Goal: Task Accomplishment & Management: Manage account settings

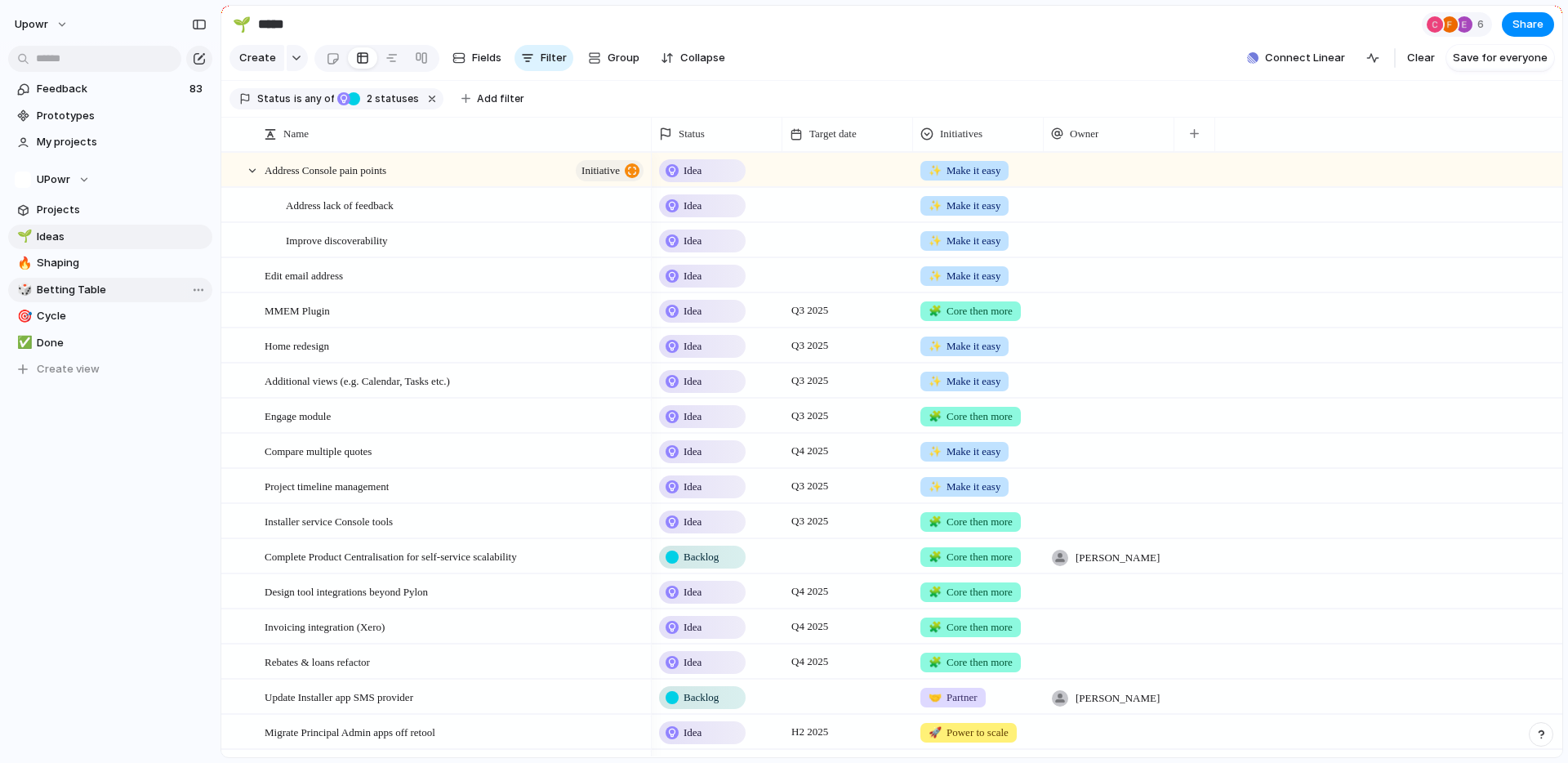
click at [71, 285] on span "Betting Table" at bounding box center [122, 290] width 170 height 16
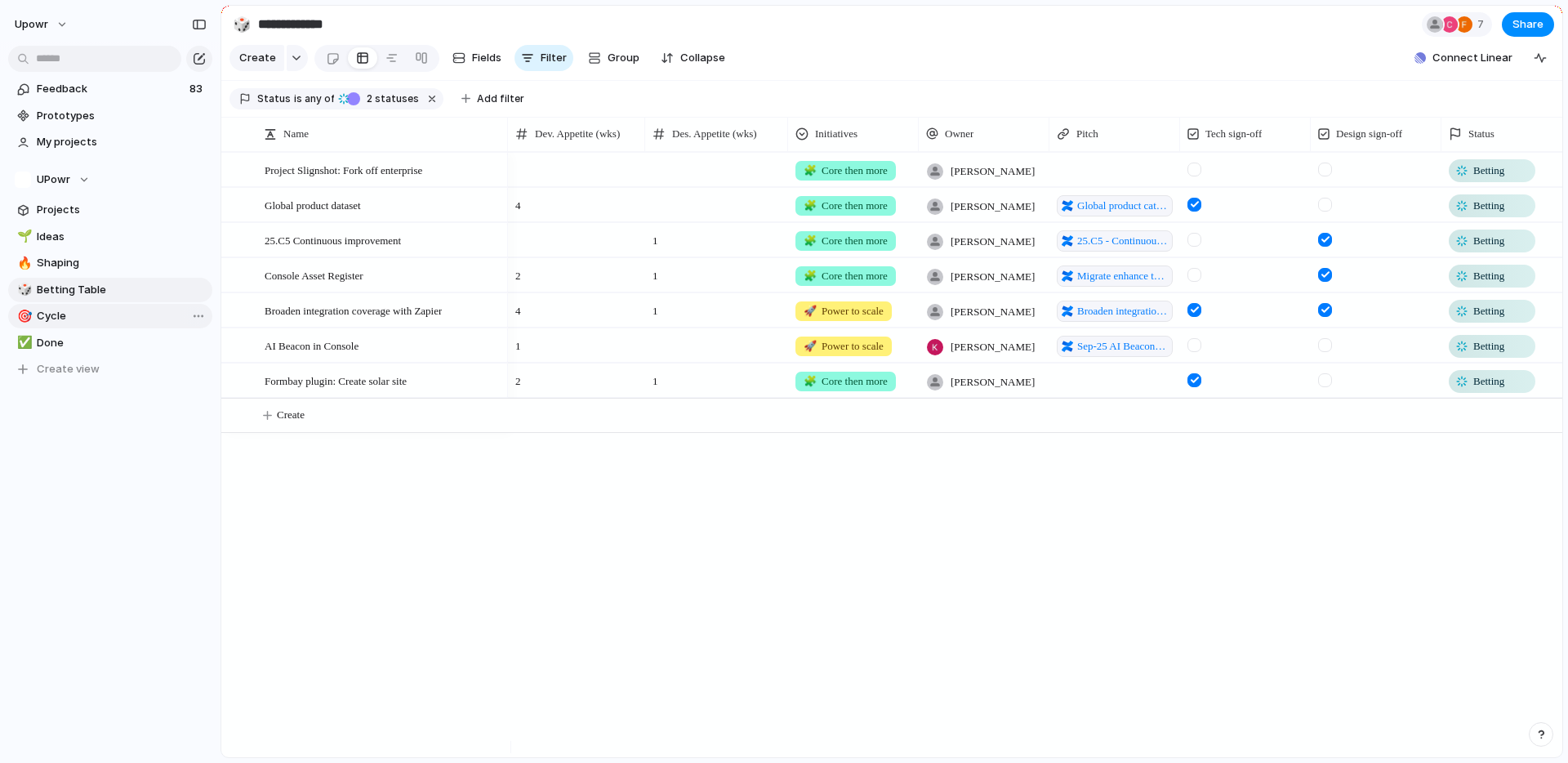
click at [68, 311] on span "Cycle" at bounding box center [122, 316] width 170 height 16
type input "*****"
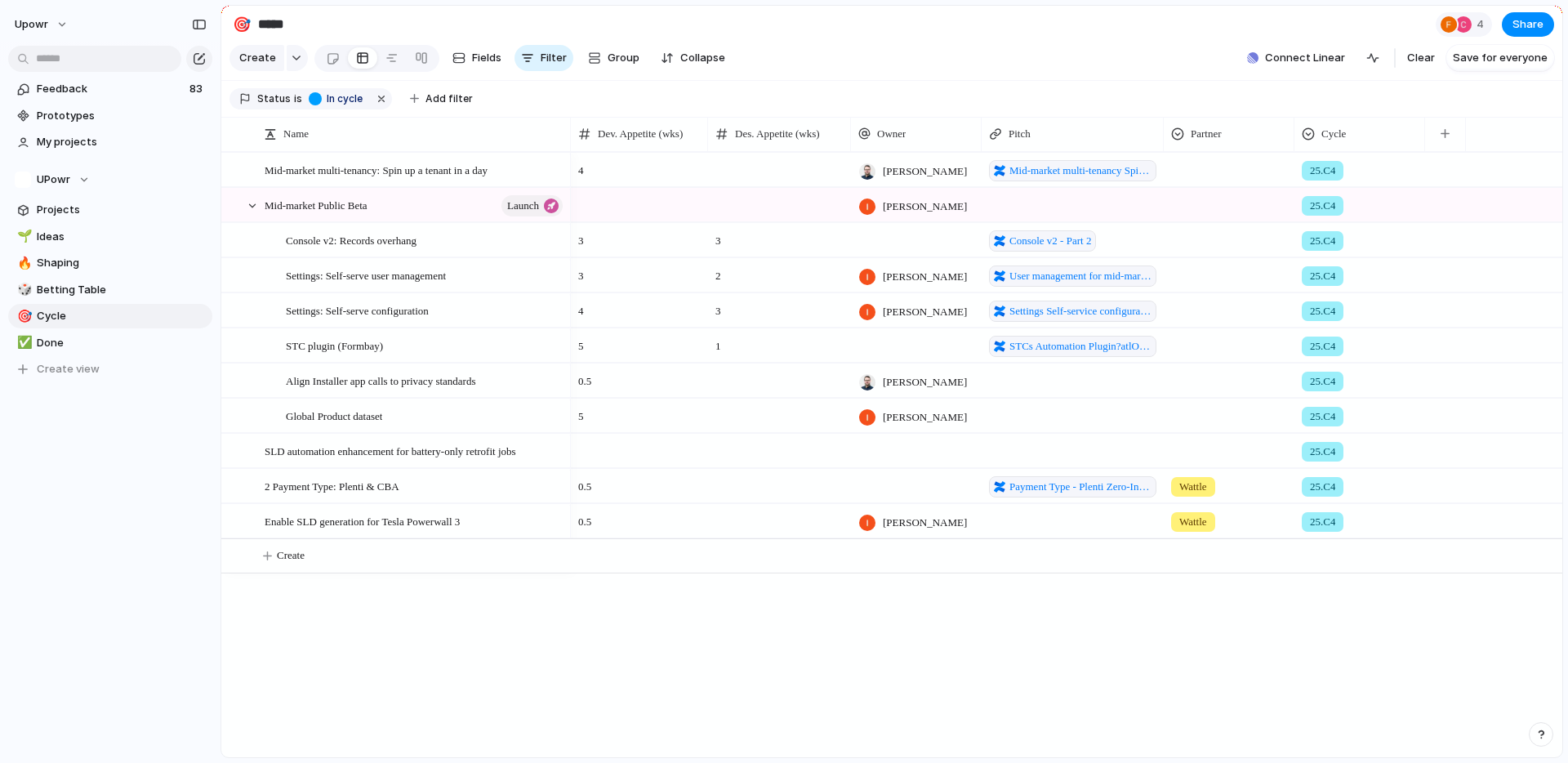
click at [972, 731] on div "4 [PERSON_NAME] Mid-market multi-tenancy Spin up a tenant in a day 25.C4 [PERSO…" at bounding box center [1067, 454] width 992 height 605
drag, startPoint x: 827, startPoint y: 732, endPoint x: 774, endPoint y: 669, distance: 82.3
click at [825, 728] on div "4 [PERSON_NAME] Mid-market multi-tenancy Spin up a tenant in a day 25.C4 [PERSO…" at bounding box center [1067, 454] width 992 height 605
click at [1514, 492] on div "0.5 Payment Type - Plenti Zero-Interest Payment Plan?atlOrigin=eyJpIjoiYzcxNDdi…" at bounding box center [1067, 485] width 992 height 35
click at [1442, 138] on div "button" at bounding box center [1445, 133] width 9 height 9
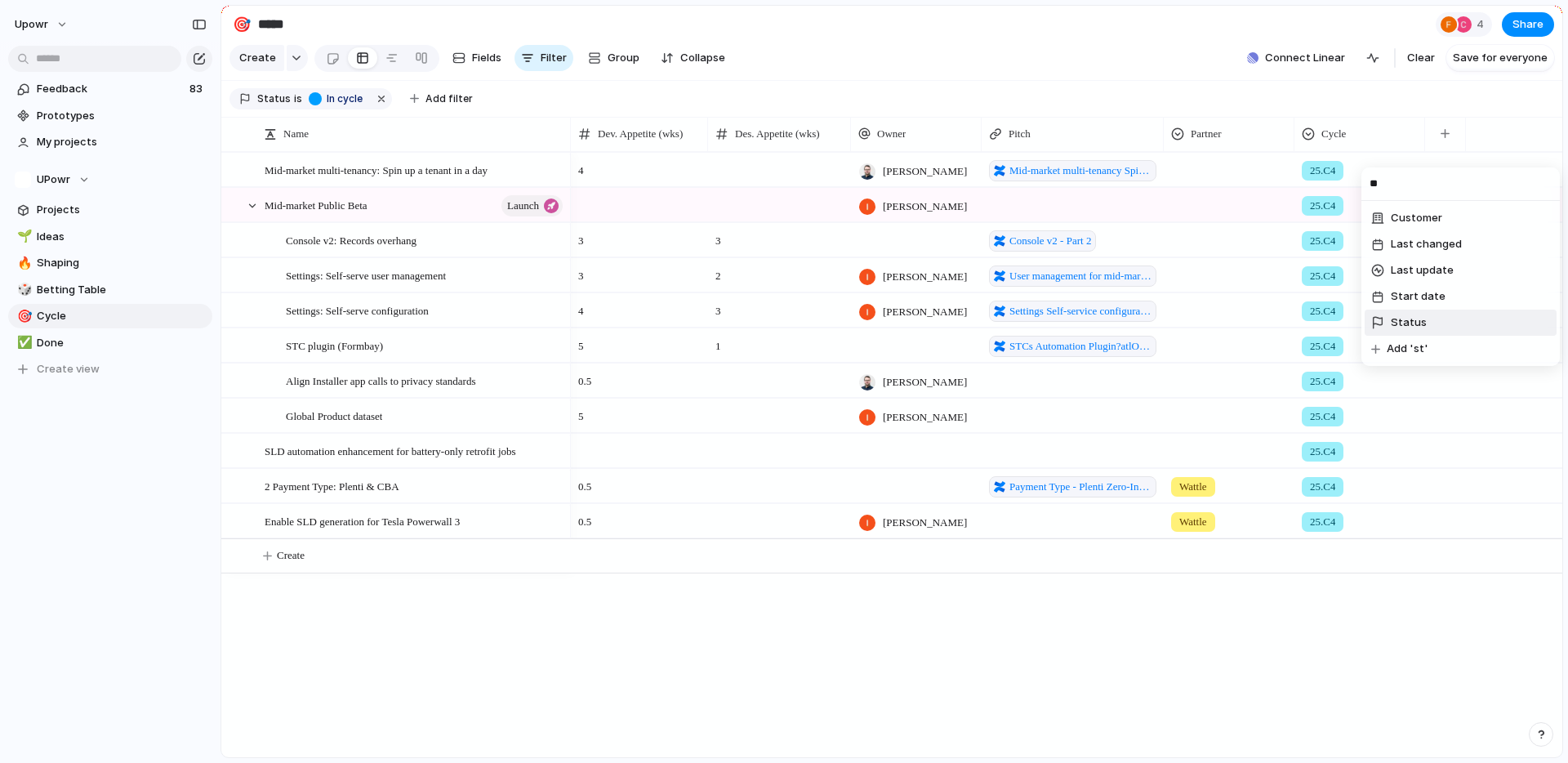
type input "**"
click at [1436, 317] on li "Status" at bounding box center [1461, 323] width 192 height 26
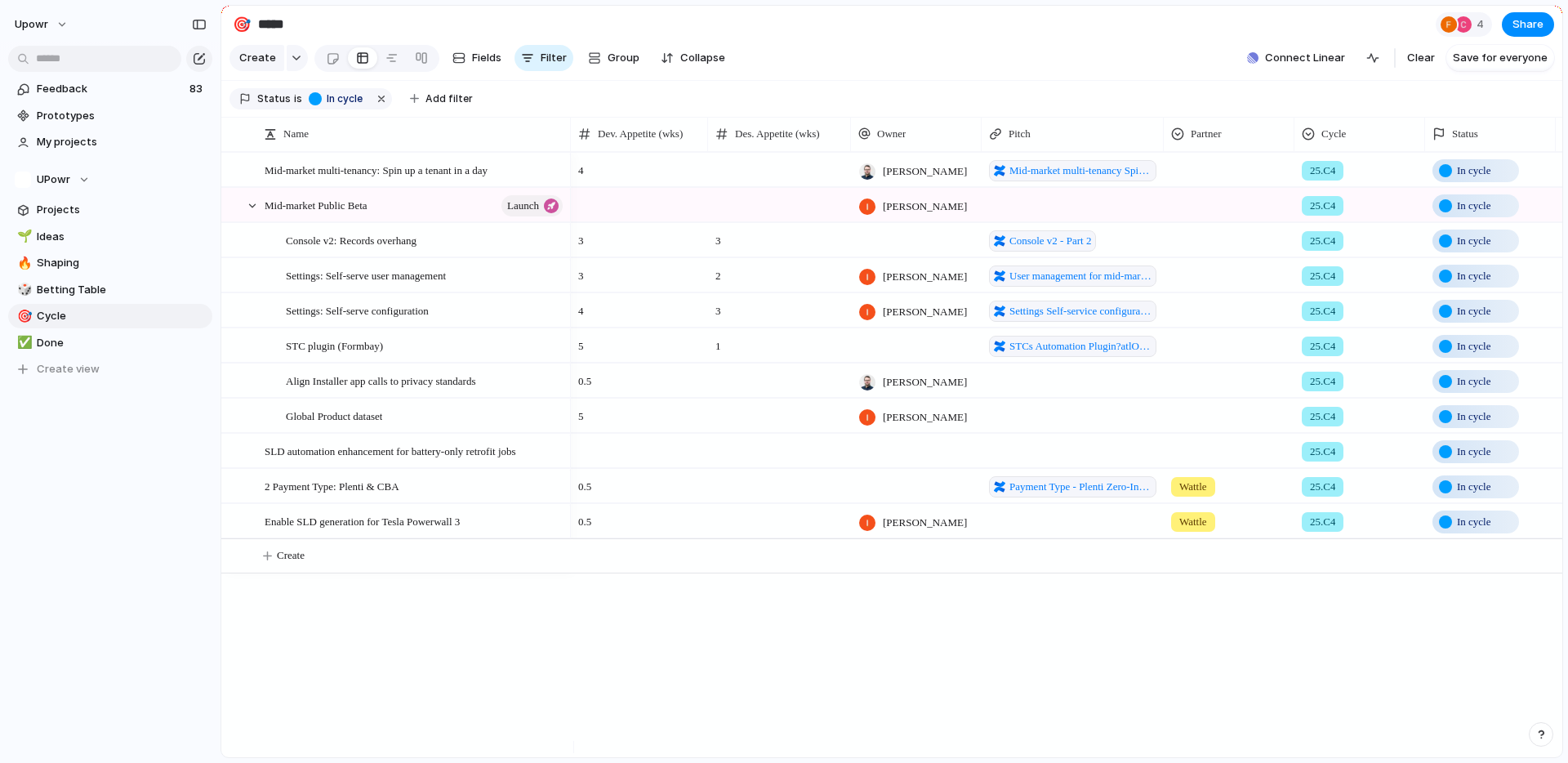
scroll to position [0, 34]
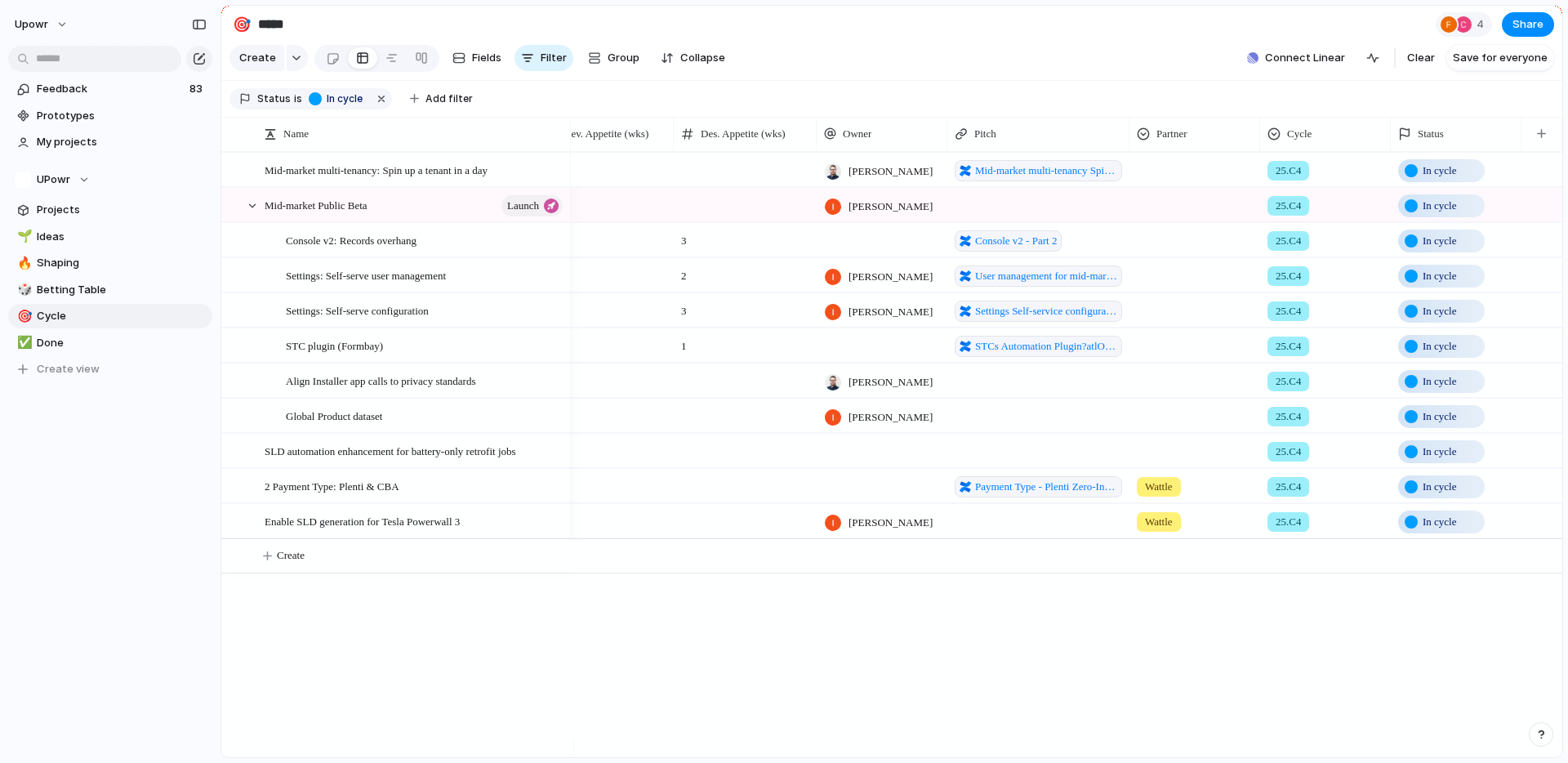
click at [1451, 179] on span "In cycle" at bounding box center [1440, 171] width 34 height 16
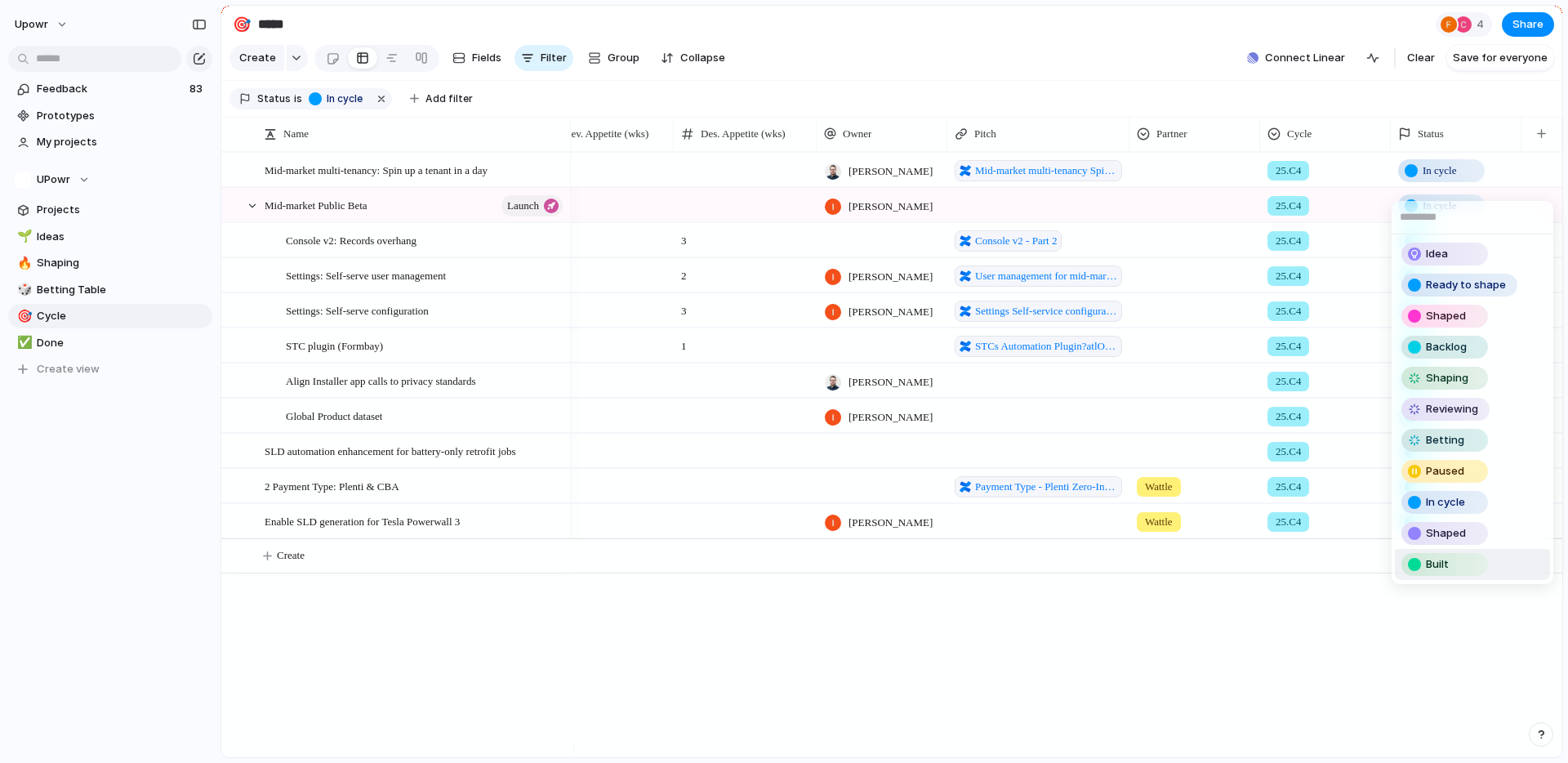
click at [1441, 564] on span "Built" at bounding box center [1437, 564] width 23 height 16
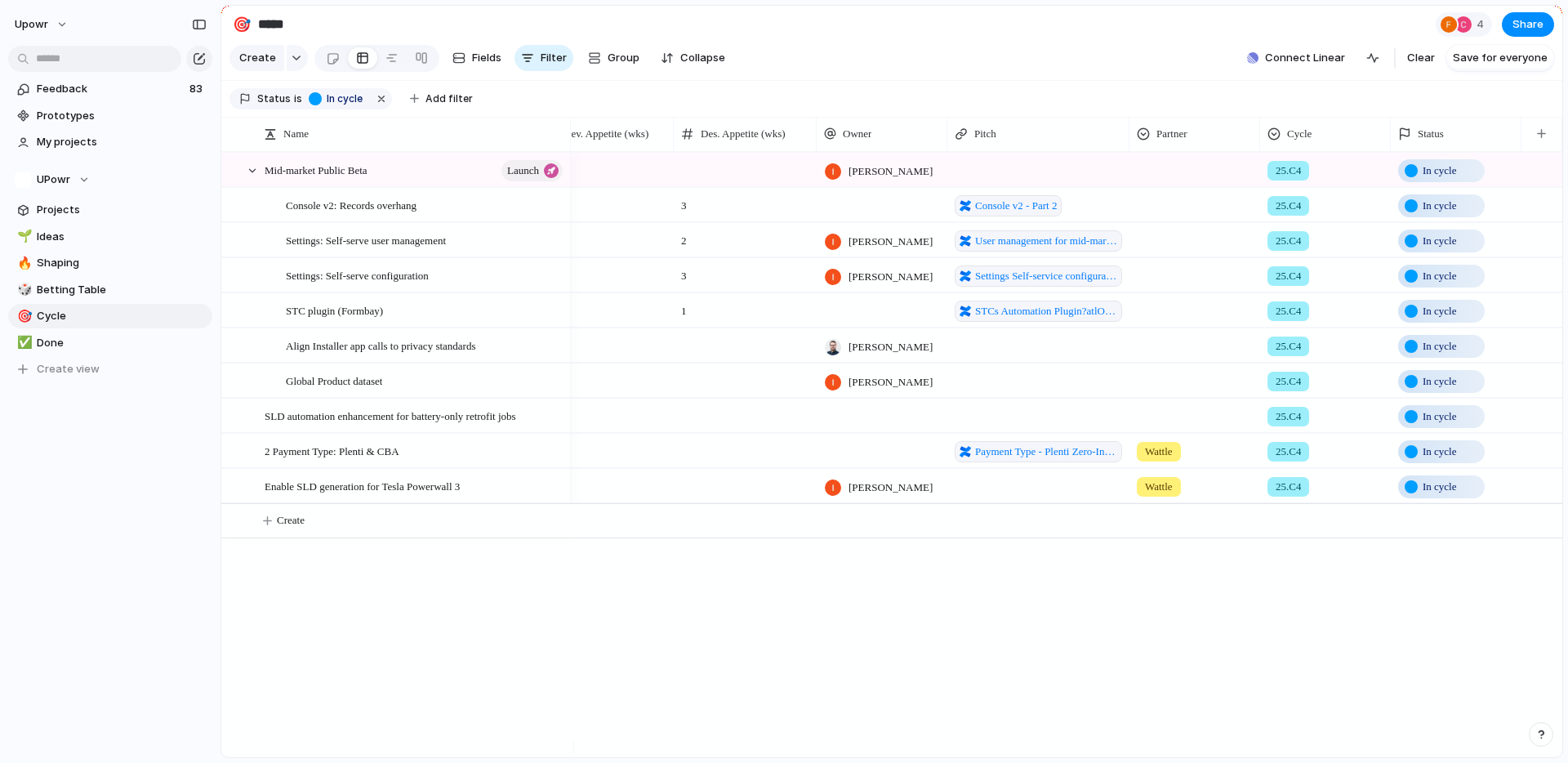
click at [1457, 211] on span "In cycle" at bounding box center [1440, 206] width 34 height 16
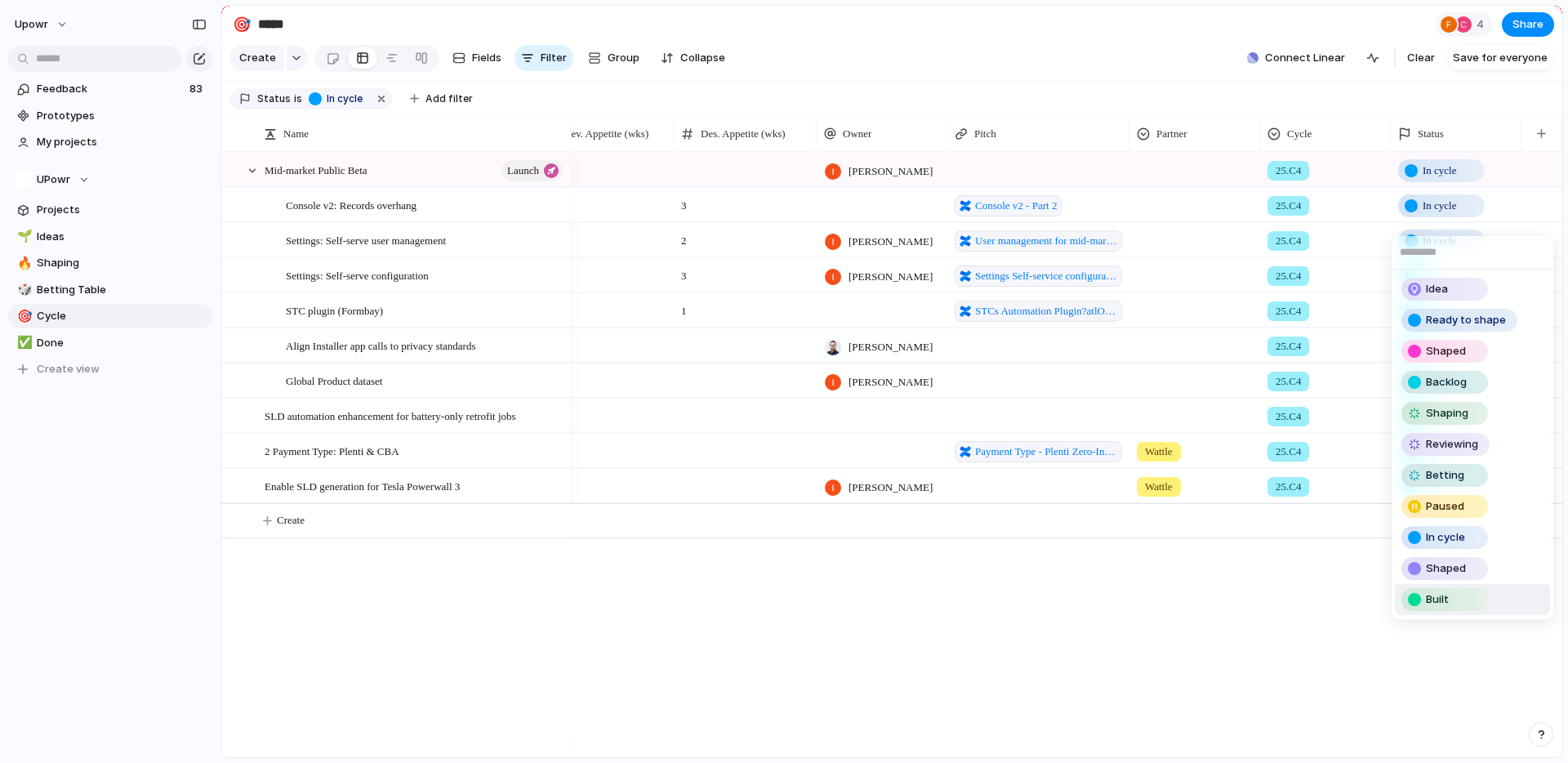
click at [1447, 594] on span "Built" at bounding box center [1437, 599] width 23 height 16
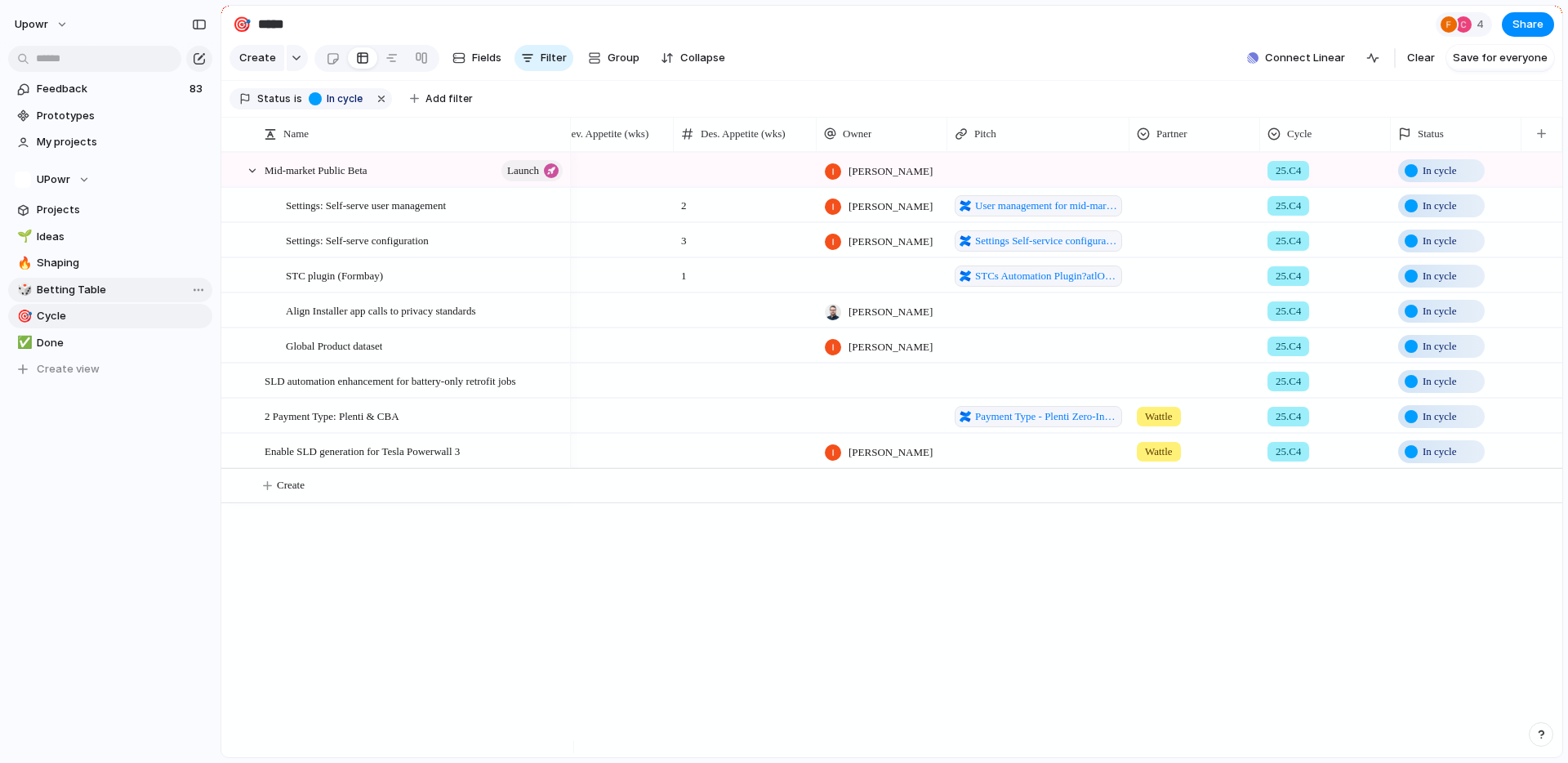
click at [45, 286] on span "Betting Table" at bounding box center [122, 290] width 170 height 16
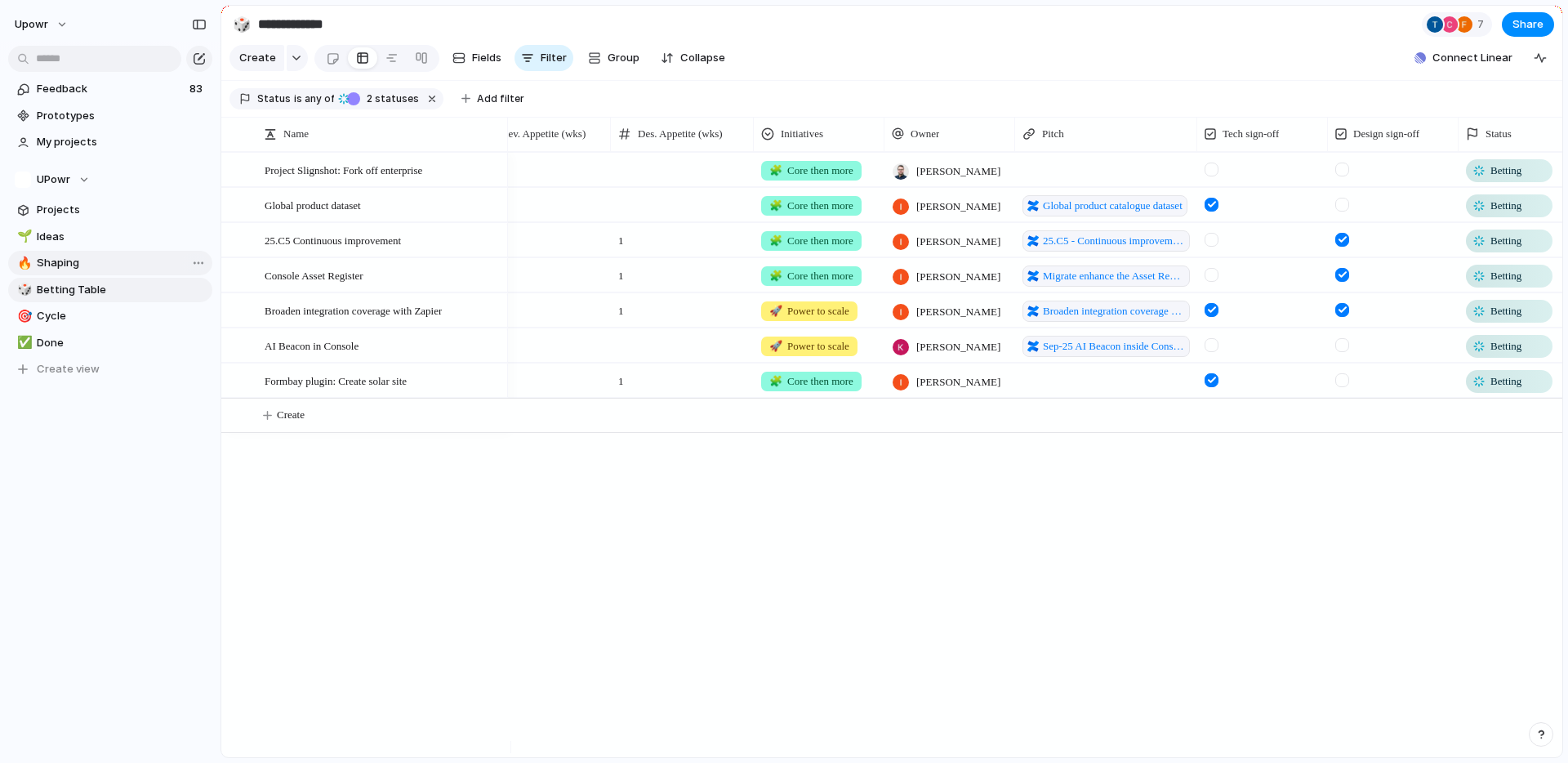
click at [74, 262] on span "Shaping" at bounding box center [122, 263] width 170 height 16
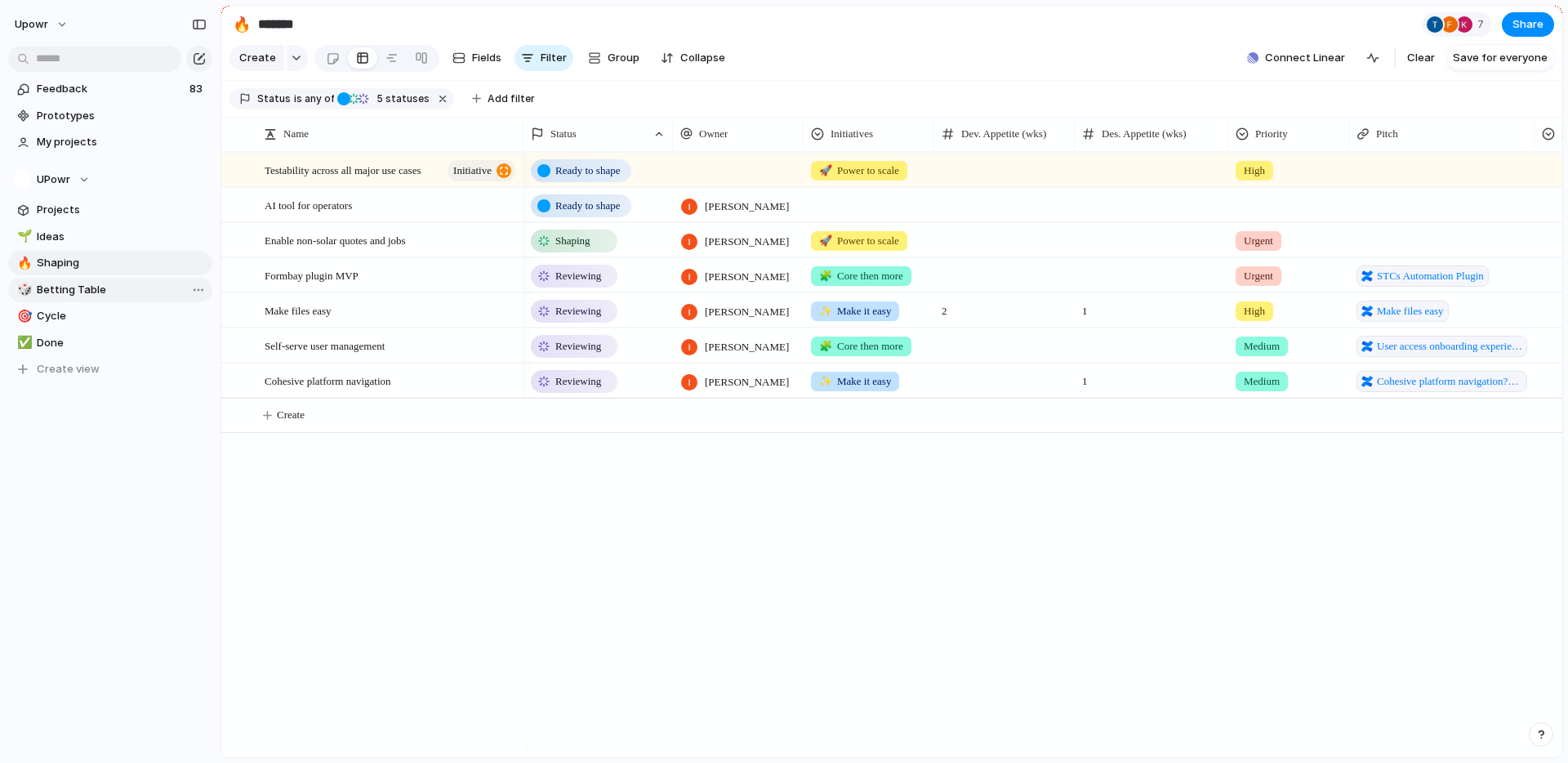
click at [85, 292] on span "Betting Table" at bounding box center [122, 290] width 170 height 16
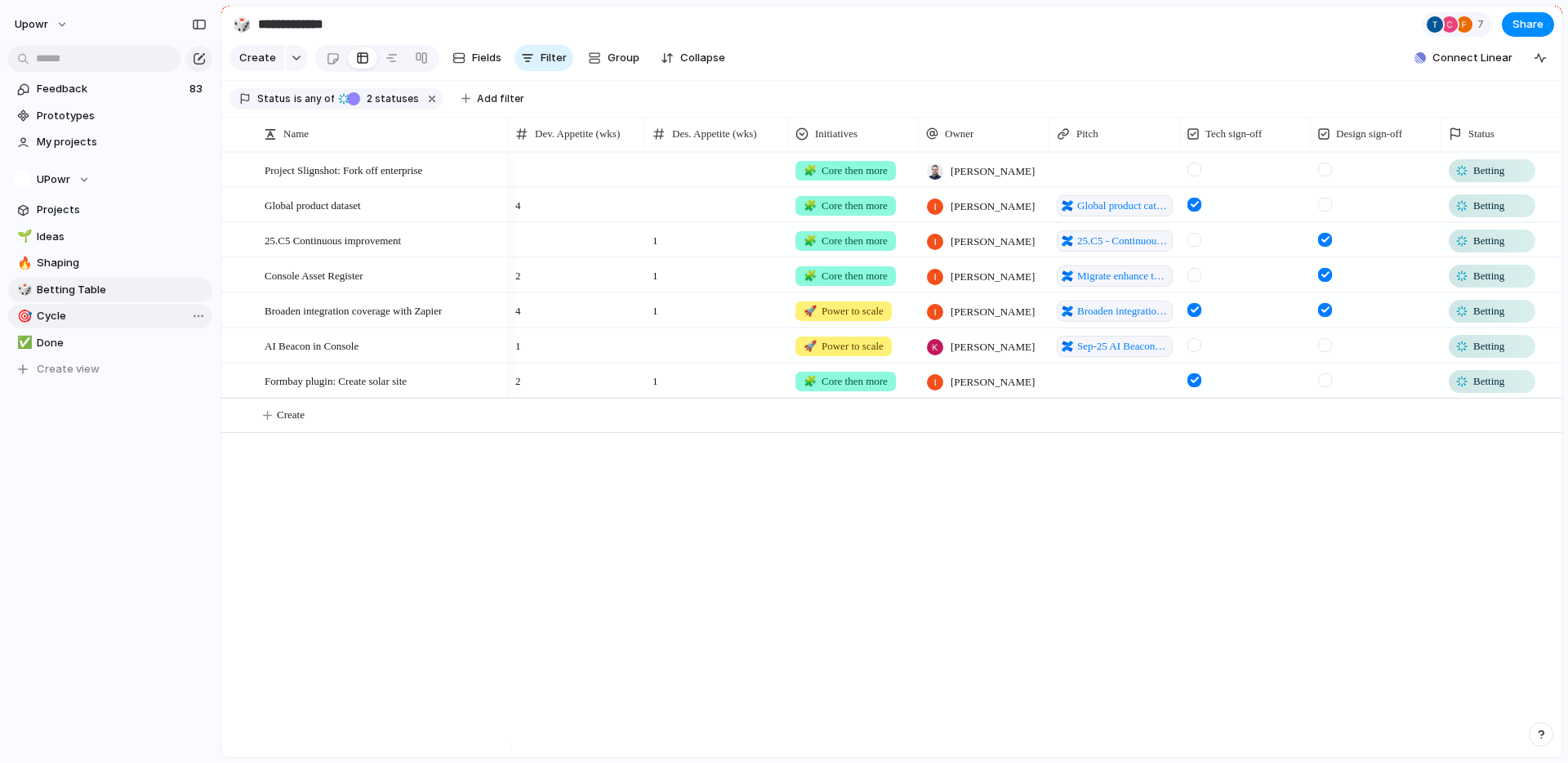
click at [113, 325] on link "🎯 Cycle" at bounding box center [110, 316] width 204 height 25
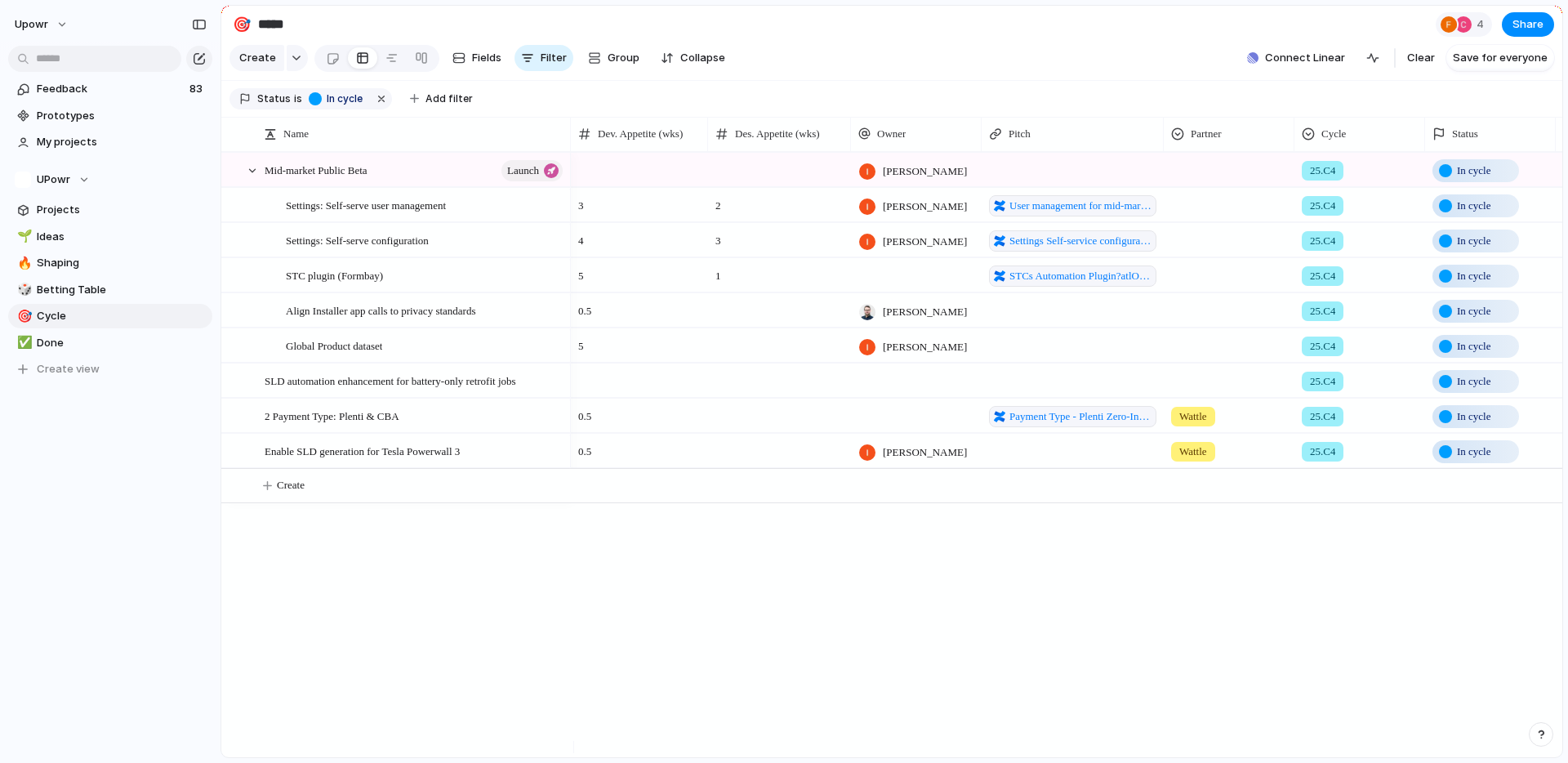
click at [1461, 424] on span "In cycle" at bounding box center [1474, 416] width 34 height 16
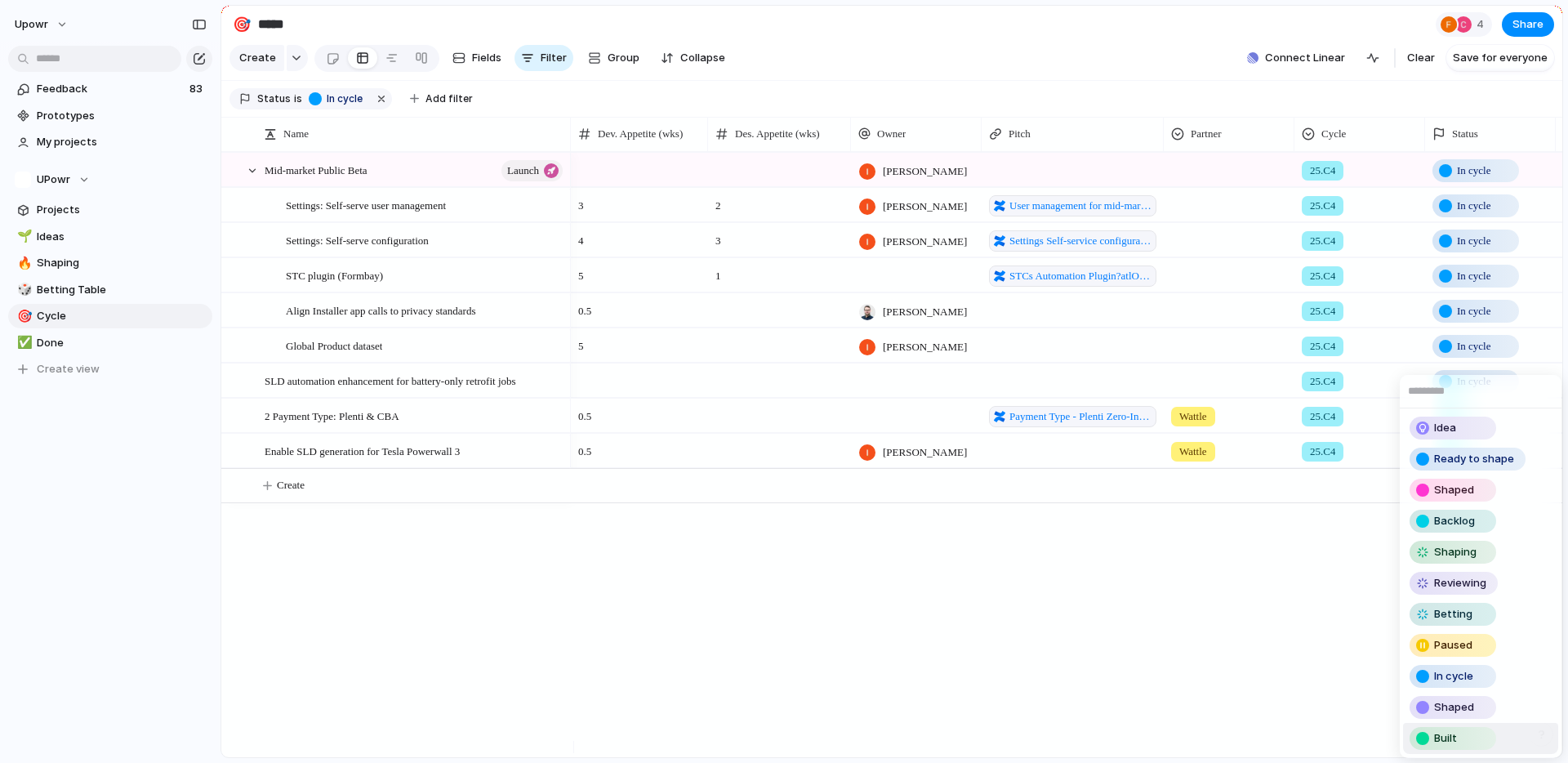
click at [1445, 740] on span "Built" at bounding box center [1445, 738] width 23 height 16
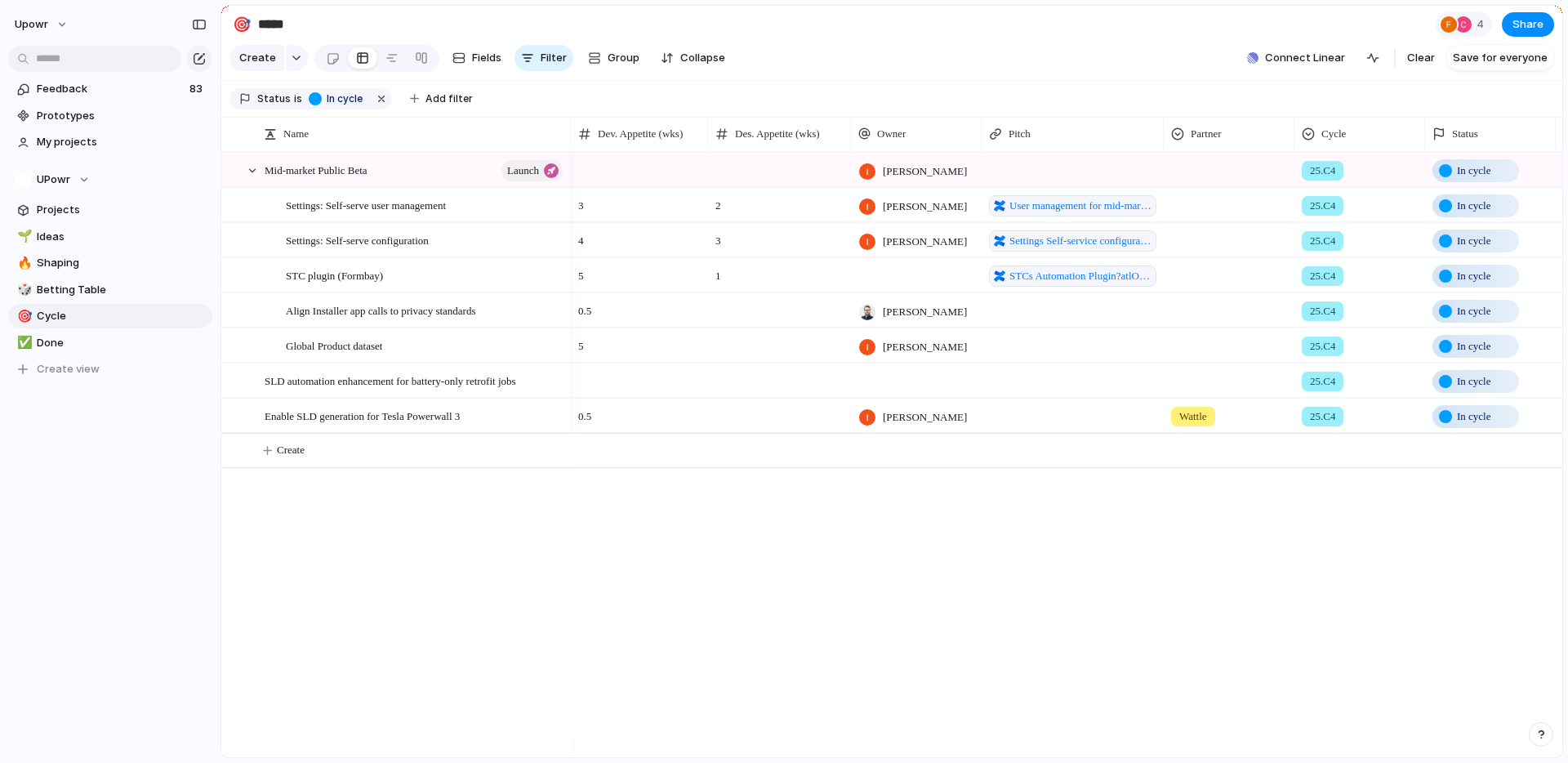
click at [1474, 426] on div "In cycle" at bounding box center [1475, 416] width 83 height 20
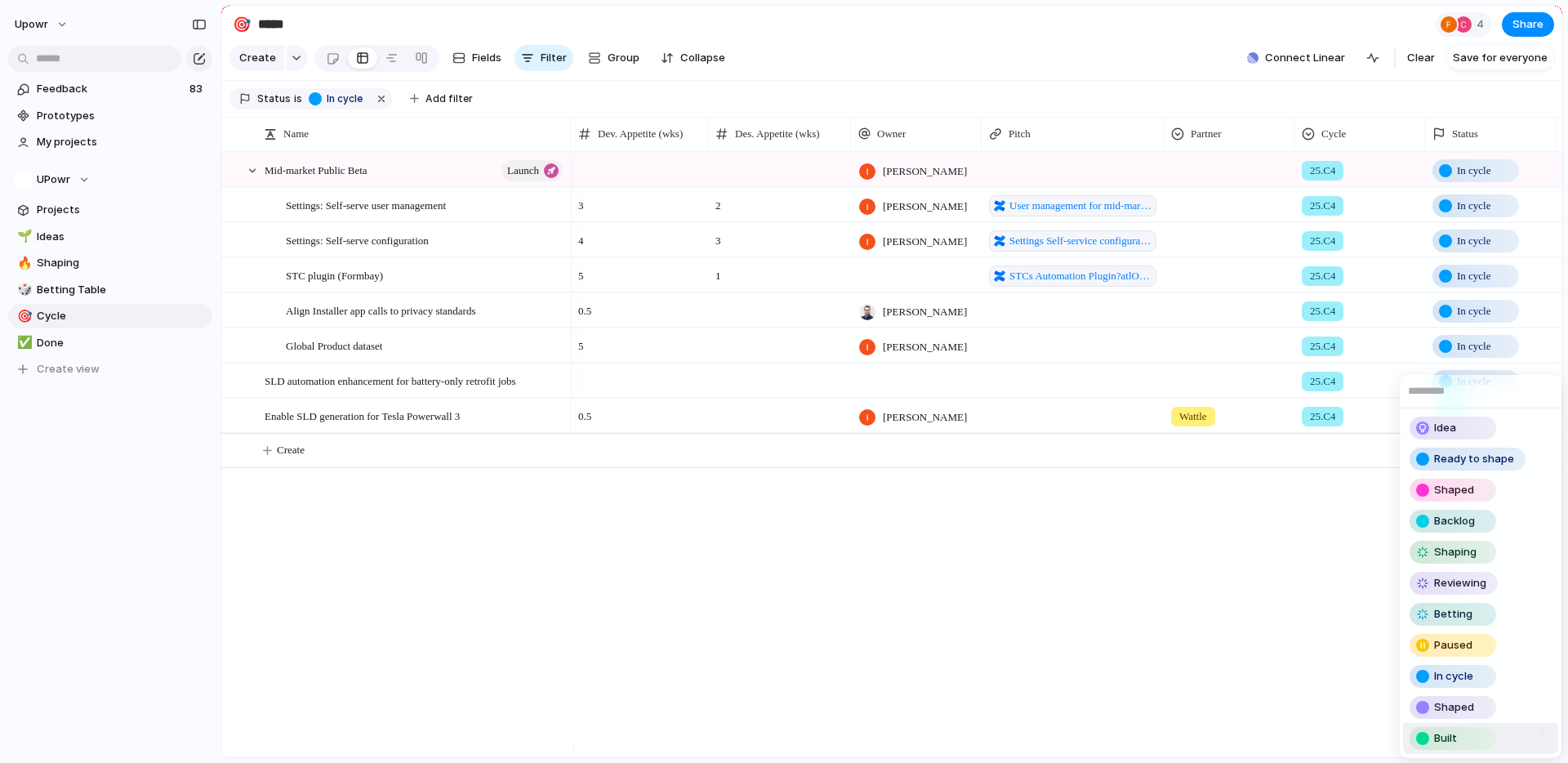
drag, startPoint x: 1452, startPoint y: 741, endPoint x: 1429, endPoint y: 631, distance: 112.4
click at [1452, 741] on span "Built" at bounding box center [1445, 738] width 23 height 16
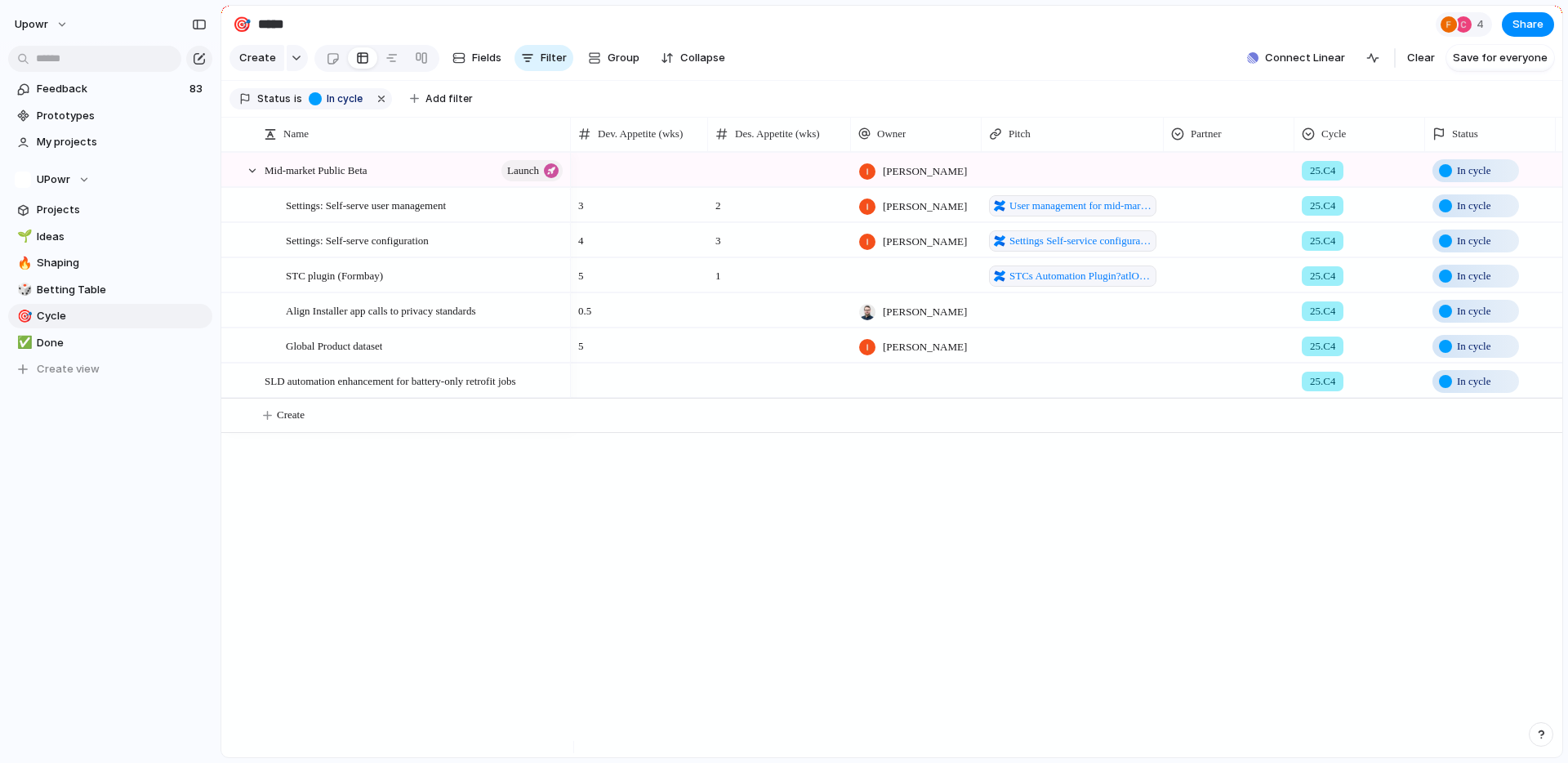
click at [1471, 389] on span "In cycle" at bounding box center [1474, 382] width 34 height 16
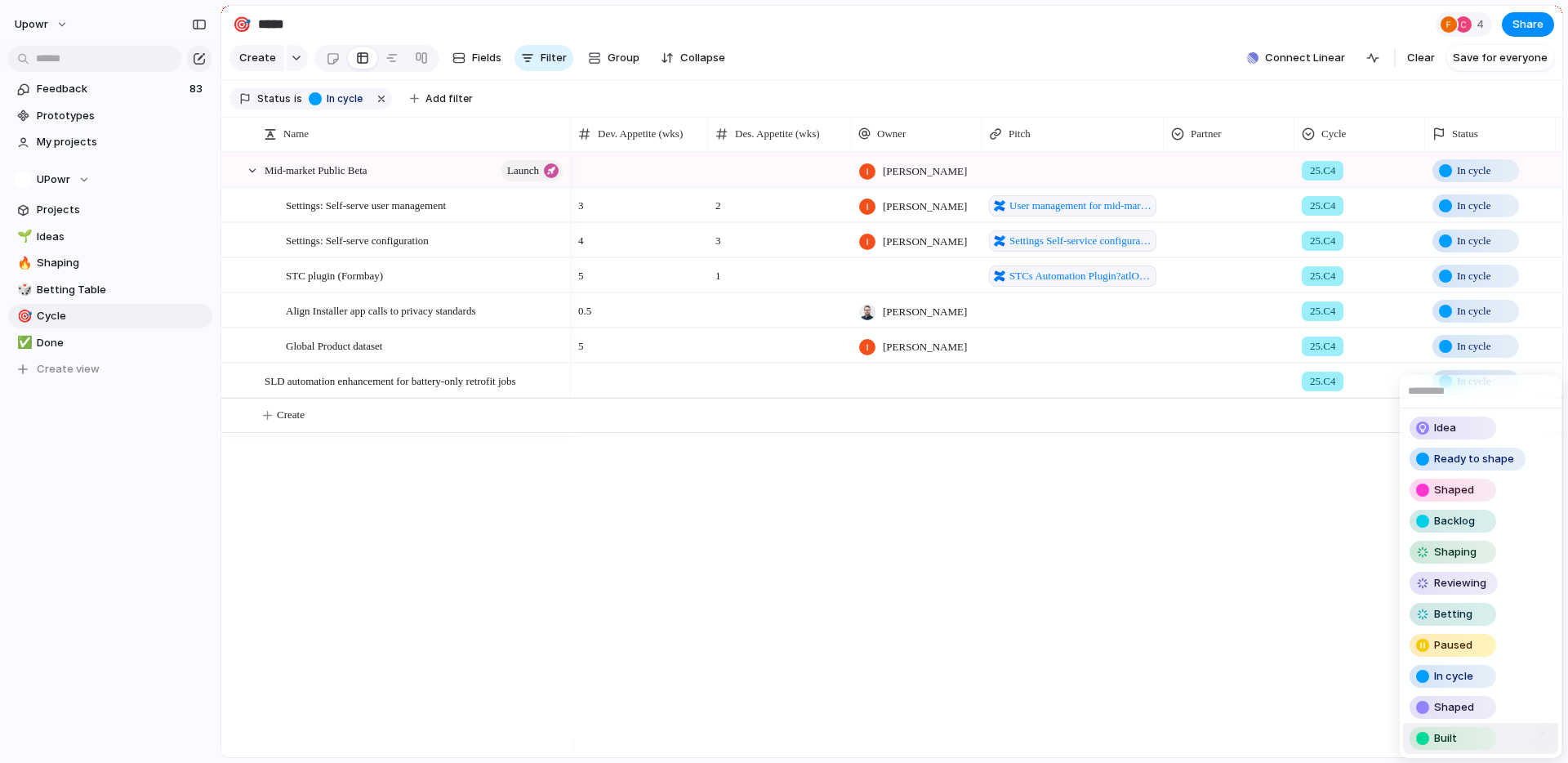
click at [1457, 737] on div "Built" at bounding box center [1452, 739] width 83 height 20
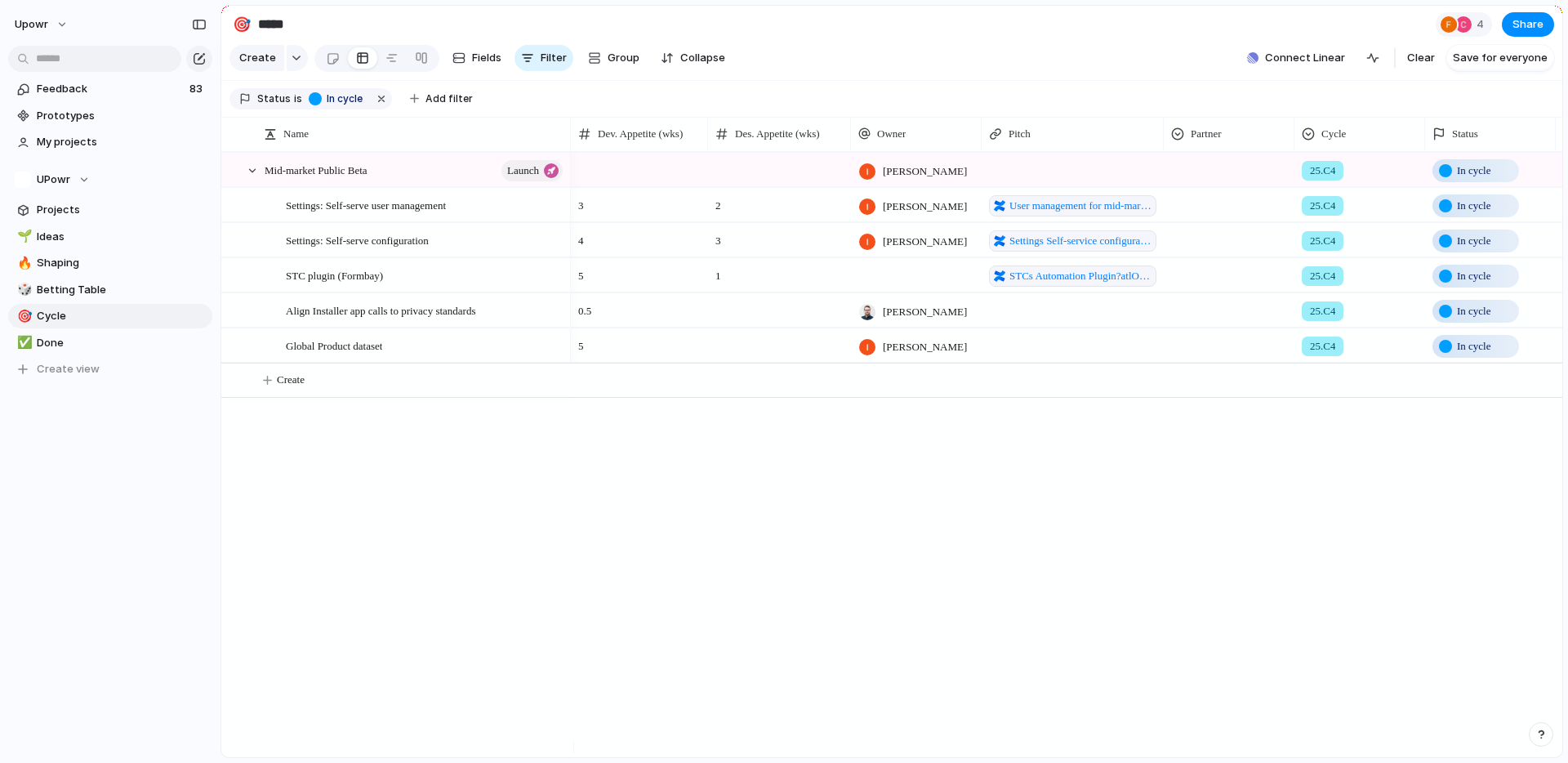
click at [1483, 320] on span "In cycle" at bounding box center [1474, 311] width 34 height 16
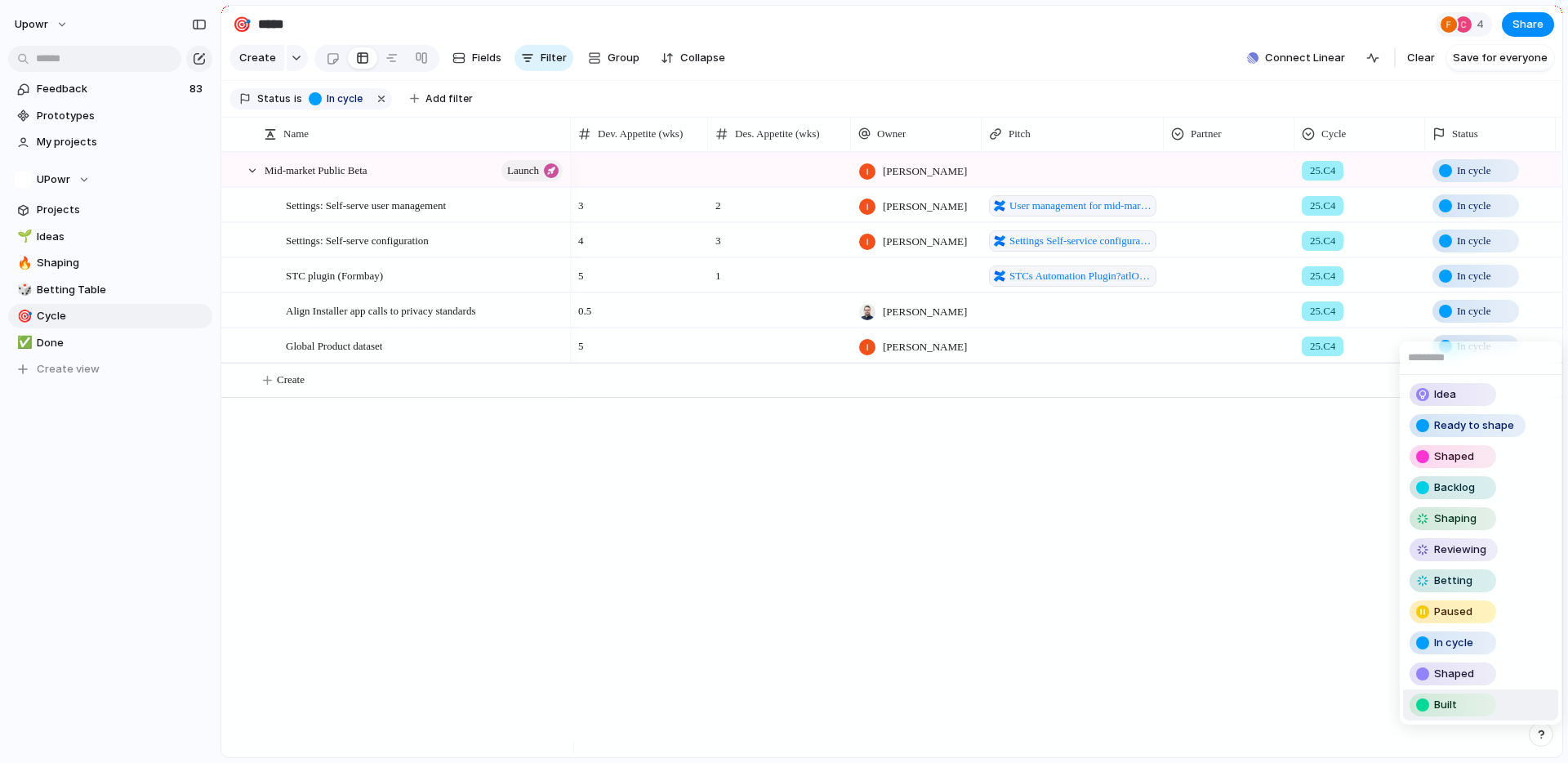
click at [1451, 699] on span "Built" at bounding box center [1445, 705] width 23 height 16
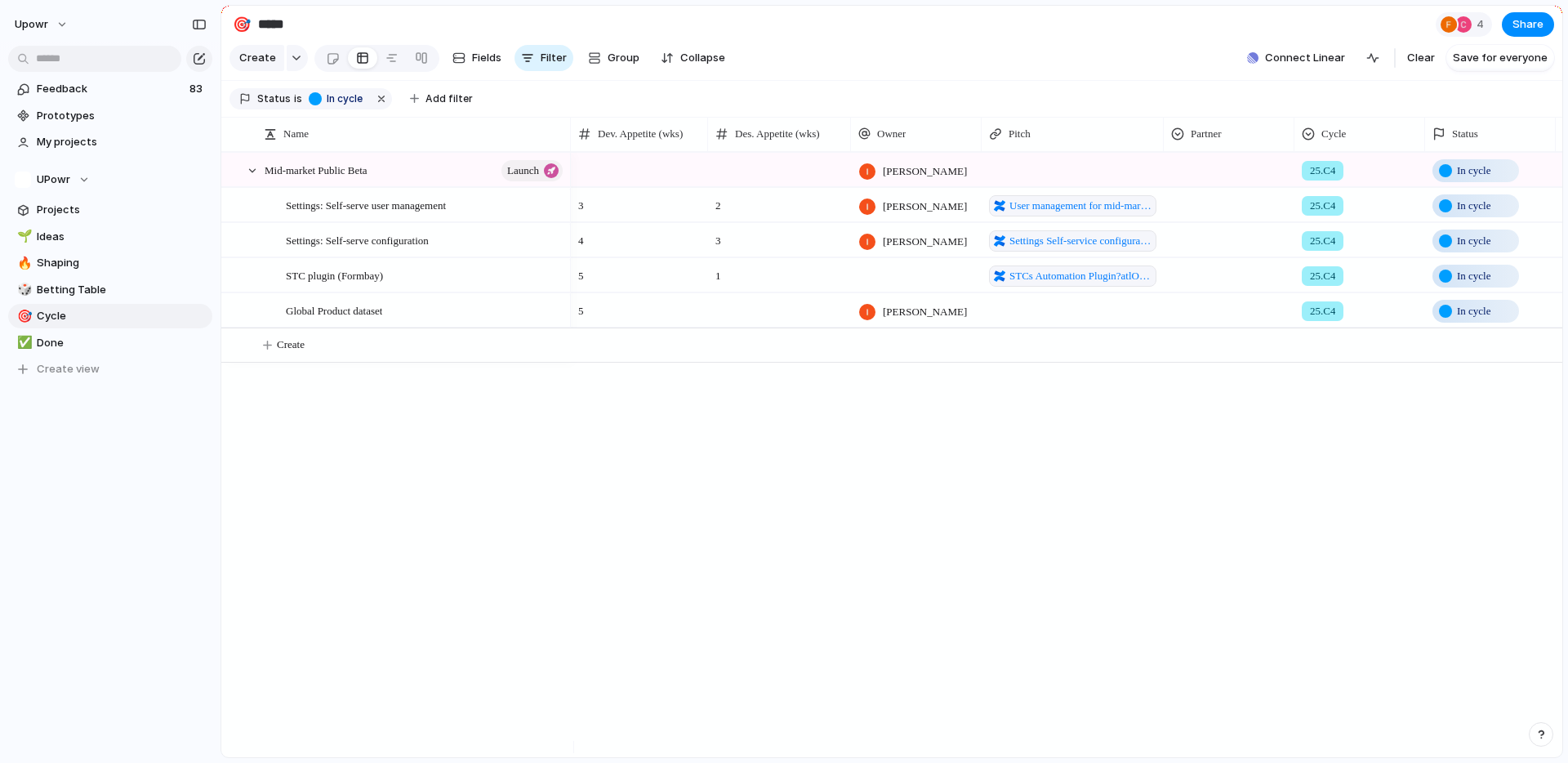
click at [1471, 285] on span "In cycle" at bounding box center [1474, 276] width 34 height 16
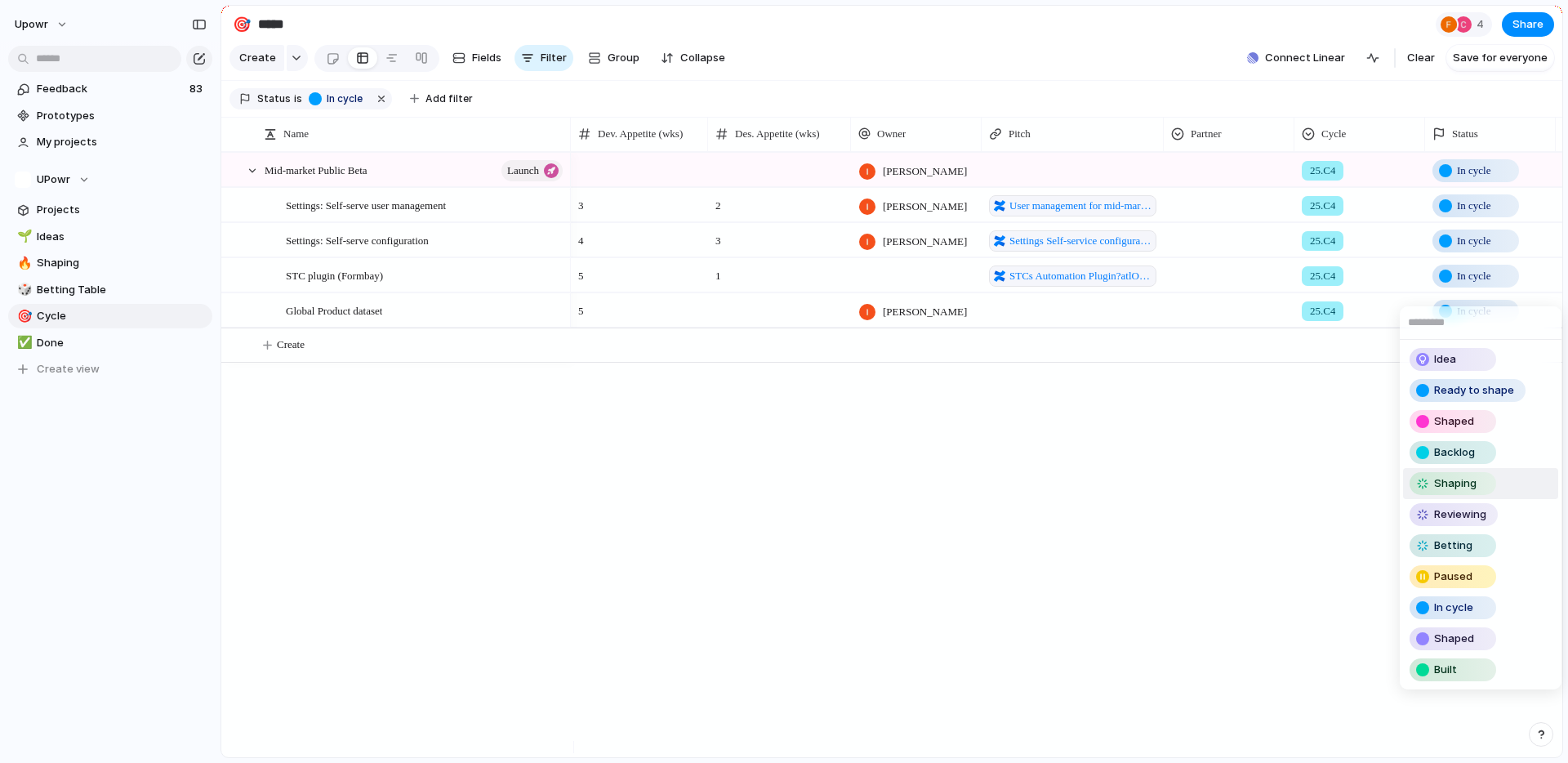
click at [1469, 480] on span "Shaping" at bounding box center [1455, 483] width 43 height 16
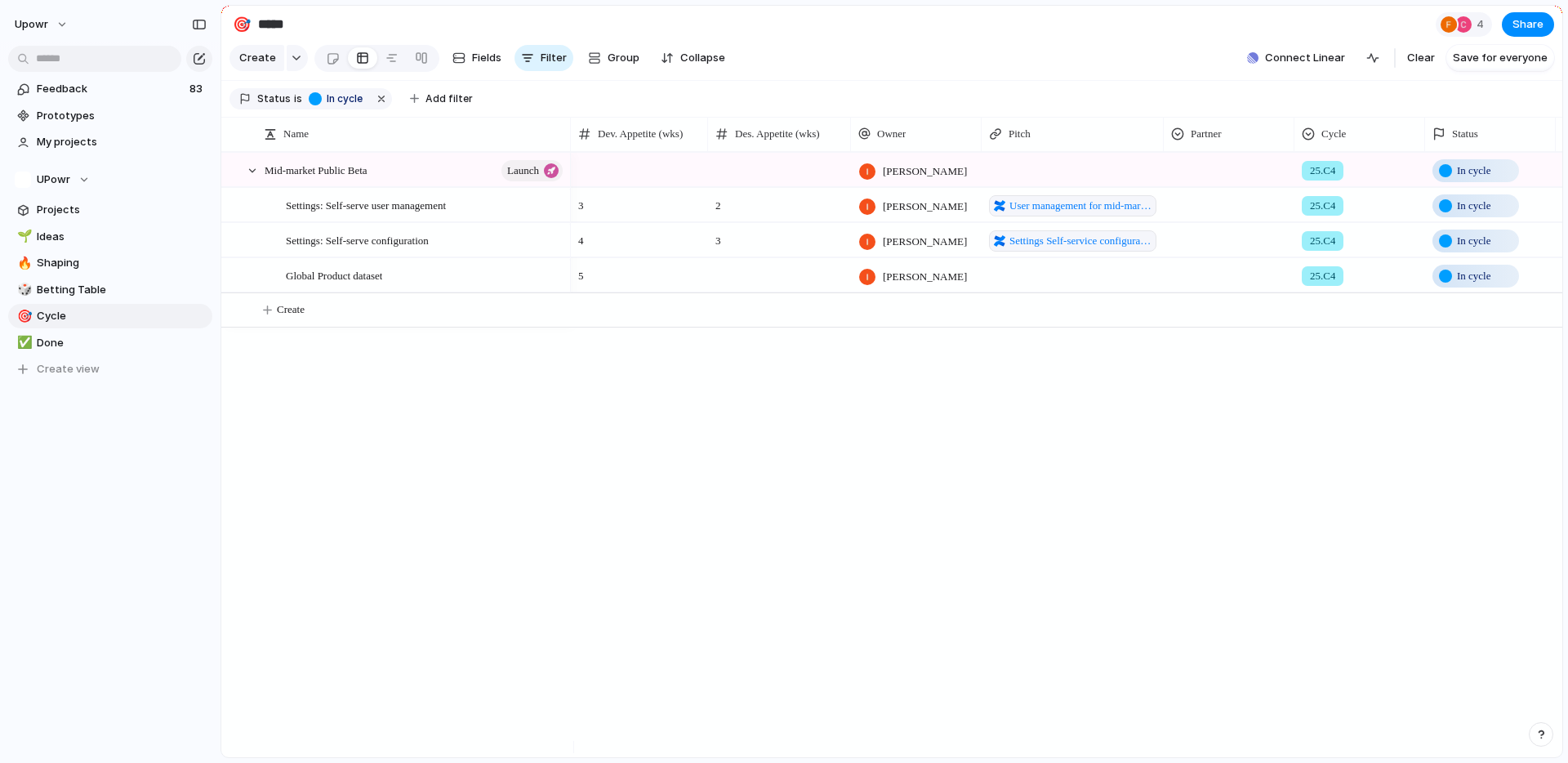
click at [1466, 249] on span "In cycle" at bounding box center [1474, 241] width 34 height 16
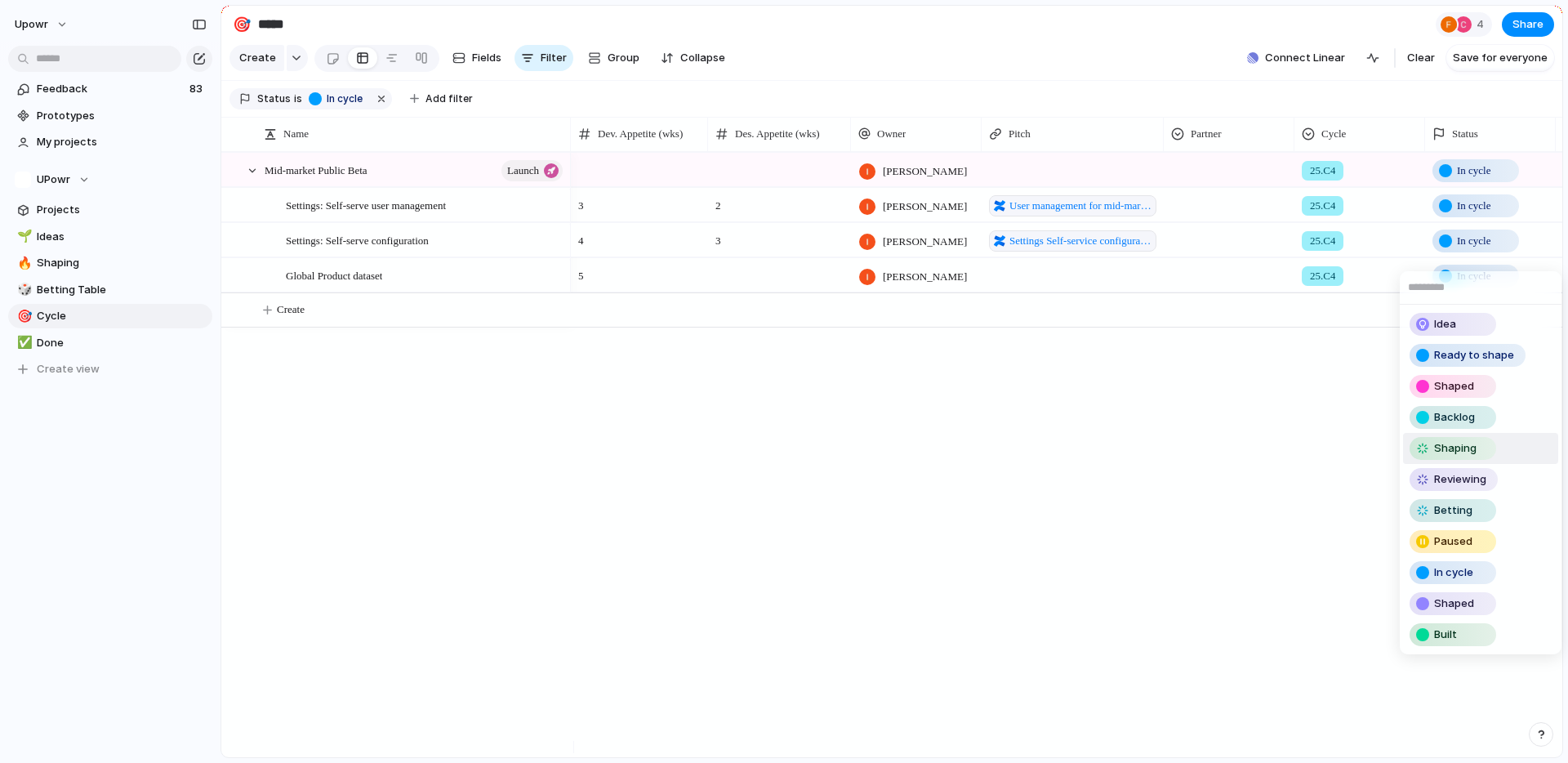
click at [1472, 440] on span "Shaping" at bounding box center [1455, 448] width 43 height 16
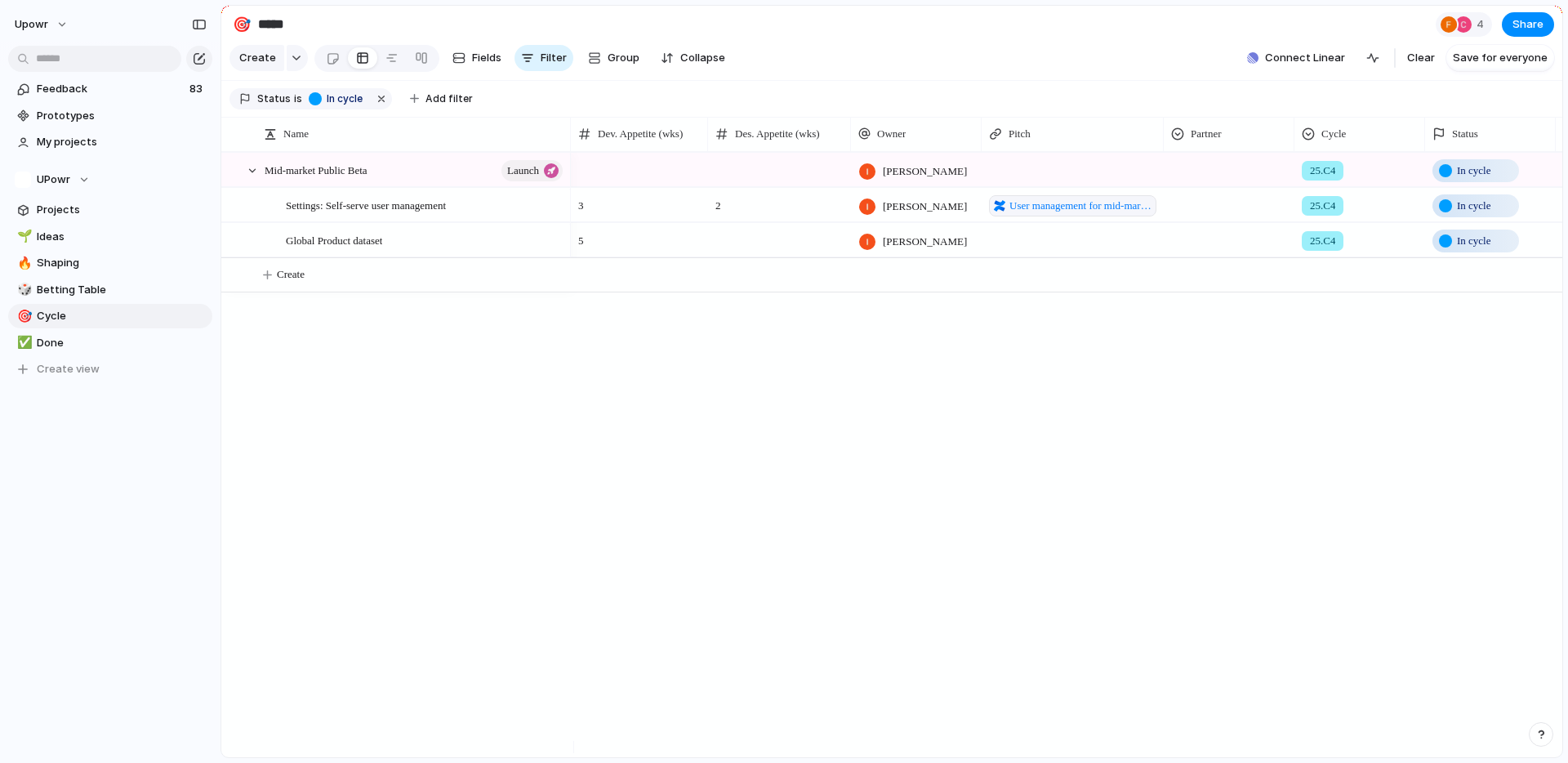
click at [1474, 214] on span "In cycle" at bounding box center [1474, 206] width 34 height 16
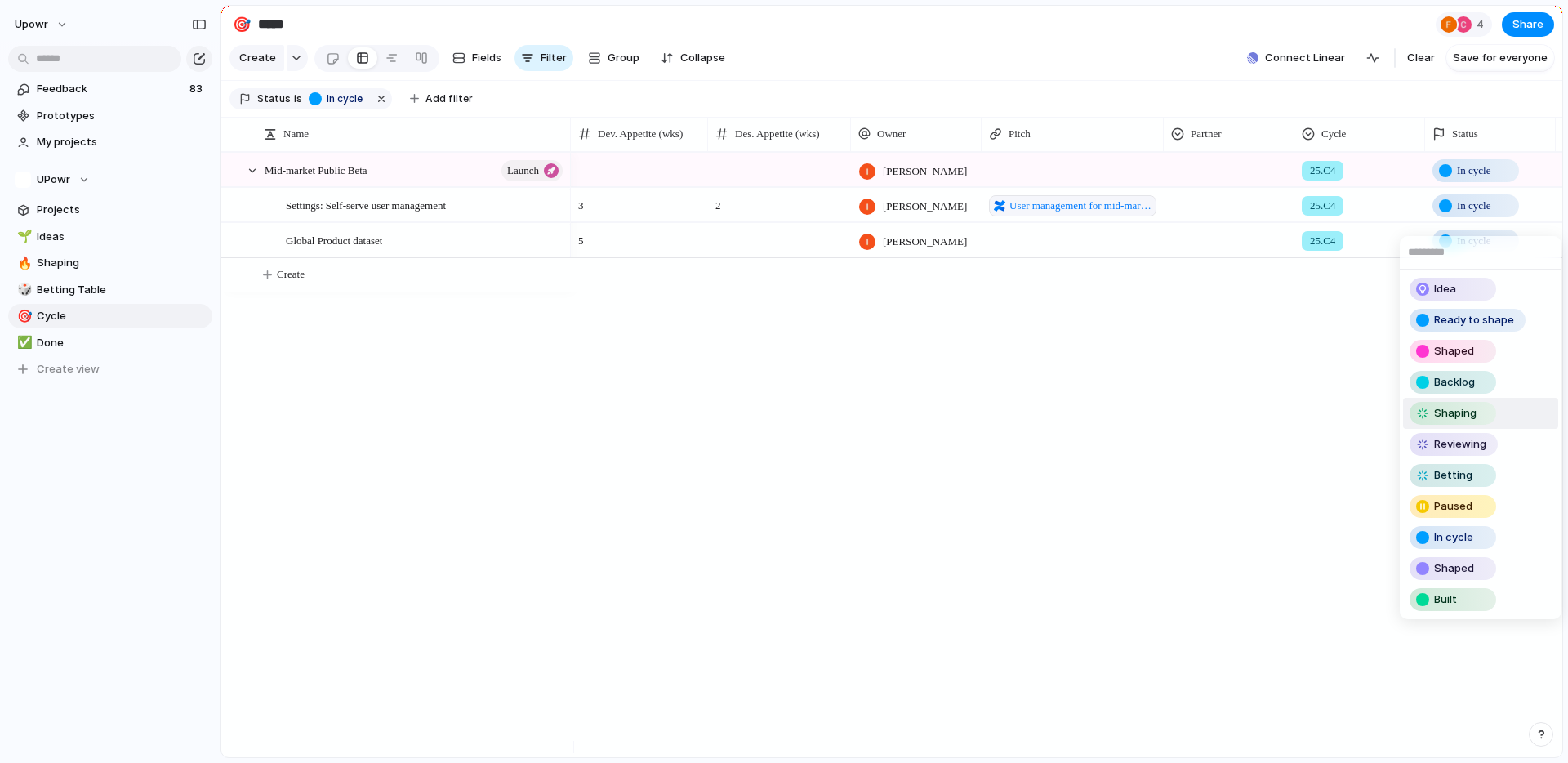
click at [1477, 409] on div "Shaping" at bounding box center [1452, 413] width 83 height 20
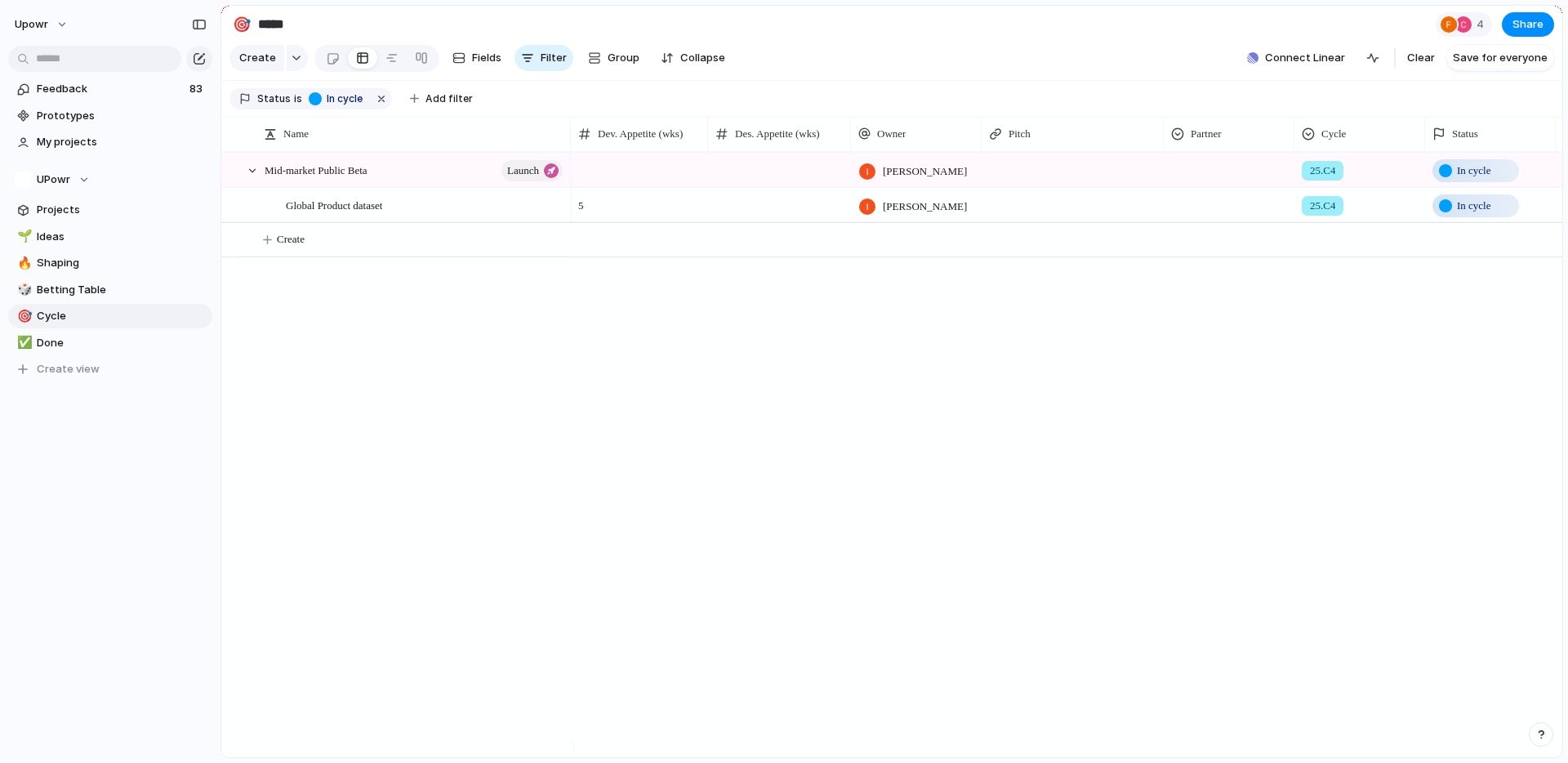
click at [1483, 179] on span "In cycle" at bounding box center [1474, 171] width 34 height 16
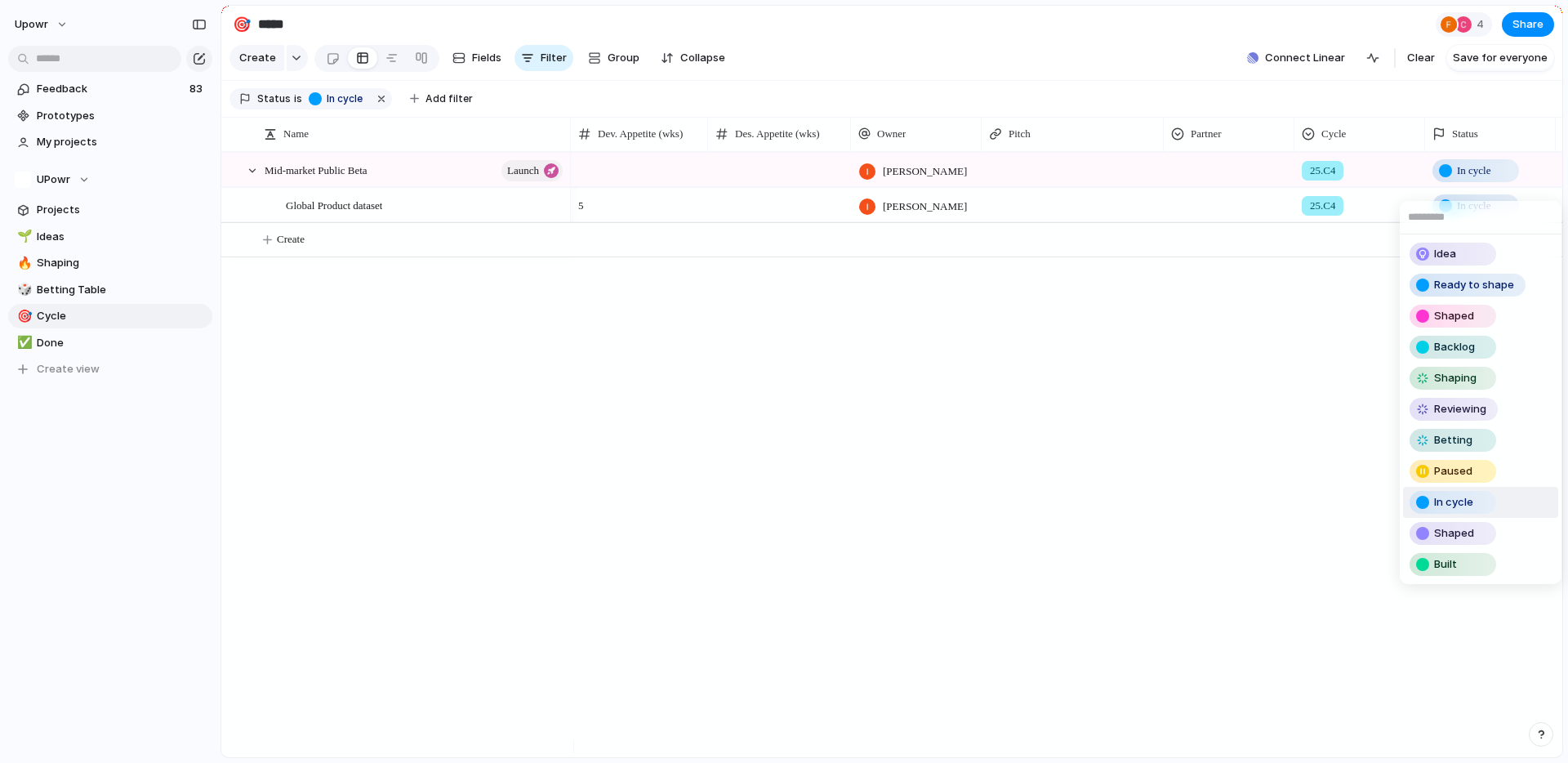
click at [1451, 465] on span "Paused" at bounding box center [1453, 471] width 38 height 16
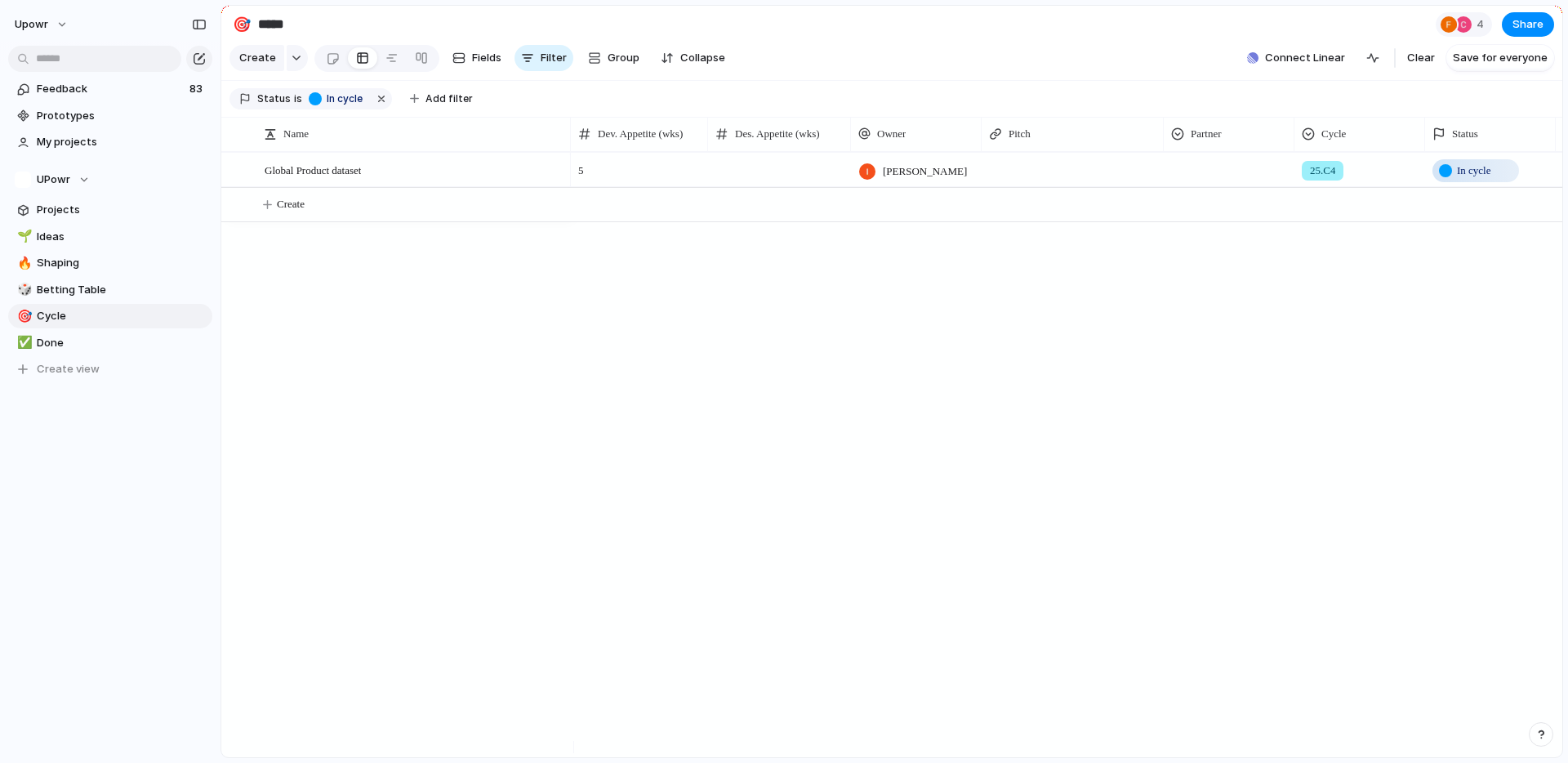
click at [1485, 173] on div "In cycle" at bounding box center [1475, 171] width 83 height 20
click at [1064, 506] on div "Idea Ready to shape Shaped Backlog Shaping Reviewing Betting Paused In cycle Sh…" at bounding box center [784, 382] width 1568 height 763
click at [112, 293] on span "Betting Table" at bounding box center [122, 290] width 170 height 16
type input "**********"
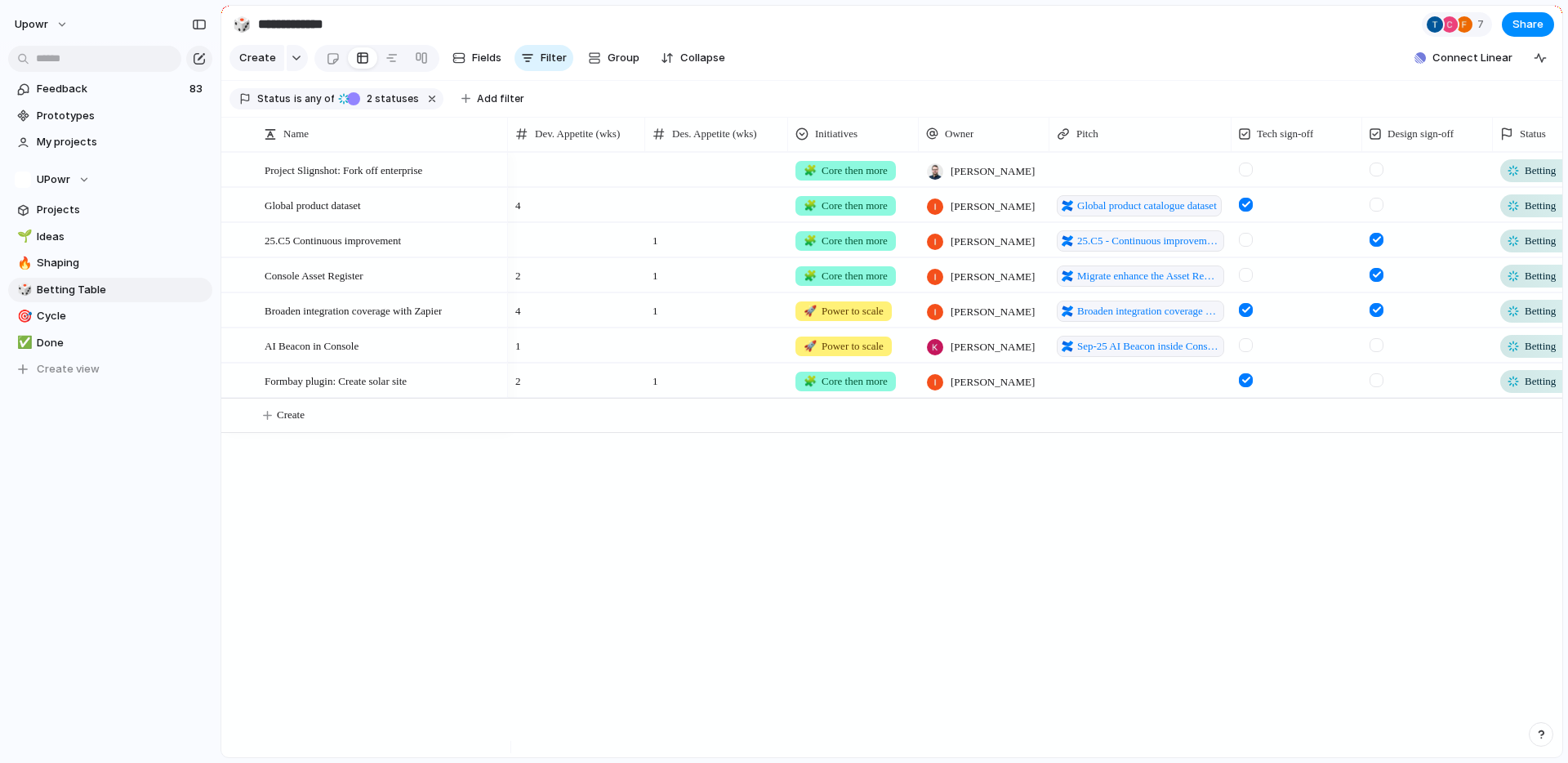
click at [1507, 213] on div at bounding box center [1513, 206] width 13 height 13
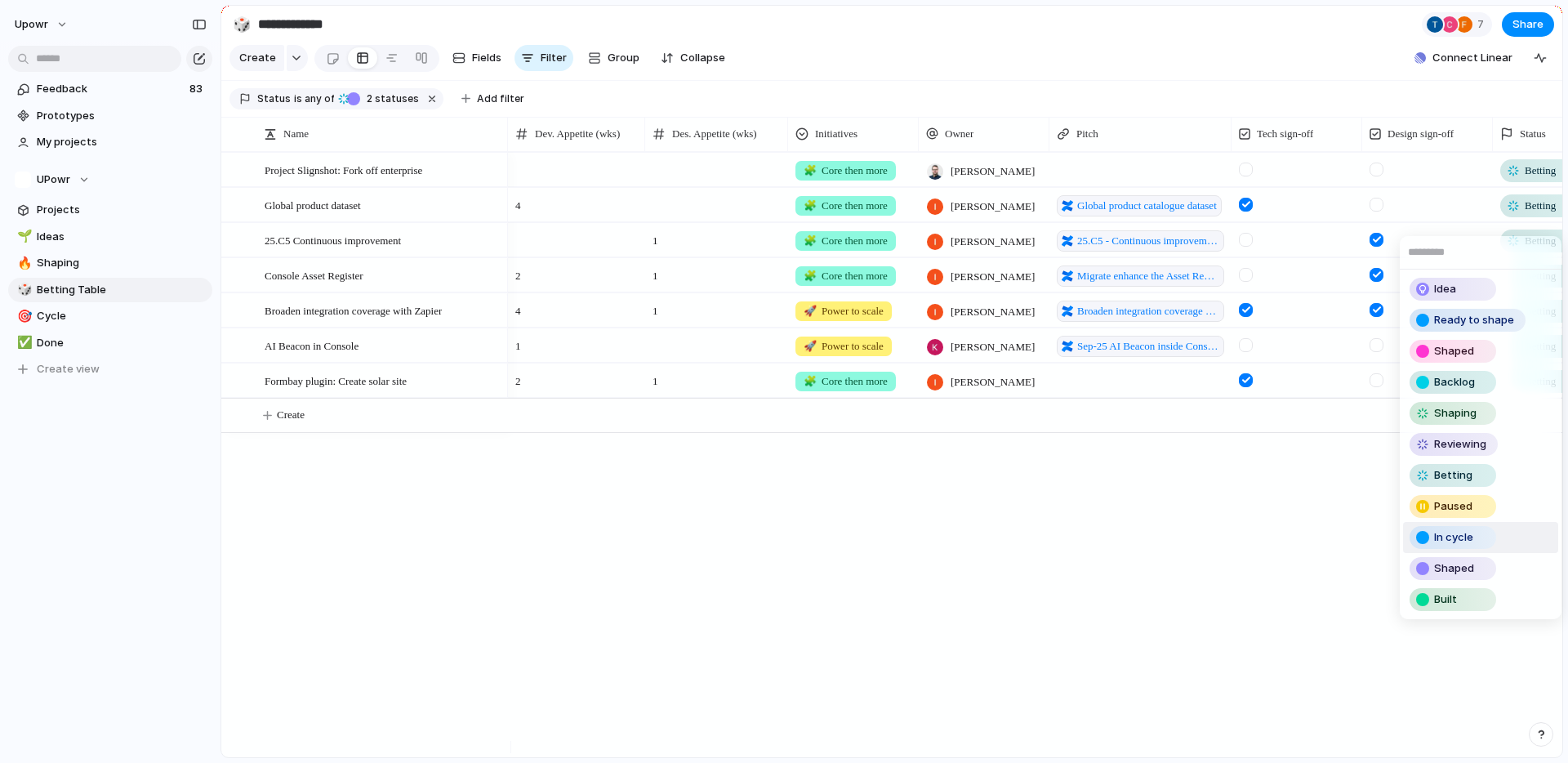
click at [1455, 542] on span "In cycle" at bounding box center [1453, 537] width 39 height 16
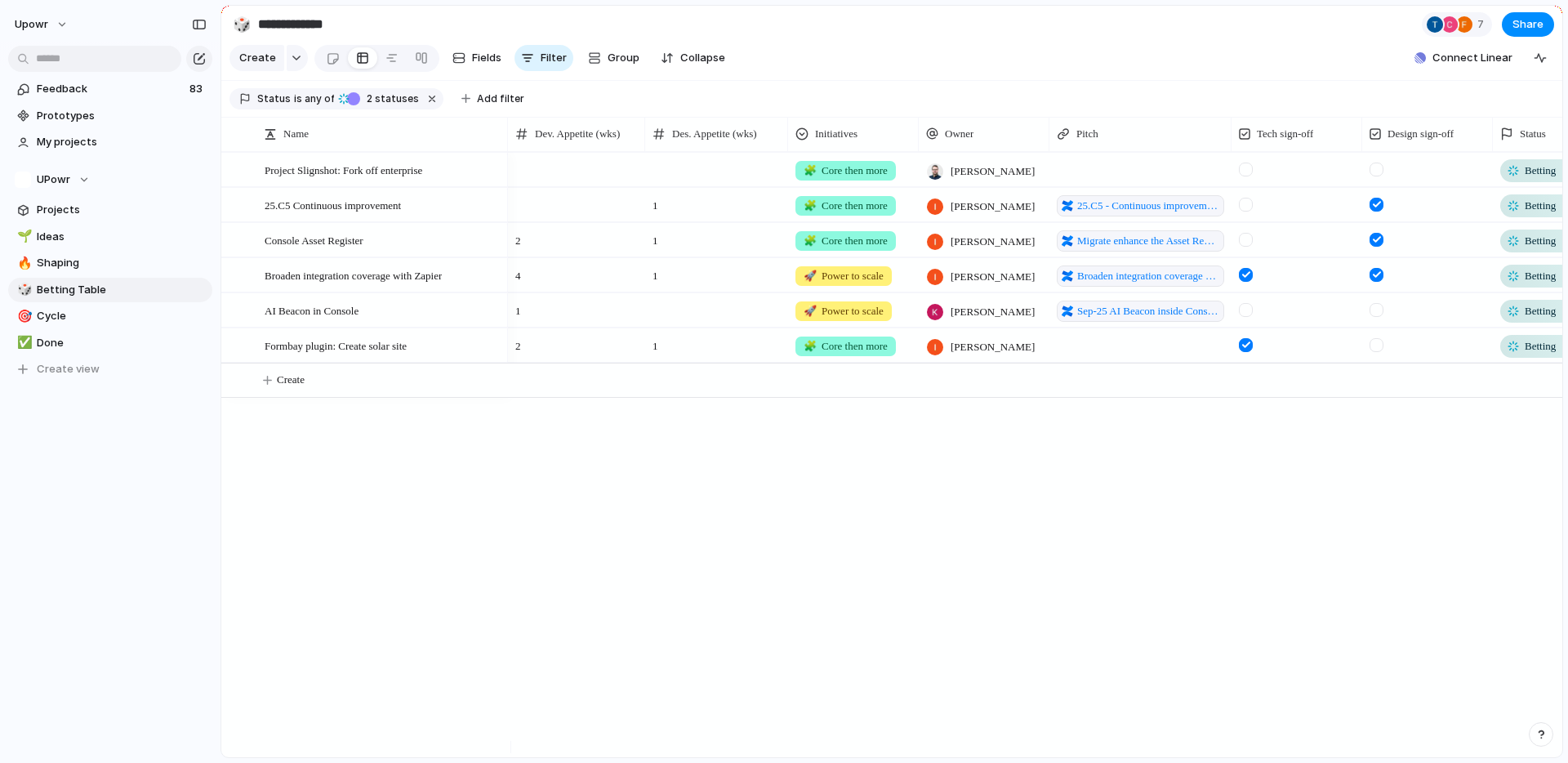
click at [1537, 179] on span "Betting" at bounding box center [1540, 171] width 31 height 16
click at [330, 165] on div "Idea Ready to shape Shaped Backlog Shaping Reviewing Betting Paused In cycle Sh…" at bounding box center [784, 382] width 1568 height 763
click at [326, 179] on span "Project Slignshot: Fork off enterprise" at bounding box center [344, 169] width 158 height 19
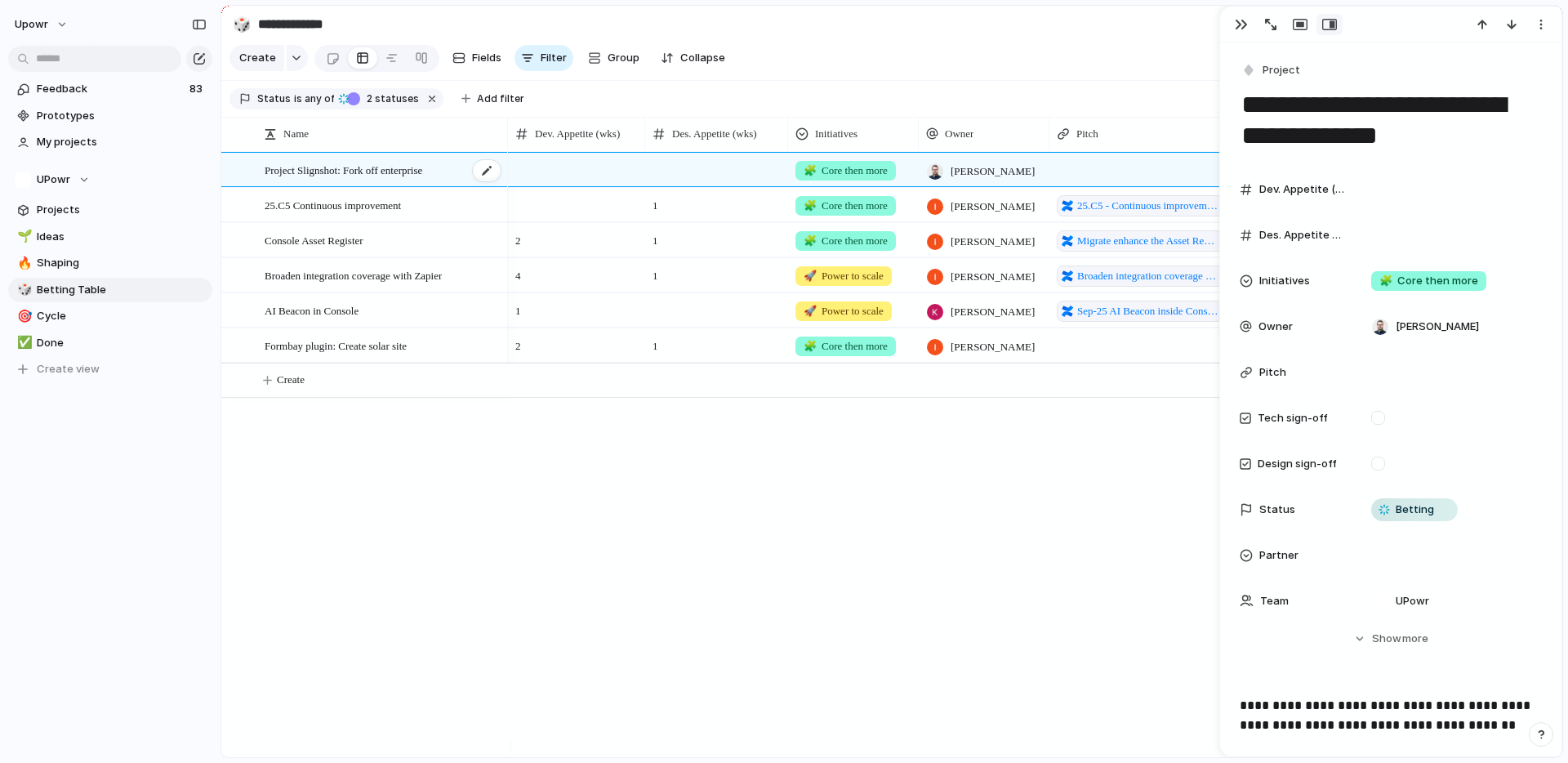
click at [326, 179] on span "Project Slignshot: Fork off enterprise" at bounding box center [344, 169] width 158 height 19
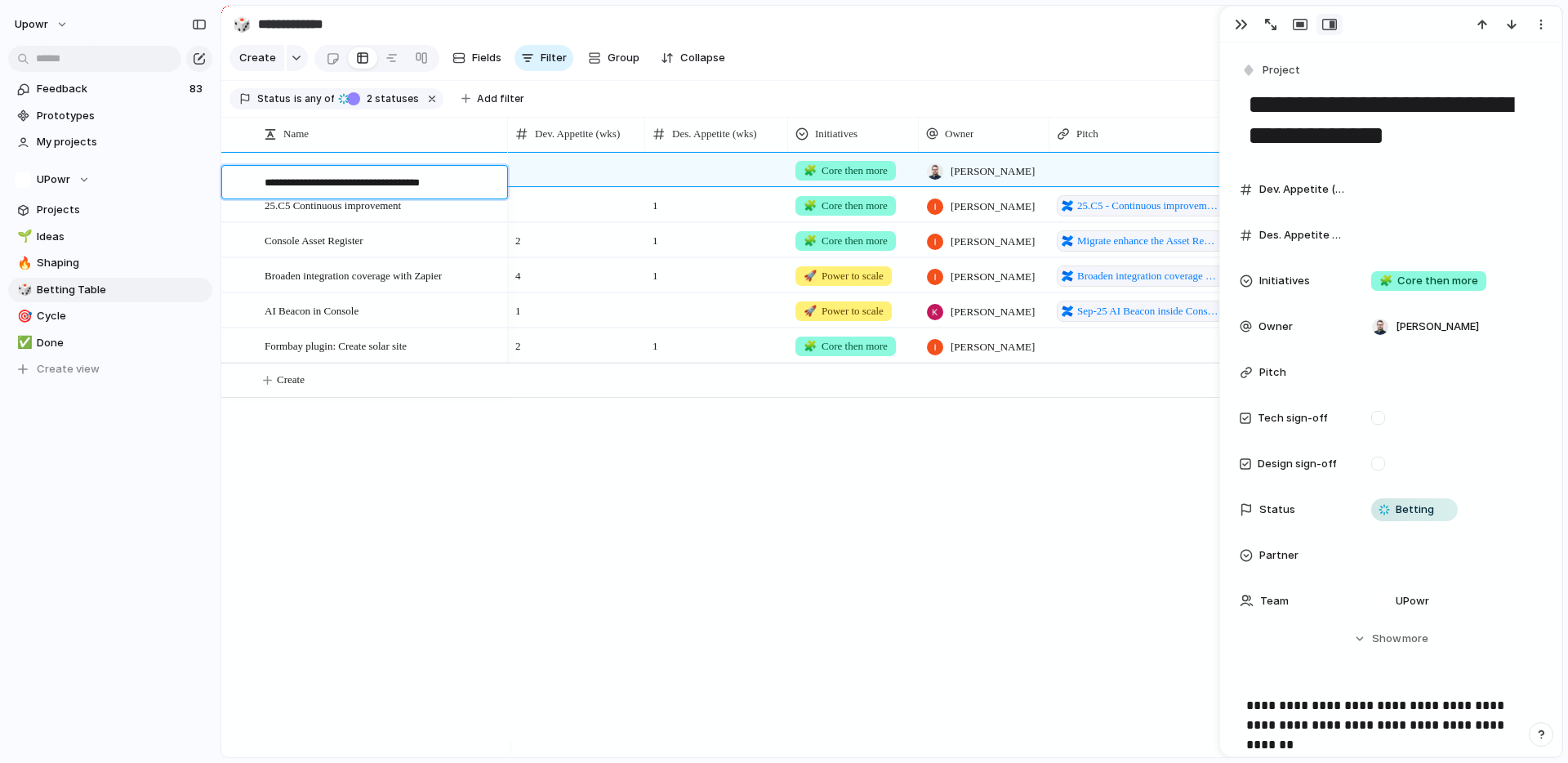
click at [326, 182] on textarea "**********" at bounding box center [380, 184] width 231 height 19
type textarea "**********"
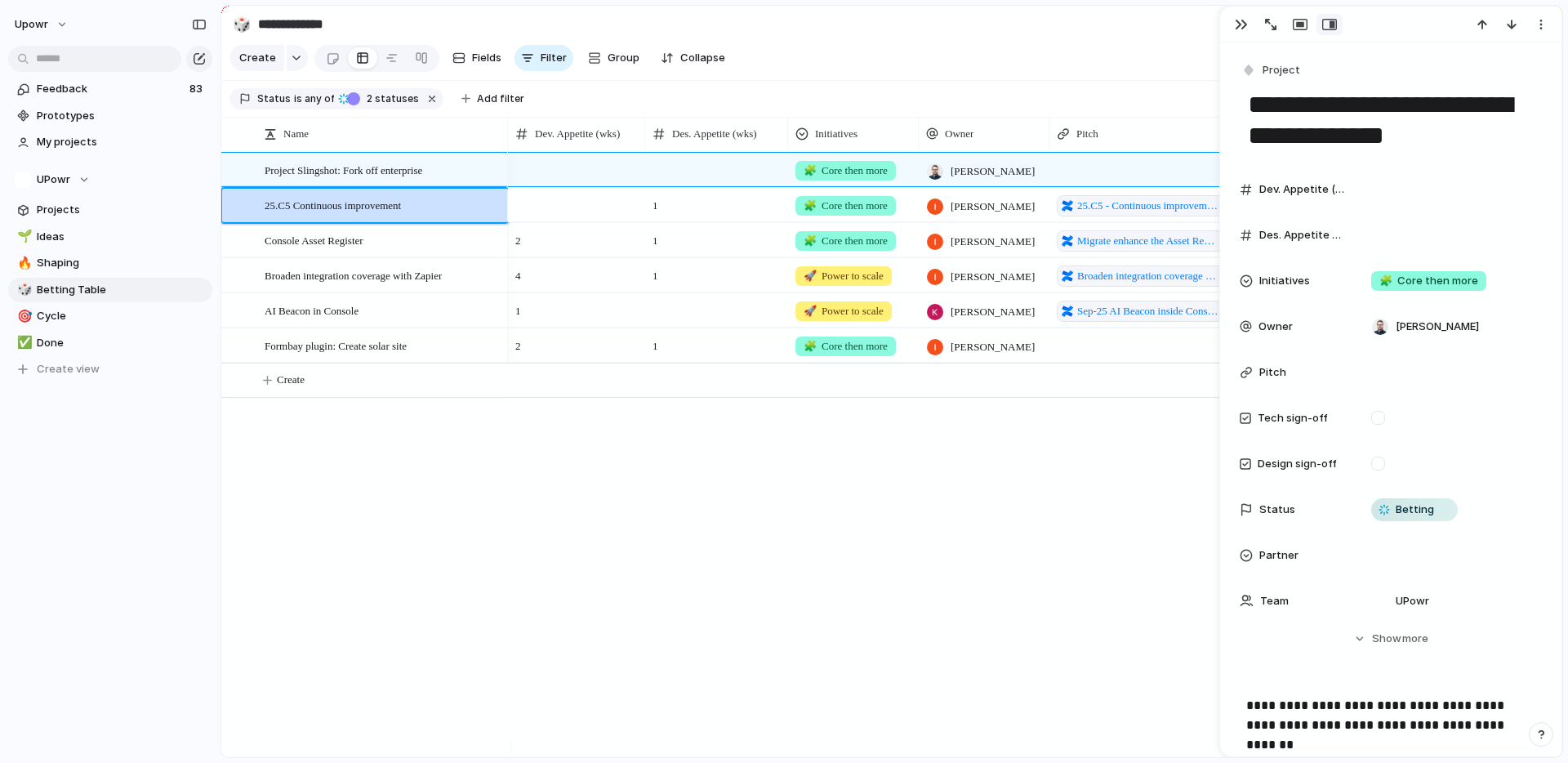
click at [527, 573] on div "🧩 Core then more [PERSON_NAME] Betting 1 🧩 Core then more [PERSON_NAME] 25.C5 -…" at bounding box center [1036, 454] width 1055 height 605
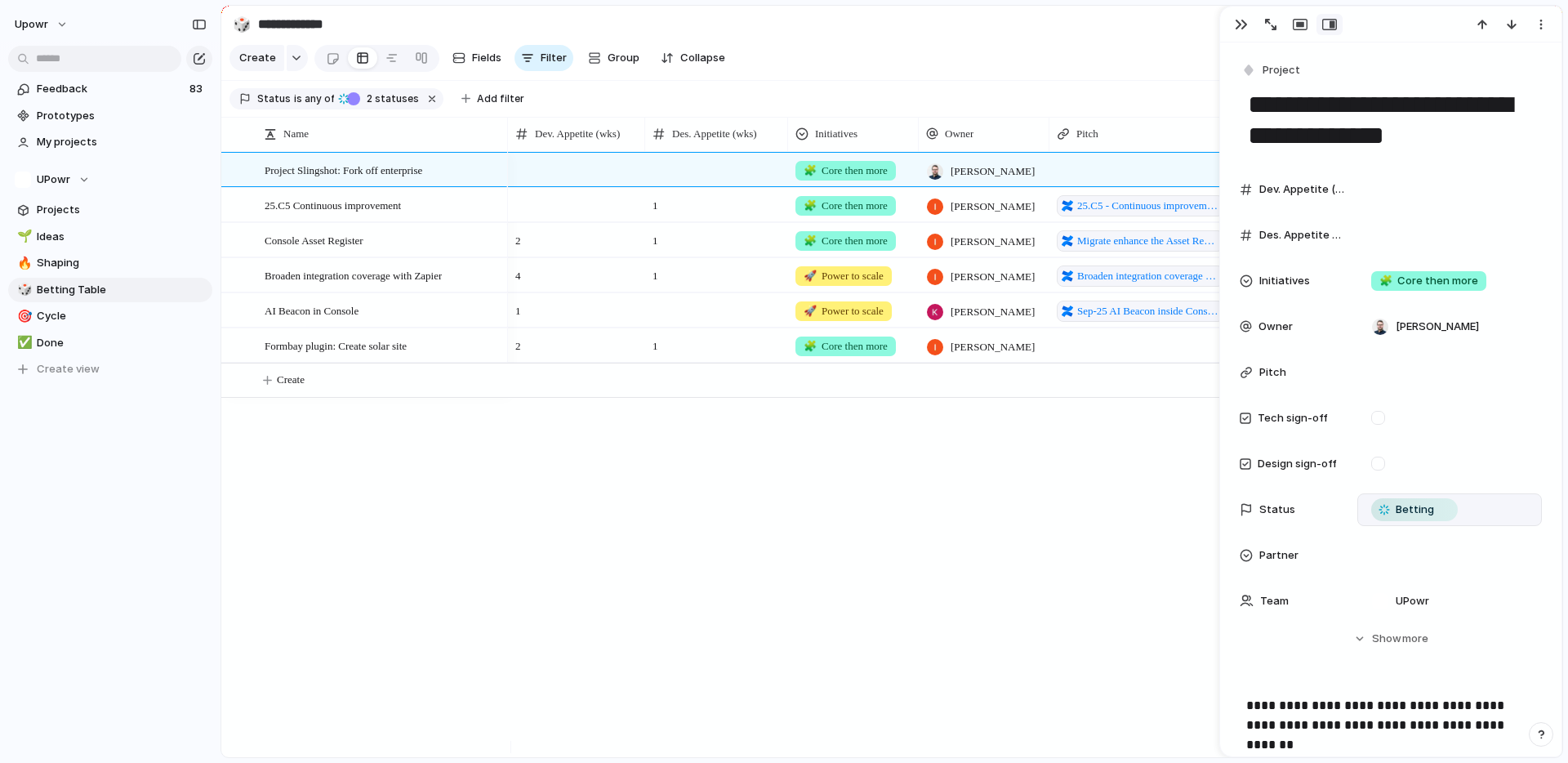
click at [1436, 519] on div "Betting" at bounding box center [1414, 509] width 87 height 23
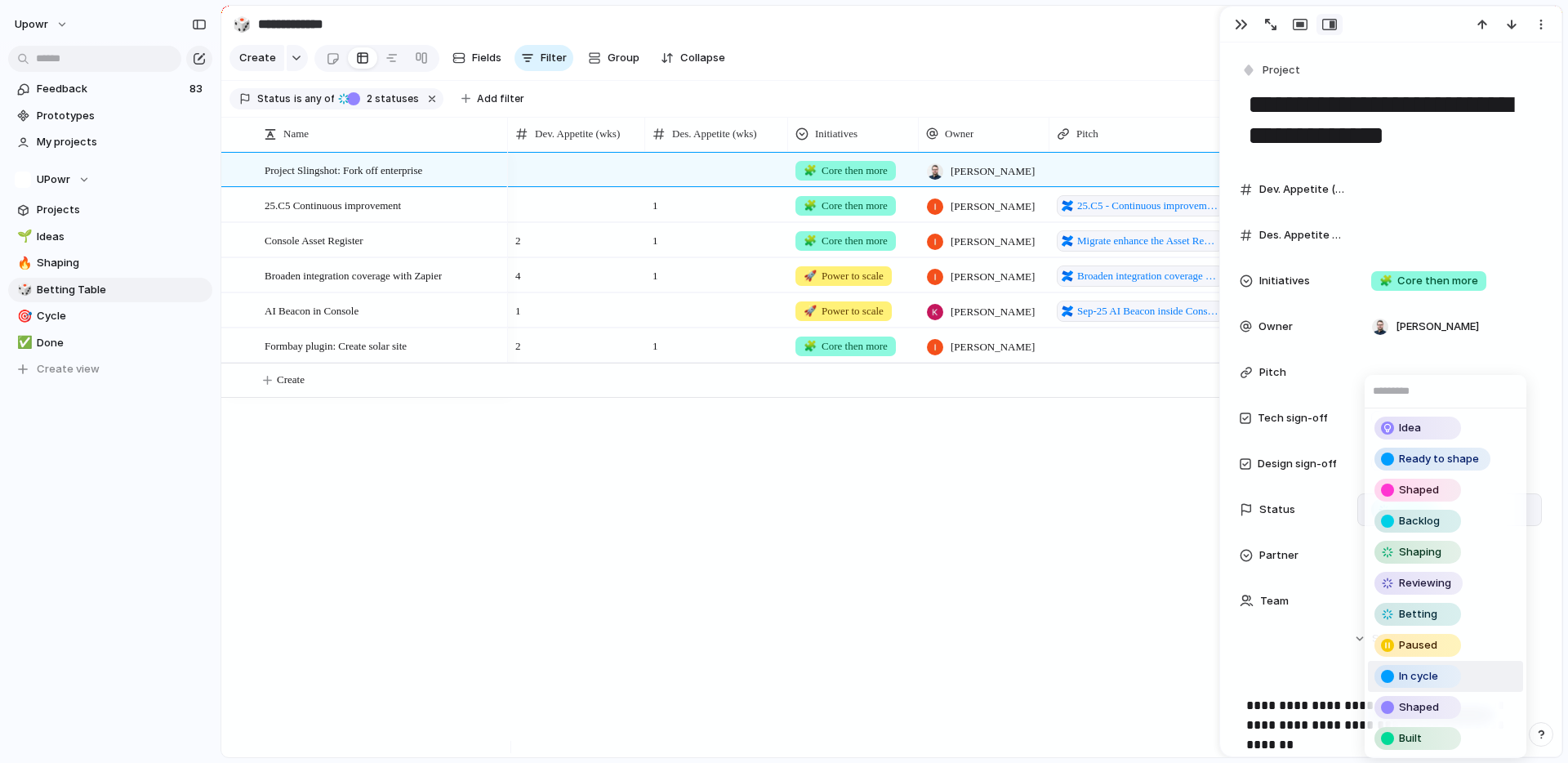
click at [1423, 677] on span "In cycle" at bounding box center [1418, 676] width 39 height 16
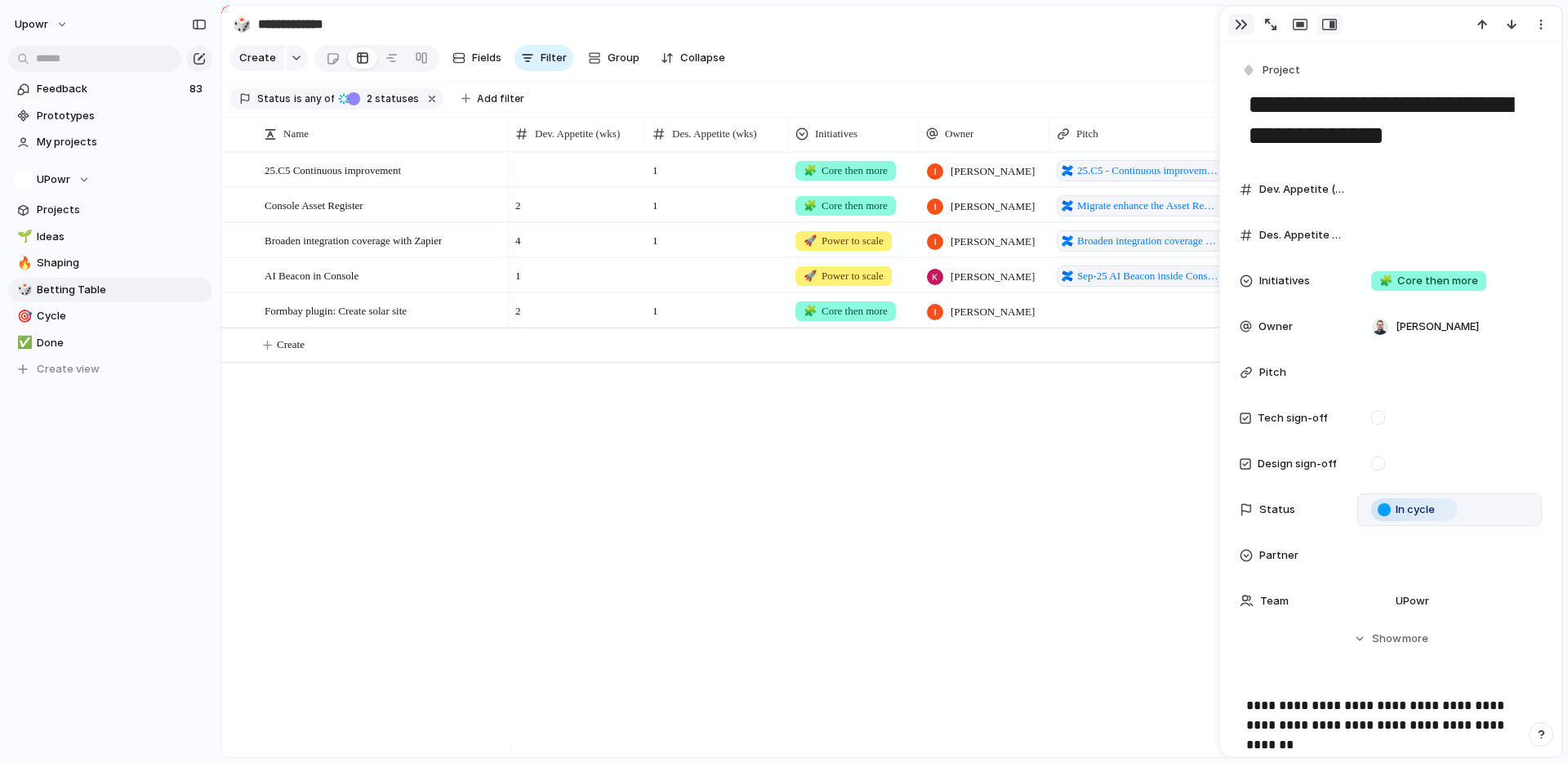
click at [1244, 20] on div "button" at bounding box center [1241, 24] width 13 height 13
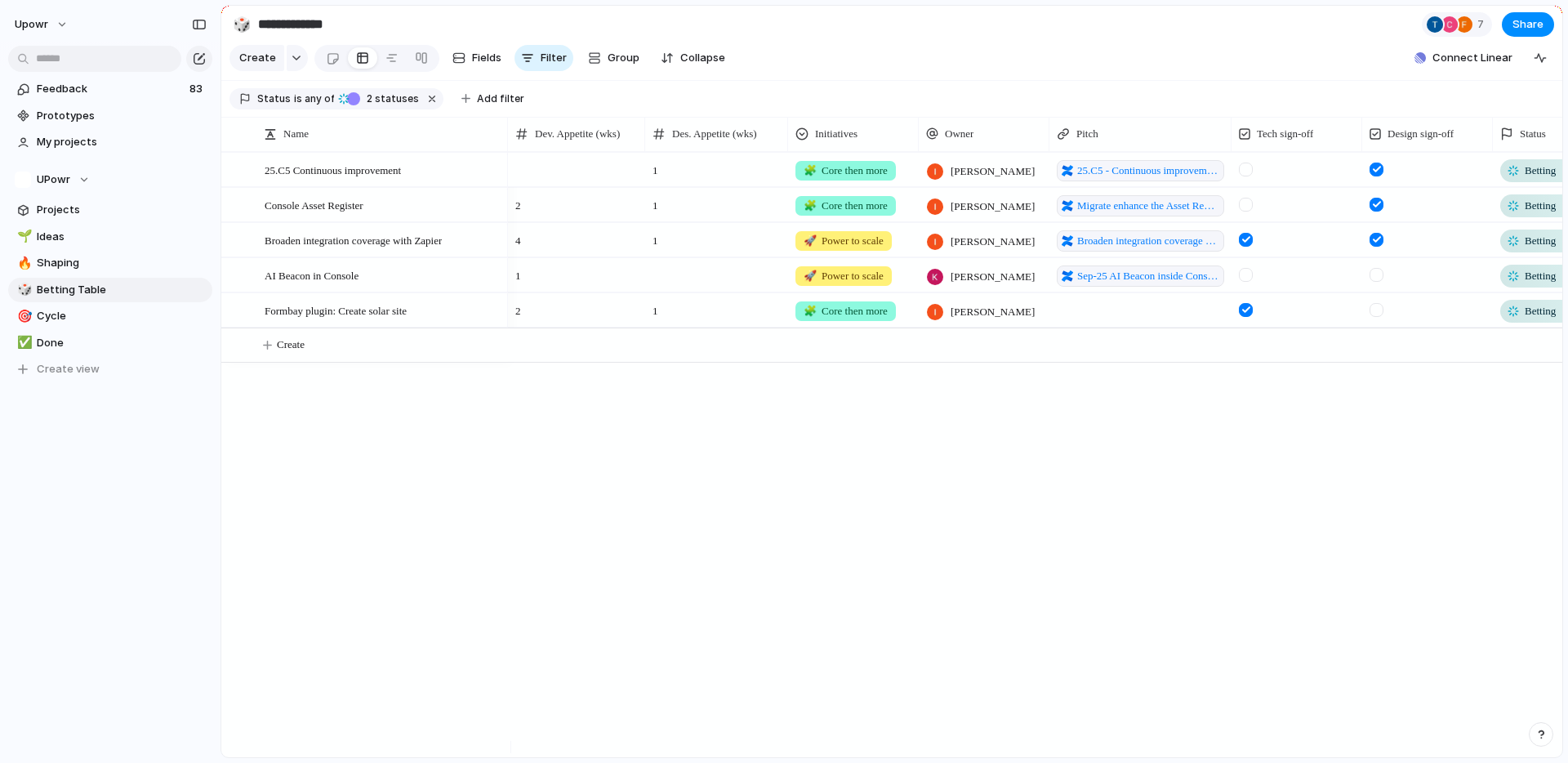
click at [1529, 177] on span "Betting" at bounding box center [1540, 171] width 31 height 16
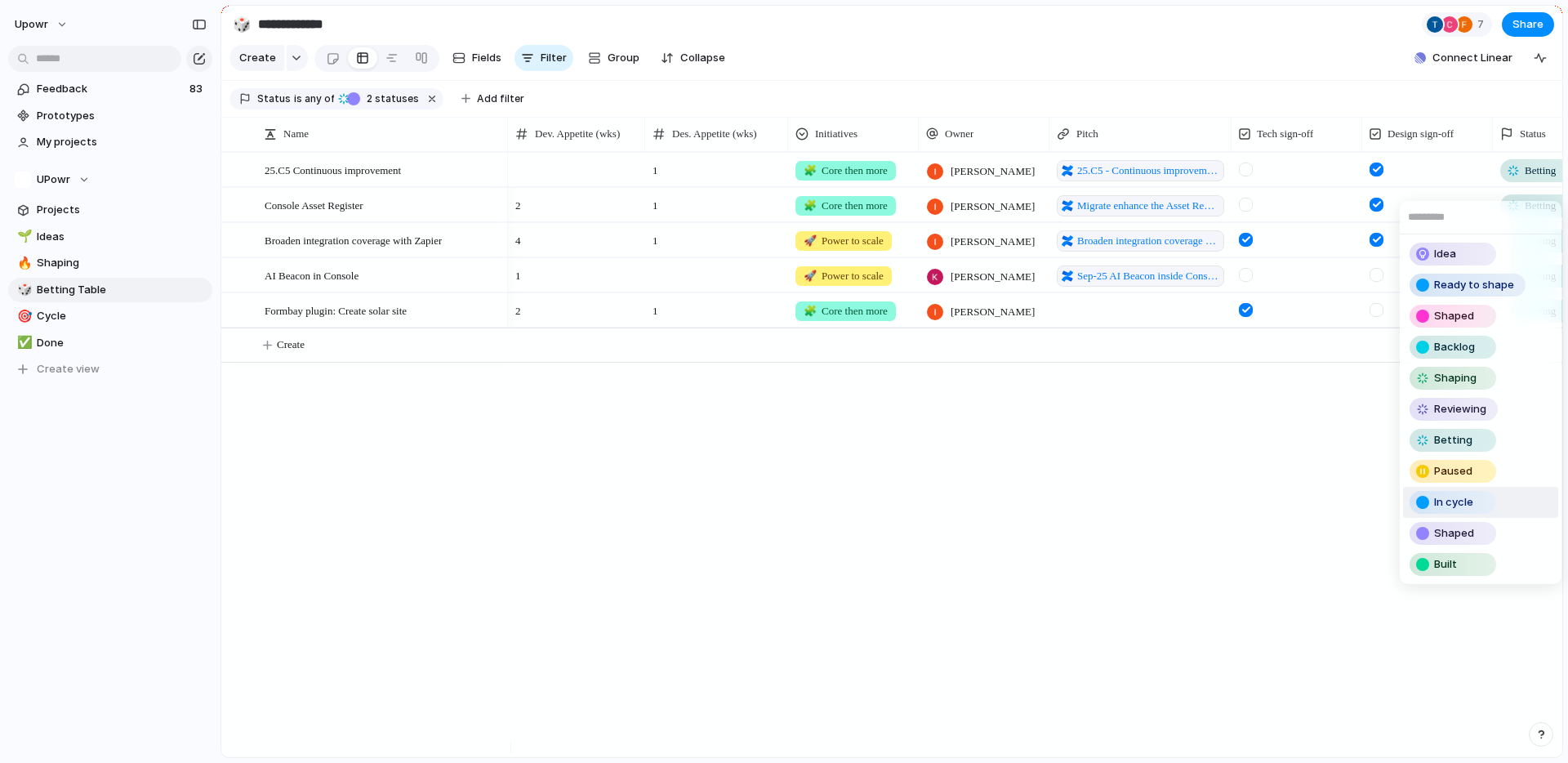
click at [1453, 499] on span "In cycle" at bounding box center [1453, 502] width 39 height 16
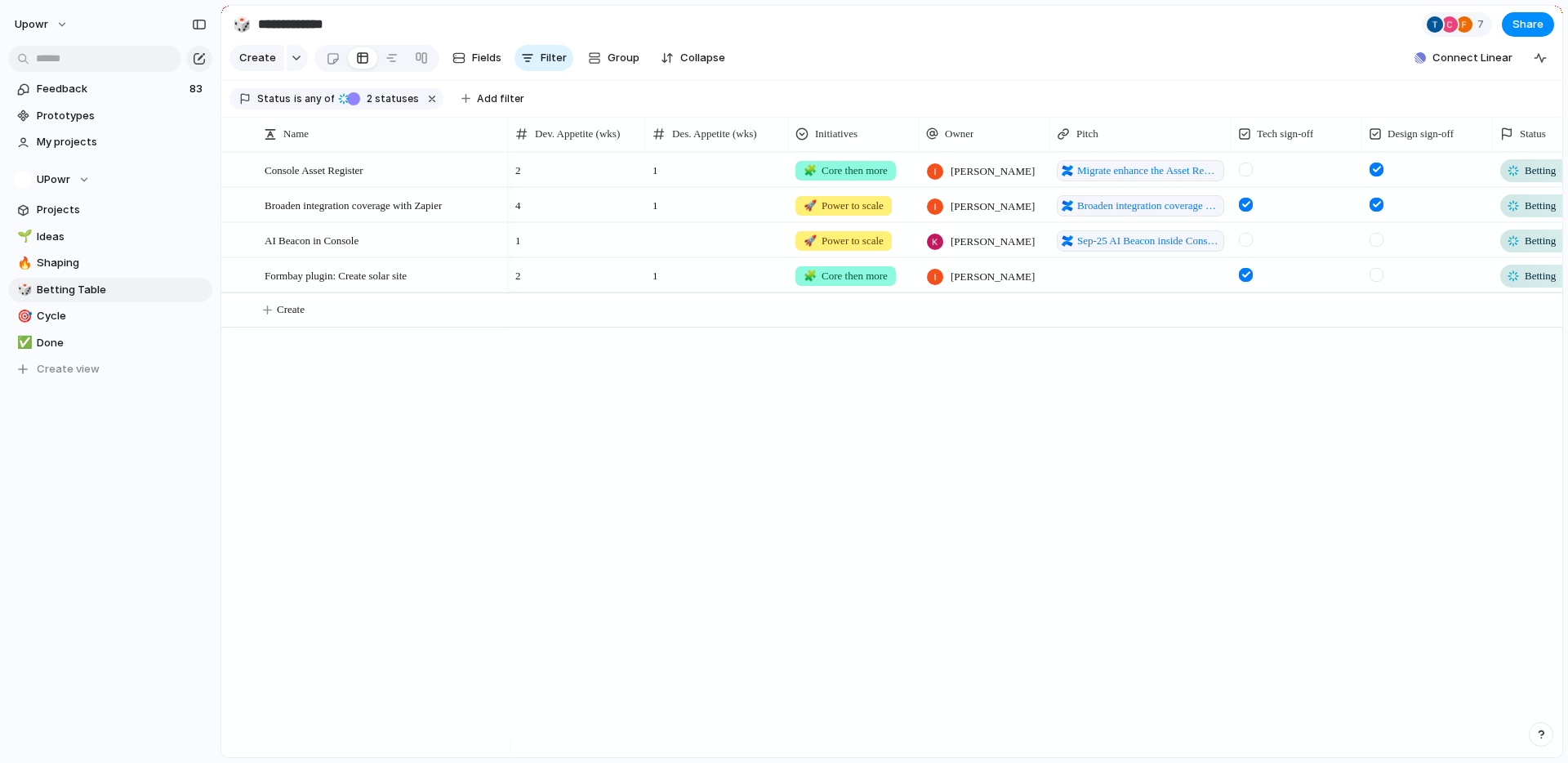
click at [1520, 216] on div "Betting" at bounding box center [1543, 206] width 83 height 20
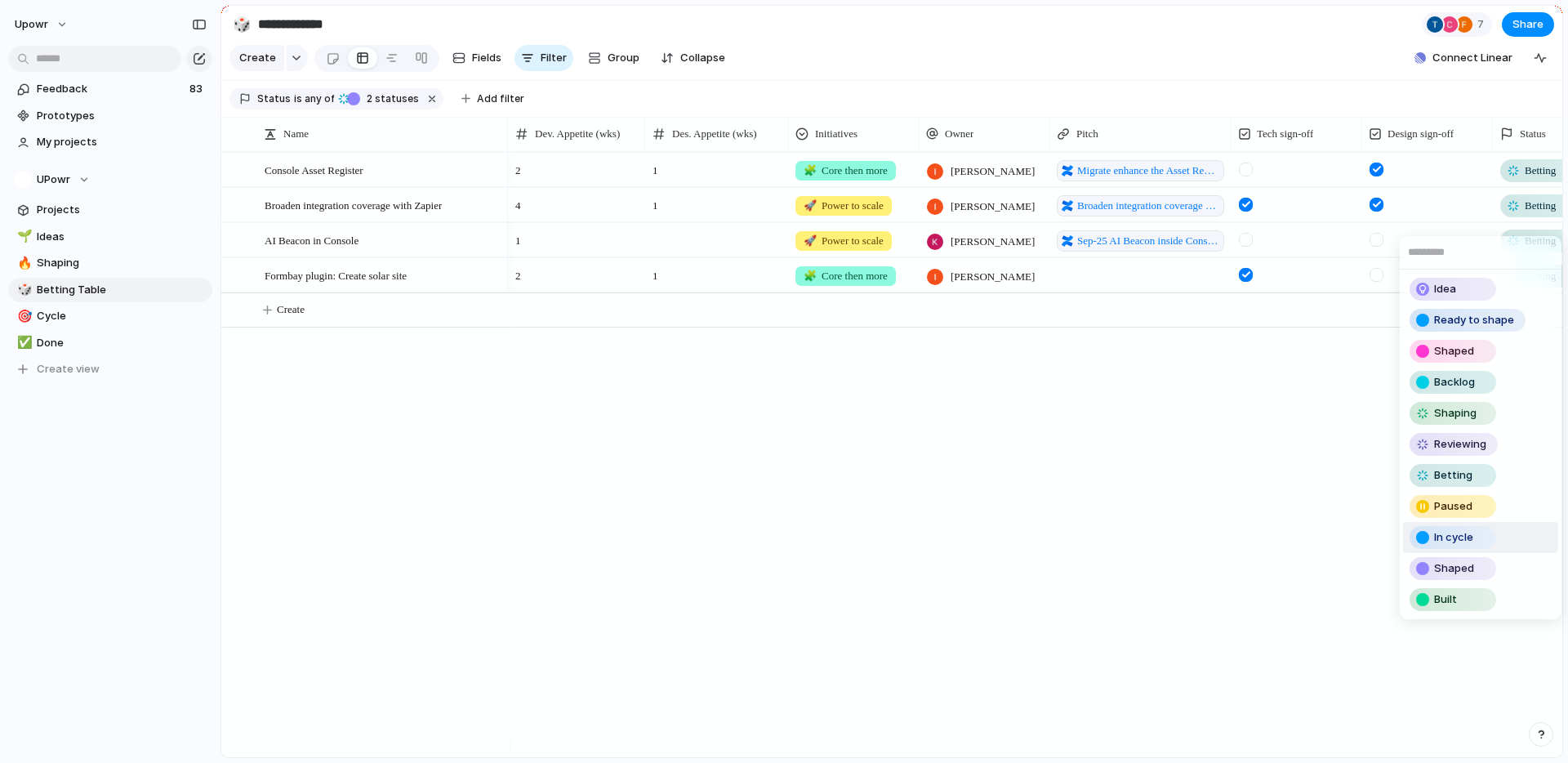
click at [1429, 534] on div "In cycle" at bounding box center [1452, 537] width 83 height 20
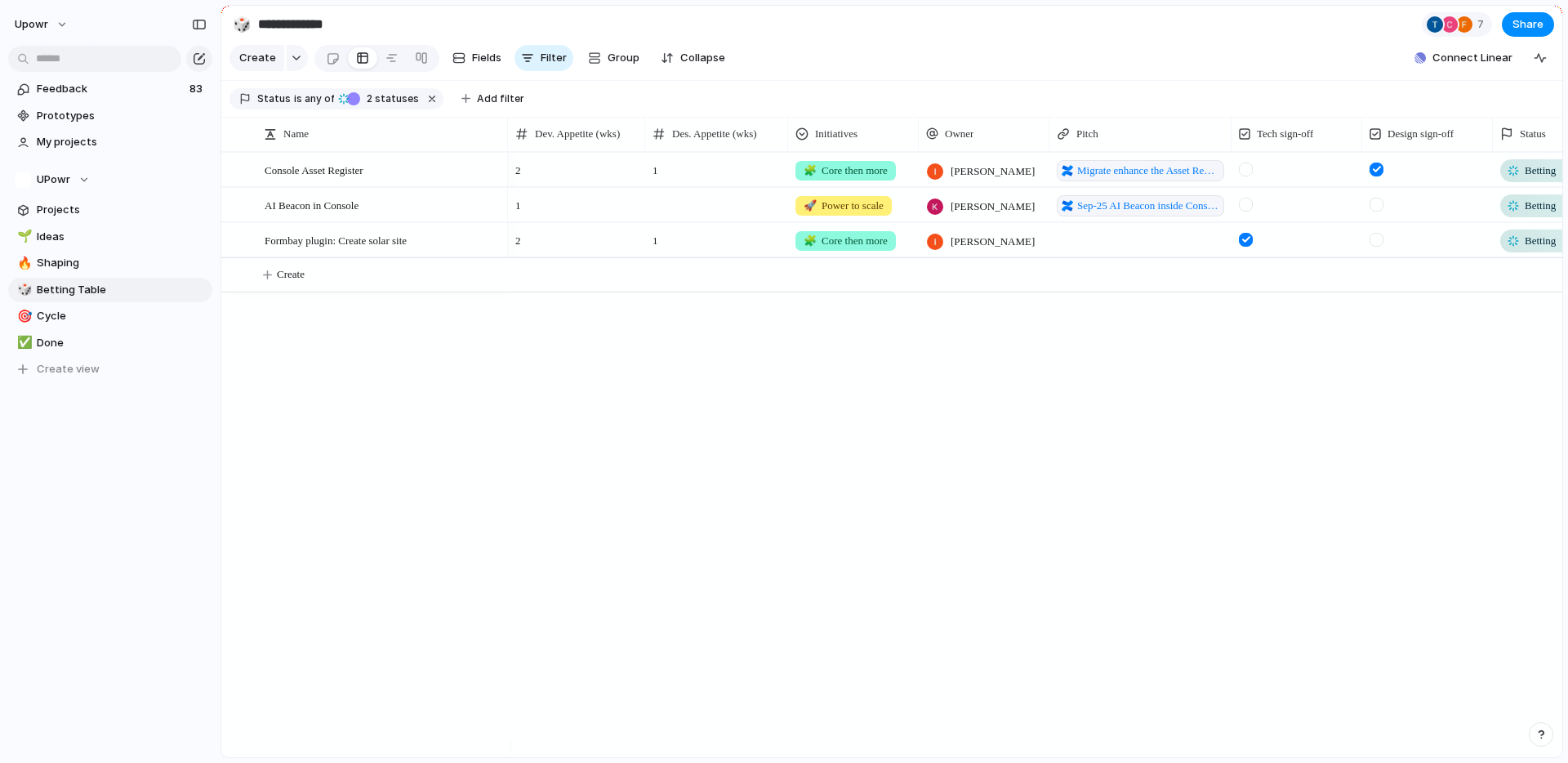
click at [1516, 213] on div at bounding box center [1513, 206] width 13 height 13
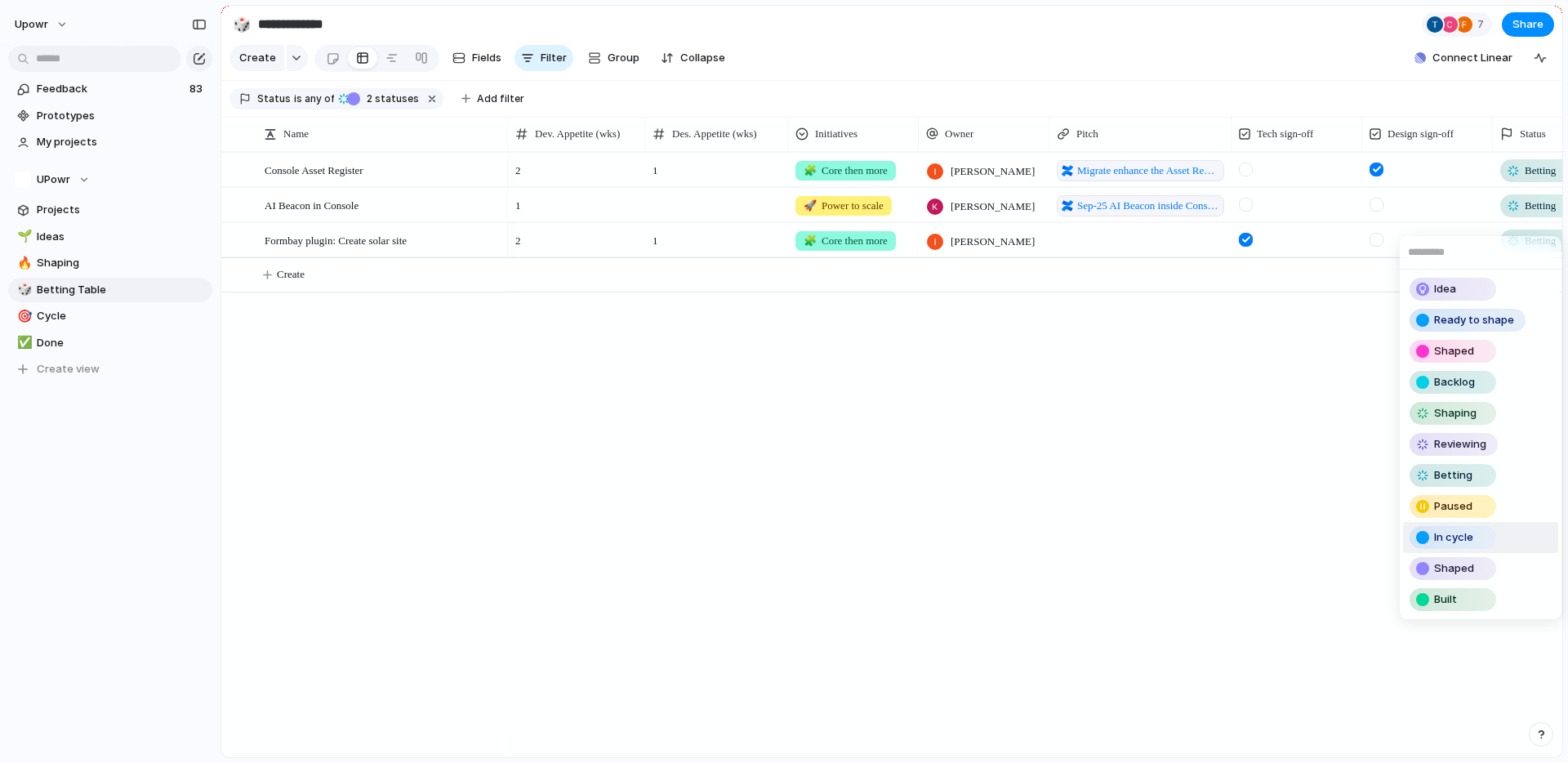
click at [1449, 536] on span "In cycle" at bounding box center [1453, 537] width 39 height 16
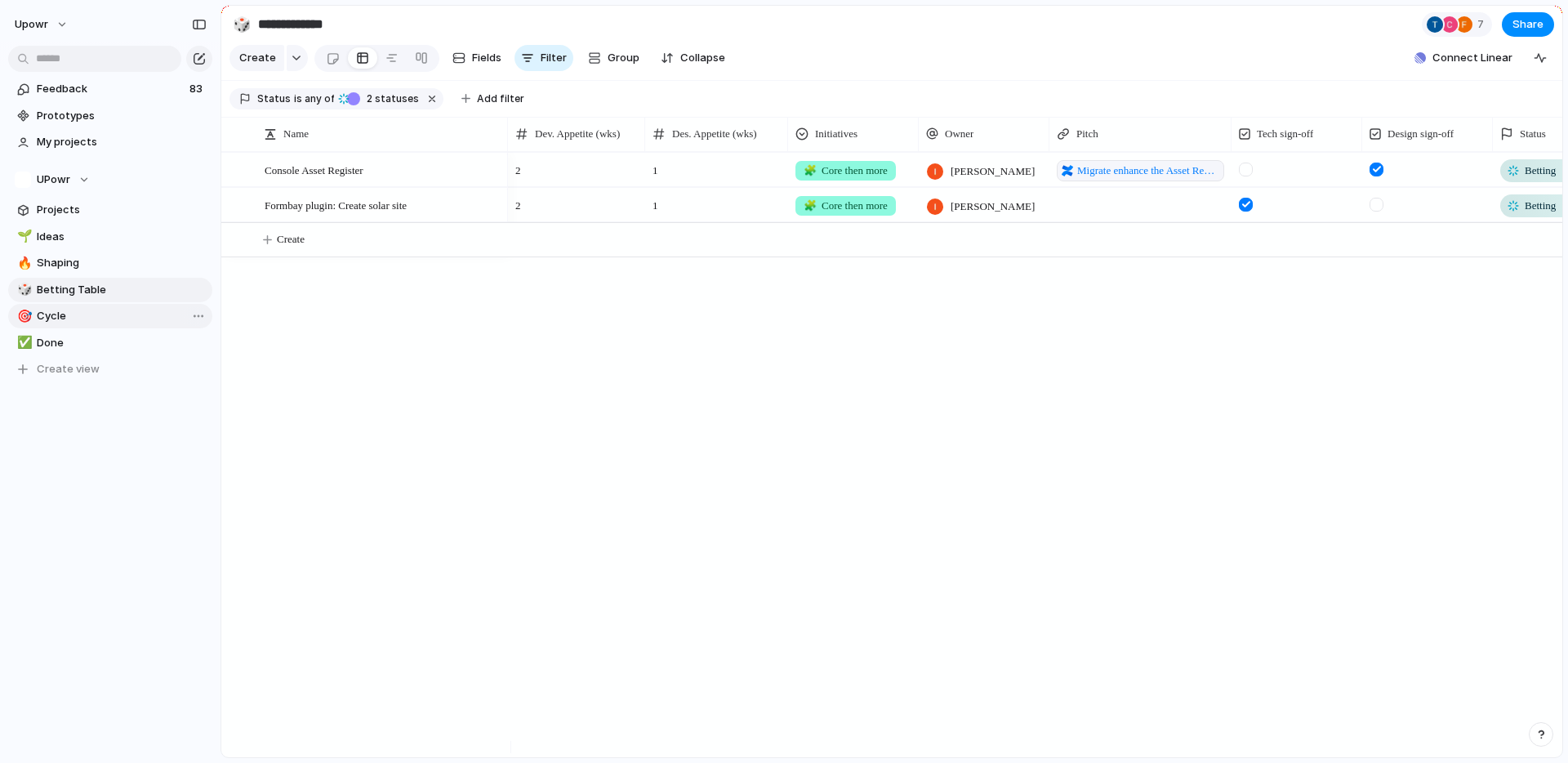
click at [84, 312] on span "Cycle" at bounding box center [122, 316] width 170 height 16
type input "*****"
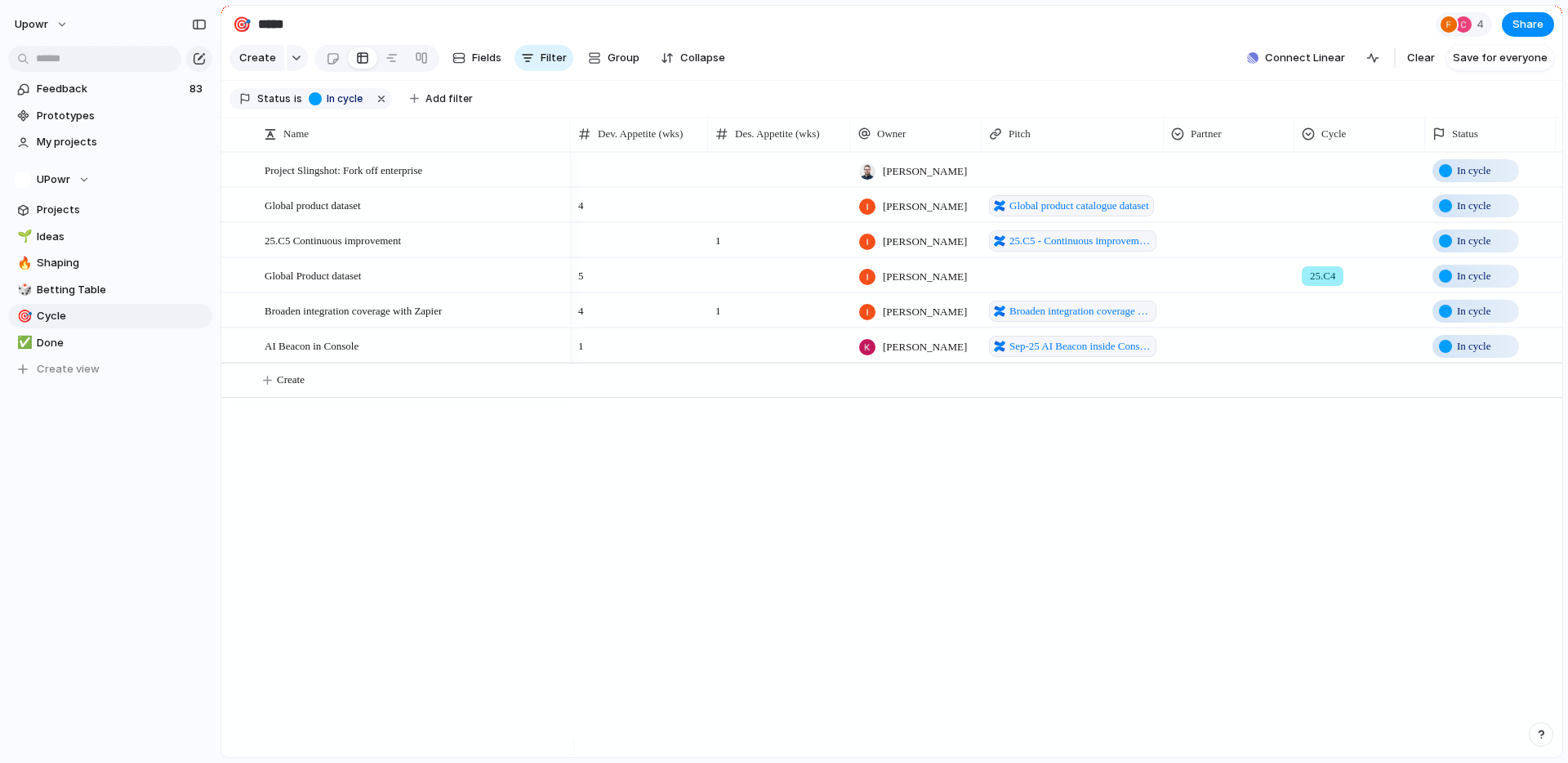
click at [1488, 285] on span "In cycle" at bounding box center [1474, 276] width 34 height 16
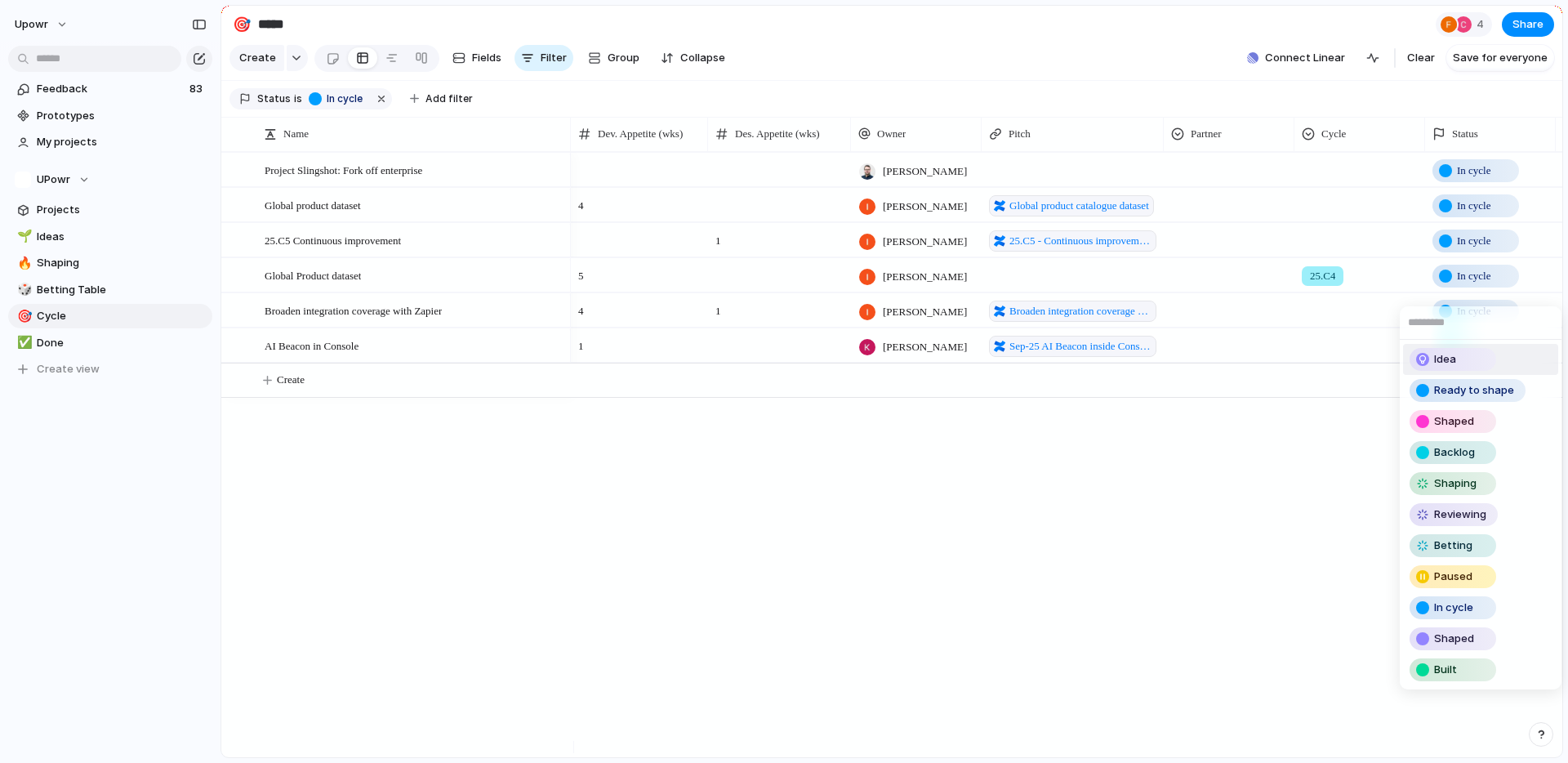
drag, startPoint x: 1083, startPoint y: 297, endPoint x: 826, endPoint y: 293, distance: 257.0
click at [1083, 296] on div "Idea Ready to shape Shaped Backlog Shaping Reviewing Betting Paused In cycle Sh…" at bounding box center [784, 382] width 1568 height 763
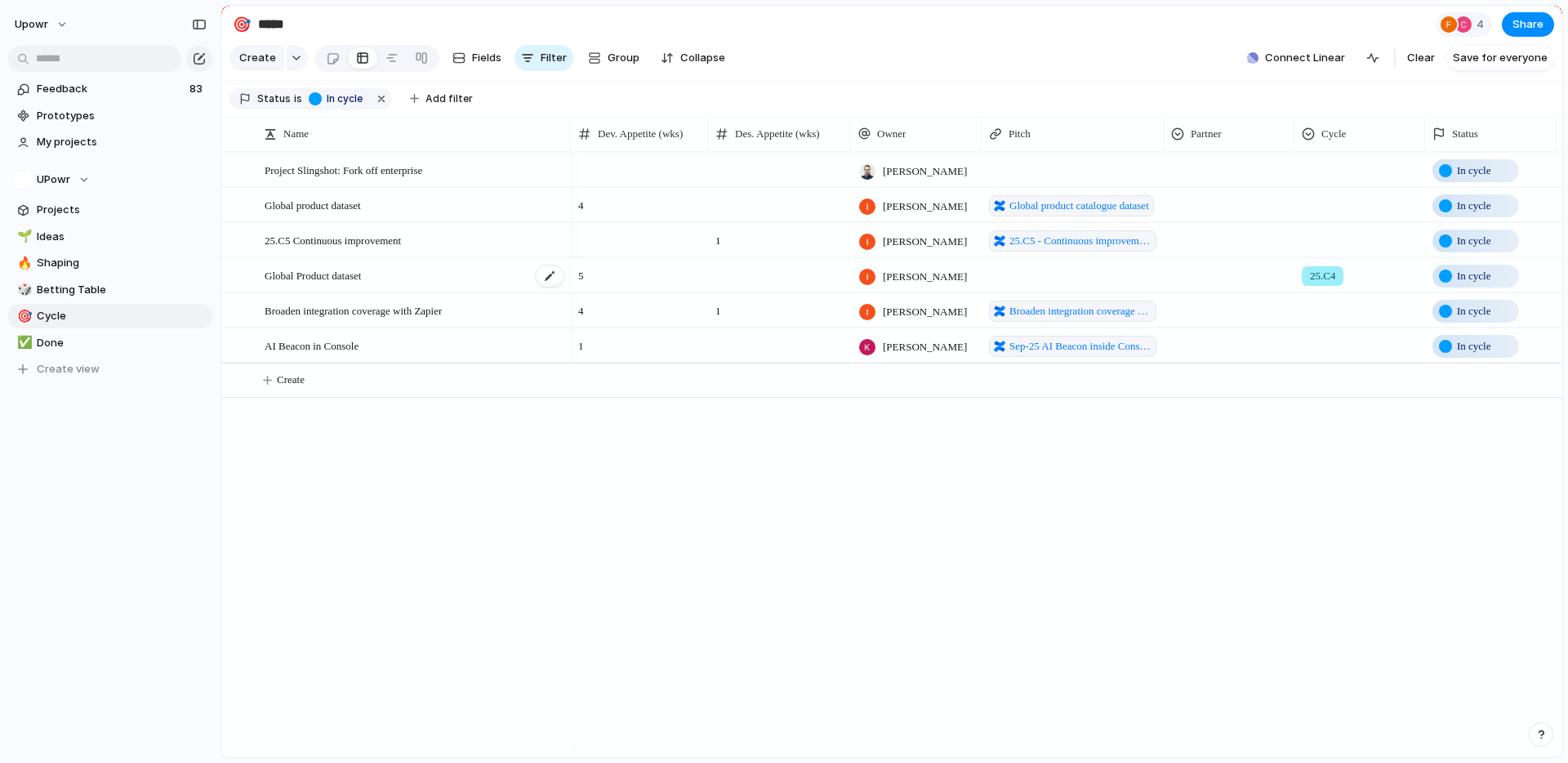
click at [362, 285] on span "Global Product dataset" at bounding box center [313, 275] width 97 height 19
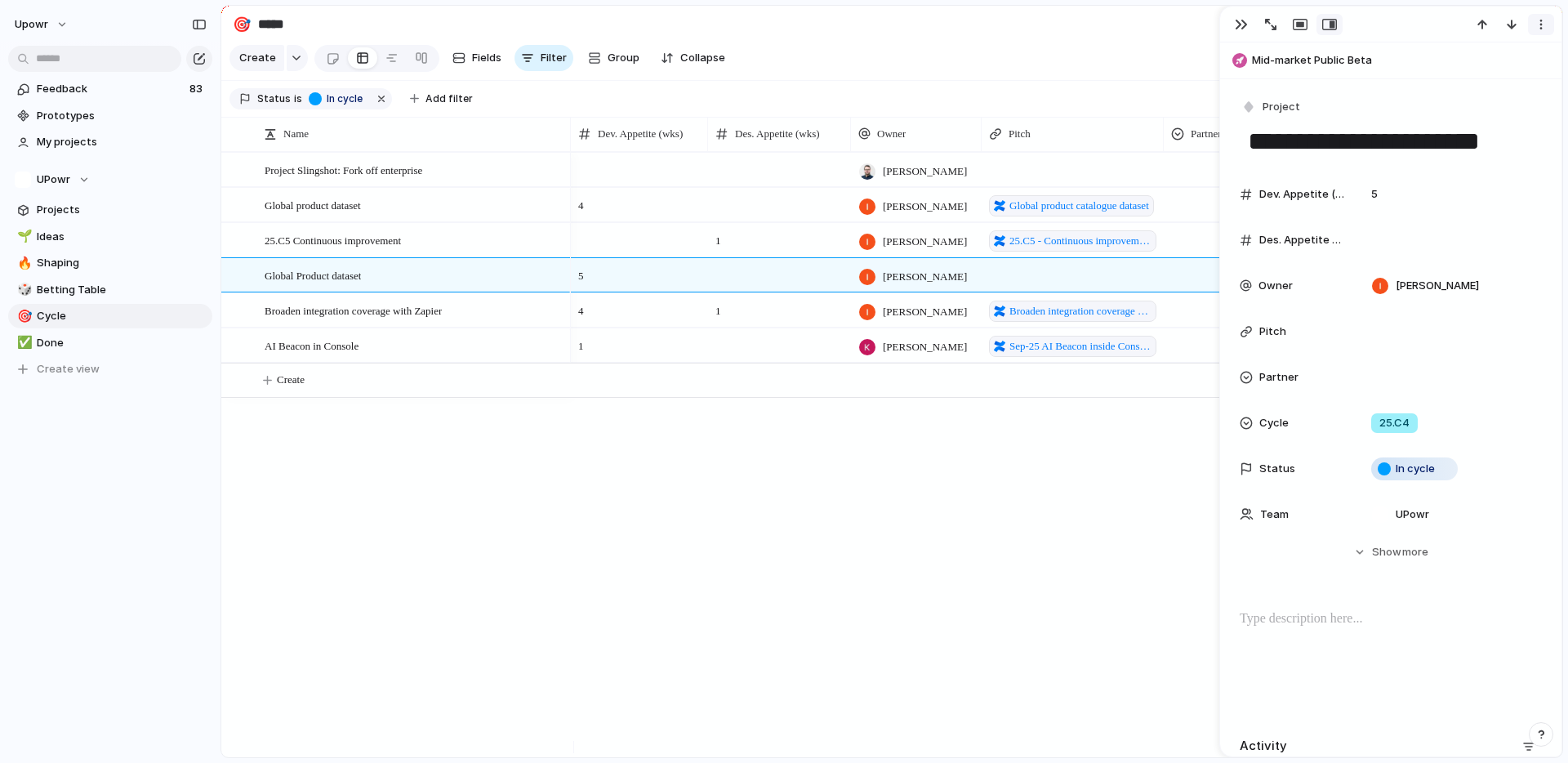
click at [1540, 27] on div "button" at bounding box center [1541, 24] width 13 height 13
click at [1532, 57] on span "Mark as duplicate" at bounding box center [1500, 59] width 92 height 16
type input "*"
type input "*****"
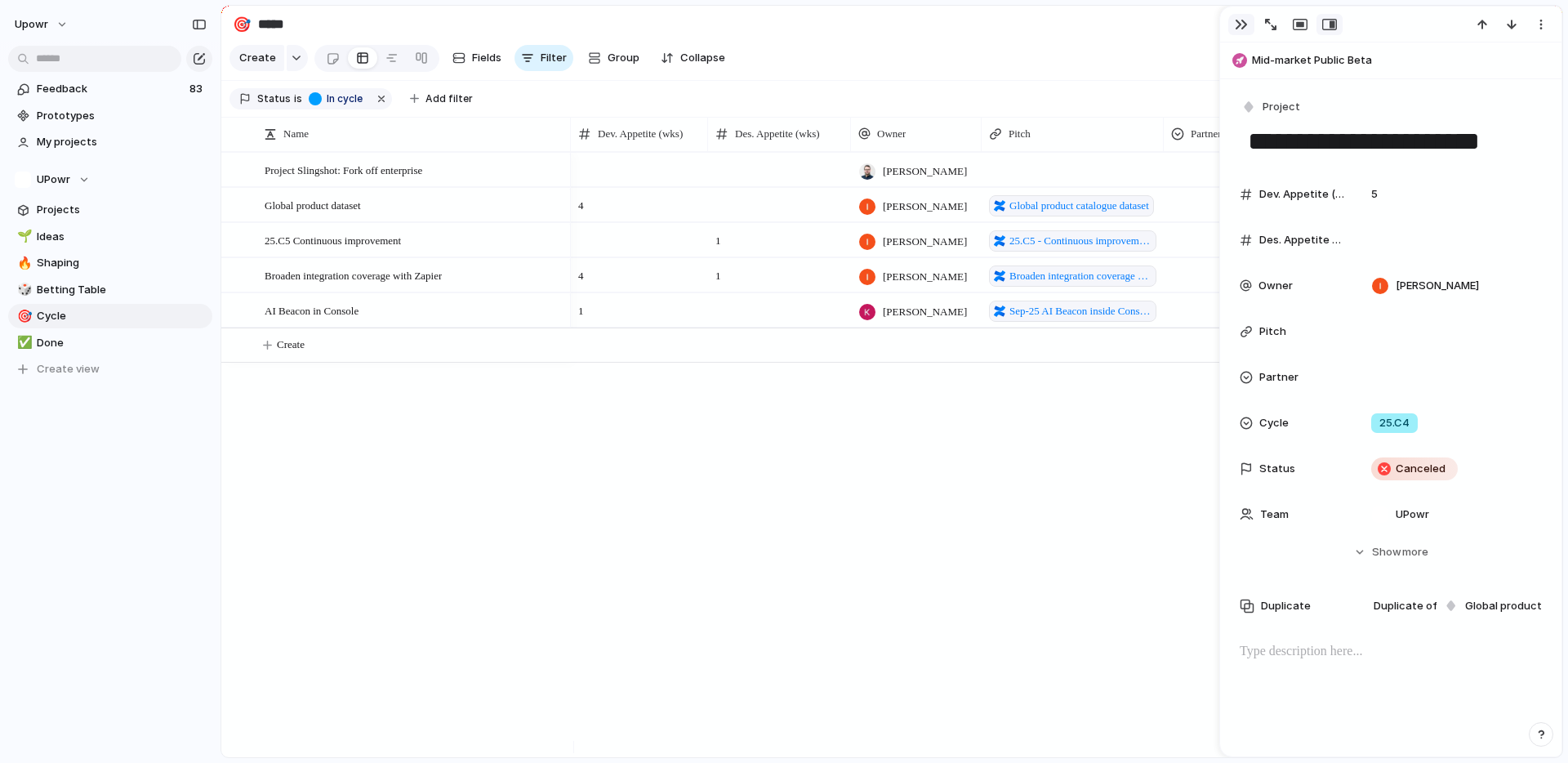
click at [1240, 23] on div "button" at bounding box center [1241, 24] width 13 height 13
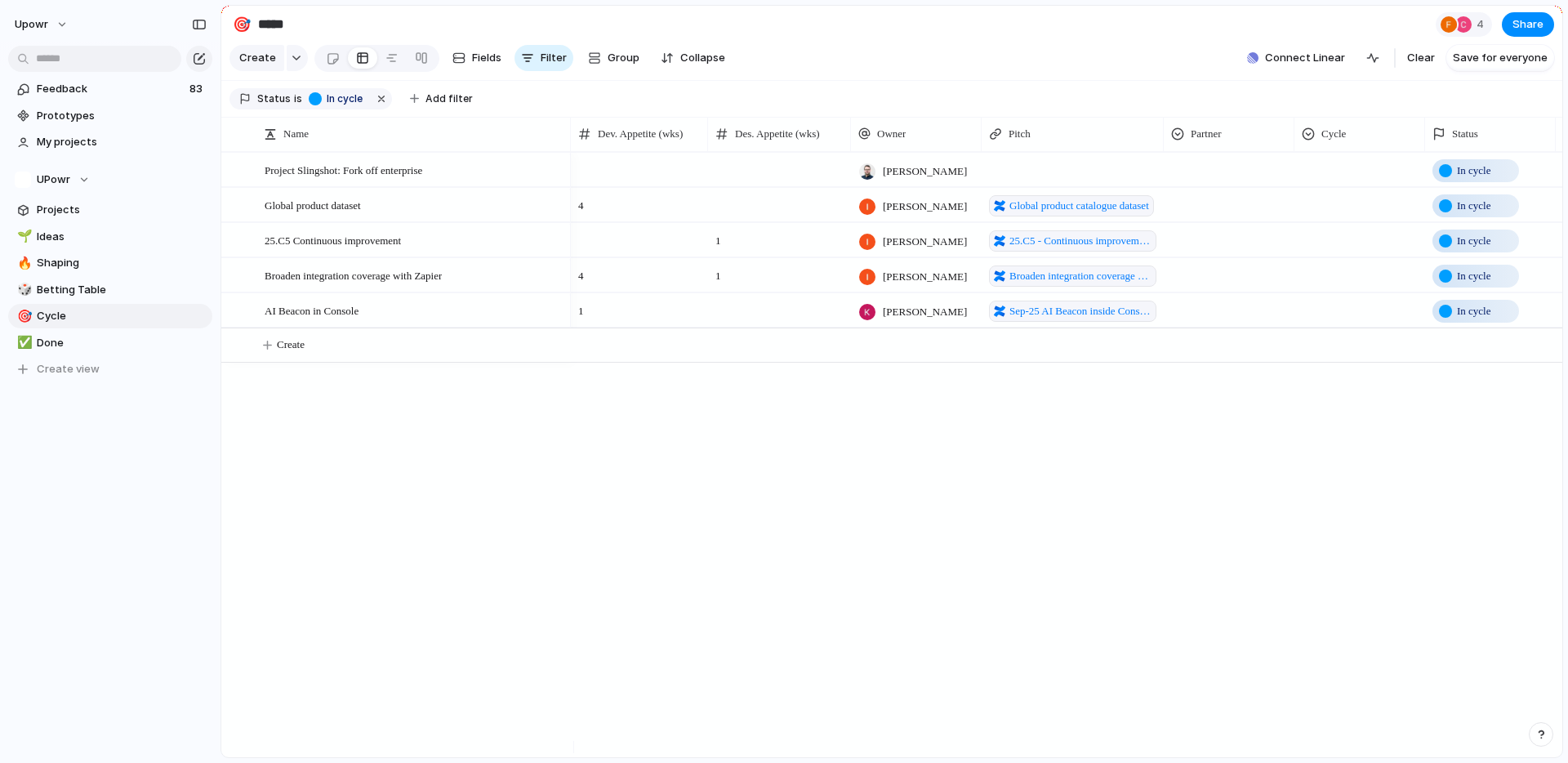
drag, startPoint x: 690, startPoint y: 549, endPoint x: 618, endPoint y: 462, distance: 112.9
click at [690, 548] on div "[PERSON_NAME] In cycle 4 [PERSON_NAME] Global product catalogue dataset In cycl…" at bounding box center [1067, 454] width 992 height 605
click at [603, 186] on div at bounding box center [639, 170] width 137 height 34
click at [603, 190] on input "number" at bounding box center [640, 173] width 136 height 39
type input "*"
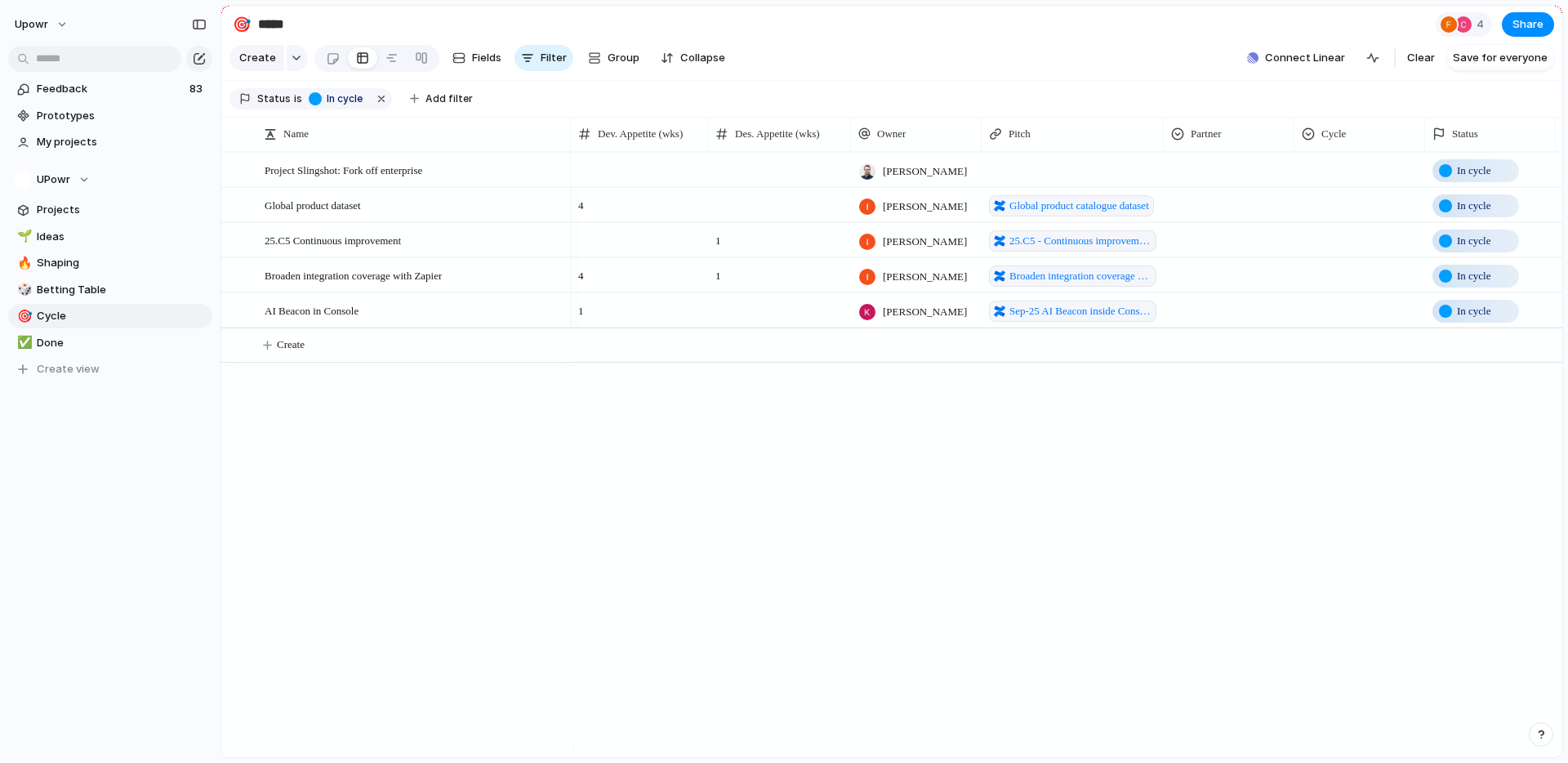
click at [779, 186] on div at bounding box center [779, 170] width 143 height 34
type input "*"
click at [625, 213] on span "4" at bounding box center [640, 201] width 136 height 25
drag, startPoint x: 750, startPoint y: 182, endPoint x: 720, endPoint y: 187, distance: 30.4
click at [725, 179] on span "1" at bounding box center [780, 166] width 142 height 25
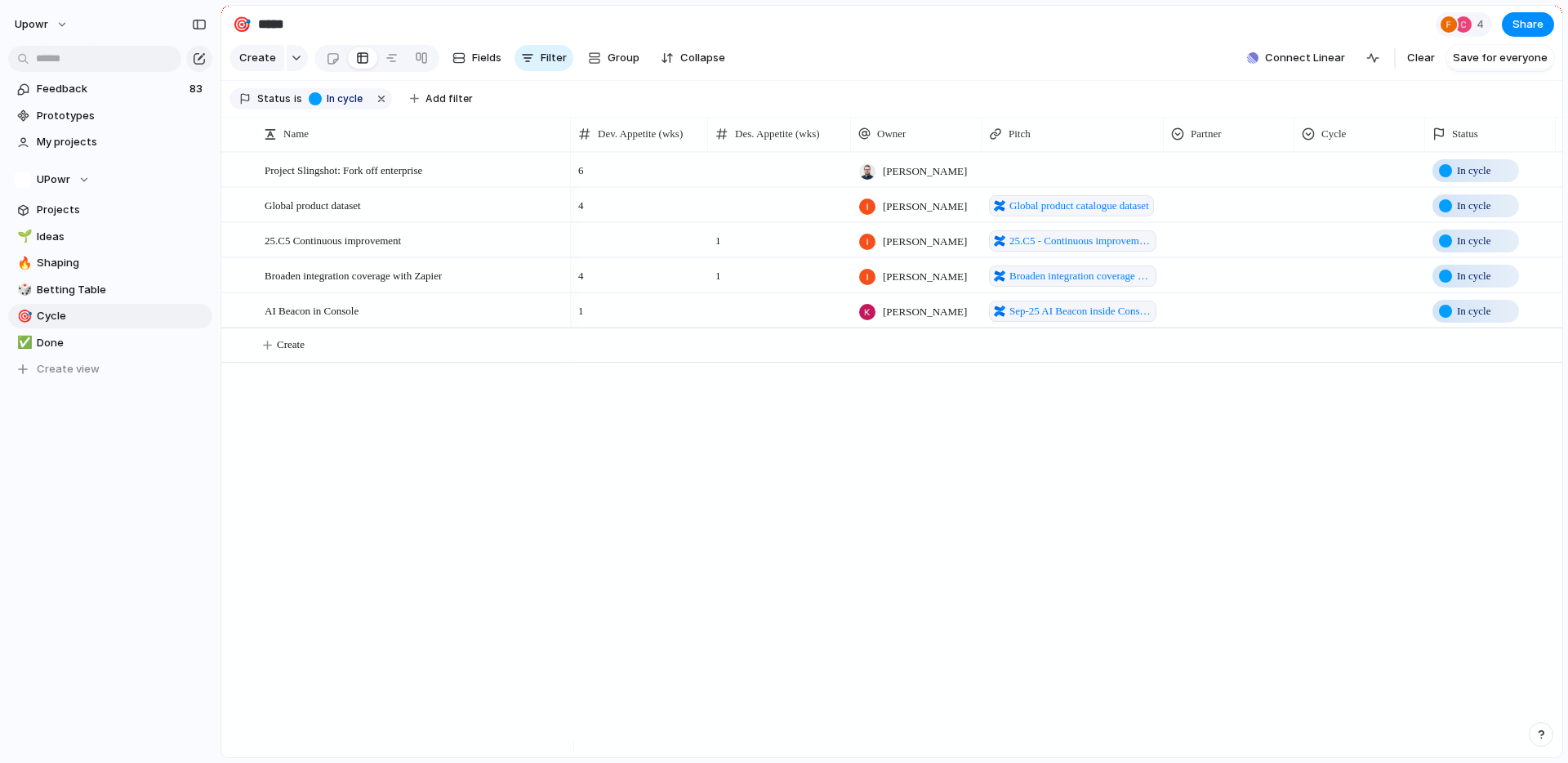
click at [725, 181] on input "*" at bounding box center [780, 173] width 142 height 39
type input "*"
click at [612, 214] on span "4" at bounding box center [640, 201] width 136 height 25
click at [612, 219] on input "*" at bounding box center [640, 208] width 136 height 39
click at [610, 250] on div at bounding box center [639, 240] width 137 height 34
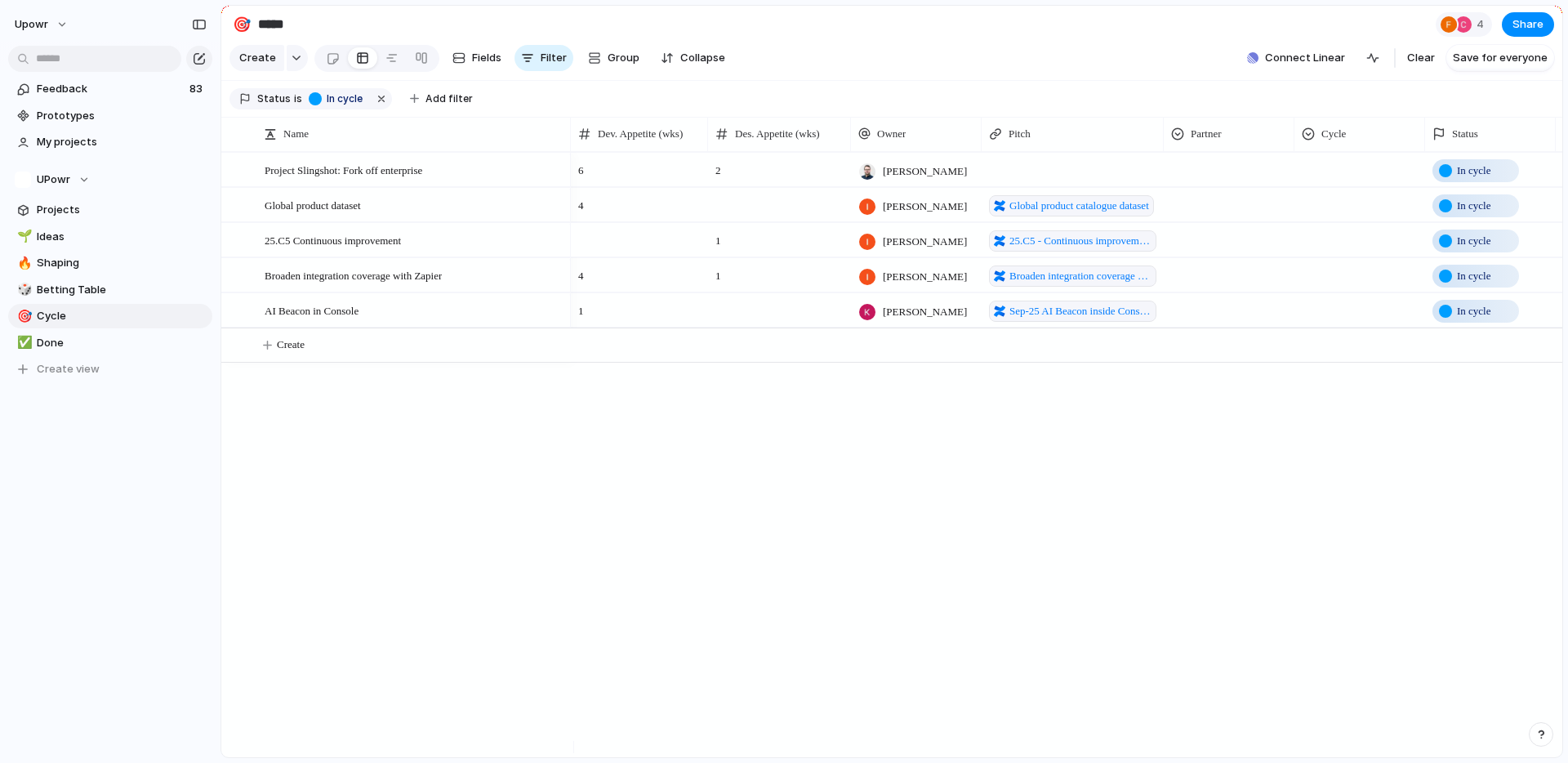
click at [624, 292] on div "4" at bounding box center [639, 275] width 137 height 34
click at [617, 295] on input "*" at bounding box center [640, 278] width 136 height 39
type input "*"
click at [698, 433] on div "6 2 [PERSON_NAME] In cycle 4 [PERSON_NAME] Global product catalogue dataset In …" at bounding box center [1067, 454] width 992 height 605
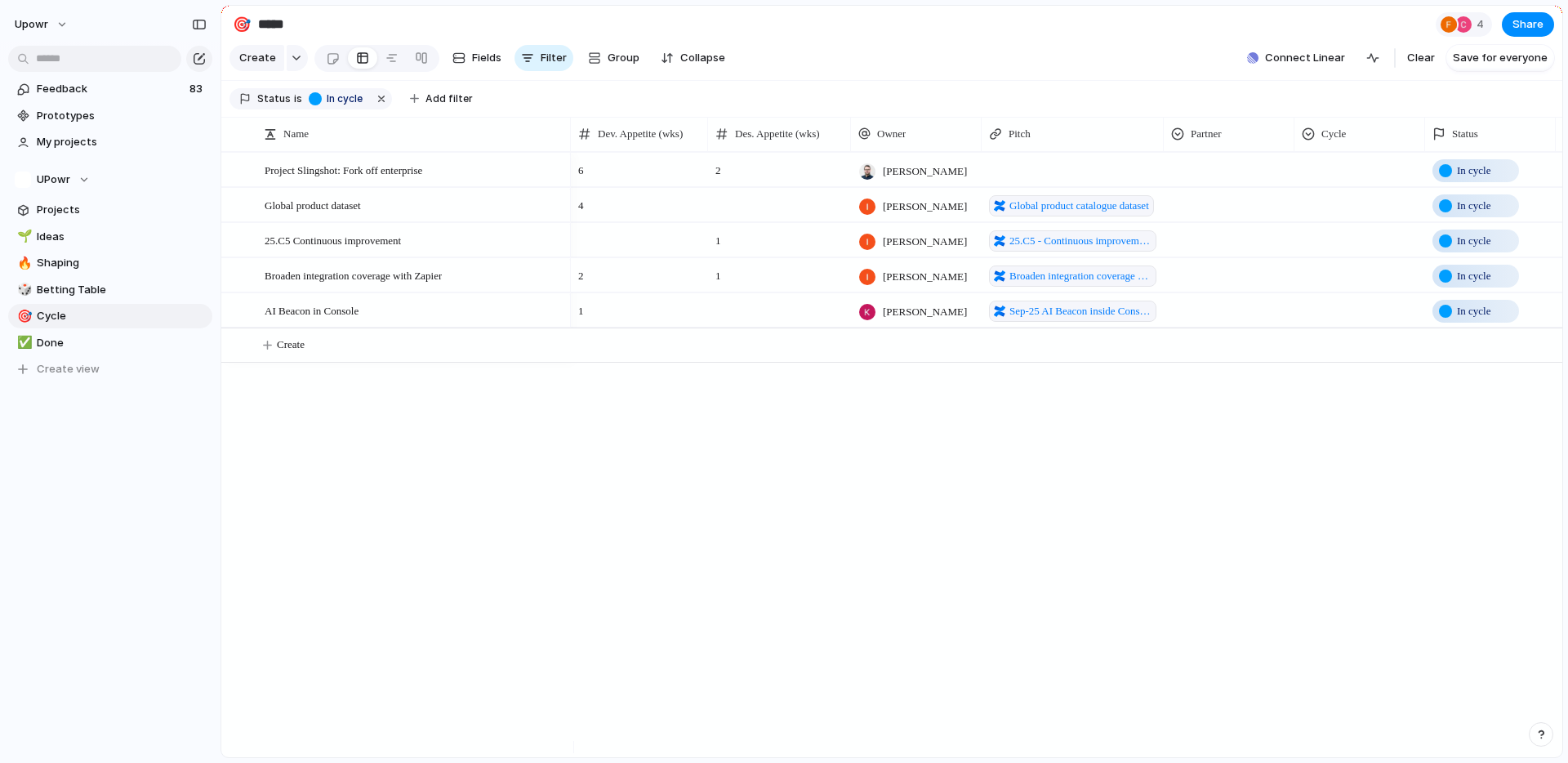
click at [613, 257] on div at bounding box center [639, 240] width 137 height 34
type input "*"
click at [702, 439] on div "6 2 [PERSON_NAME] In cycle 4 [PERSON_NAME] Global product catalogue dataset In …" at bounding box center [1067, 454] width 992 height 605
click at [1230, 151] on div "Partner" at bounding box center [1229, 134] width 124 height 34
click at [1278, 142] on div "Partner" at bounding box center [1228, 134] width 115 height 16
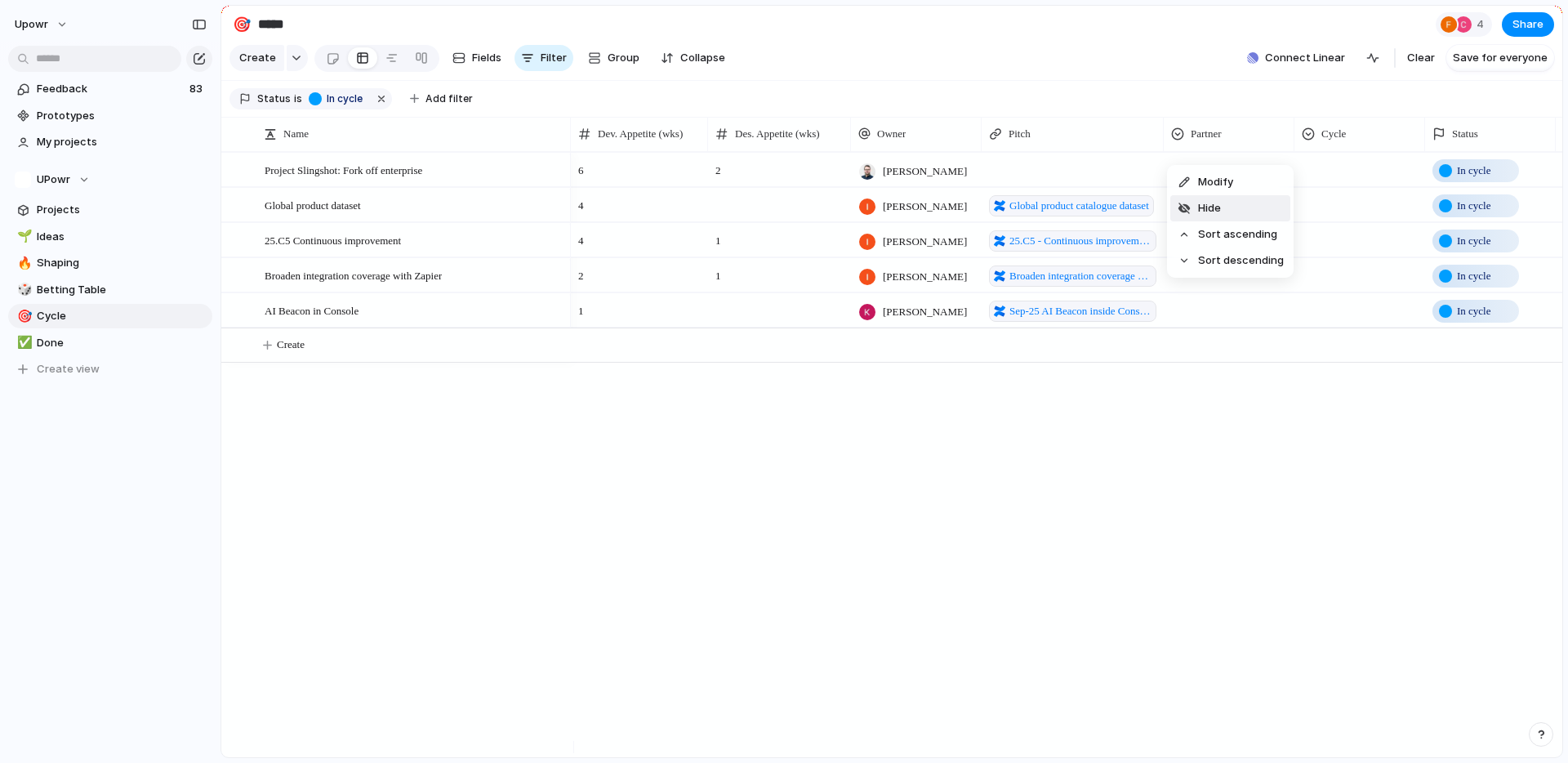
click at [1259, 205] on li "Hide" at bounding box center [1230, 208] width 120 height 26
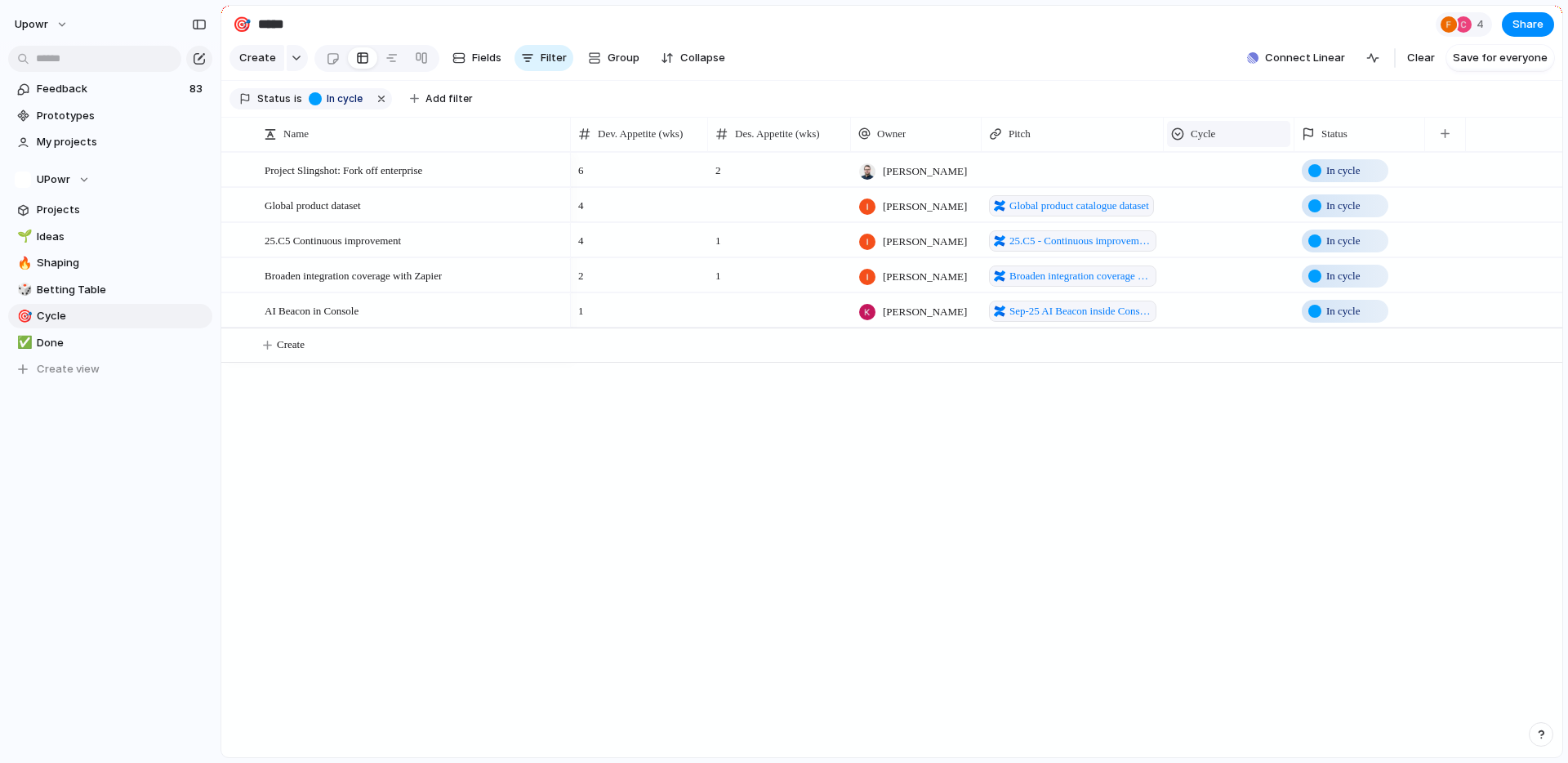
click at [1241, 142] on div "Cycle" at bounding box center [1228, 134] width 115 height 16
drag, startPoint x: 1236, startPoint y: 416, endPoint x: 1199, endPoint y: 320, distance: 102.9
click at [1236, 415] on div "Modify Hide Sort ascending Sort descending" at bounding box center [784, 382] width 1568 height 763
click at [1206, 181] on div at bounding box center [1228, 167] width 129 height 27
click at [1211, 222] on input "text" at bounding box center [1234, 216] width 140 height 33
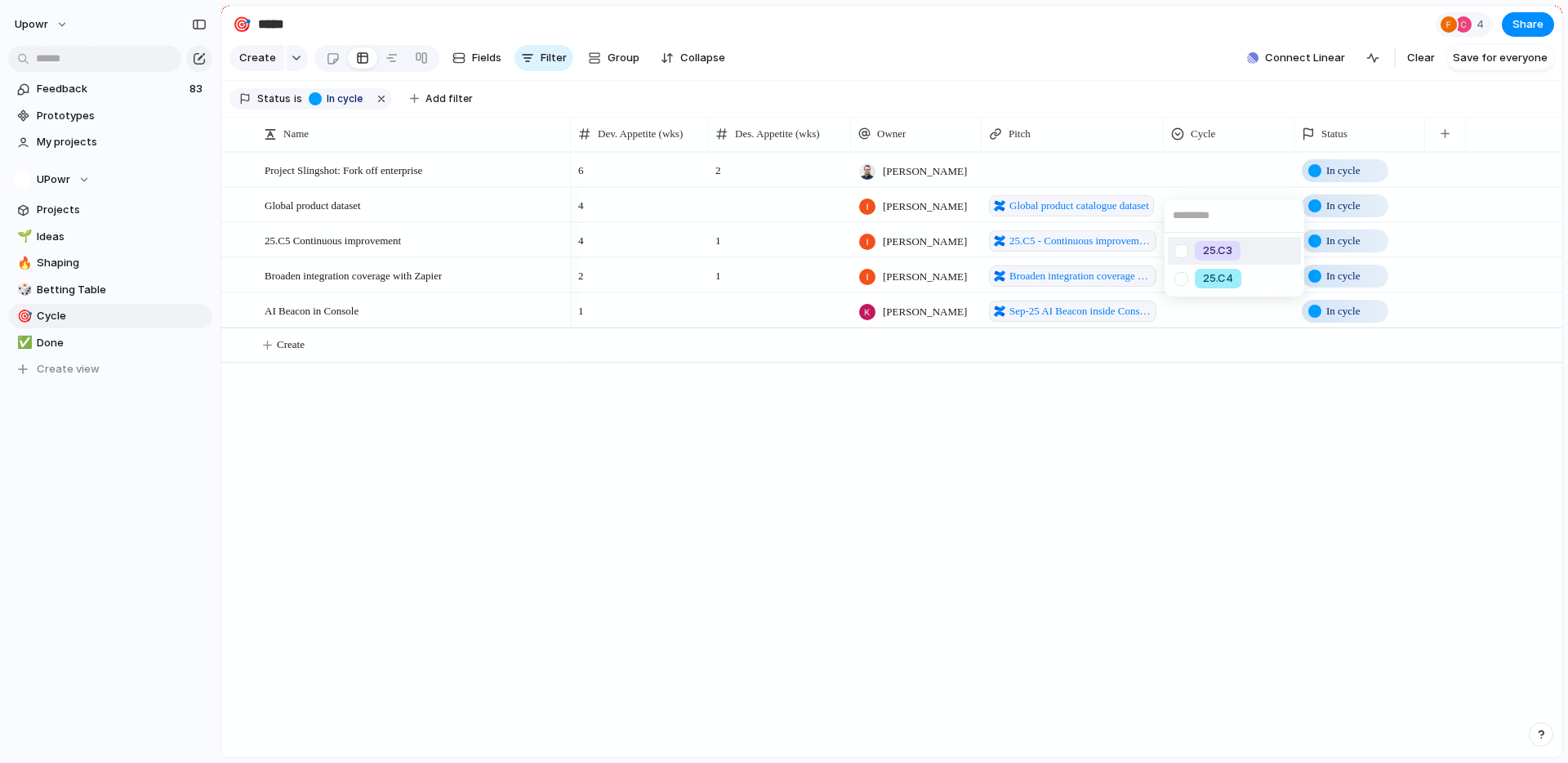
click at [500, 65] on div "25.C3 25.C4" at bounding box center [784, 382] width 1568 height 763
click at [488, 64] on span "Fields" at bounding box center [486, 58] width 29 height 16
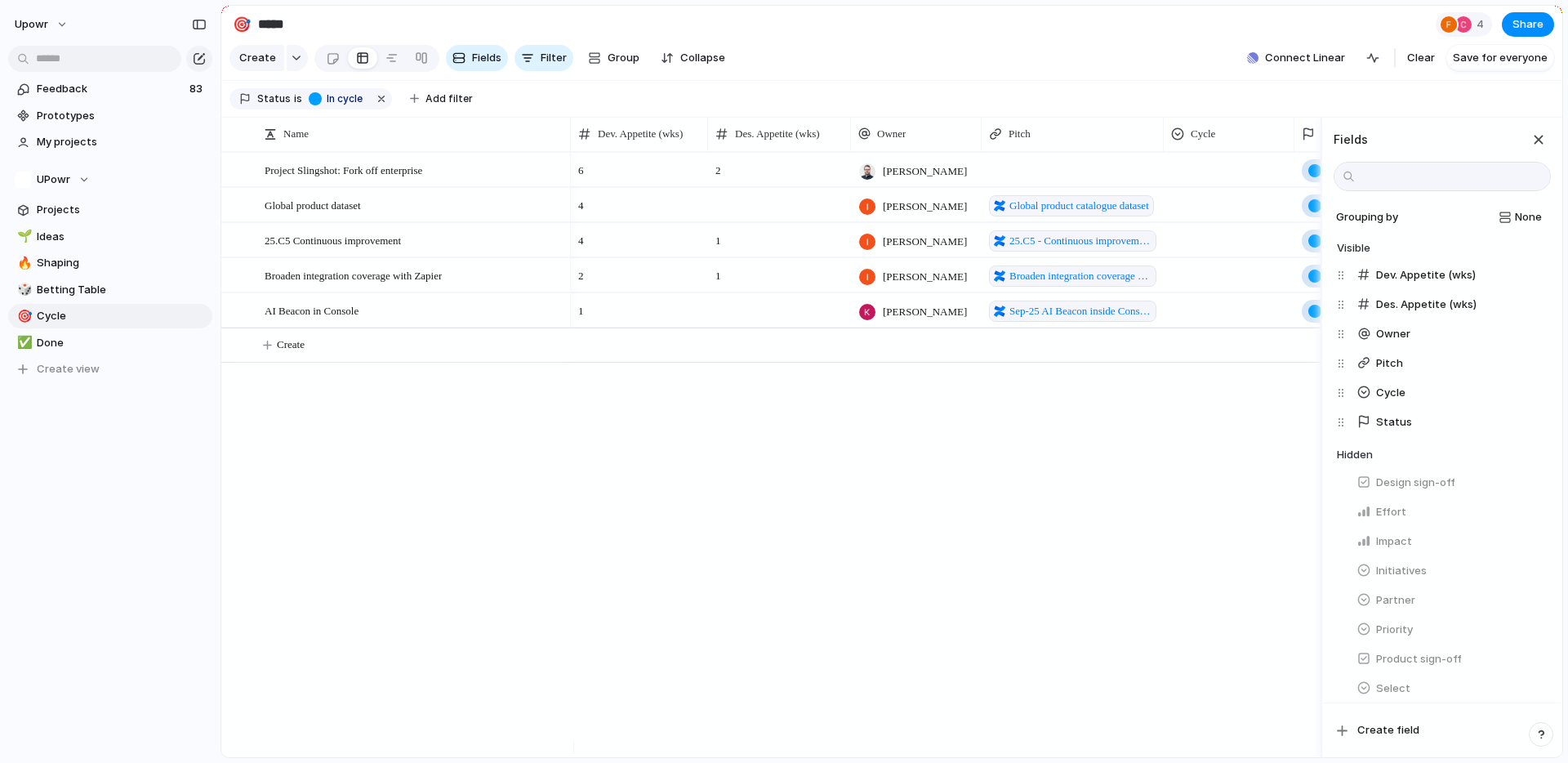
click at [1215, 186] on div at bounding box center [1229, 170] width 131 height 34
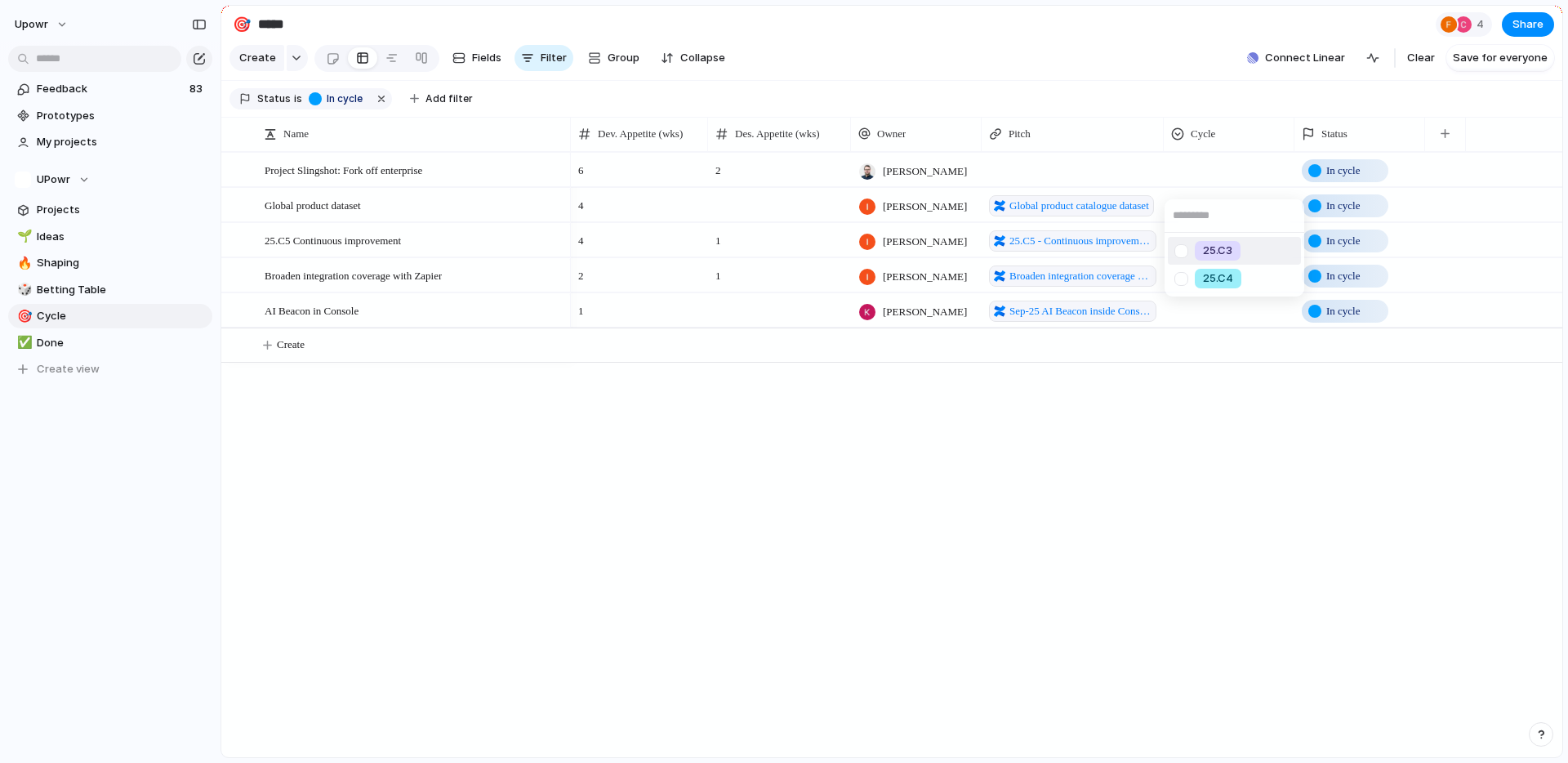
click at [1219, 182] on div "25.C3 25.C4" at bounding box center [784, 382] width 1568 height 763
click at [1219, 181] on div at bounding box center [1228, 167] width 129 height 27
click at [473, 65] on div "25.C3 25.C4" at bounding box center [784, 382] width 1568 height 763
click at [491, 64] on span "Fields" at bounding box center [486, 58] width 29 height 16
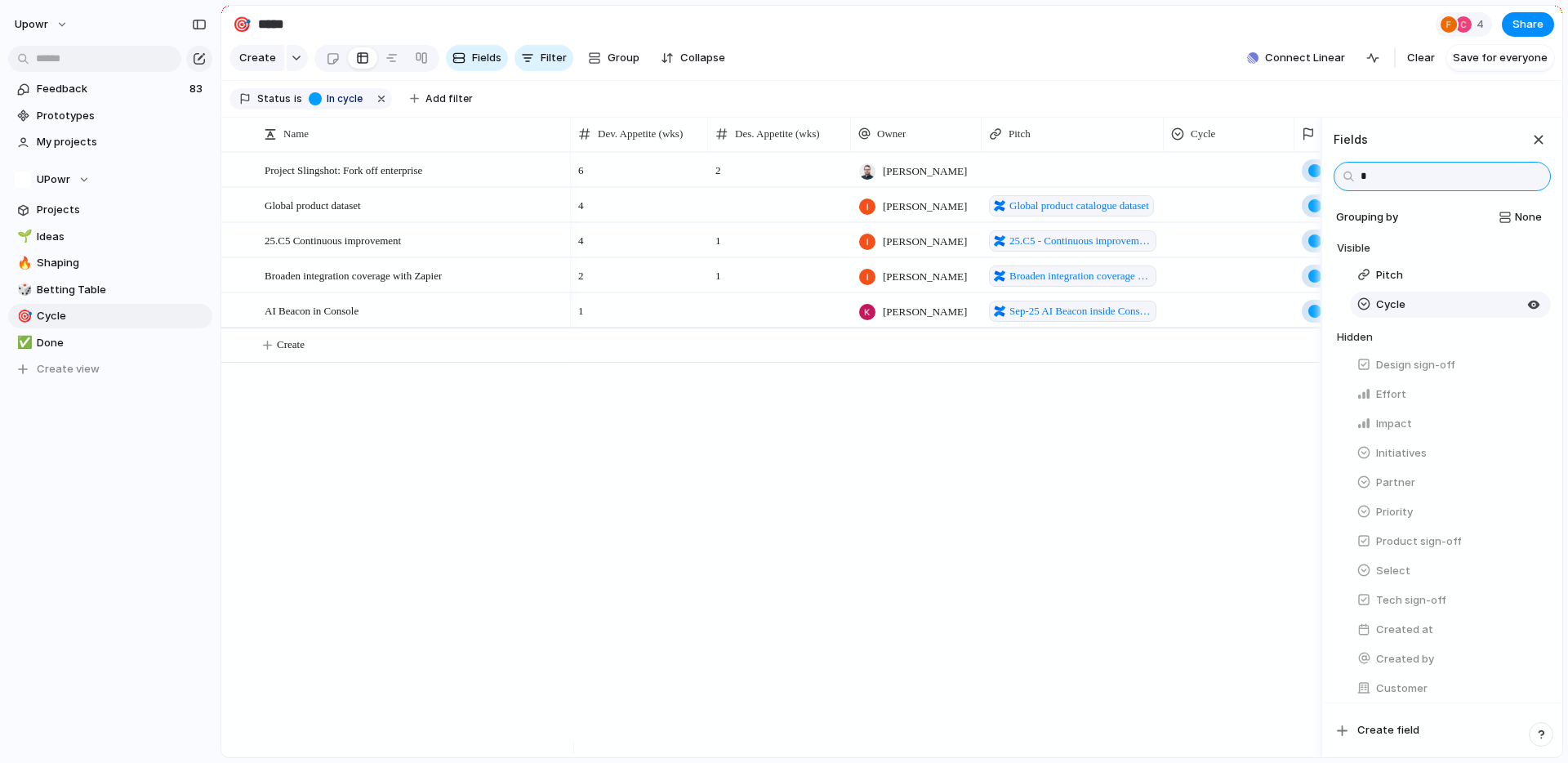
type input "*"
click at [1413, 318] on button "Cycle" at bounding box center [1450, 305] width 201 height 26
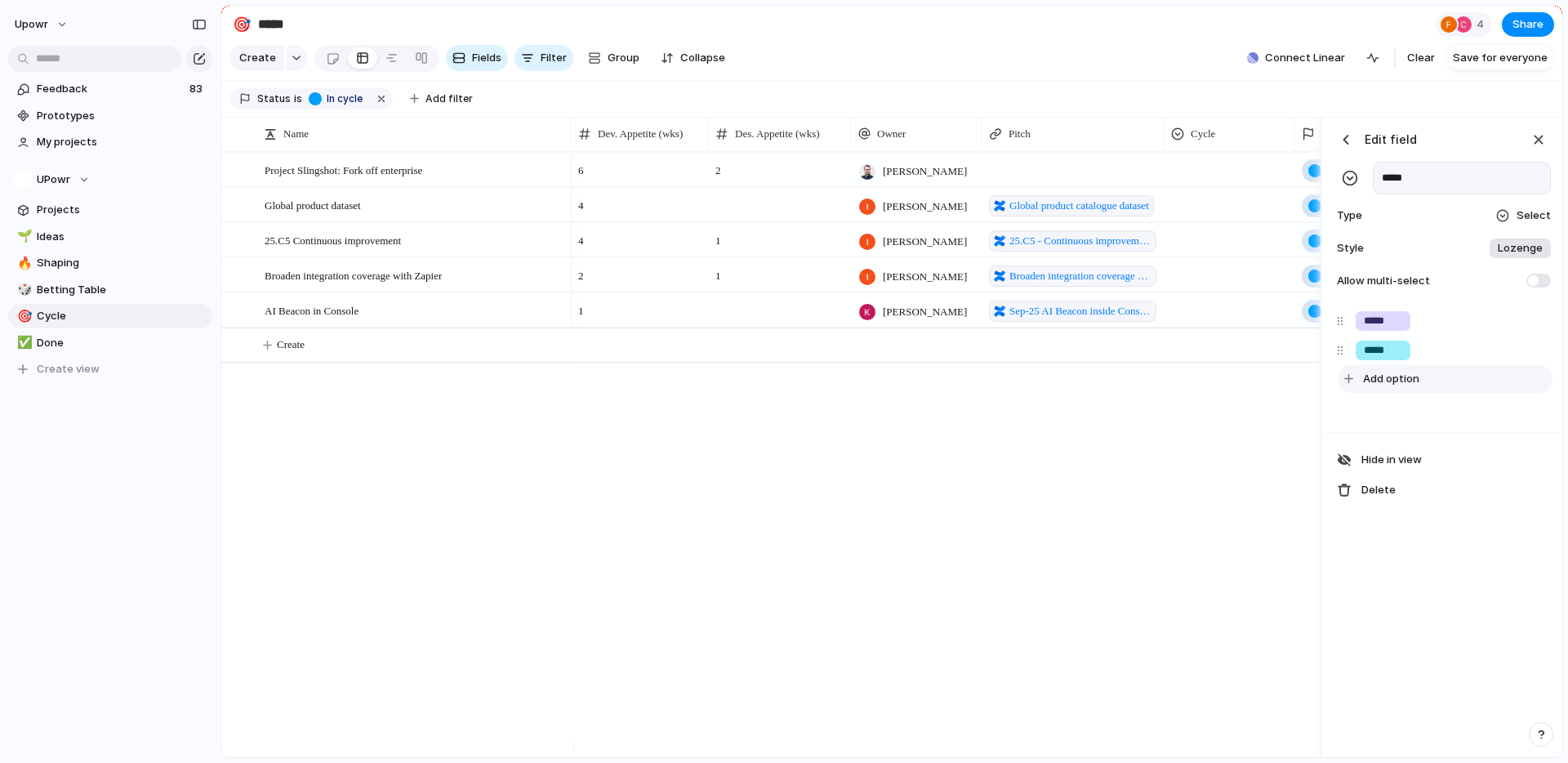
click at [1393, 381] on button "Add option" at bounding box center [1445, 380] width 215 height 28
type input "*****"
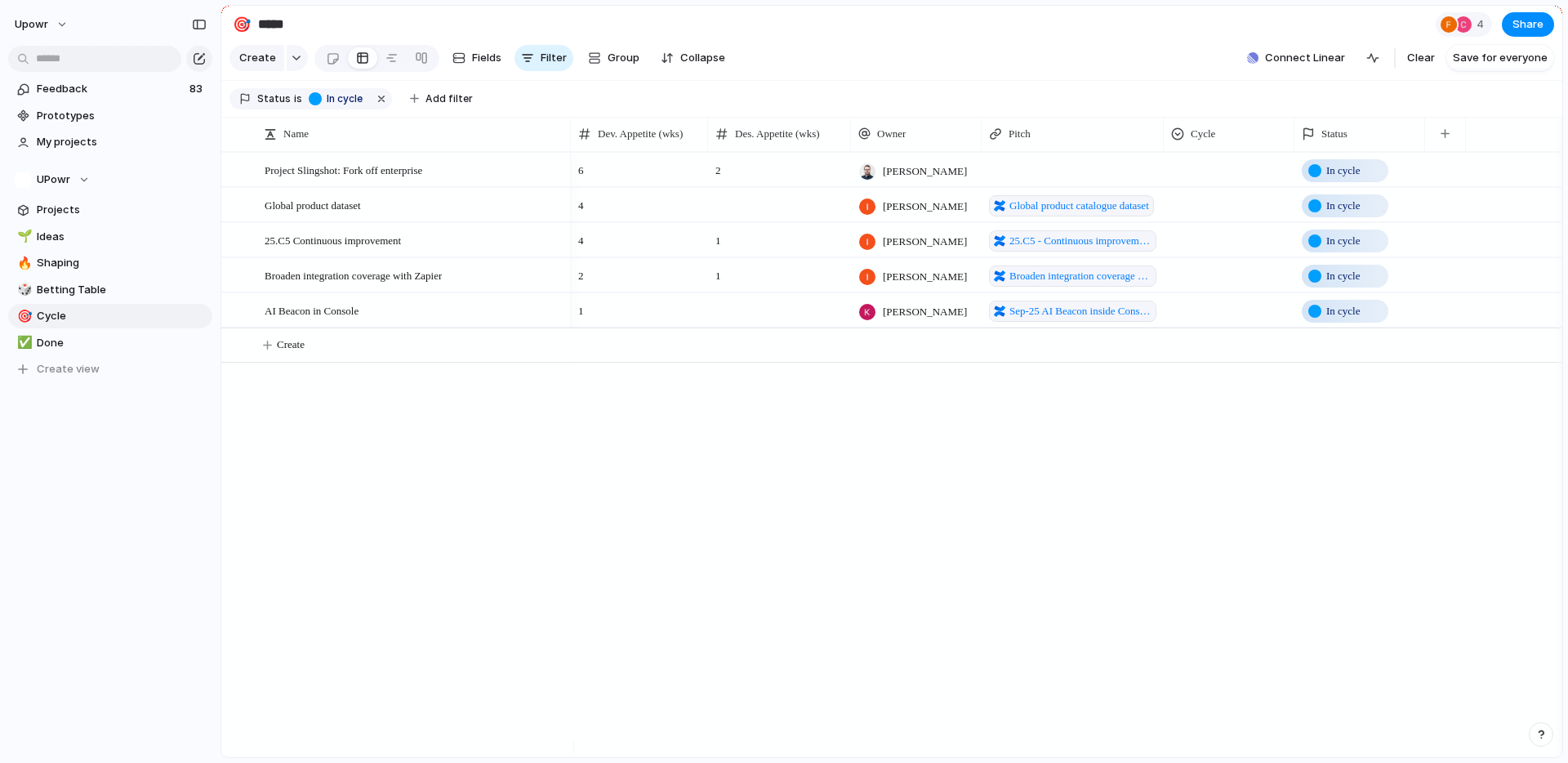
click at [1229, 521] on div "6 2 [PERSON_NAME] In cycle 4 [PERSON_NAME] Global product catalogue dataset In …" at bounding box center [1067, 454] width 992 height 605
click at [1213, 210] on div at bounding box center [1228, 202] width 129 height 27
click at [1204, 182] on div "25.C3 25.C4 25.C5" at bounding box center [784, 382] width 1568 height 763
click at [1204, 181] on div at bounding box center [1228, 167] width 129 height 27
click at [1228, 301] on span "25.C5" at bounding box center [1217, 307] width 29 height 16
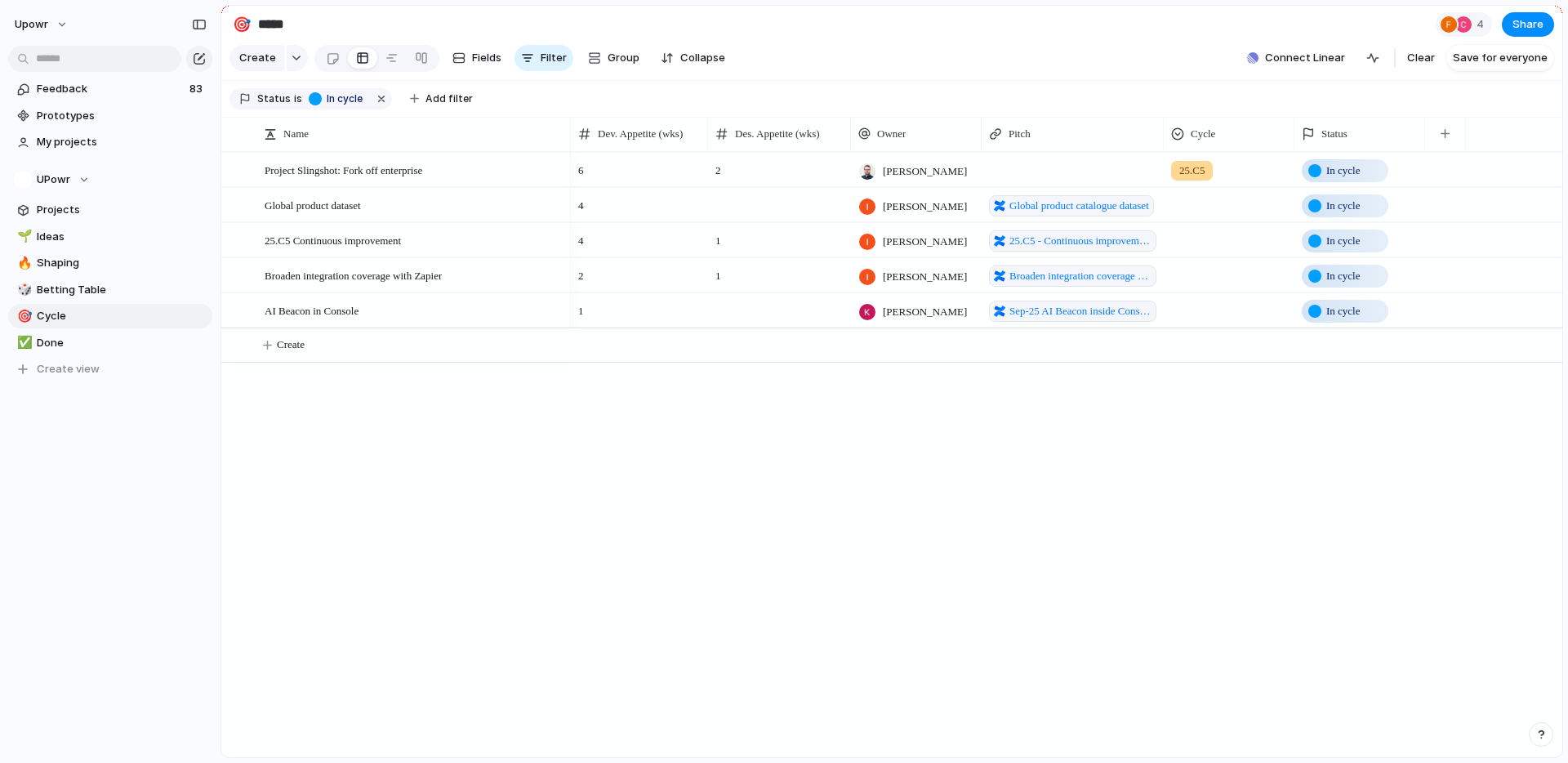
click at [1219, 216] on div at bounding box center [1228, 202] width 129 height 27
click at [1227, 332] on div "25.C5" at bounding box center [1218, 342] width 46 height 20
click at [1222, 245] on div at bounding box center [1228, 237] width 129 height 27
click at [1225, 371] on span "25.C5" at bounding box center [1217, 377] width 29 height 16
click at [1222, 308] on div at bounding box center [1228, 307] width 129 height 27
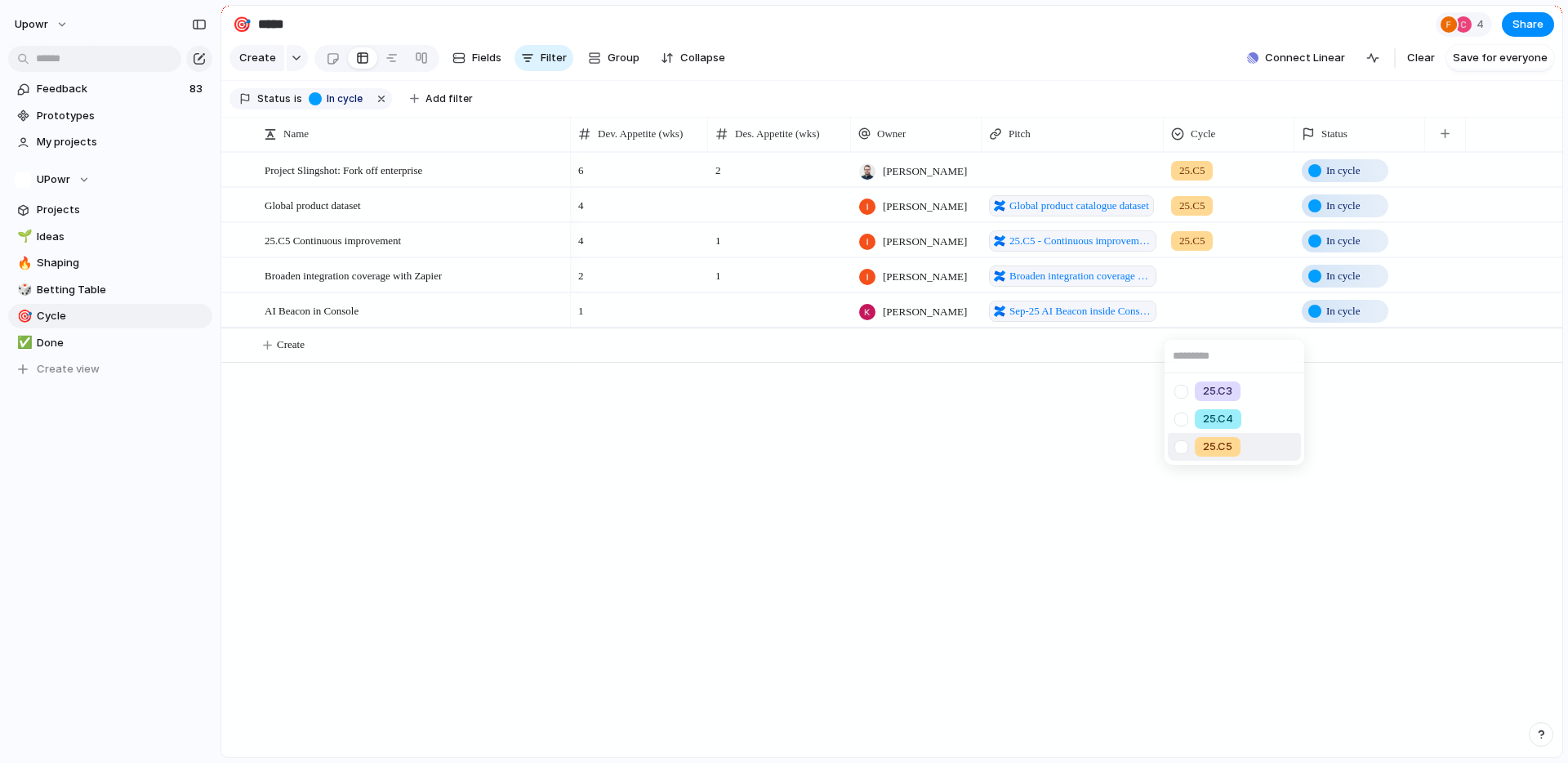
click at [1230, 439] on span "25.C5" at bounding box center [1217, 446] width 29 height 16
click at [1209, 280] on div at bounding box center [1228, 272] width 129 height 27
click at [1230, 419] on span "25.C5" at bounding box center [1217, 411] width 29 height 16
click at [1266, 516] on div "6 2 [PERSON_NAME] 25.C5 In cycle 4 [PERSON_NAME] Global product catalogue datas…" at bounding box center [1067, 454] width 992 height 605
click at [65, 350] on span "Done" at bounding box center [122, 343] width 170 height 16
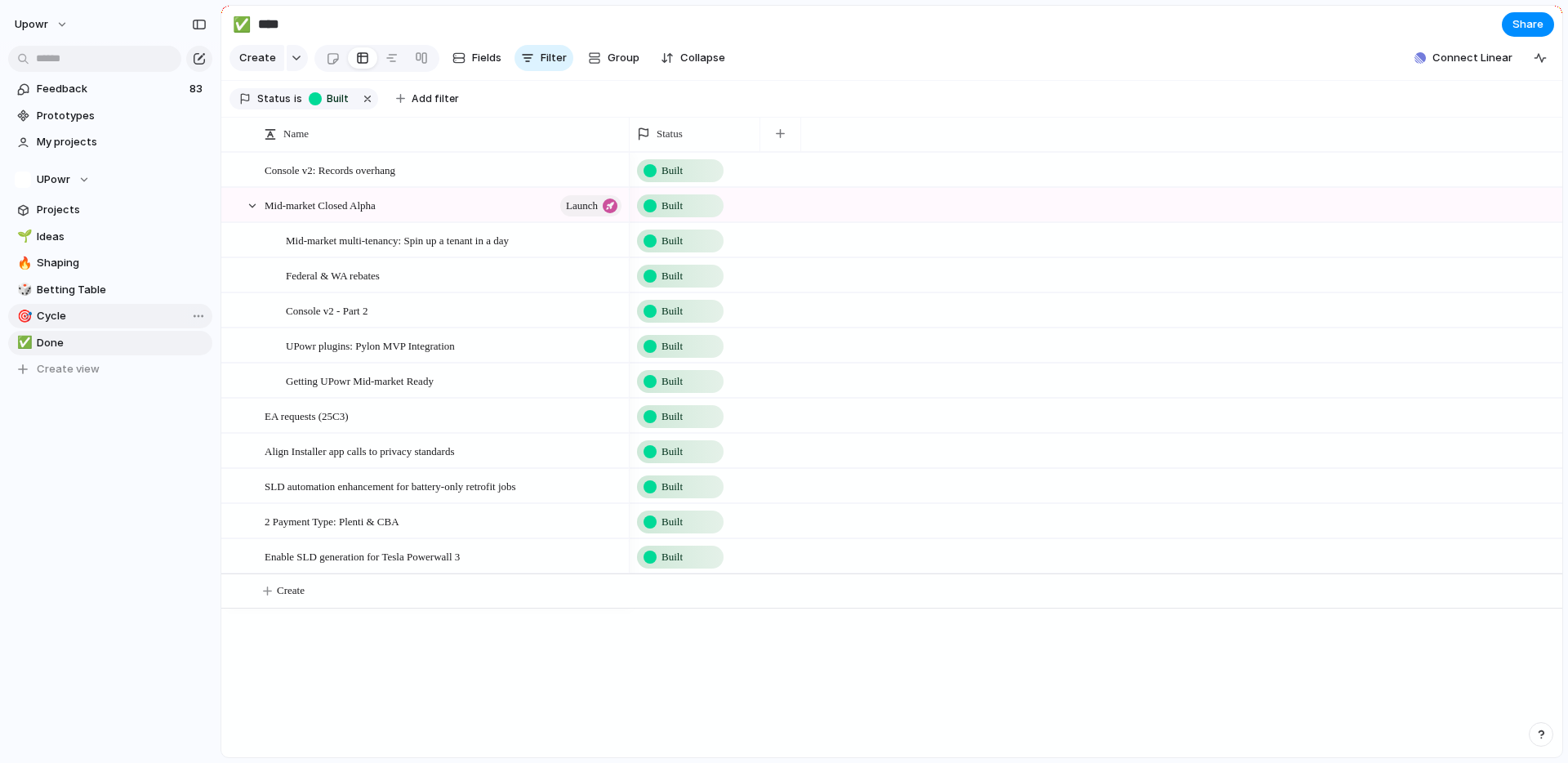
click at [56, 312] on span "Cycle" at bounding box center [122, 316] width 170 height 16
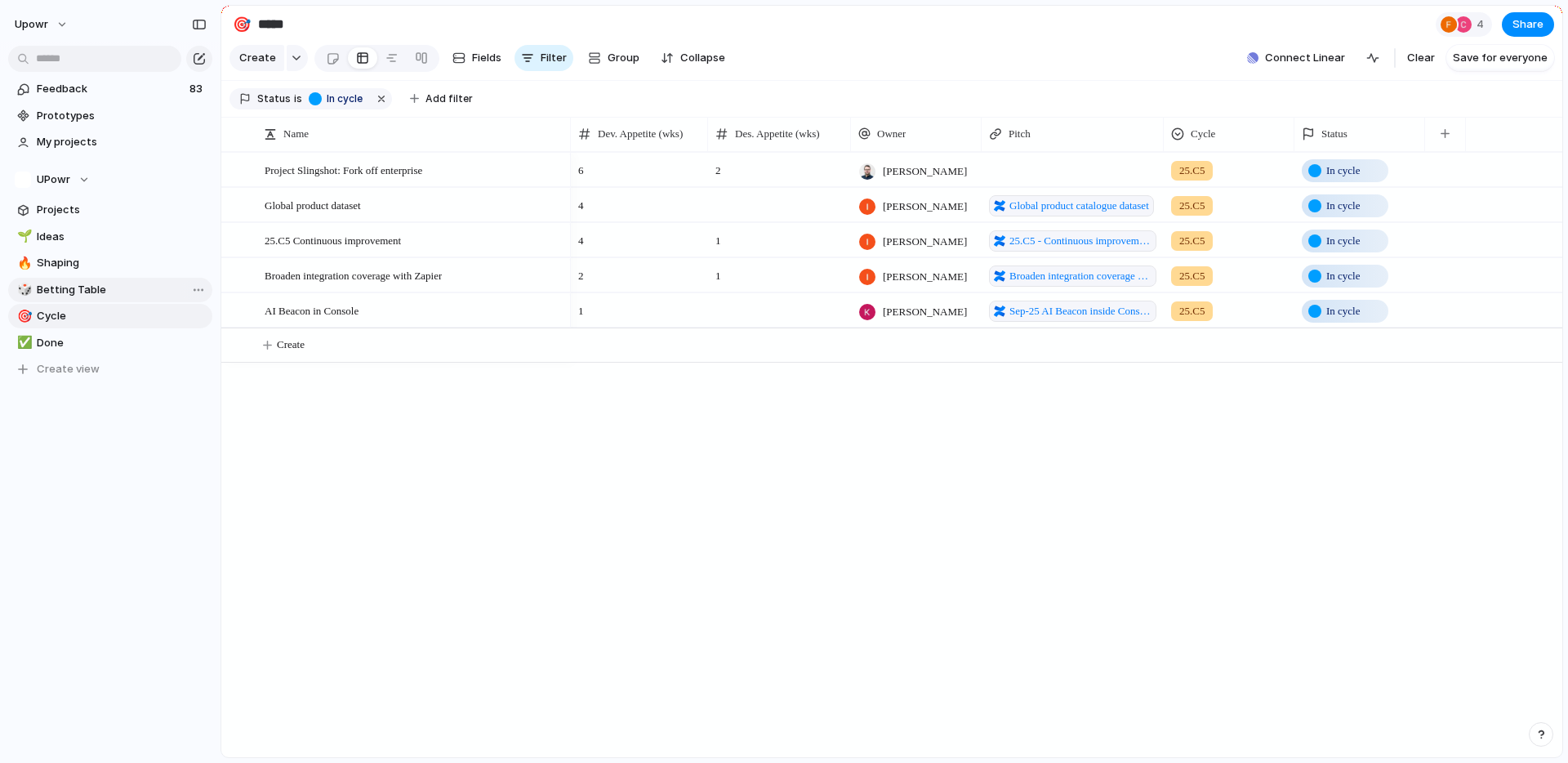
click at [65, 281] on link "🎲 Betting Table" at bounding box center [110, 290] width 204 height 25
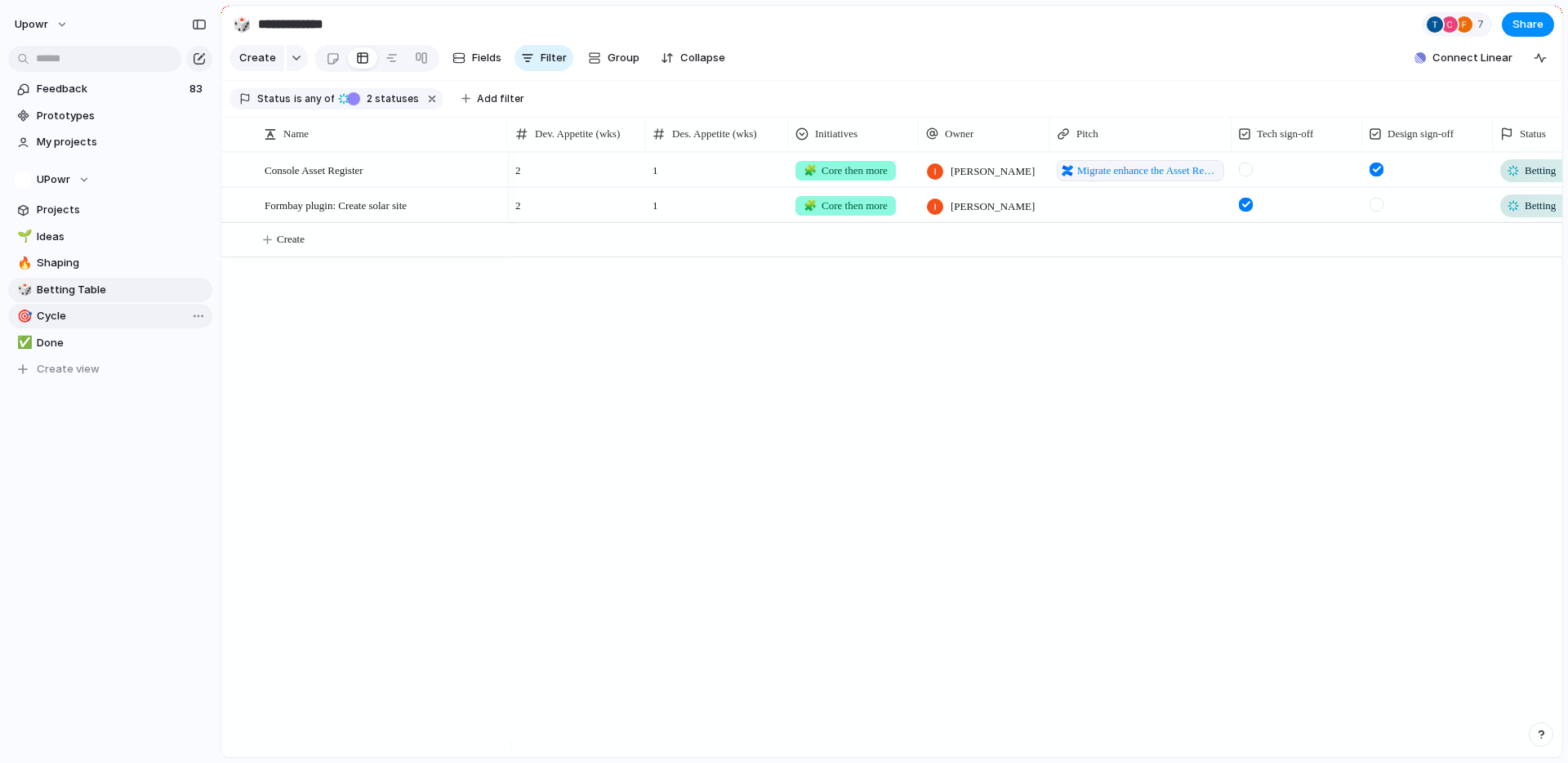
click at [58, 323] on span "Cycle" at bounding box center [122, 316] width 170 height 16
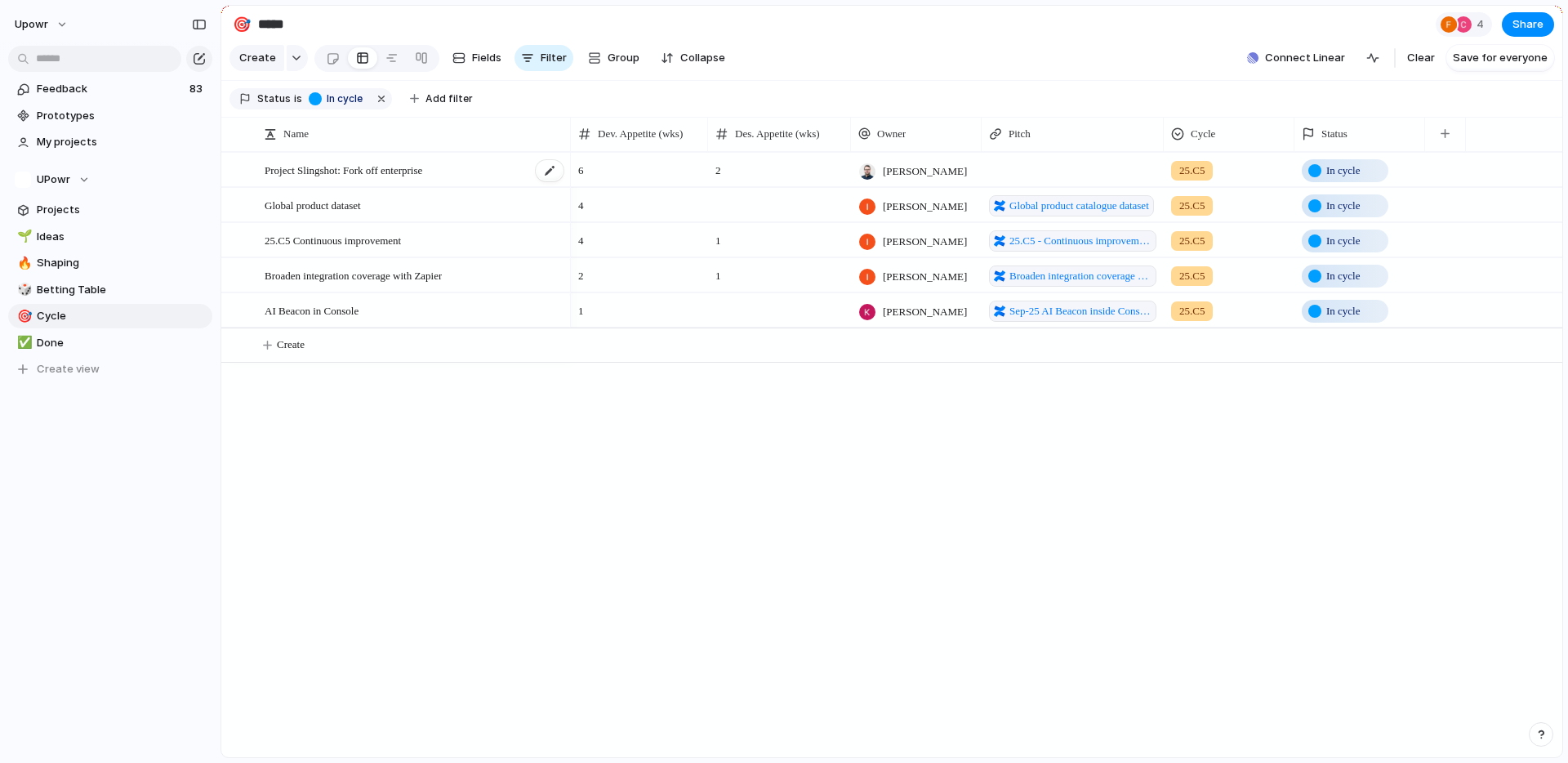
click at [319, 179] on span "Project Slingshot: Fork off enterprise" at bounding box center [344, 169] width 158 height 19
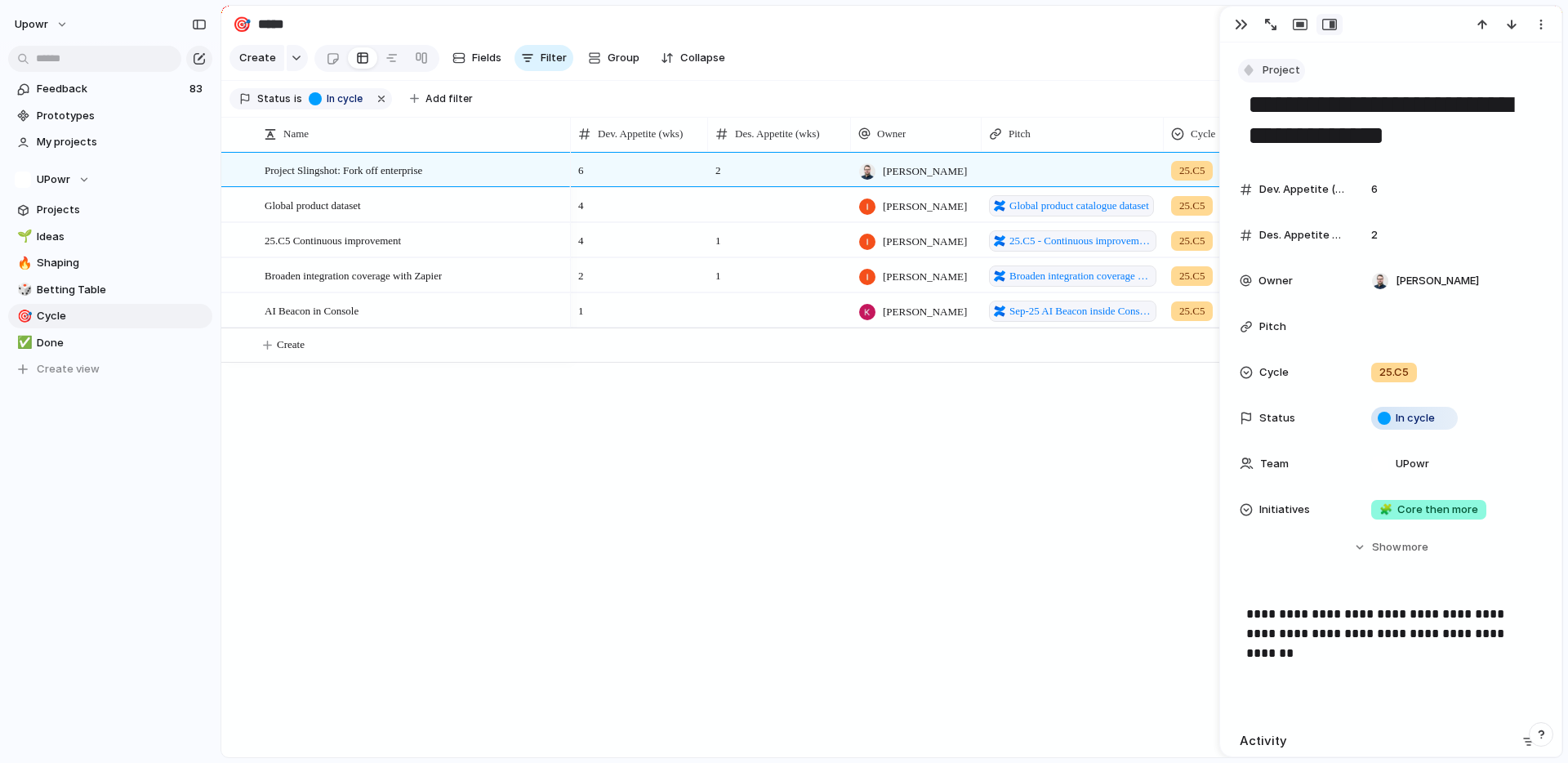
click at [1270, 74] on span "Project" at bounding box center [1282, 70] width 38 height 16
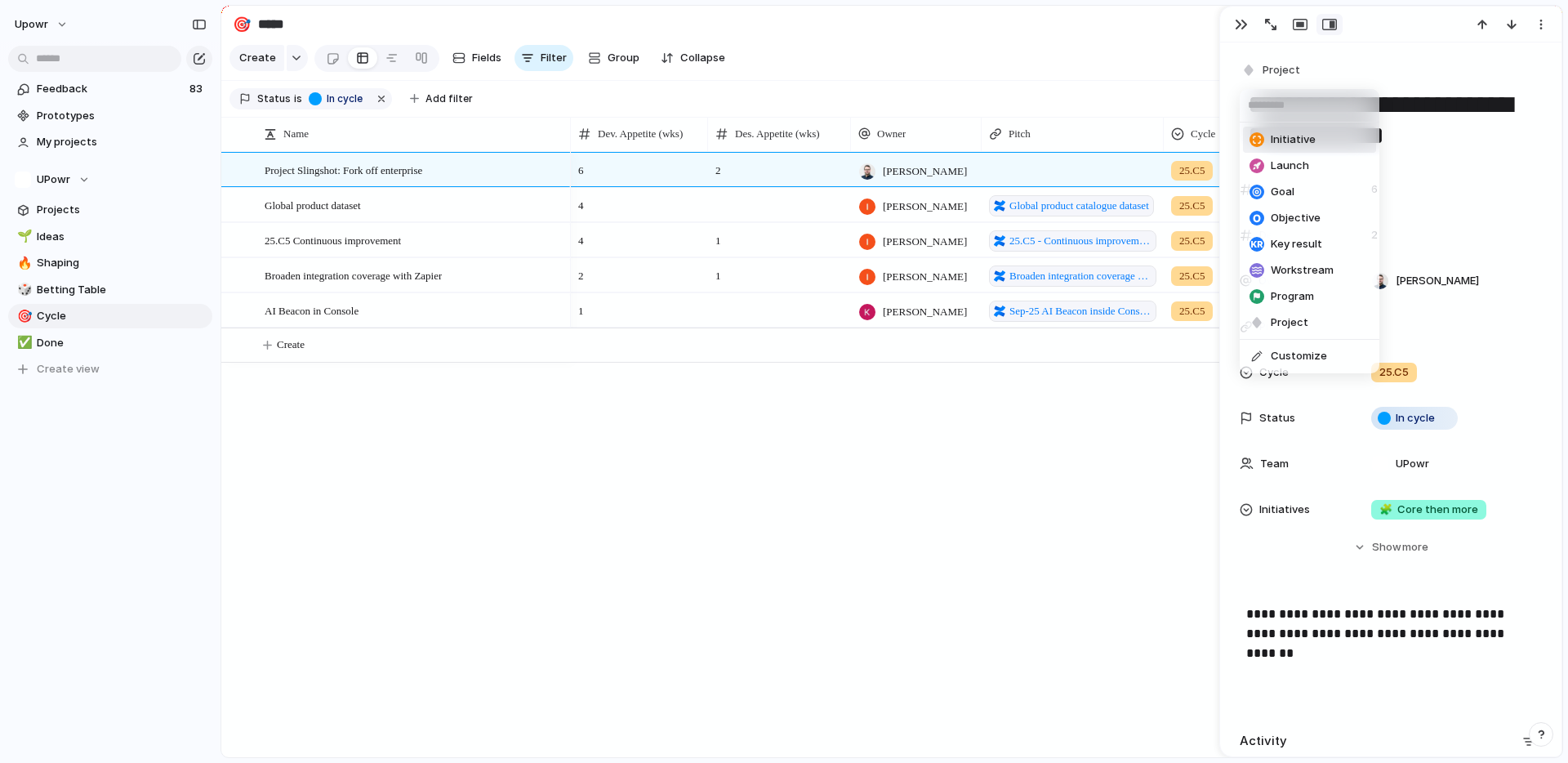
click at [1274, 136] on span "Initiative" at bounding box center [1293, 140] width 45 height 16
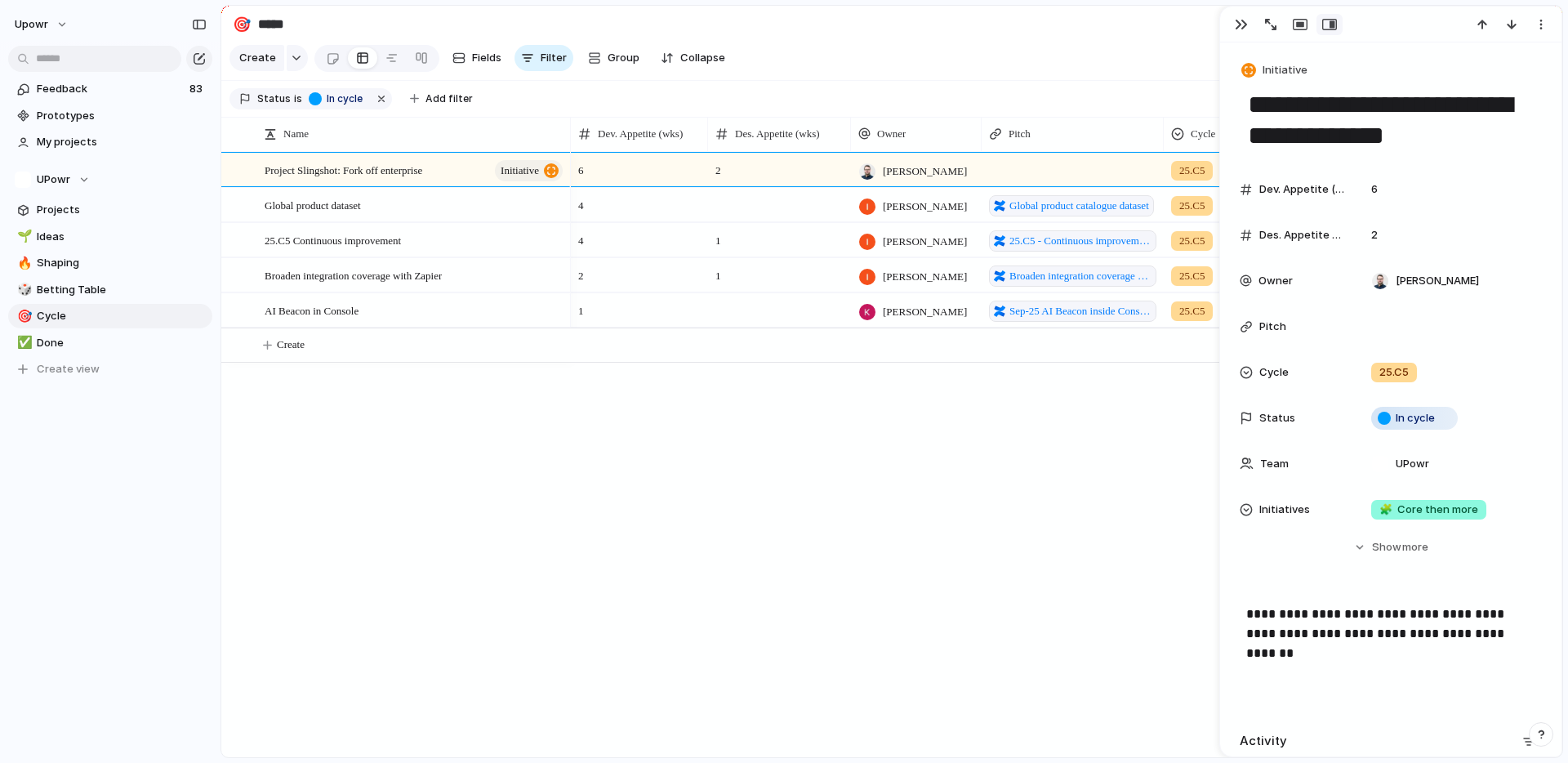
click at [819, 456] on div "6 2 [PERSON_NAME] 25.C5 In cycle 4 [PERSON_NAME] Global product catalogue datas…" at bounding box center [1067, 454] width 992 height 605
click at [97, 284] on span "Betting Table" at bounding box center [122, 290] width 170 height 16
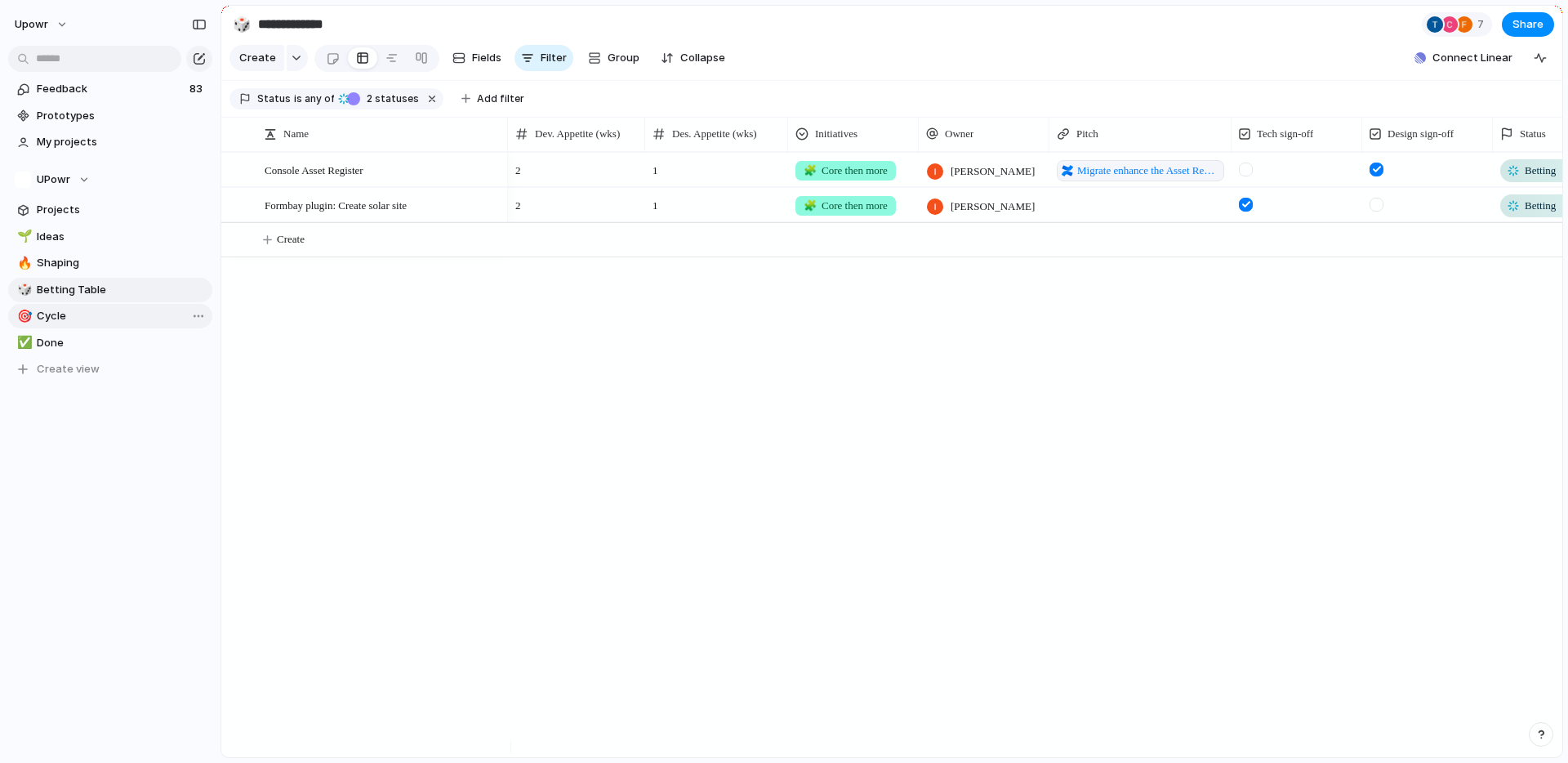
click at [83, 319] on span "Cycle" at bounding box center [122, 316] width 170 height 16
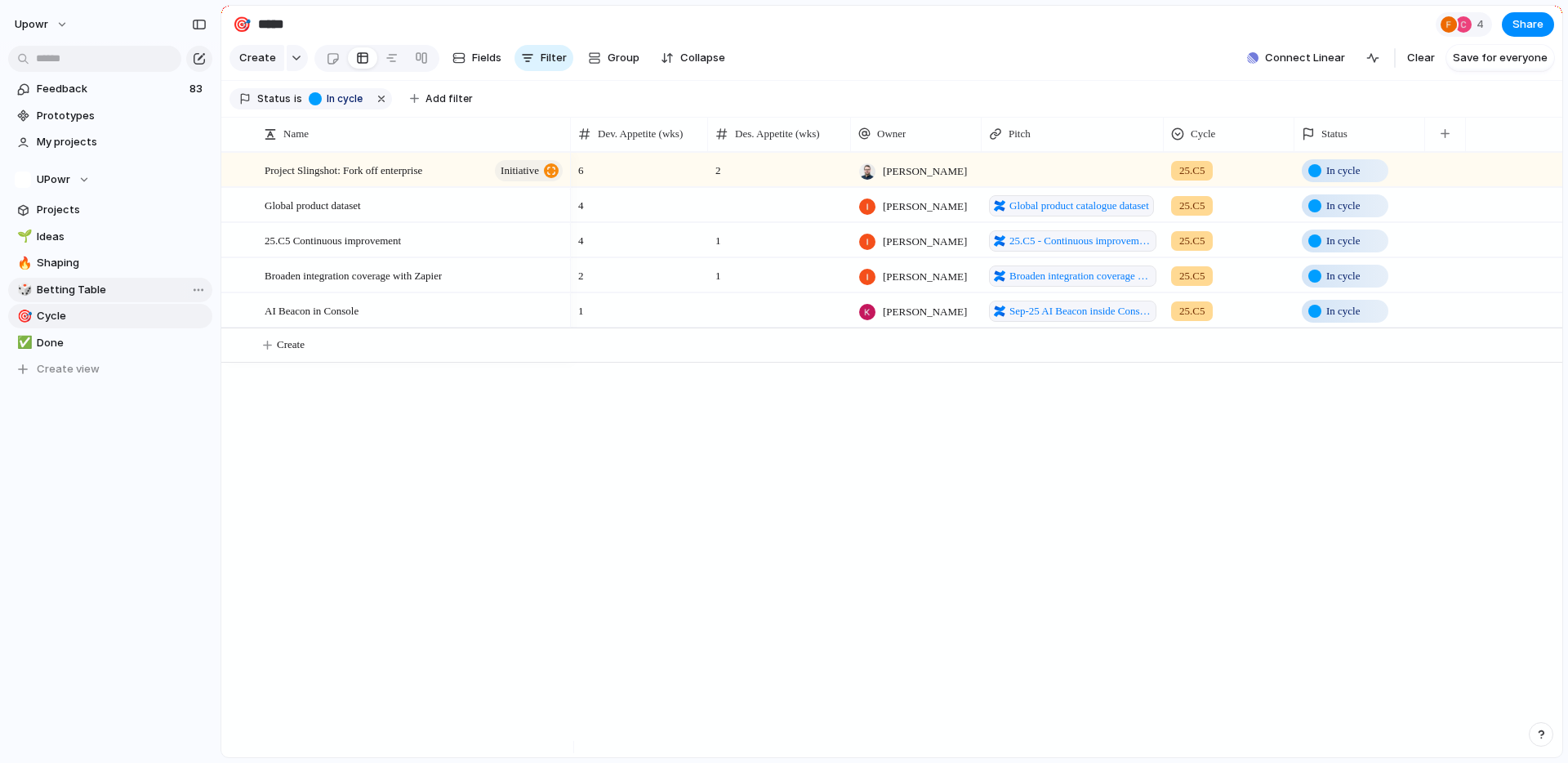
click at [79, 285] on span "Betting Table" at bounding box center [122, 290] width 170 height 16
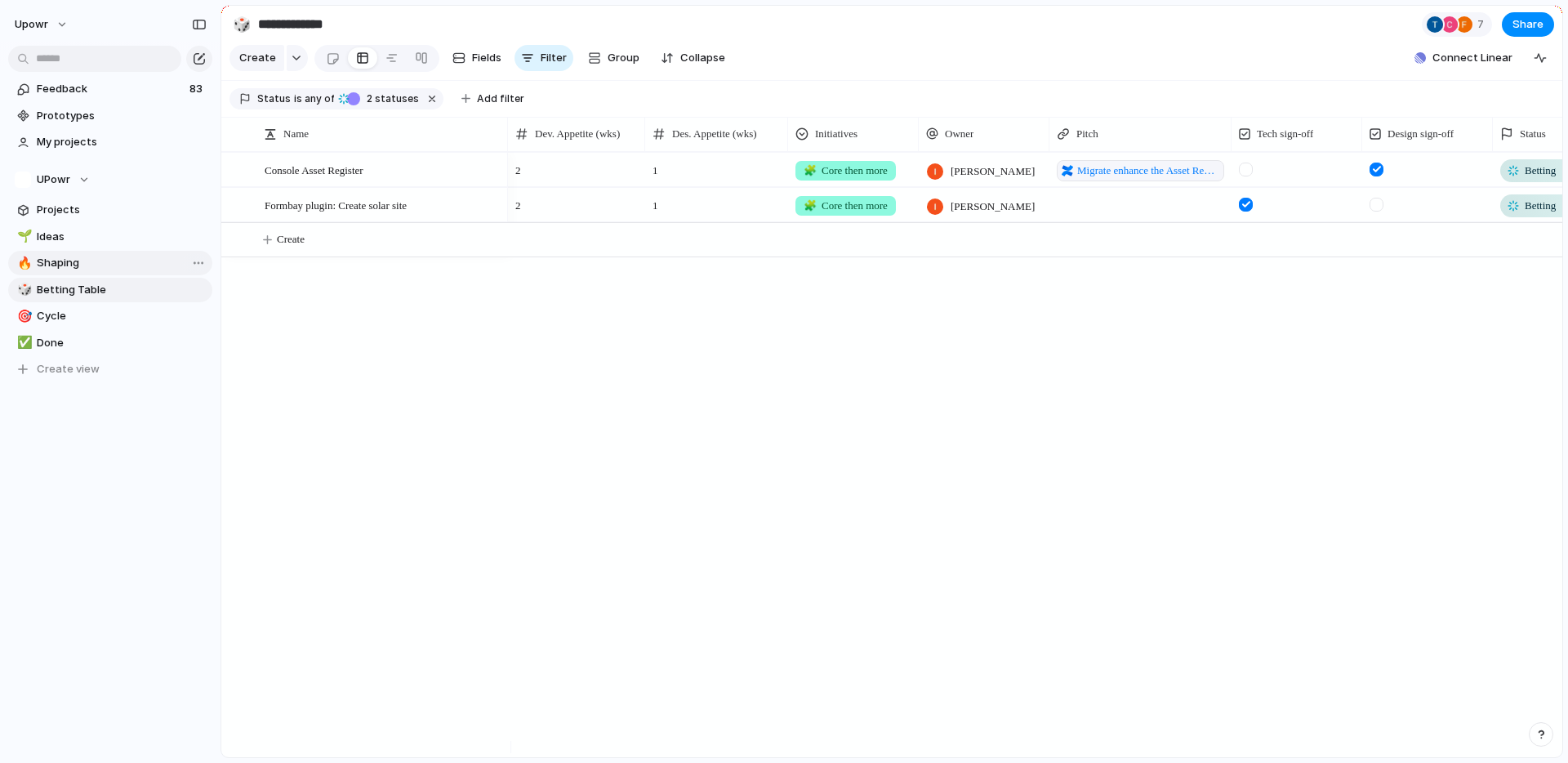
click at [91, 270] on span "Shaping" at bounding box center [122, 263] width 170 height 16
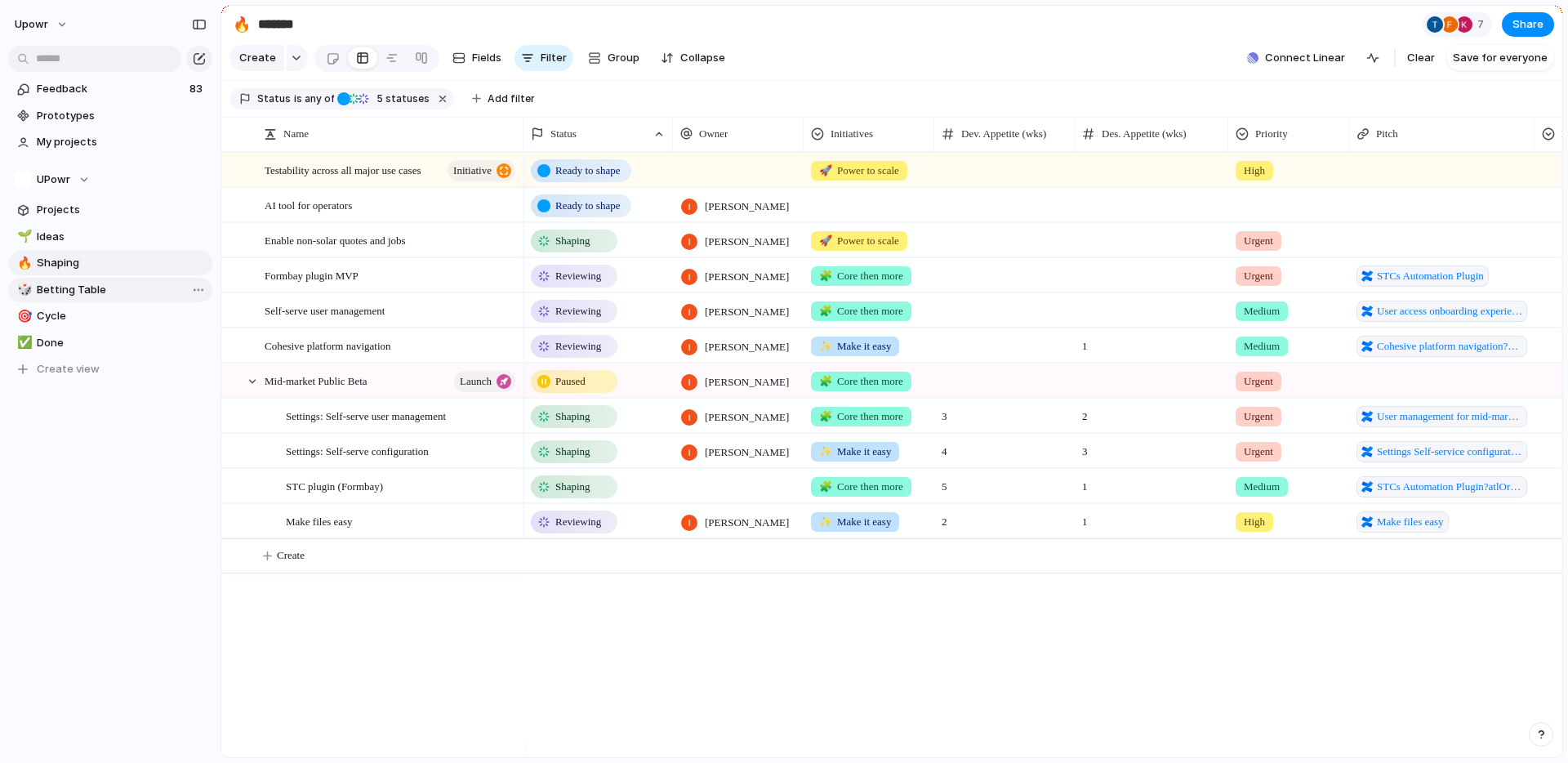
click at [89, 288] on span "Betting Table" at bounding box center [122, 290] width 170 height 16
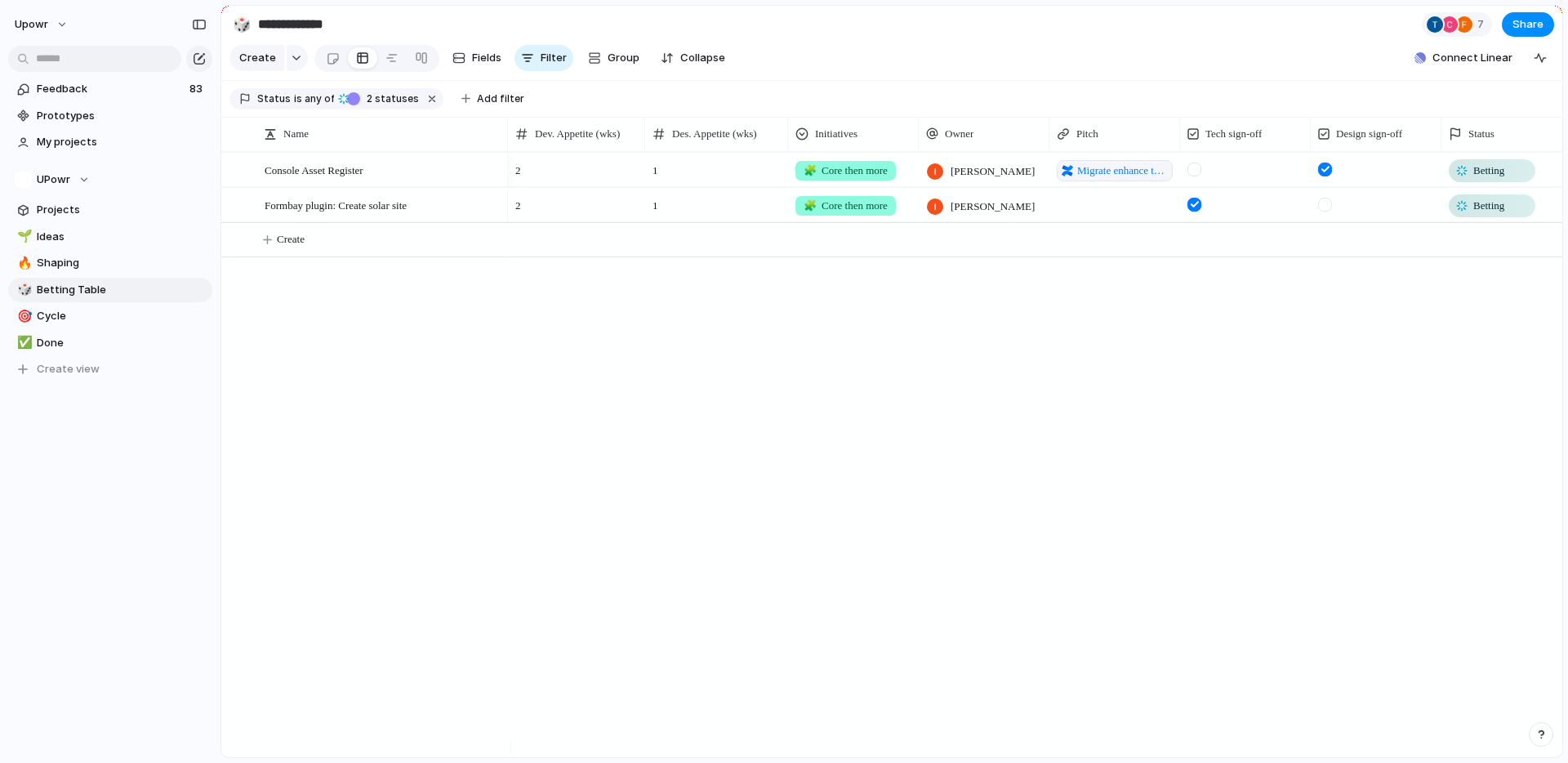
click at [1444, 218] on div "Betting" at bounding box center [1506, 203] width 129 height 29
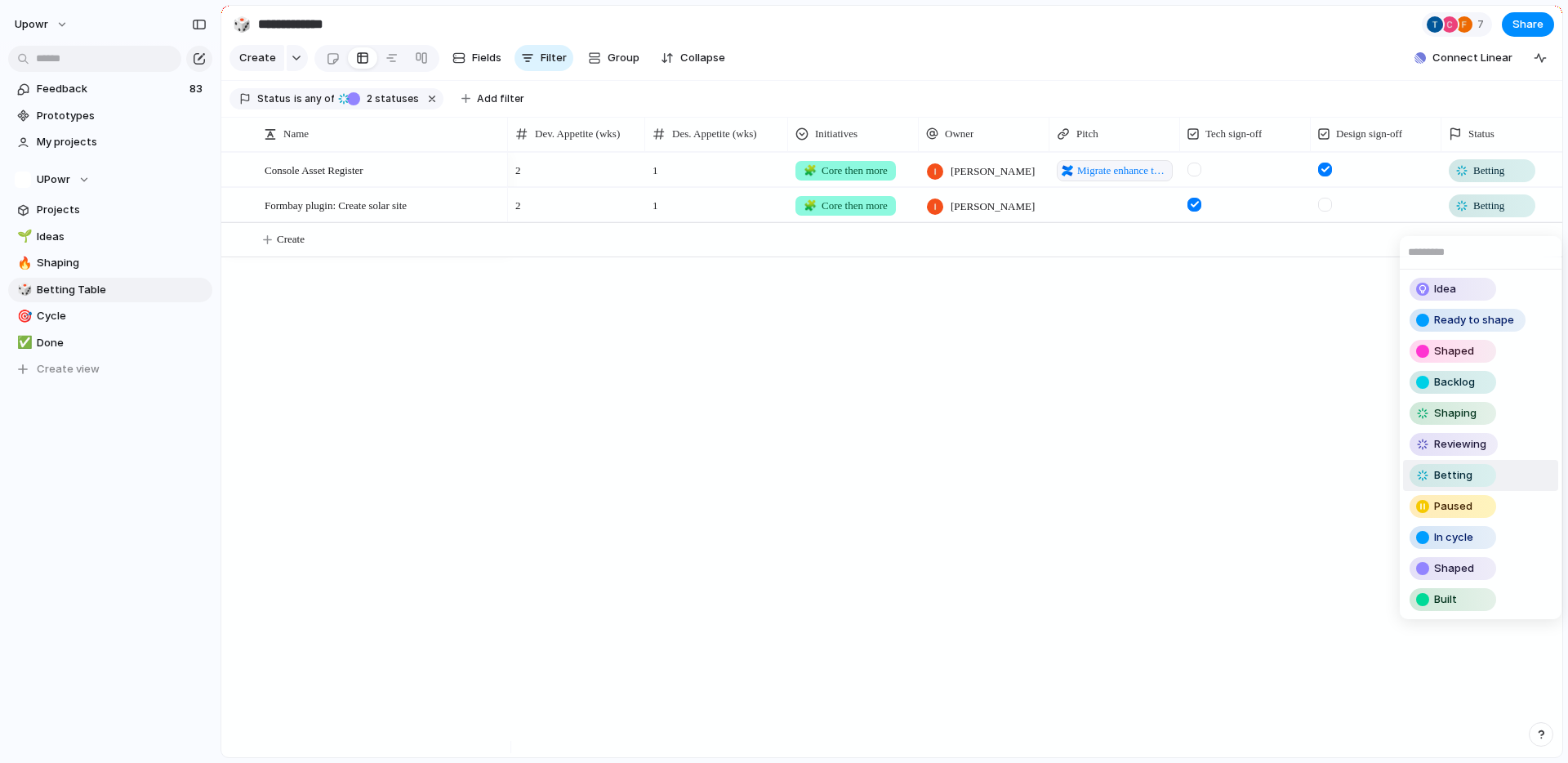
click at [1478, 218] on div "Idea Ready to shape Shaped Backlog Shaping Reviewing Betting Paused In cycle Sh…" at bounding box center [784, 382] width 1568 height 763
click at [1453, 410] on span "Shaping" at bounding box center [1455, 413] width 43 height 16
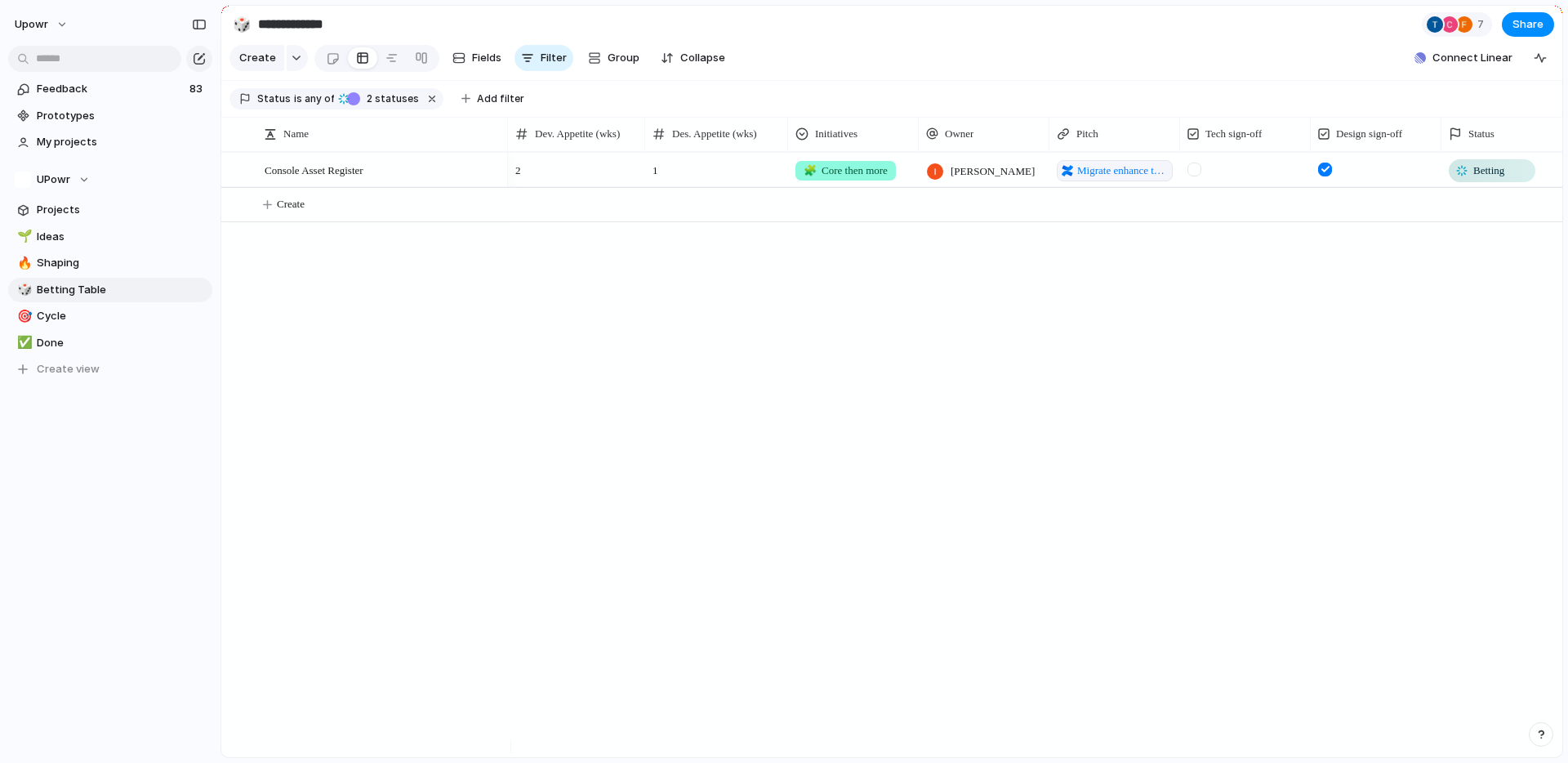
click at [837, 454] on div "2 1 🧩 Core then more [PERSON_NAME] Migrate enhance the Asset Register Betting 2…" at bounding box center [1036, 454] width 1055 height 605
click at [65, 263] on span "Shaping" at bounding box center [122, 263] width 170 height 16
type input "*******"
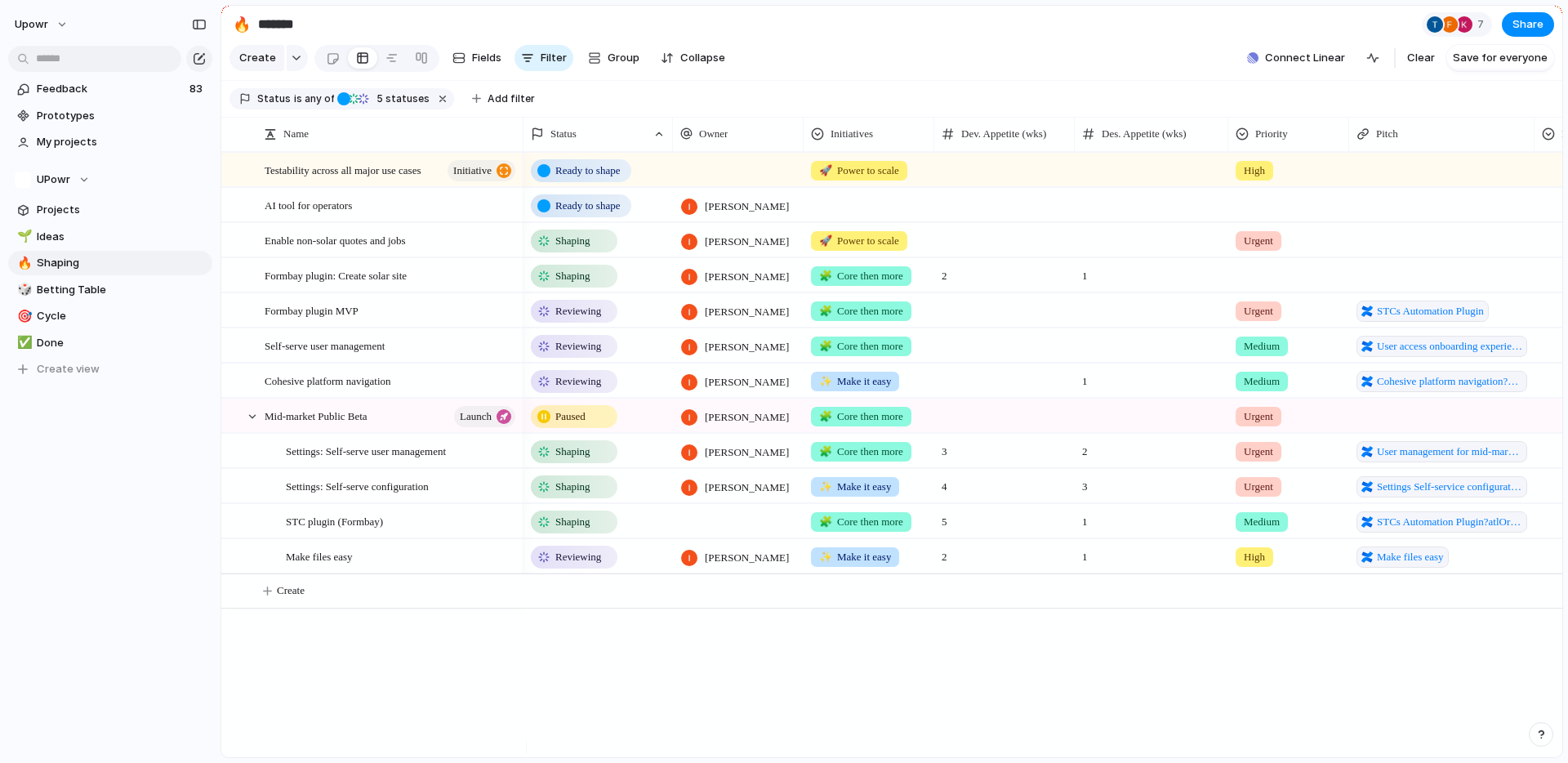
click at [649, 671] on div "Ready to shape 🚀 Power to scale High Ready to shape [PERSON_NAME] Shaping [PERS…" at bounding box center [1043, 454] width 1039 height 605
click at [432, 427] on div at bounding box center [433, 416] width 28 height 21
click at [498, 431] on div at bounding box center [504, 428] width 15 height 15
click at [393, 428] on textarea "**********" at bounding box center [353, 429] width 177 height 19
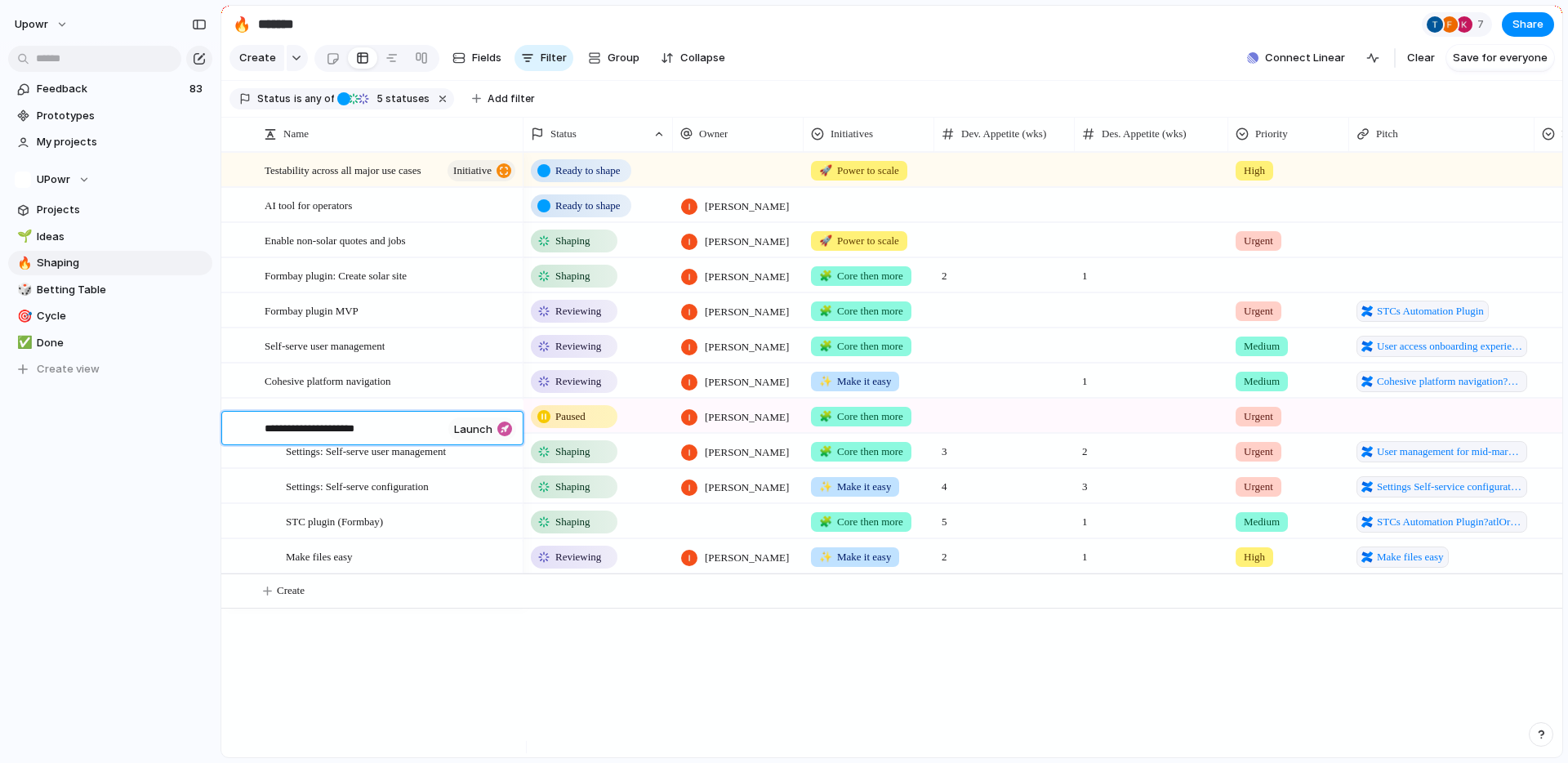
click at [393, 428] on textarea "**********" at bounding box center [353, 429] width 177 height 19
click at [375, 425] on textarea "**********" at bounding box center [353, 429] width 177 height 19
click at [371, 432] on textarea "**********" at bounding box center [353, 429] width 177 height 19
click at [399, 459] on span "Settings: Self-serve user management" at bounding box center [366, 450] width 160 height 19
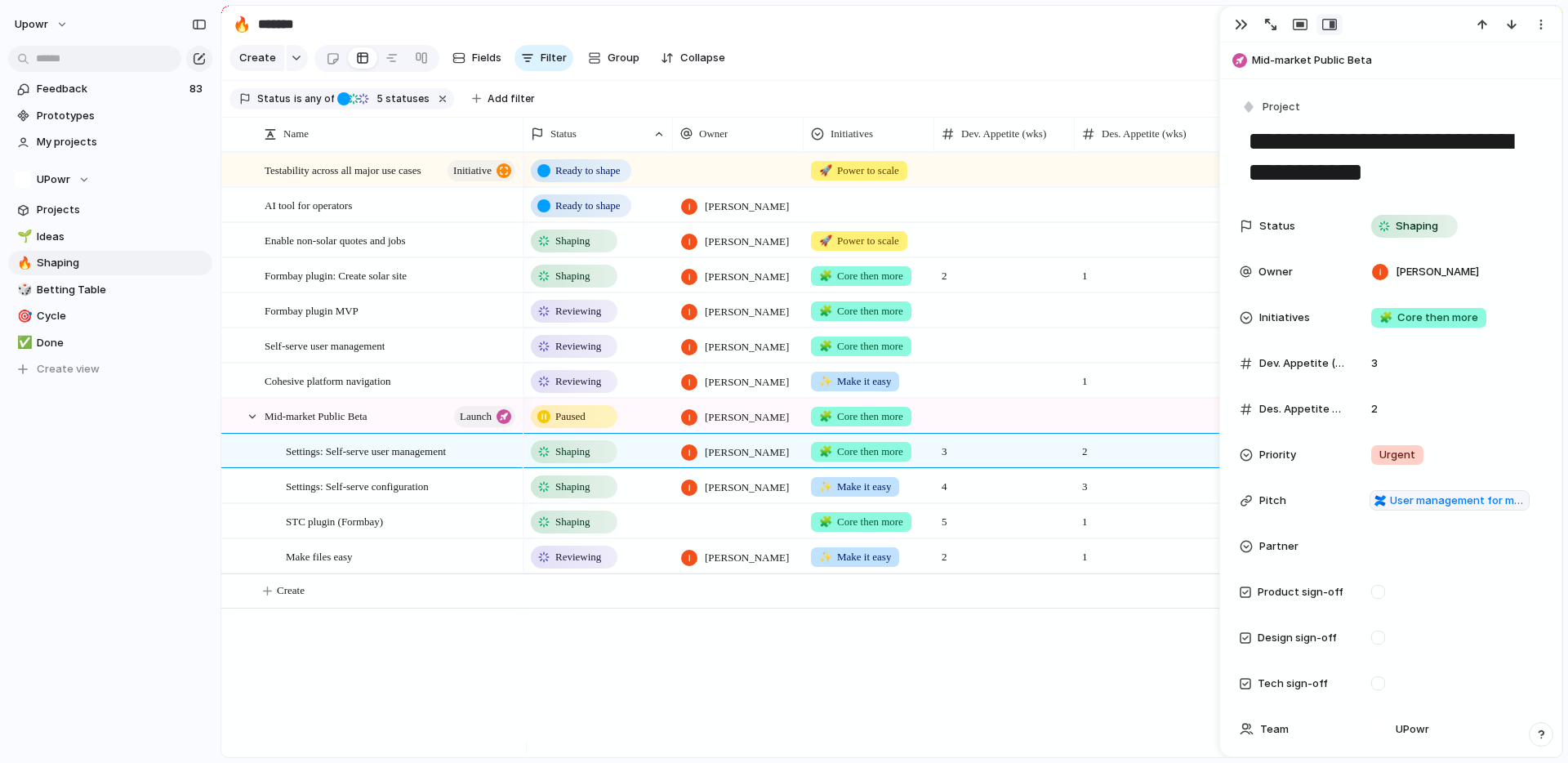
click at [671, 676] on div "Ready to shape 🚀 Power to scale High Ready to shape [PERSON_NAME] Shaping [PERS…" at bounding box center [1043, 454] width 1039 height 605
click at [1238, 30] on div "button" at bounding box center [1241, 24] width 13 height 13
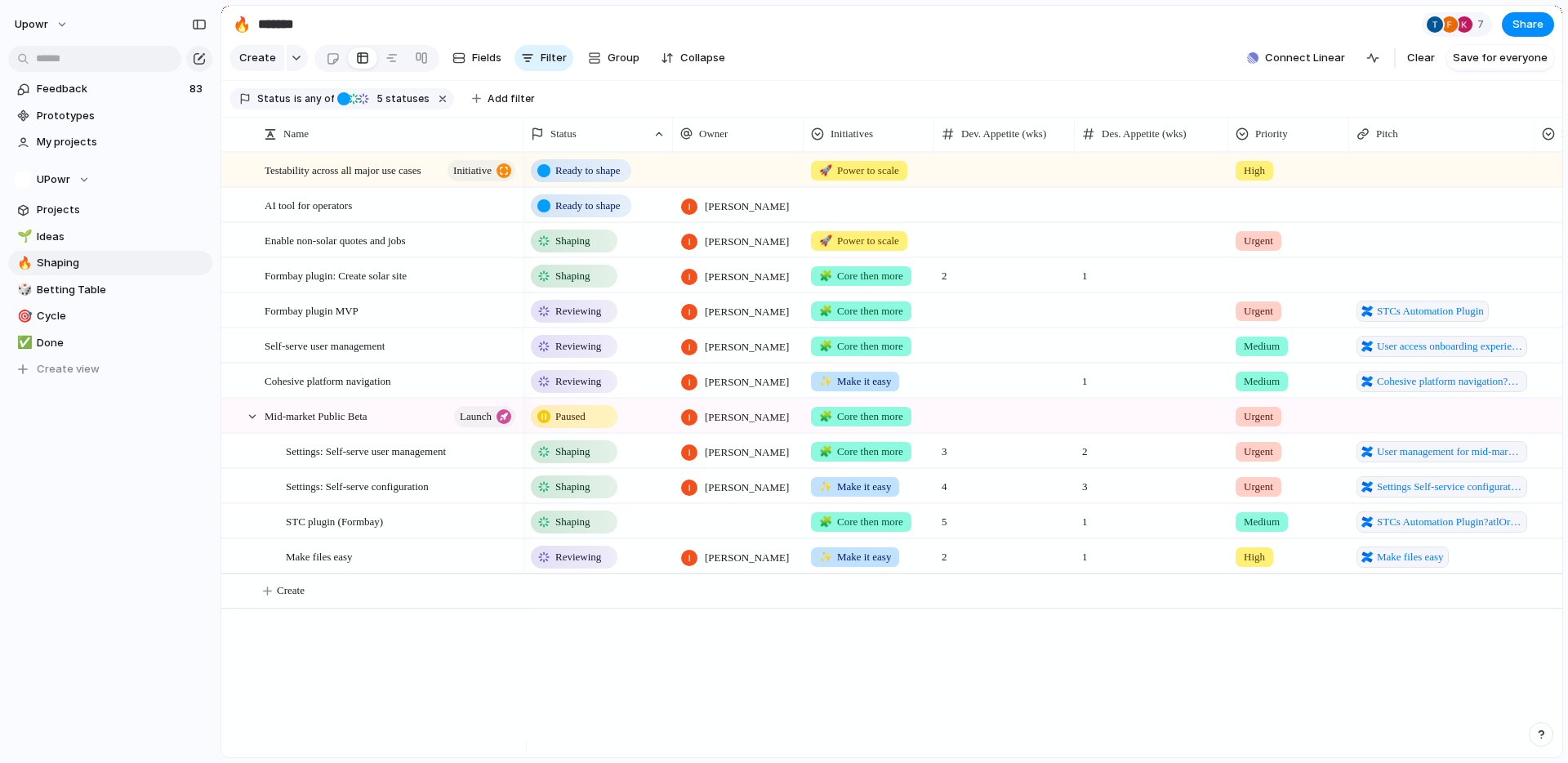
click at [1201, 356] on div at bounding box center [1152, 346] width 154 height 34
click at [298, 355] on span "Self-serve user management" at bounding box center [325, 345] width 120 height 19
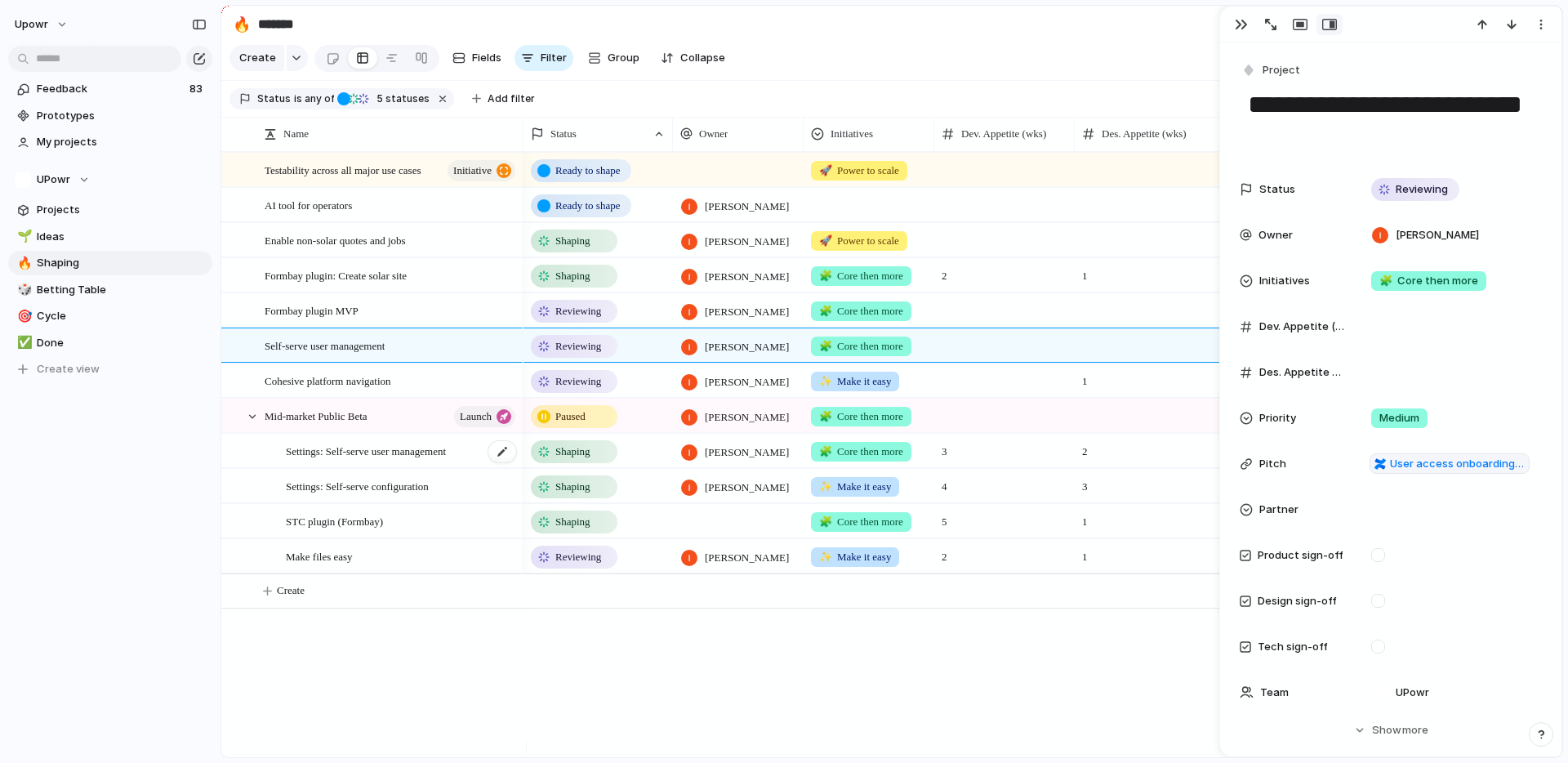
click at [443, 459] on span "Settings: Self-serve user management" at bounding box center [366, 450] width 160 height 19
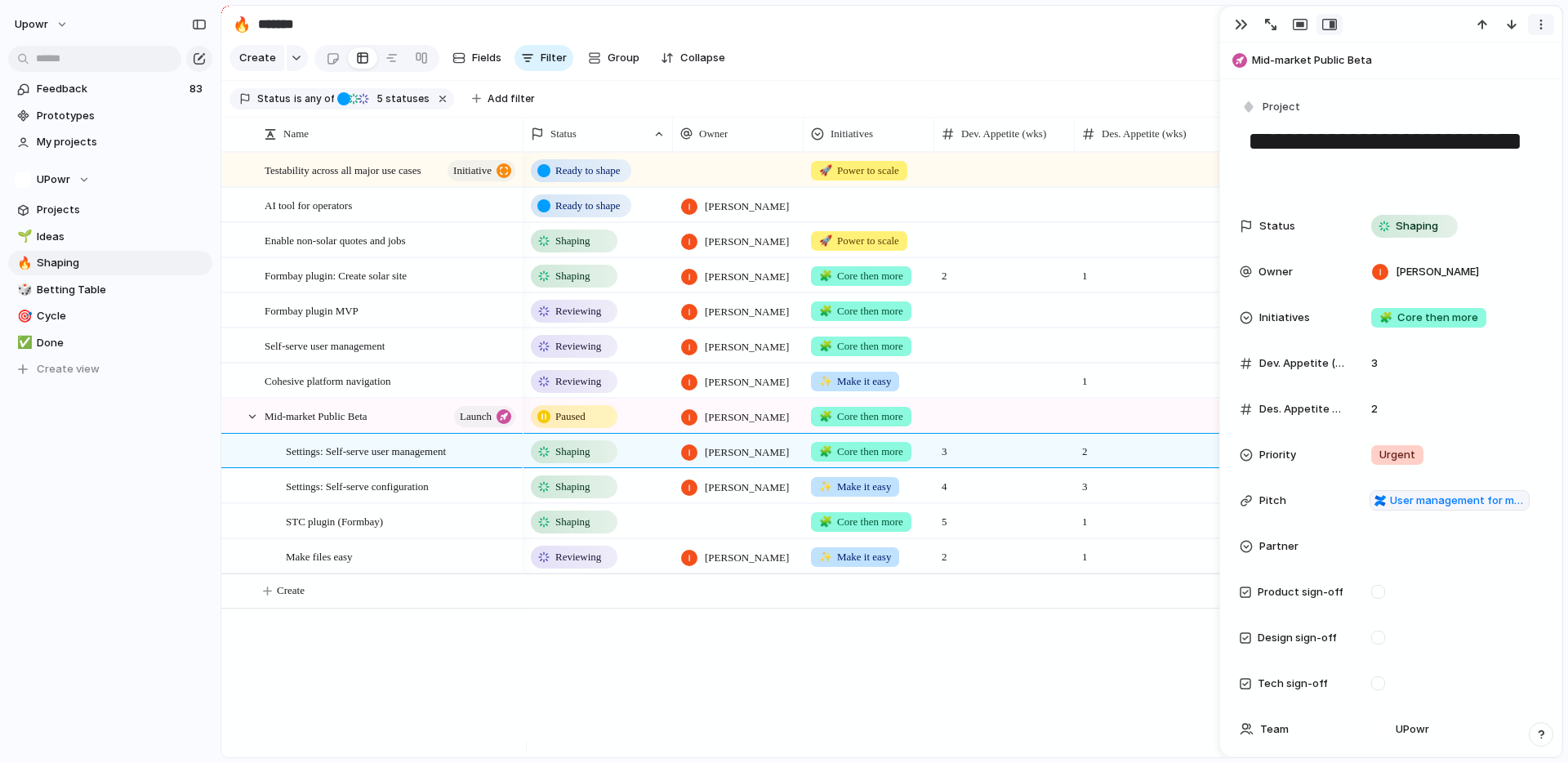
click at [1537, 29] on div "button" at bounding box center [1541, 24] width 13 height 13
click at [1519, 52] on span "Mark as duplicate" at bounding box center [1500, 59] width 92 height 16
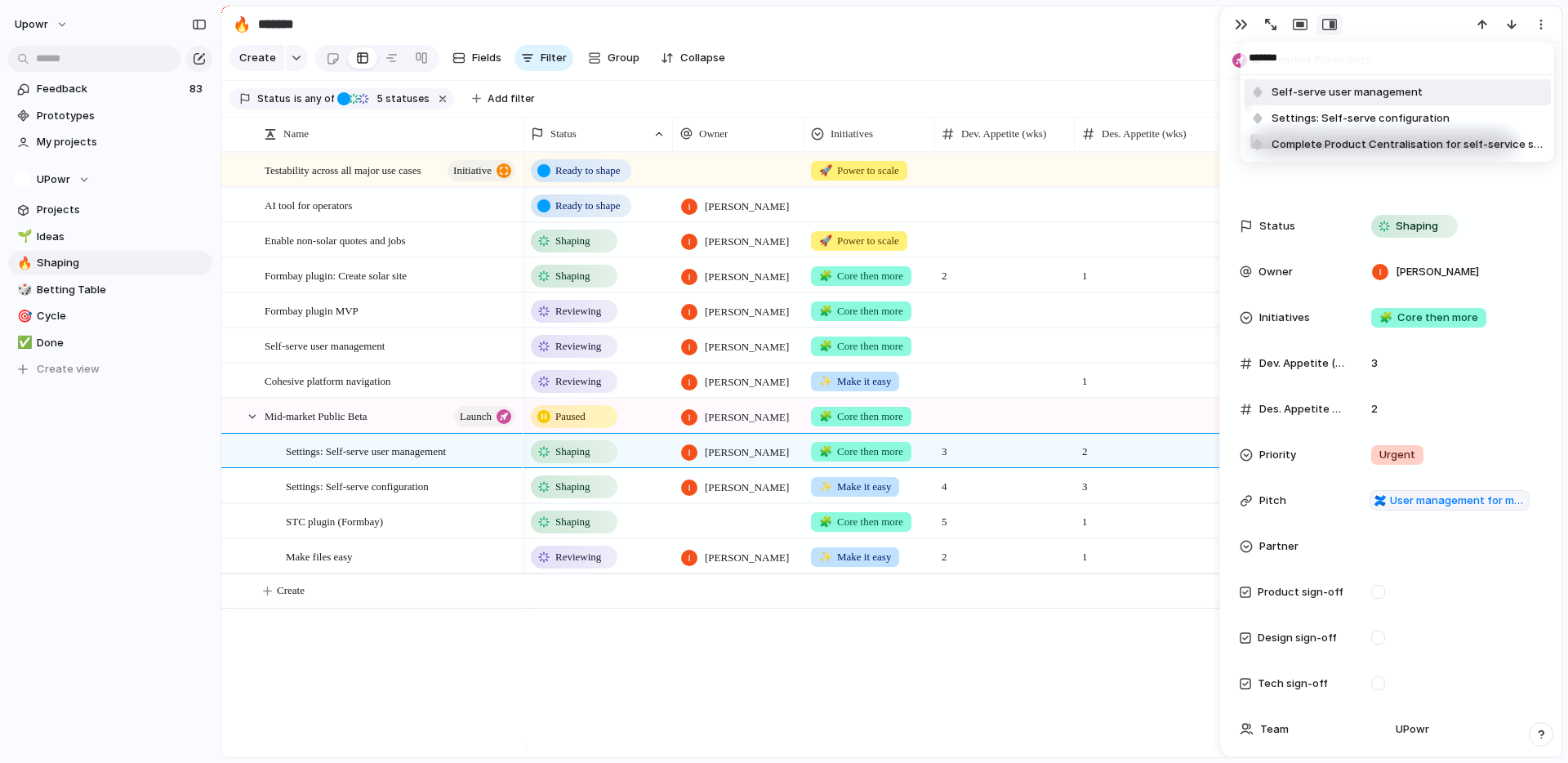
type input "*******"
click at [1429, 97] on li "Self-serve user management" at bounding box center [1398, 92] width 308 height 26
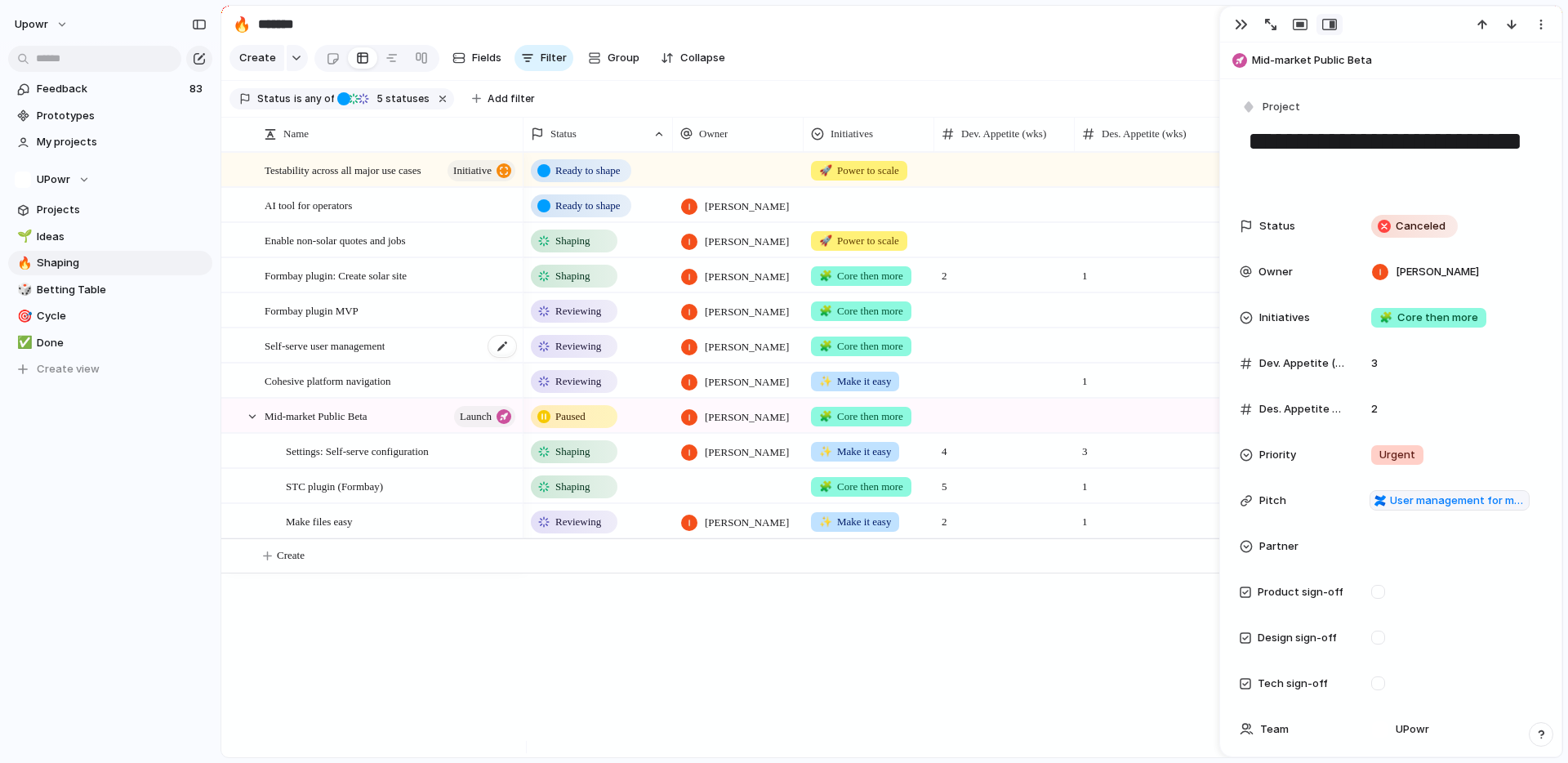
click at [385, 355] on span "Self-serve user management" at bounding box center [325, 345] width 120 height 19
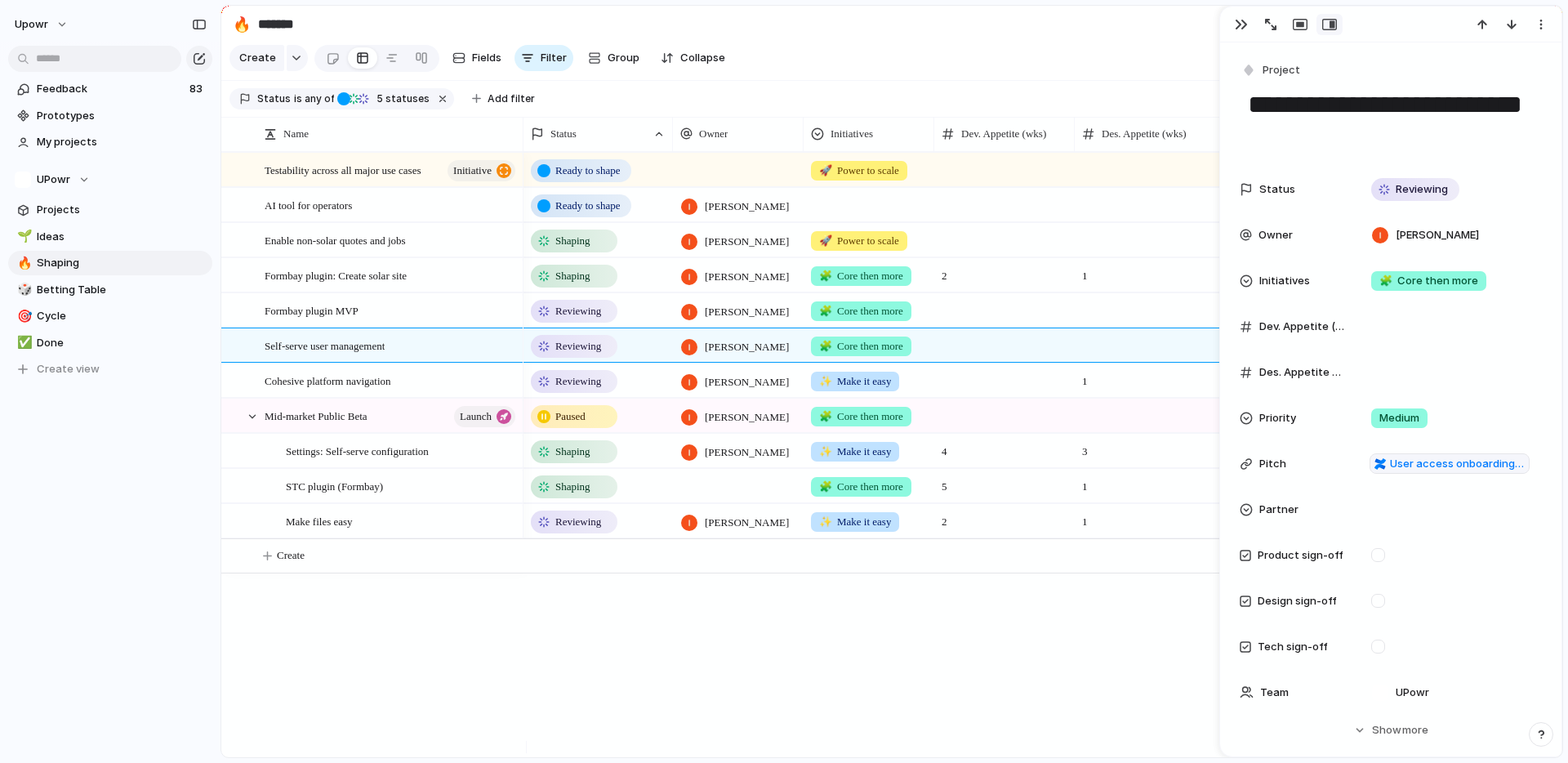
scroll to position [316, 0]
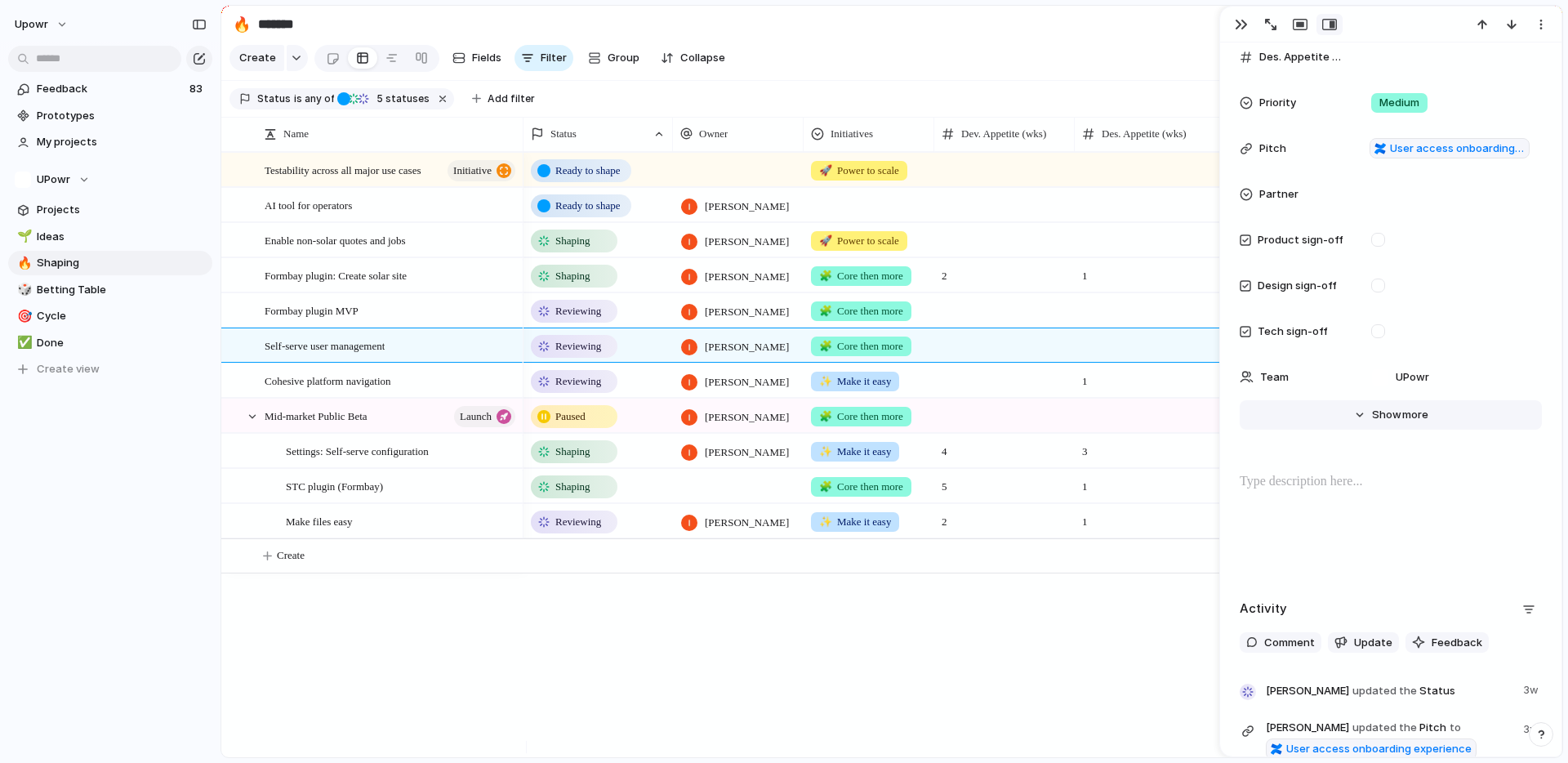
click at [1363, 405] on button "Hide Show more" at bounding box center [1391, 414] width 303 height 29
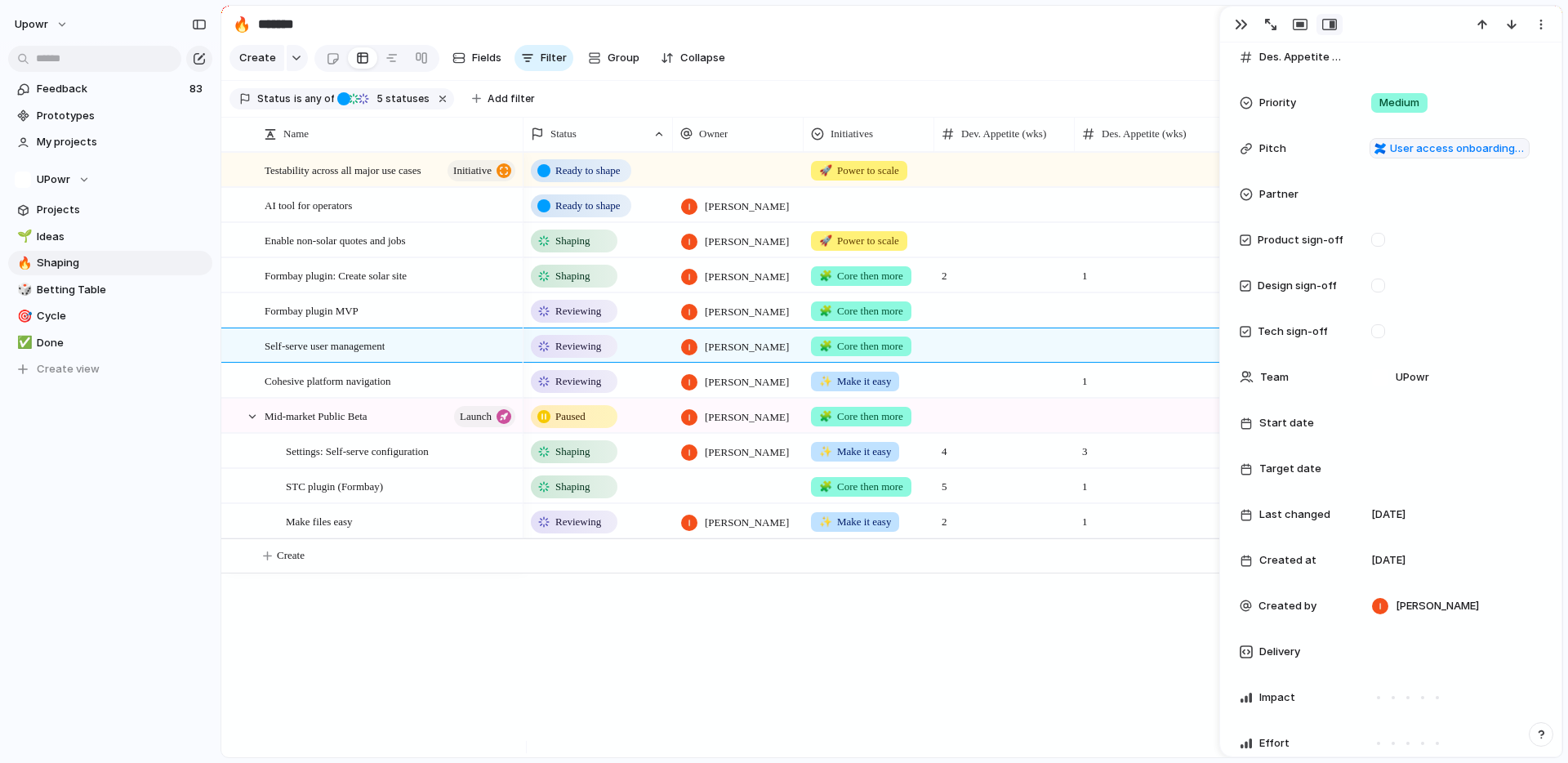
scroll to position [727, 0]
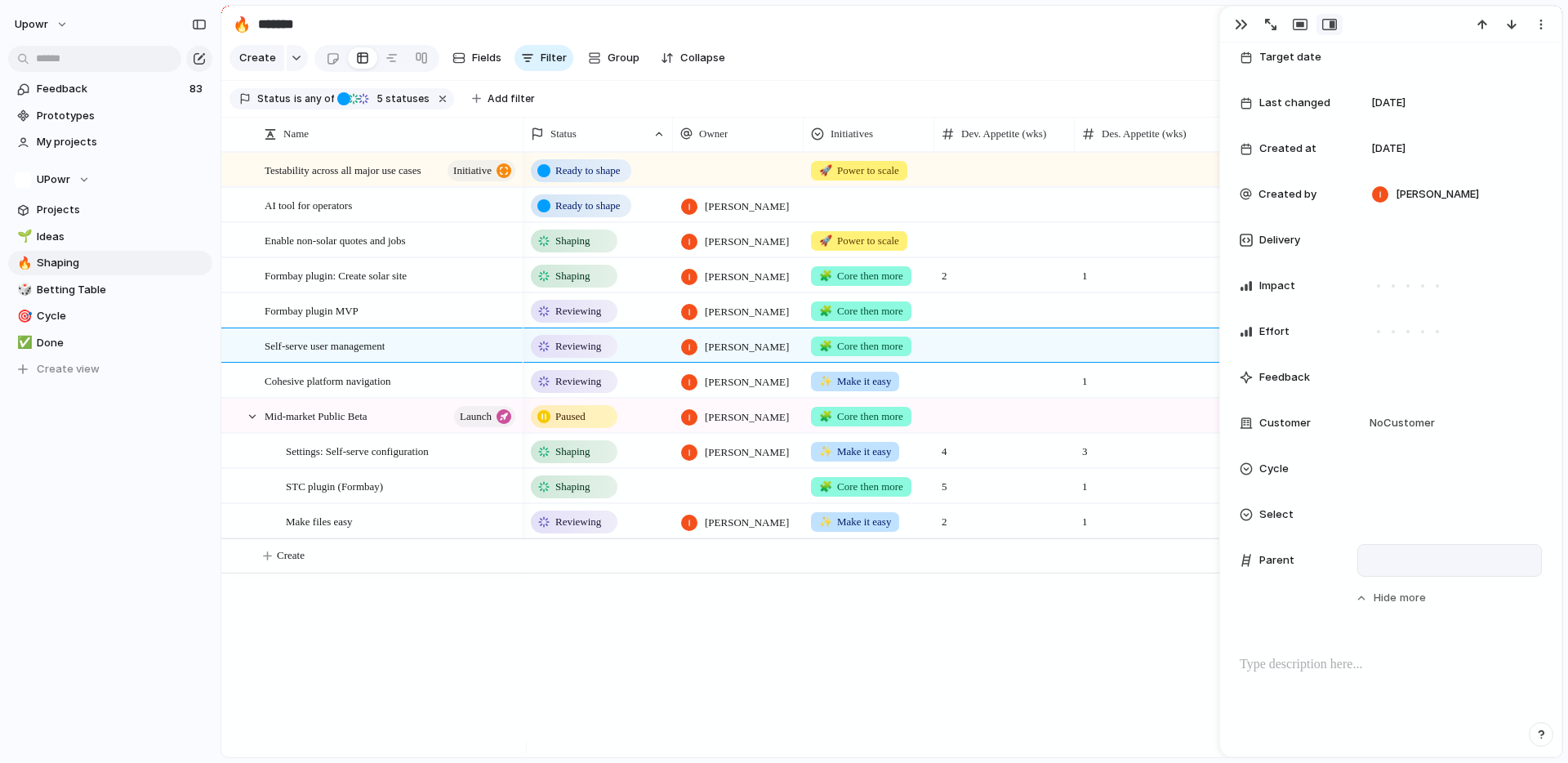
click at [1397, 562] on div at bounding box center [1450, 560] width 170 height 18
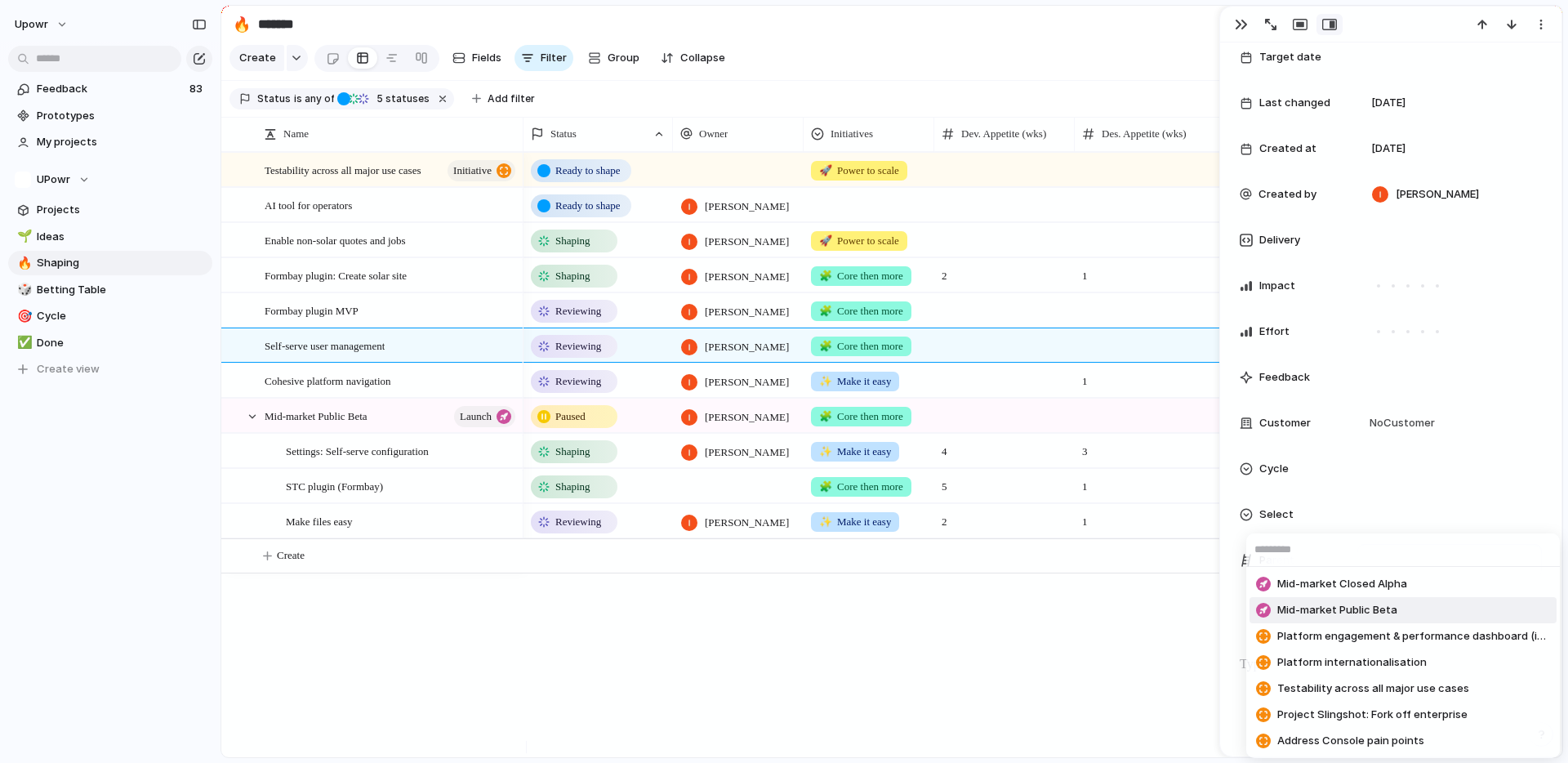
click at [1392, 608] on span "Mid-market Public Beta" at bounding box center [1337, 610] width 120 height 16
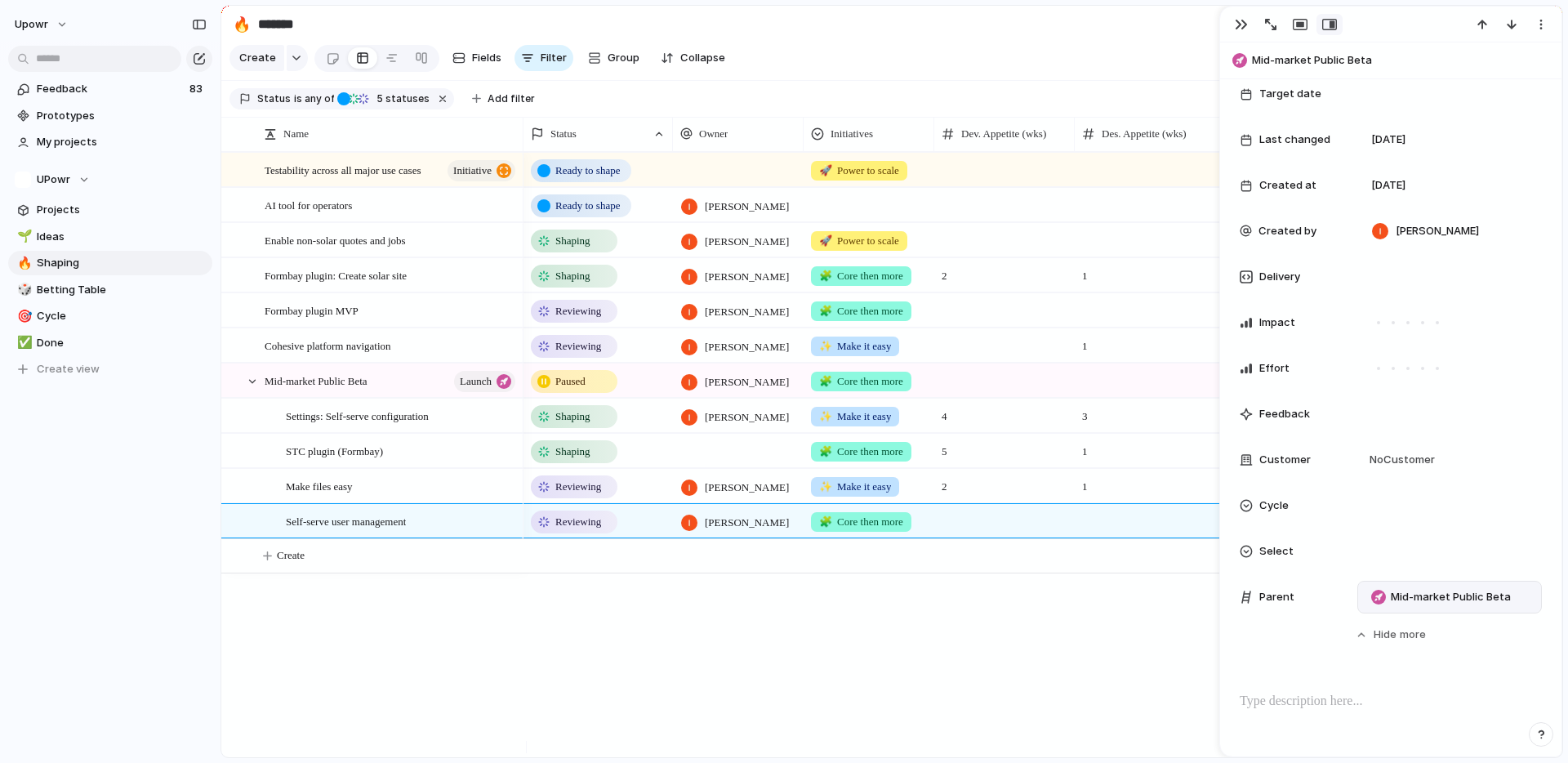
click at [721, 700] on div "Ready to shape 🚀 Power to scale High Ready to shape [PERSON_NAME] Shaping [PERS…" at bounding box center [1043, 454] width 1039 height 605
click at [1238, 22] on div "button" at bounding box center [1241, 24] width 13 height 13
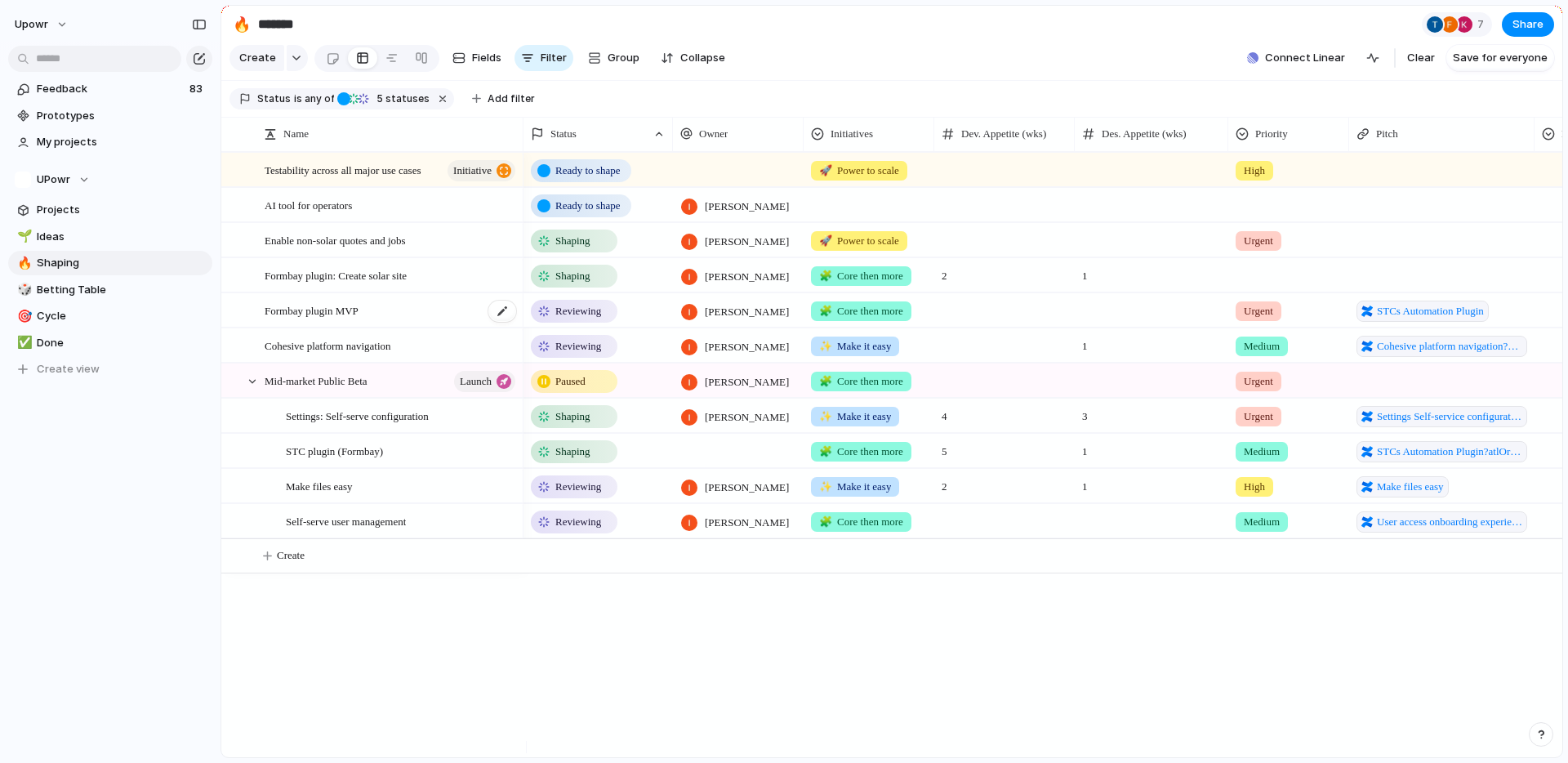
click at [393, 320] on div "Formbay plugin MVP" at bounding box center [392, 311] width 254 height 34
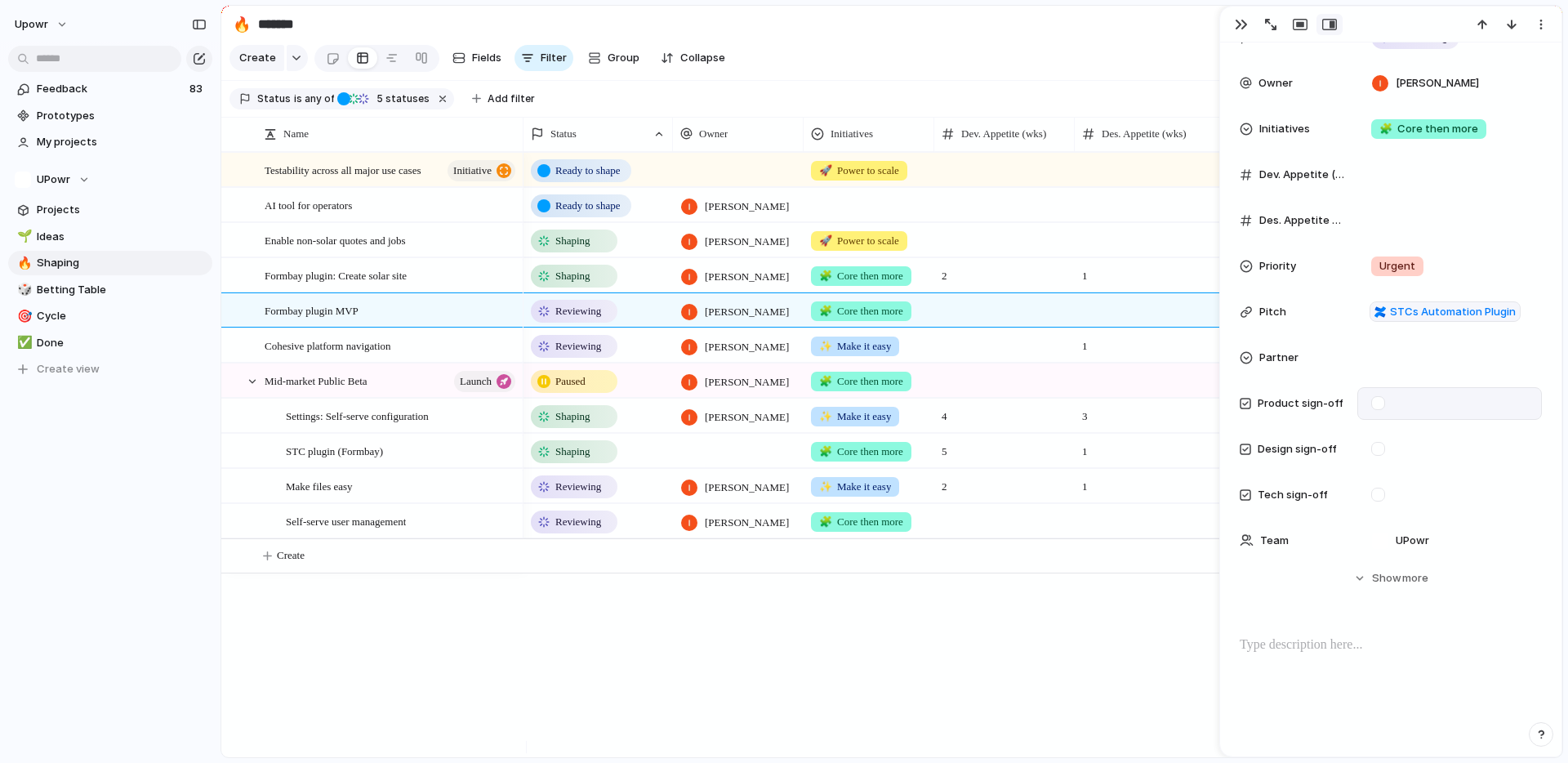
scroll to position [29, 0]
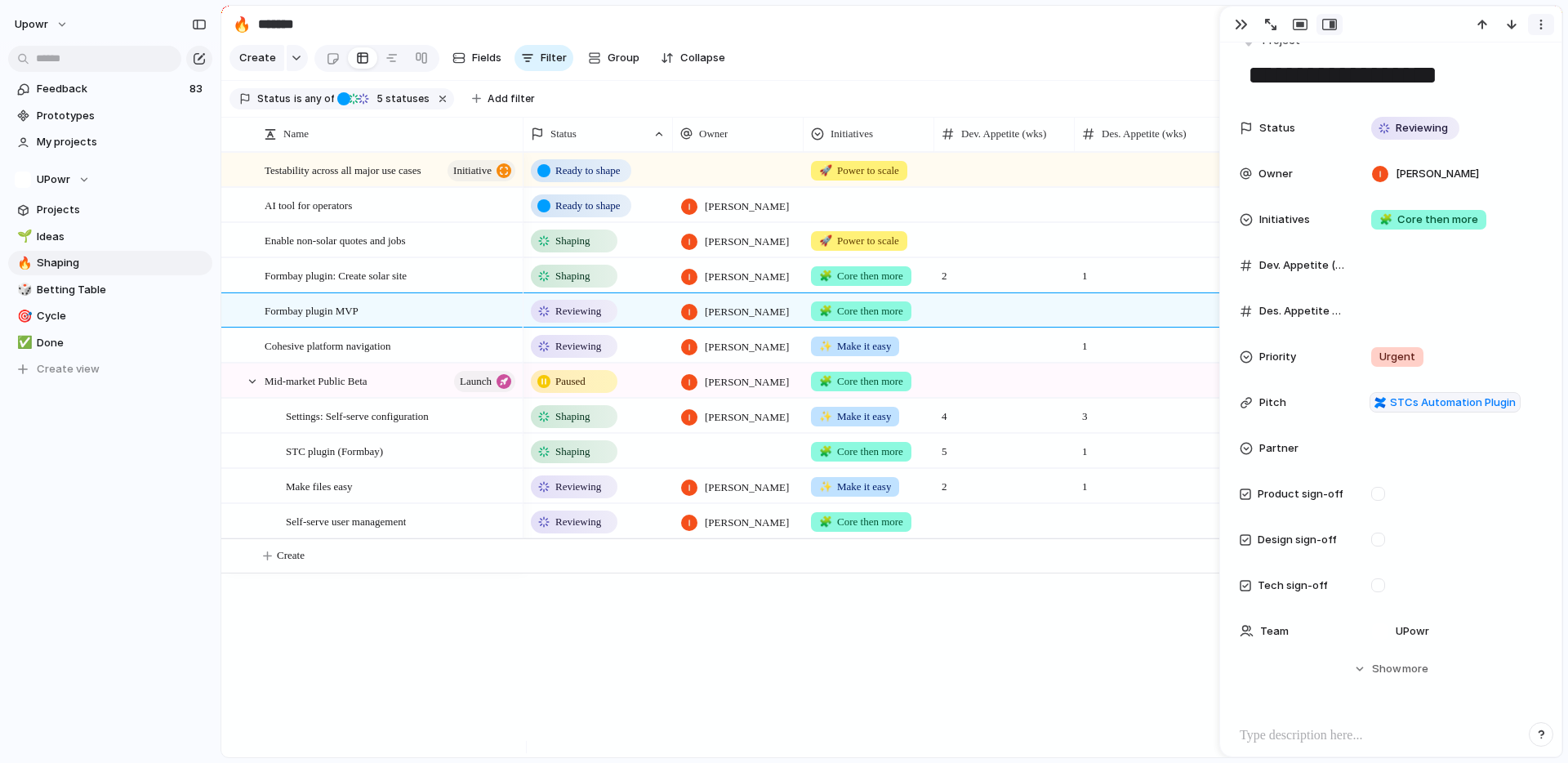
click at [1546, 25] on div "button" at bounding box center [1541, 24] width 13 height 13
click at [1510, 58] on span "Mark as duplicate" at bounding box center [1500, 59] width 92 height 16
type input "***"
click at [1340, 96] on span "STC plugin (Formbay)" at bounding box center [1327, 92] width 110 height 16
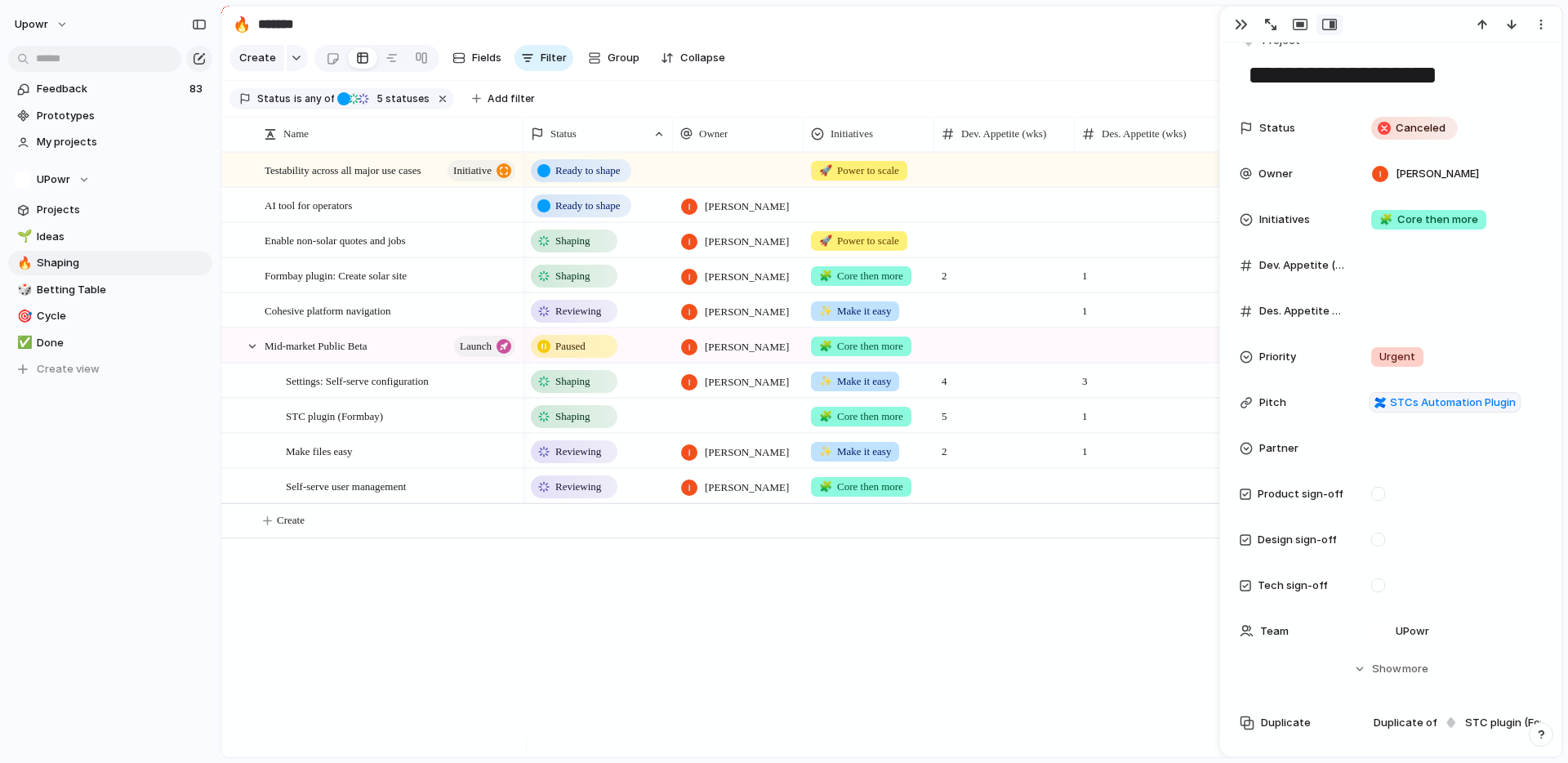
click at [675, 627] on div "Ready to shape 🚀 Power to scale High Ready to shape [PERSON_NAME] Shaping [PERS…" at bounding box center [1043, 454] width 1039 height 605
click at [406, 283] on span "Formbay plugin: Create solar site" at bounding box center [336, 275] width 142 height 19
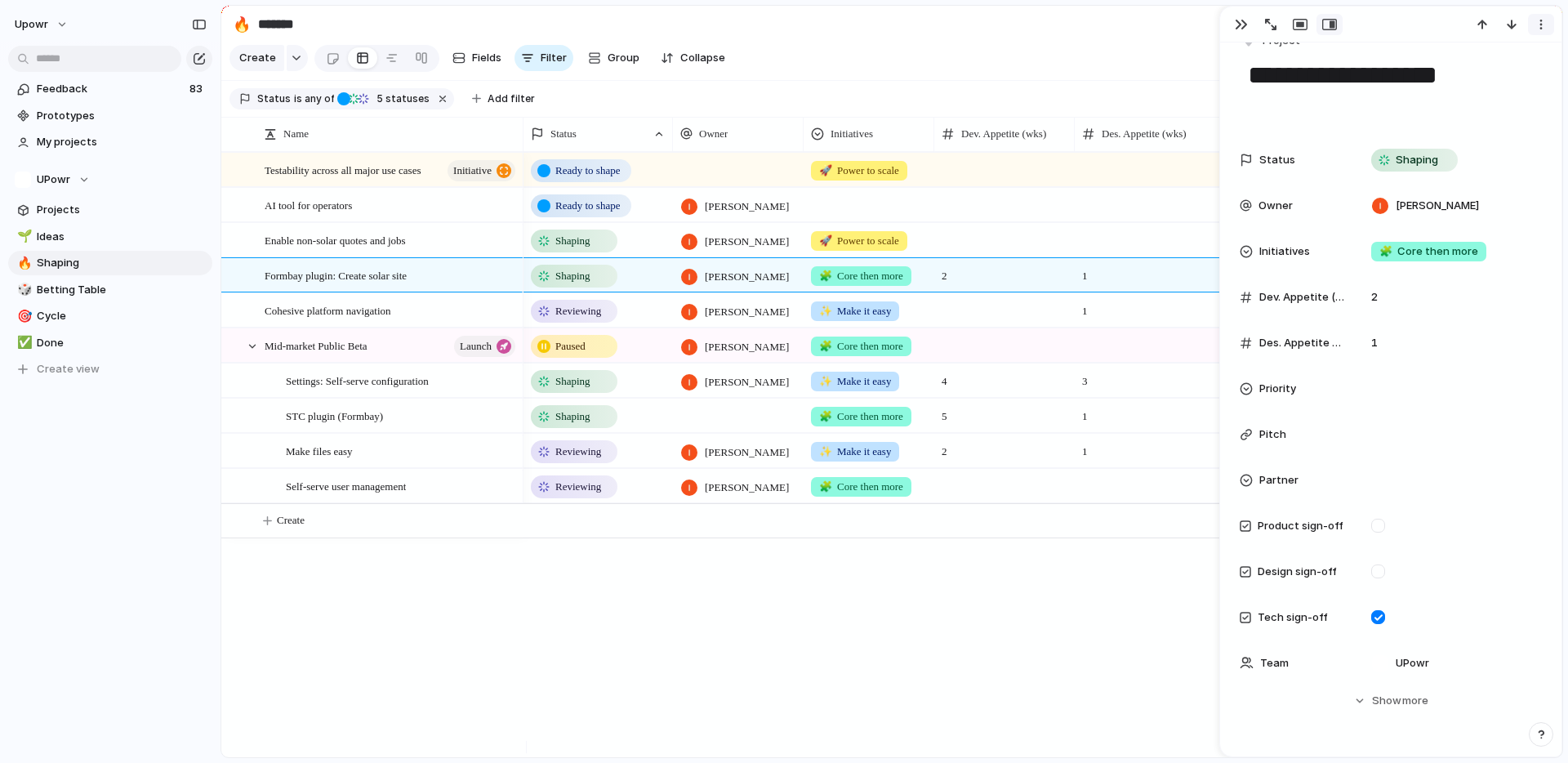
click at [1546, 25] on div "button" at bounding box center [1541, 24] width 13 height 13
click at [1481, 57] on span "Mark as duplicate" at bounding box center [1500, 59] width 92 height 16
type input "***"
click at [1340, 89] on span "STC plugin (Formbay)" at bounding box center [1327, 92] width 110 height 16
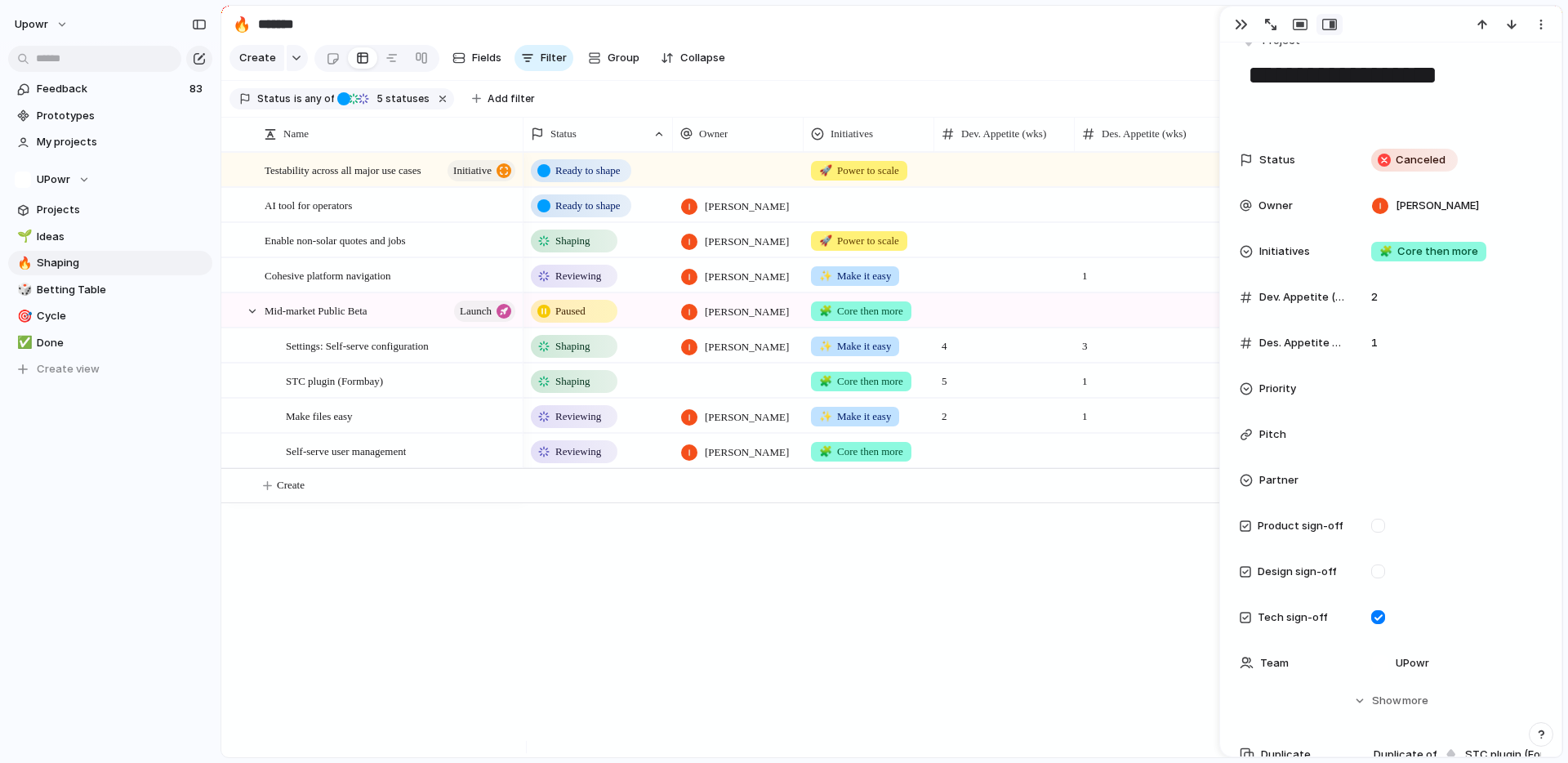
click at [900, 595] on div "Ready to shape 🚀 Power to scale High Ready to shape [PERSON_NAME] Shaping [PERS…" at bounding box center [1043, 454] width 1039 height 605
click at [1243, 25] on div "button" at bounding box center [1241, 24] width 13 height 13
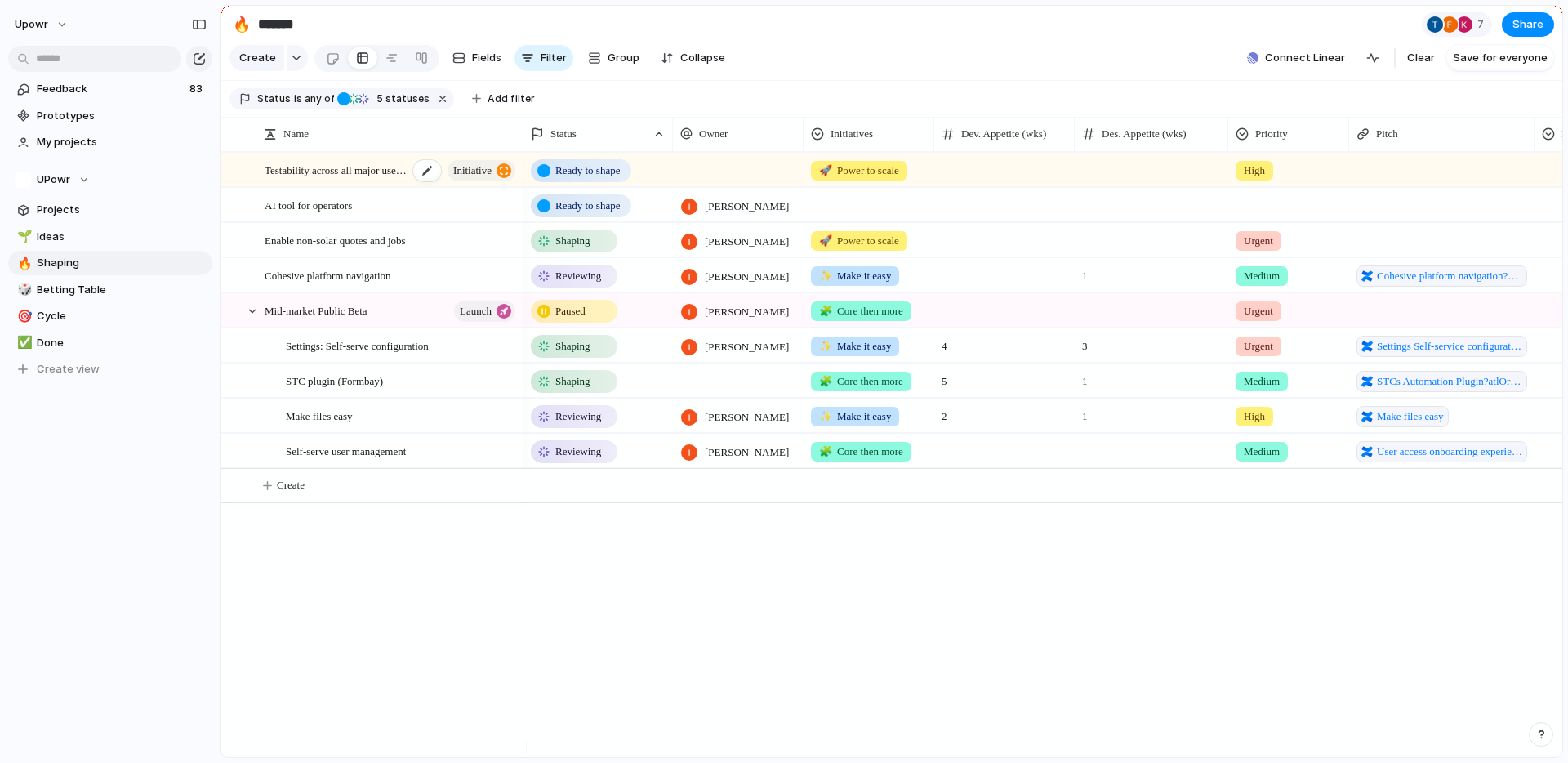
click at [339, 178] on span "Testability across all major use cases" at bounding box center [337, 169] width 144 height 19
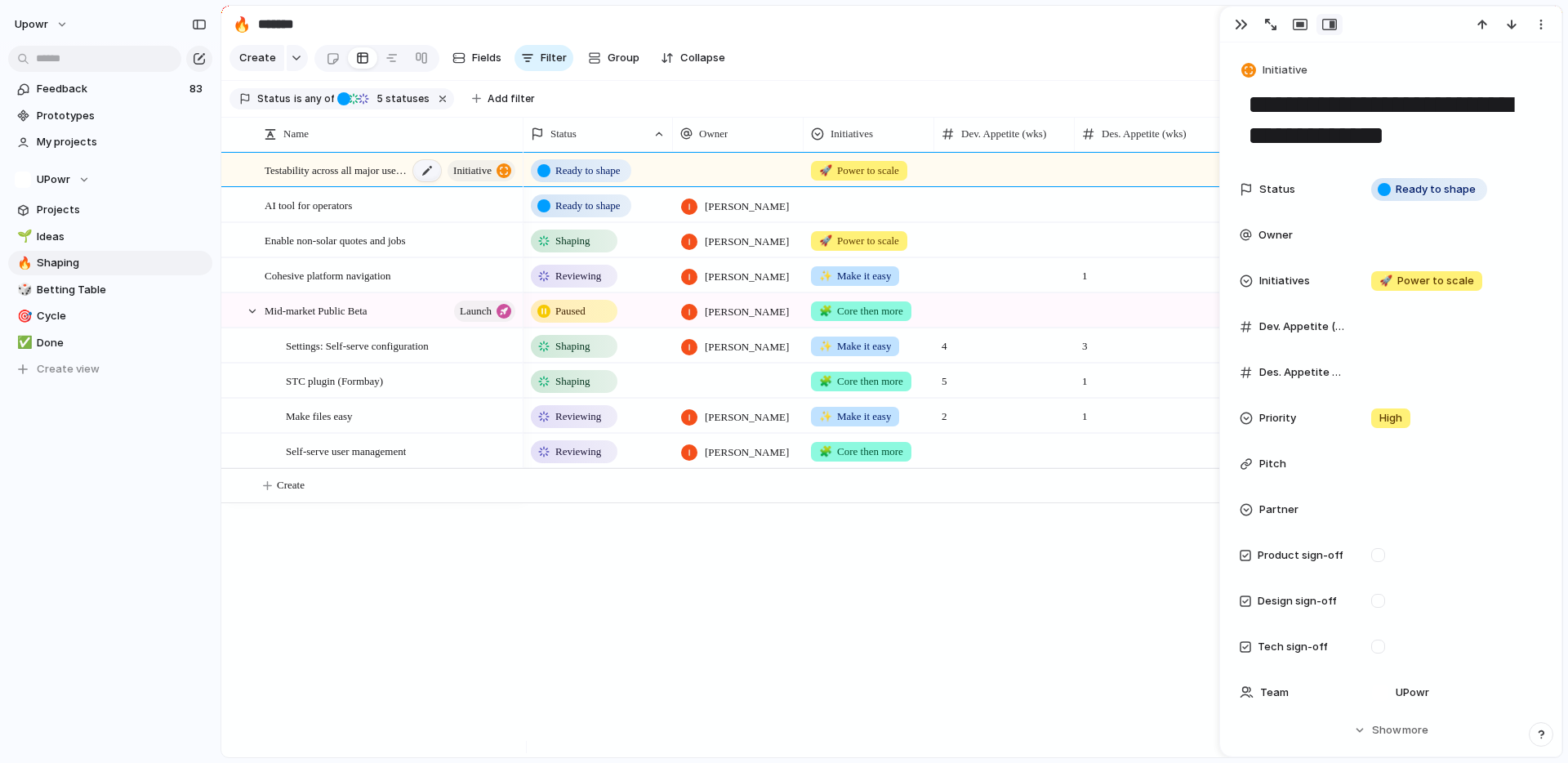
click at [424, 182] on div at bounding box center [427, 170] width 28 height 21
click at [1542, 29] on div "button" at bounding box center [1541, 24] width 13 height 13
click at [998, 648] on div "Mark as duplicate Delete" at bounding box center [784, 382] width 1568 height 763
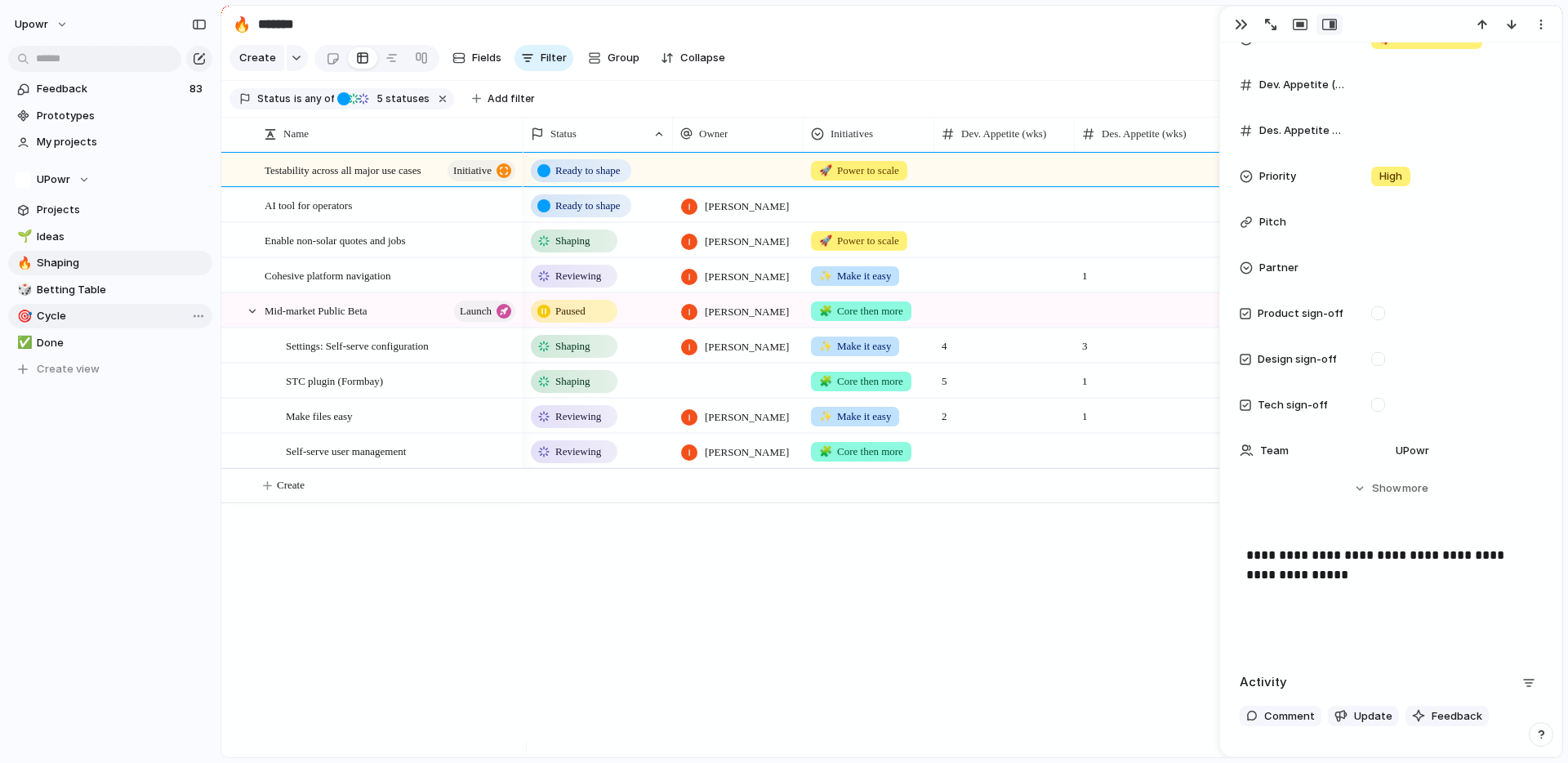
click at [56, 319] on span "Cycle" at bounding box center [122, 316] width 170 height 16
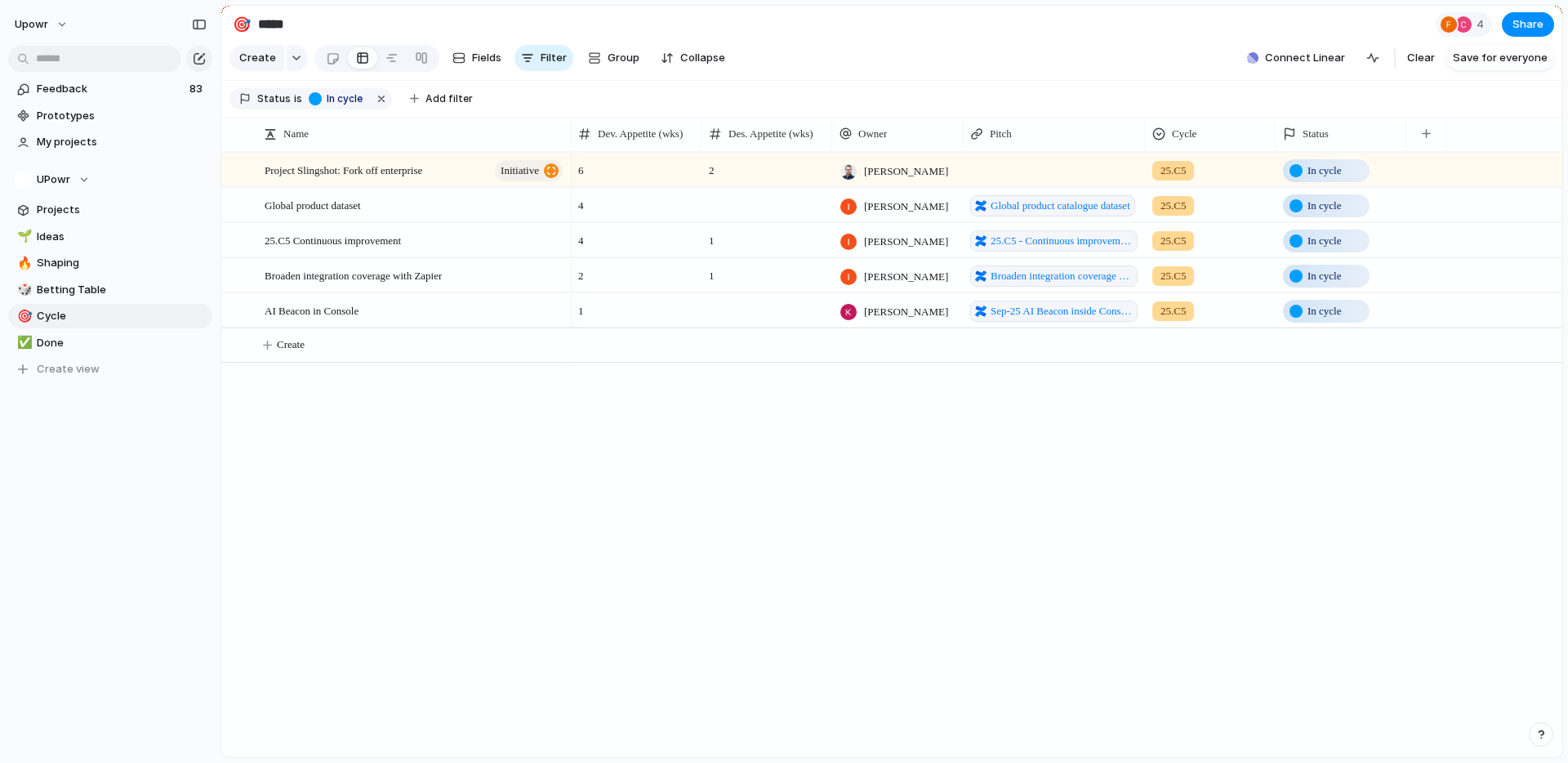
click at [126, 330] on div "🌱 Ideas 🔥 Shaping 🎲 Betting Table 🎯 Cycle ✅ Done To pick up a draggable item, p…" at bounding box center [110, 304] width 204 height 158
click at [110, 314] on span "Cycle" at bounding box center [122, 316] width 170 height 16
click at [386, 171] on div "Project Slingshot: Fork off enterprise initiative" at bounding box center [414, 171] width 301 height 34
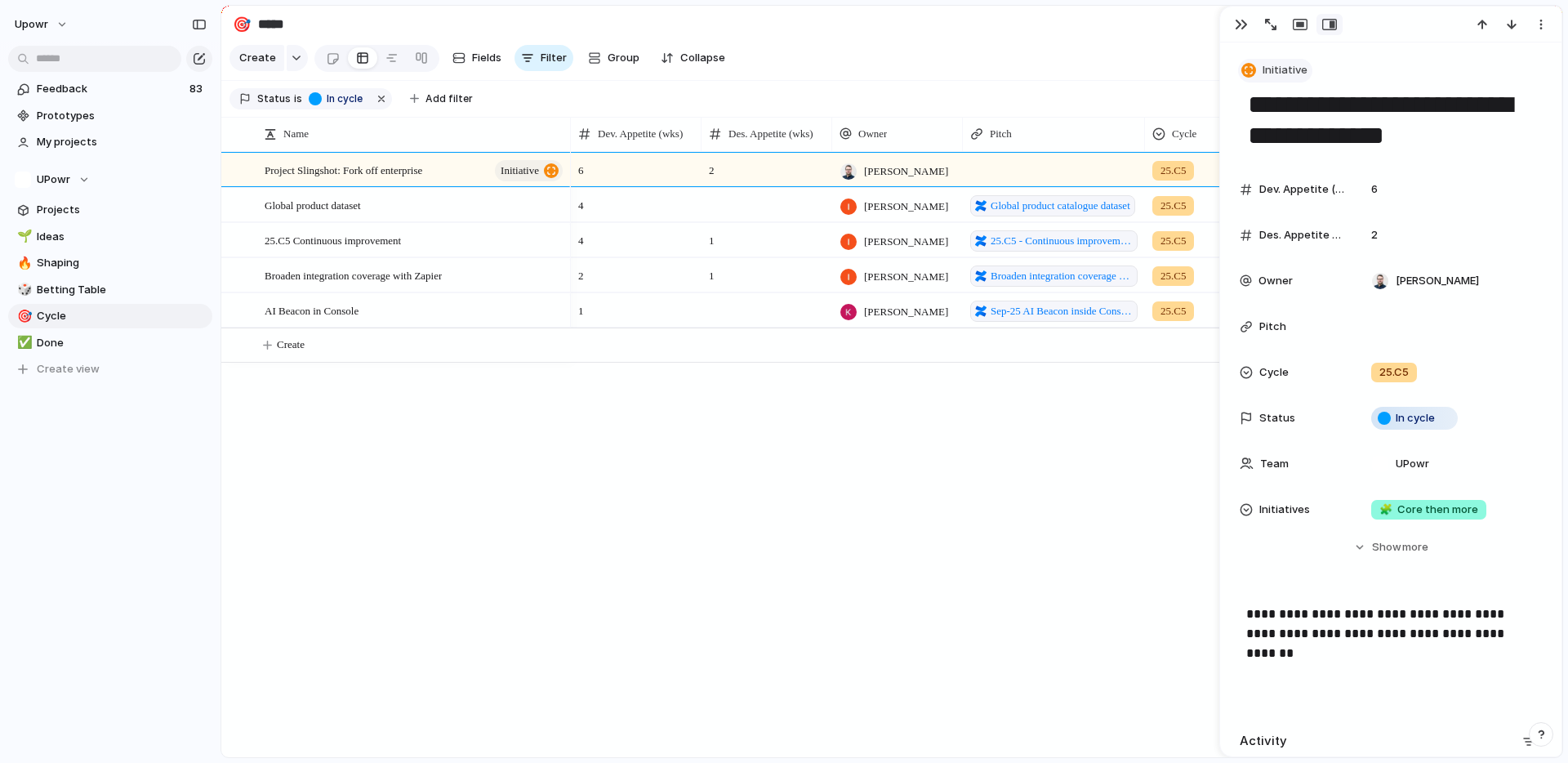
click at [1280, 78] on button "Initiative" at bounding box center [1275, 71] width 74 height 24
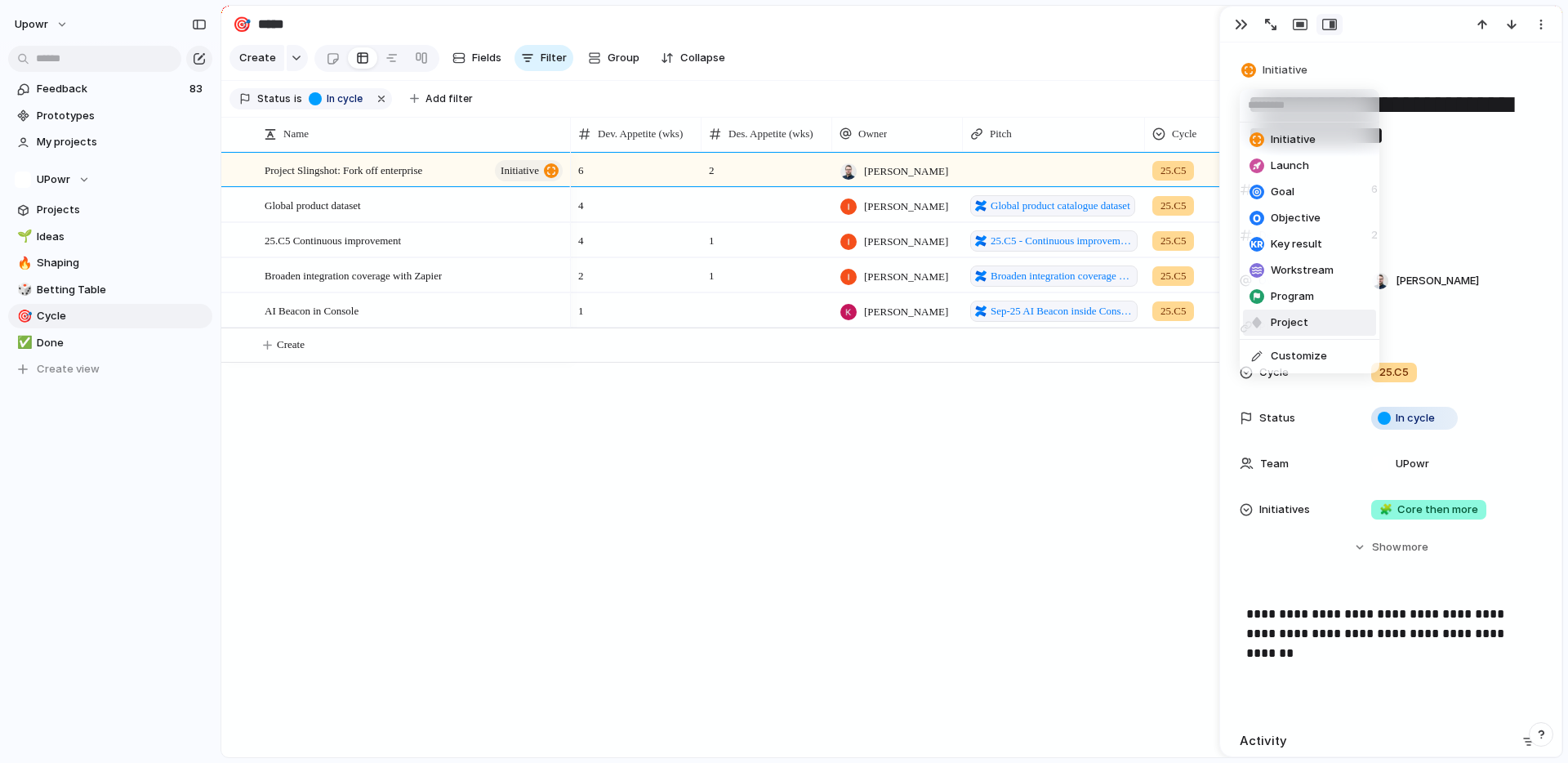
click at [1306, 320] on span "Project" at bounding box center [1290, 323] width 38 height 16
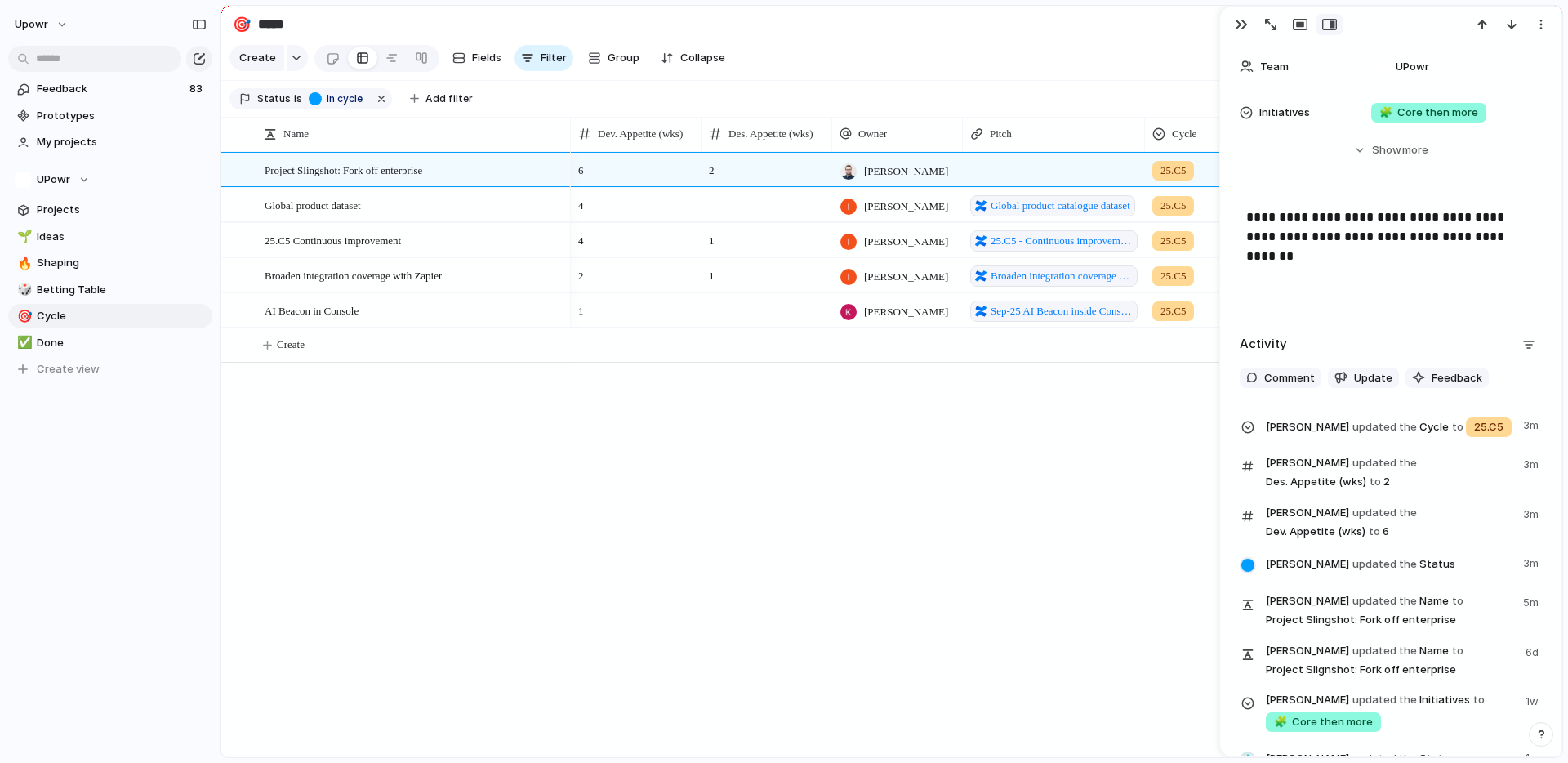
scroll to position [377, 0]
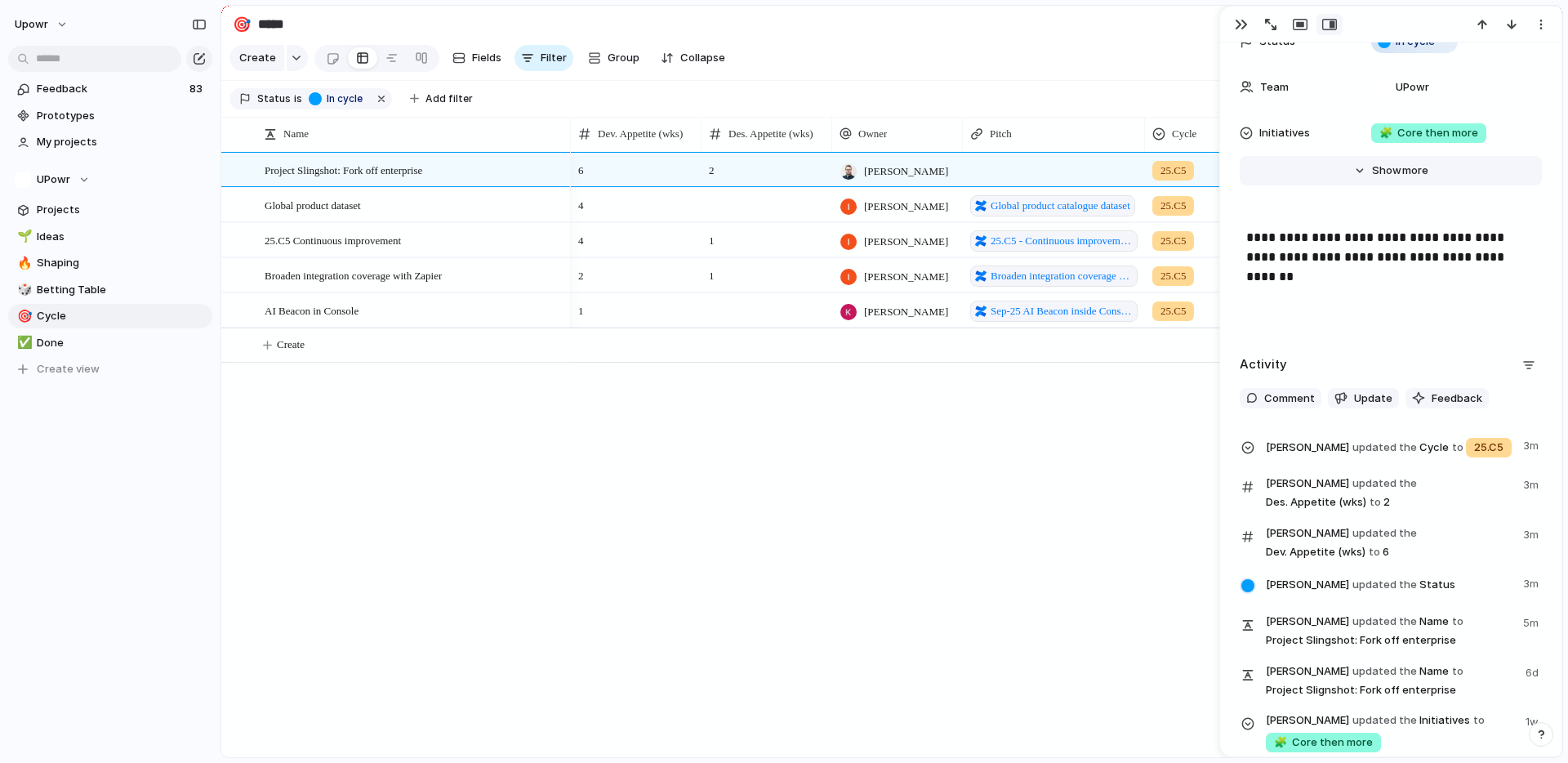
click at [1402, 173] on span "more" at bounding box center [1415, 171] width 26 height 16
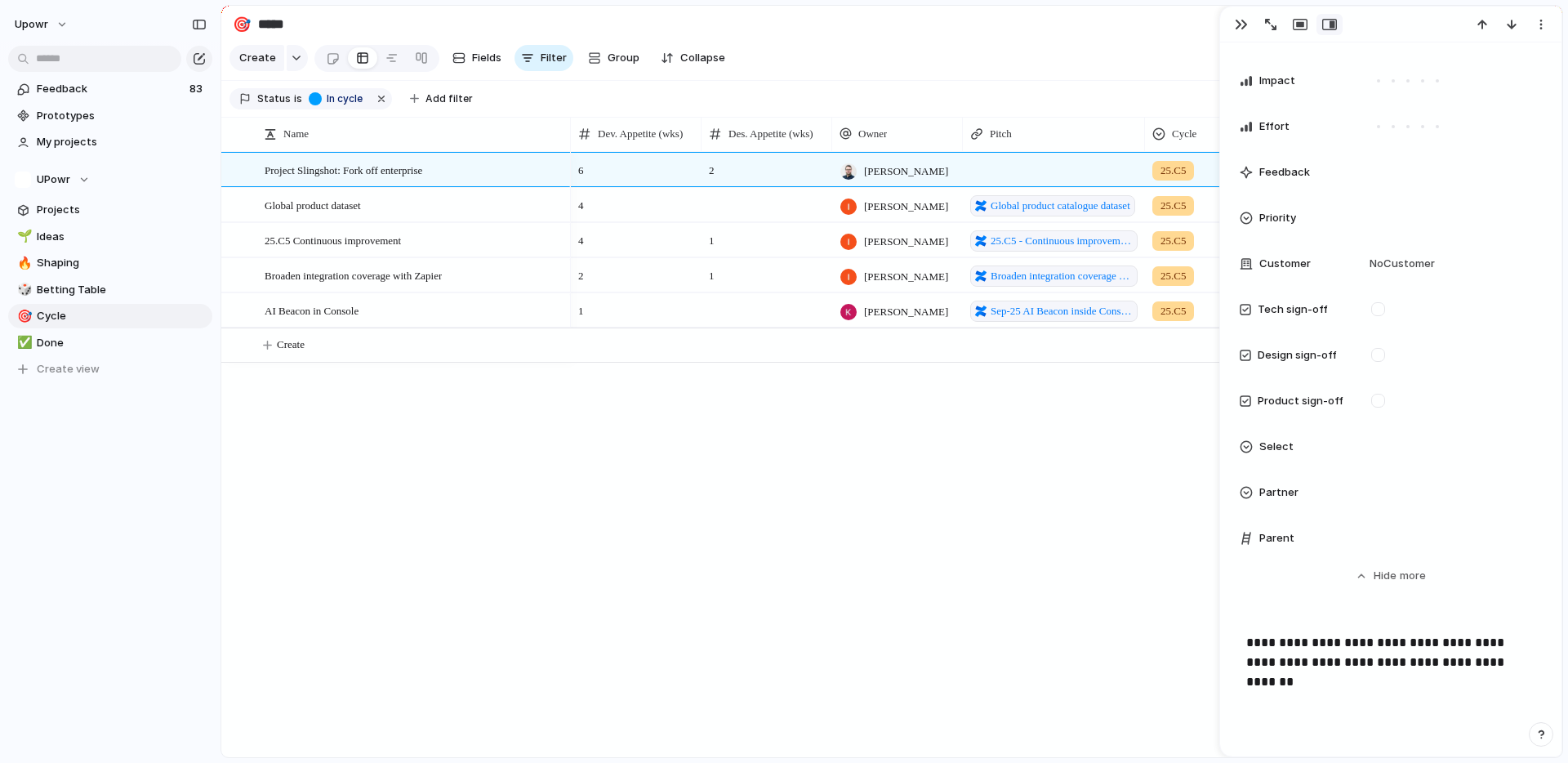
scroll to position [840, 0]
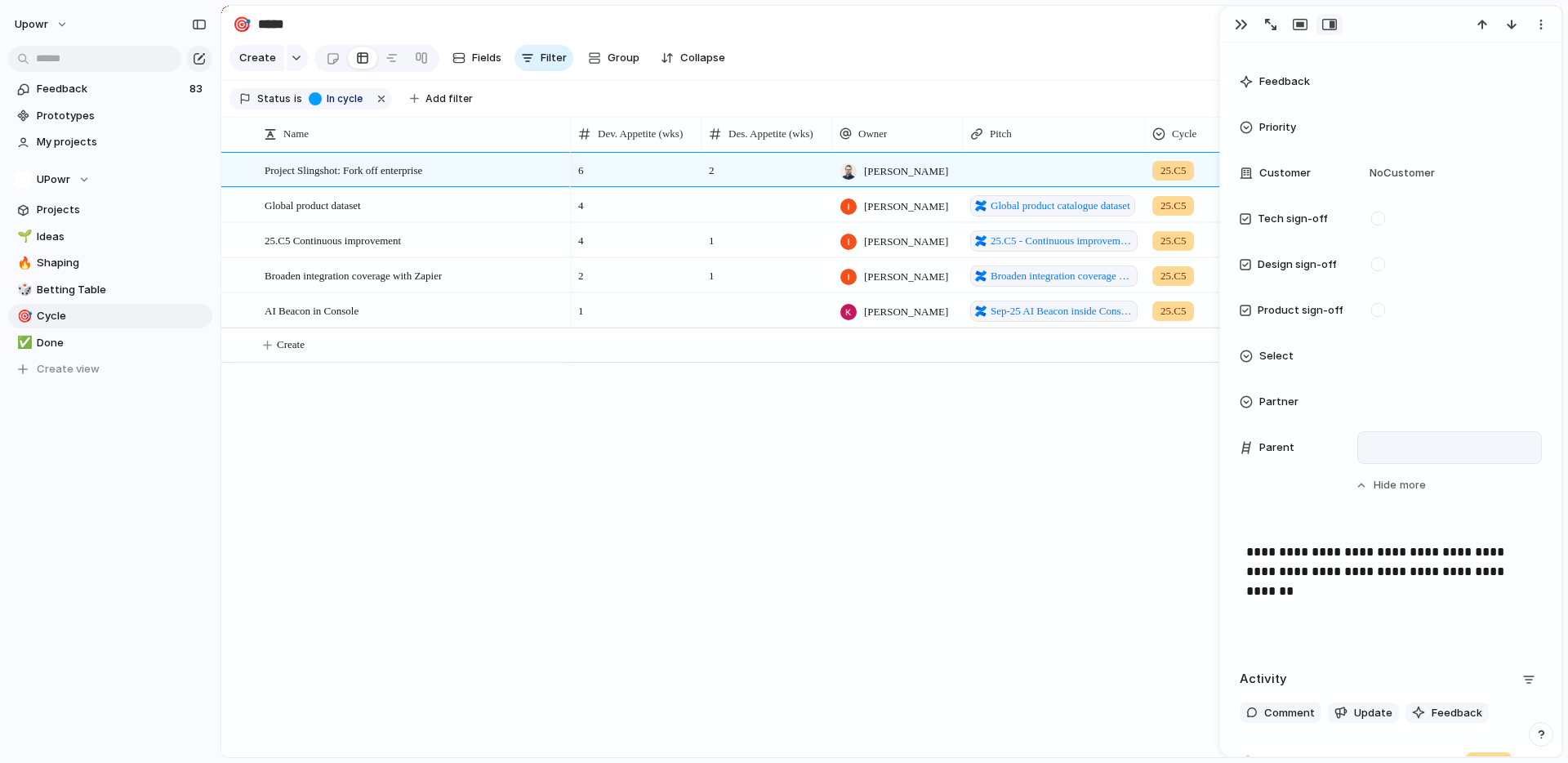
click at [1406, 448] on div at bounding box center [1450, 447] width 170 height 18
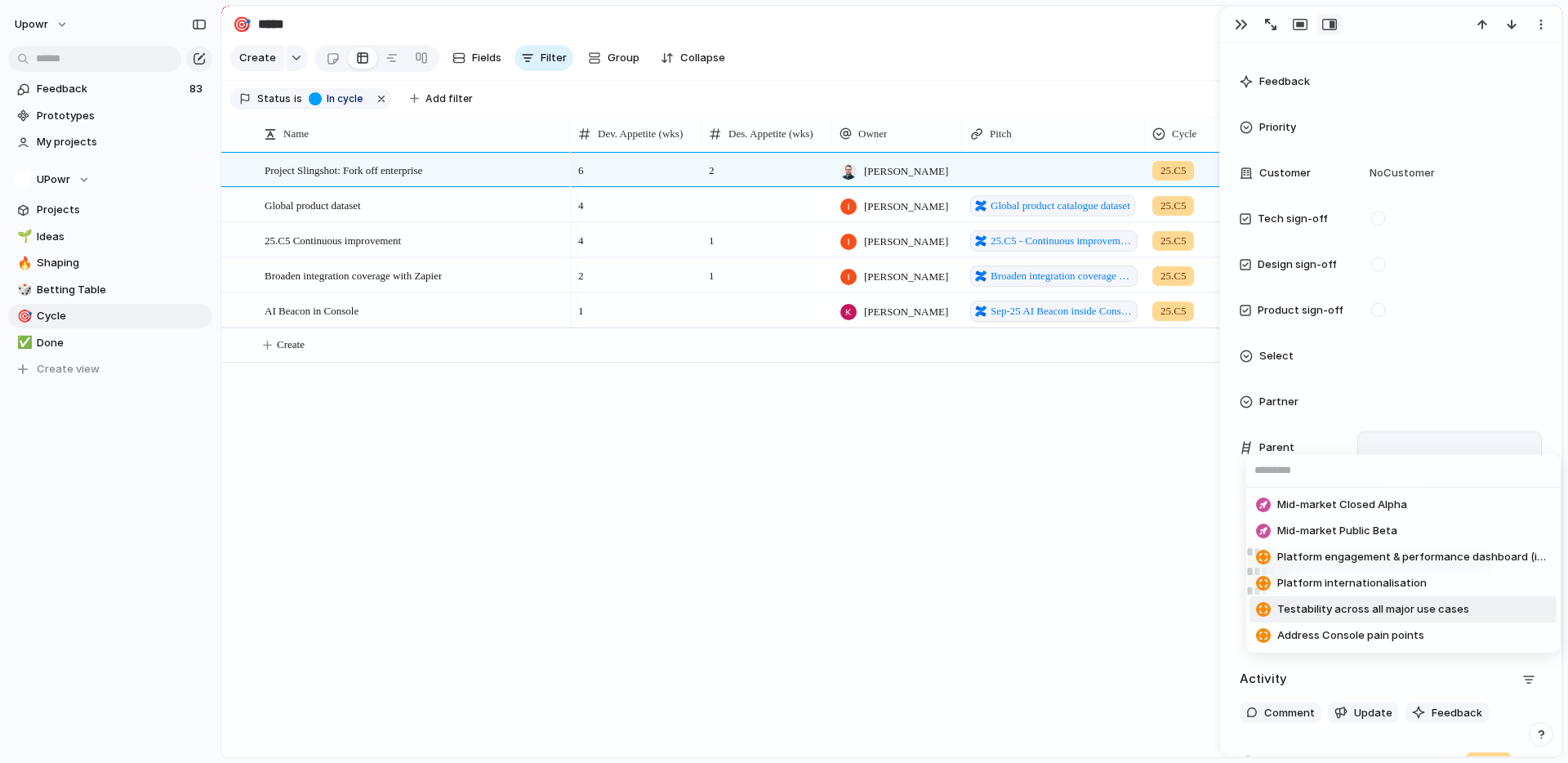
click at [1434, 606] on span "Testability across all major use cases" at bounding box center [1373, 609] width 192 height 16
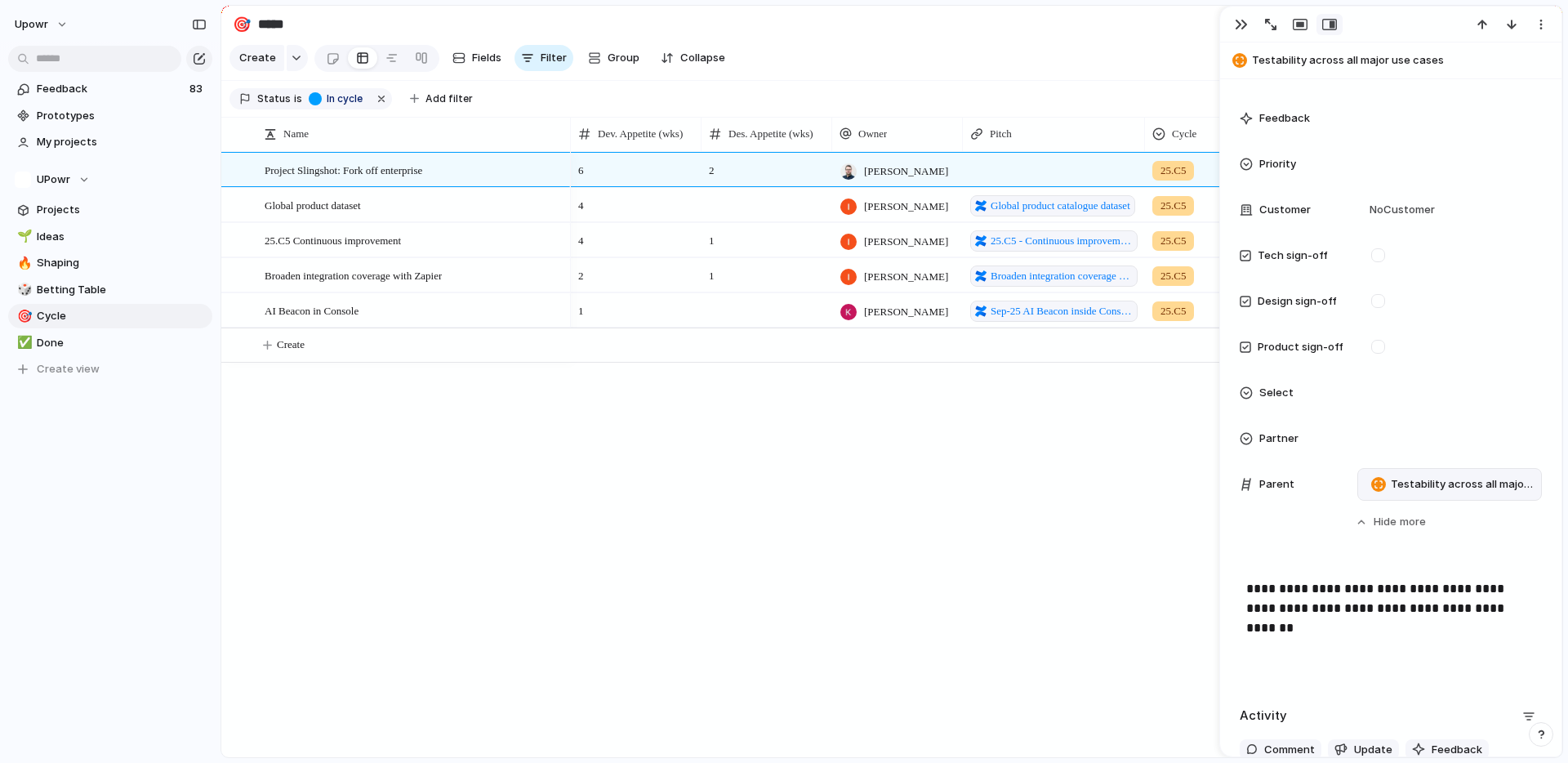
click at [985, 495] on div "6 2 [PERSON_NAME] 25.C5 In cycle 4 [PERSON_NAME] Global product catalogue datas…" at bounding box center [1067, 454] width 992 height 605
click at [1241, 25] on div "button" at bounding box center [1241, 24] width 13 height 13
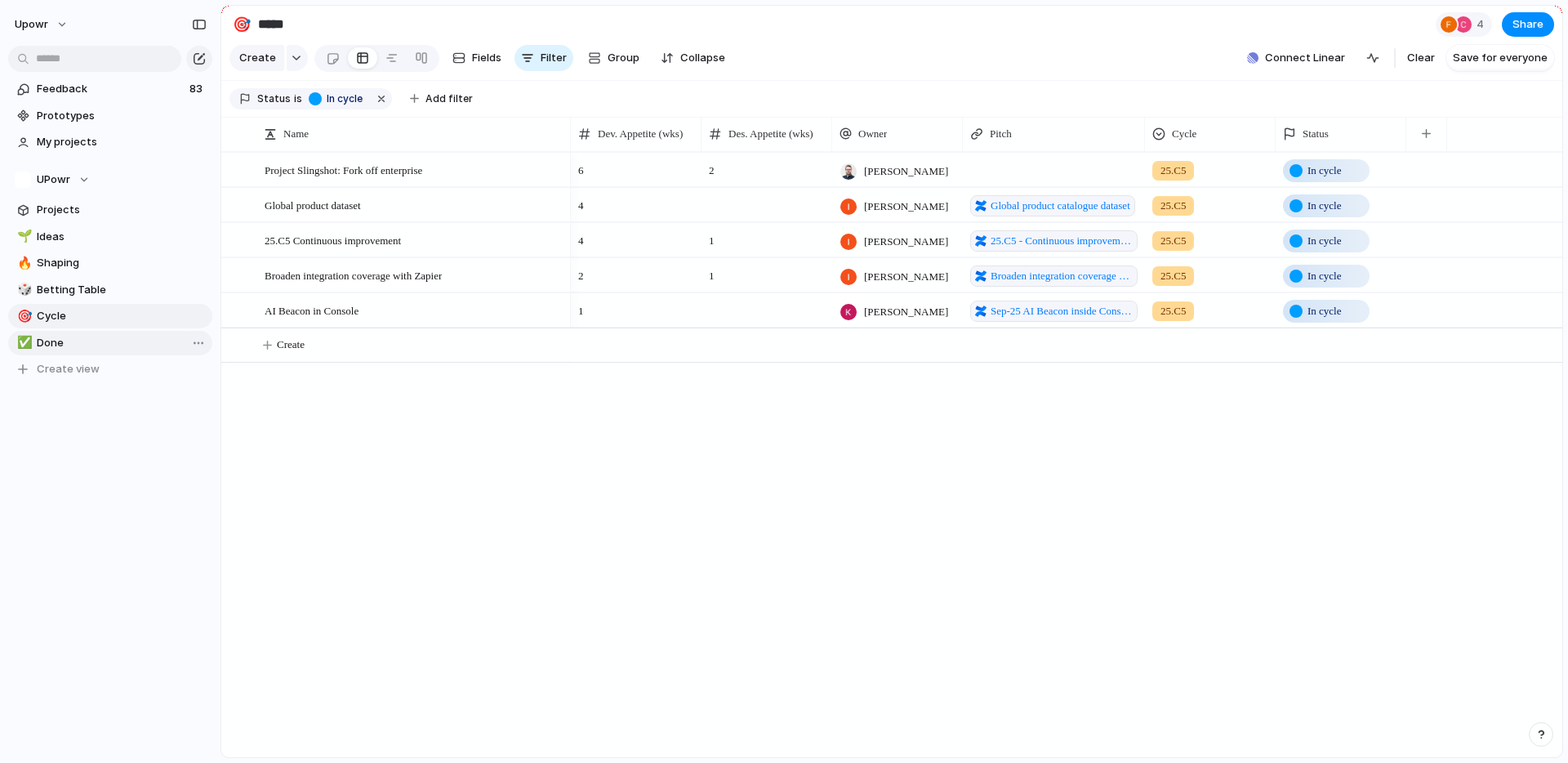
click at [110, 348] on span "Done" at bounding box center [122, 343] width 170 height 16
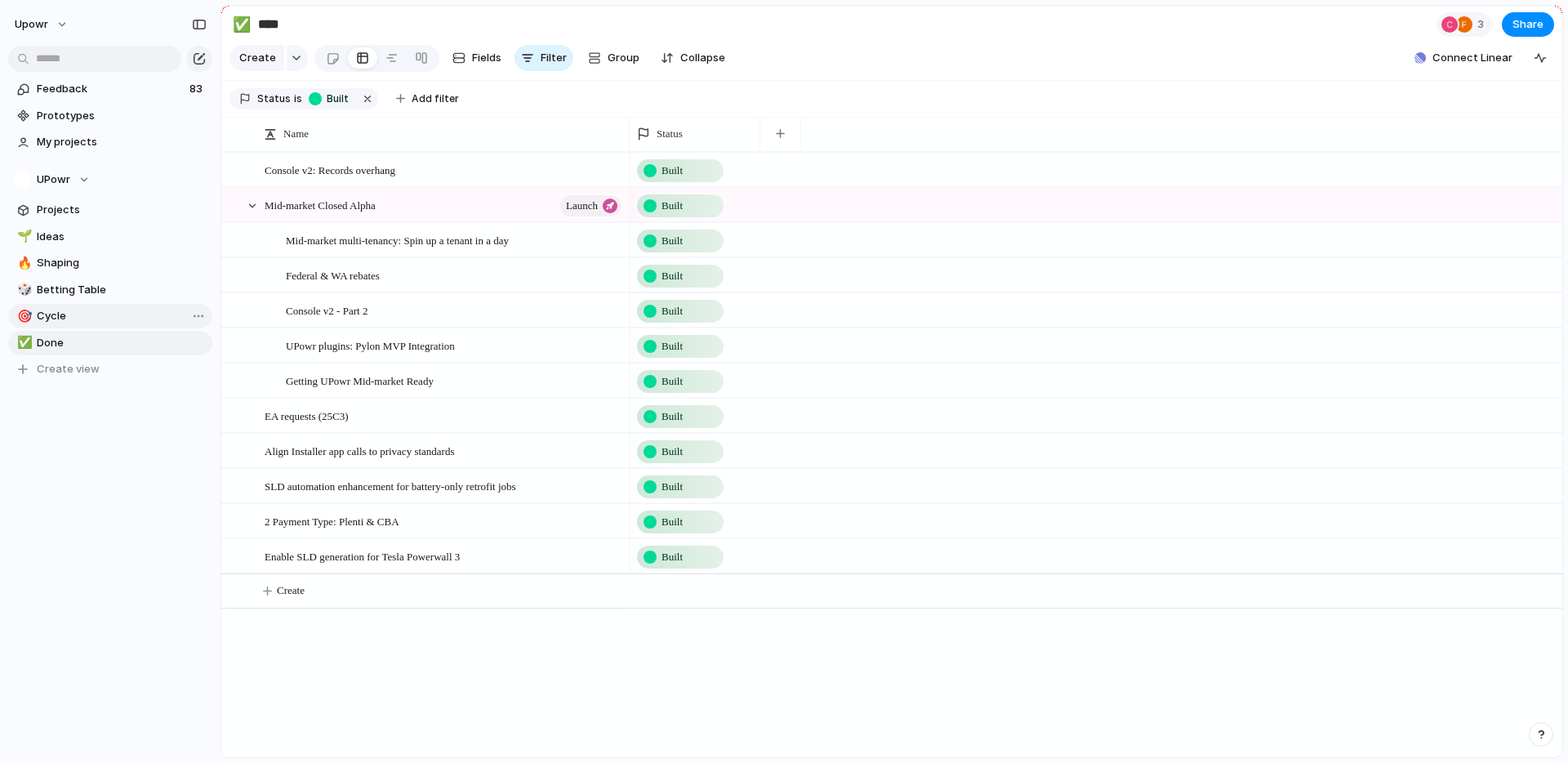
click at [87, 320] on span "Cycle" at bounding box center [122, 316] width 170 height 16
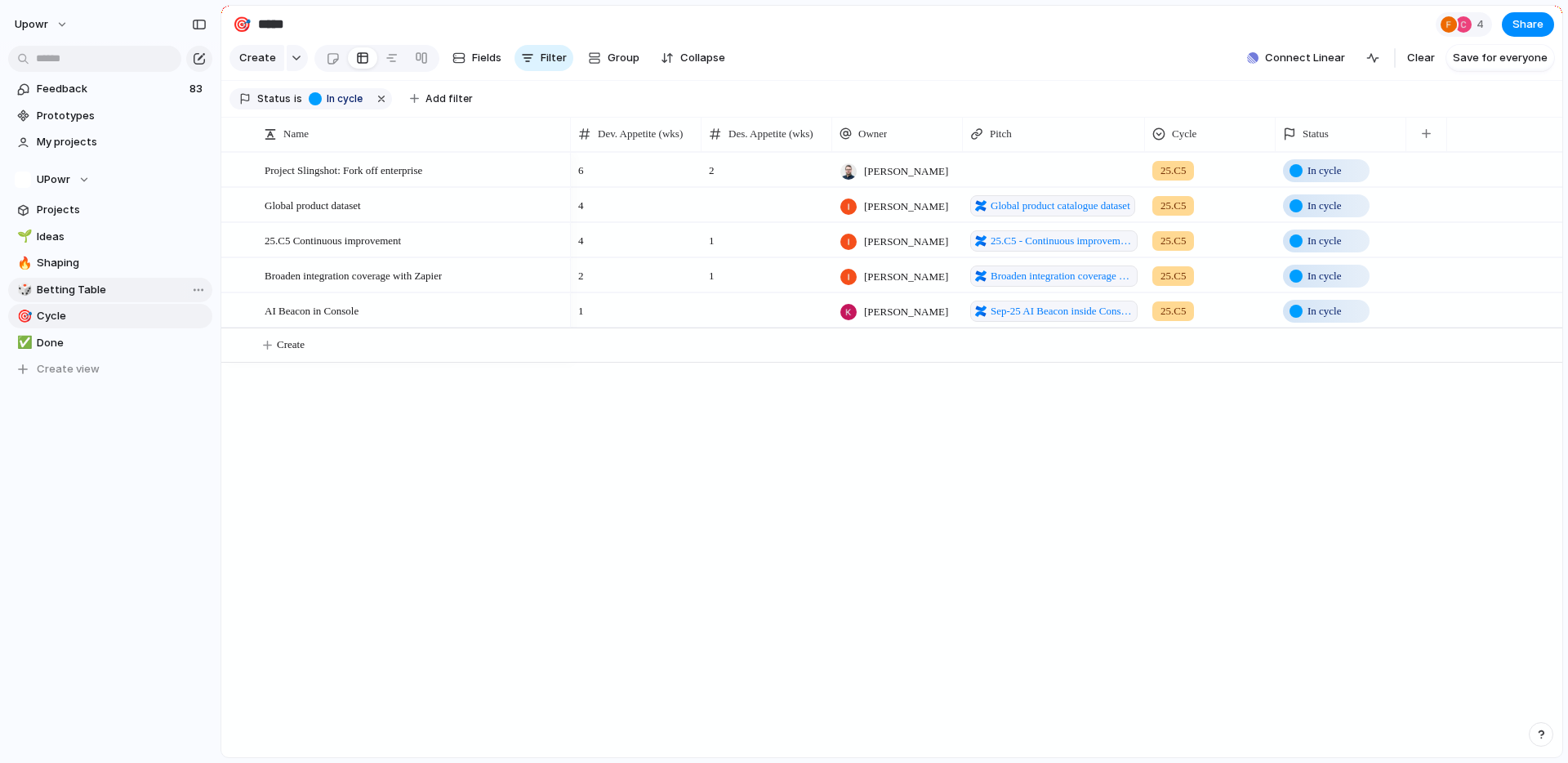
click at [61, 294] on span "Betting Table" at bounding box center [122, 290] width 170 height 16
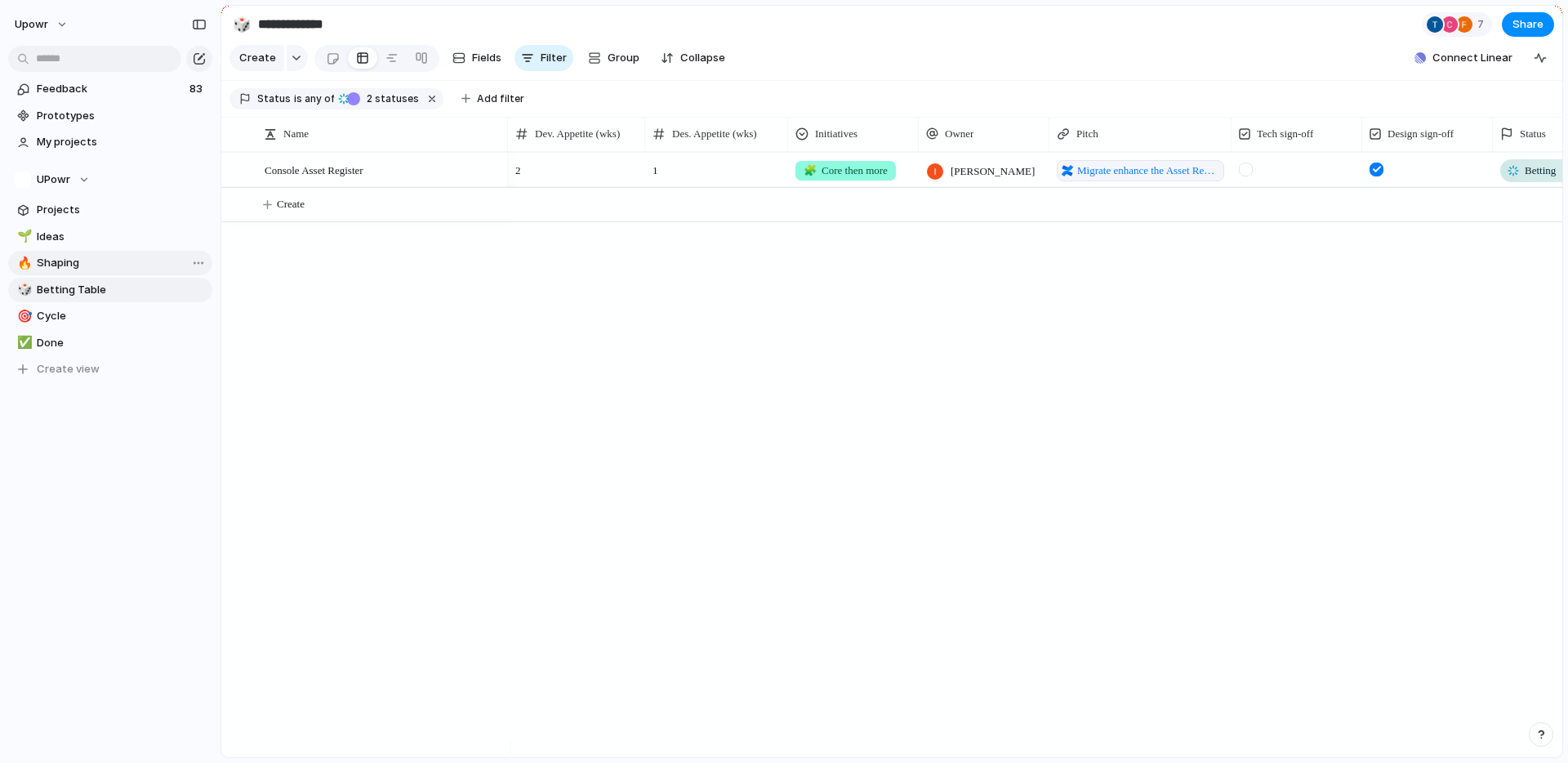
click at [65, 258] on span "Shaping" at bounding box center [122, 263] width 170 height 16
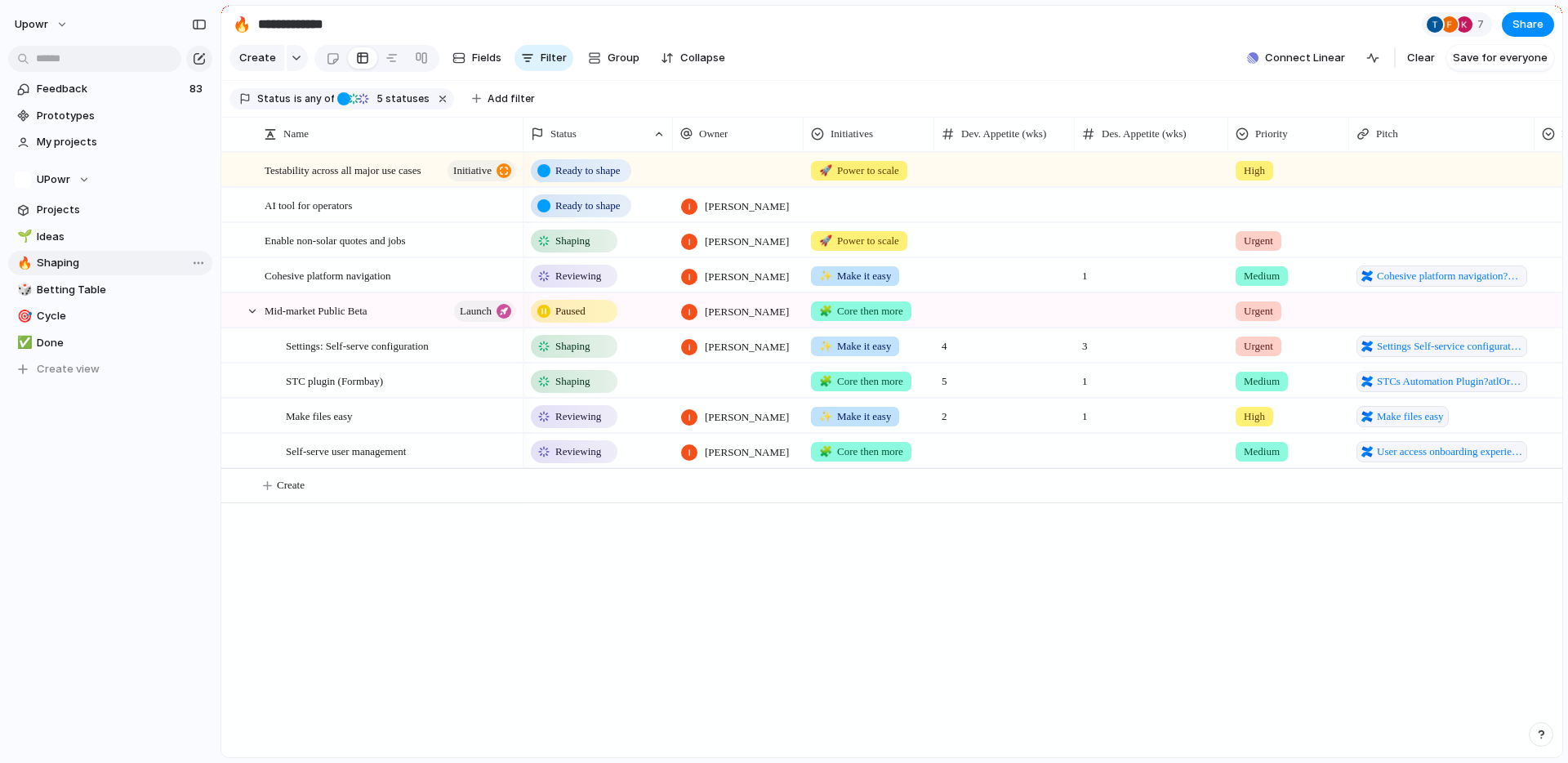
type input "*******"
click at [873, 617] on div "Ready to shape 🚀 Power to scale High Ready to shape [PERSON_NAME] Shaping [PERS…" at bounding box center [1043, 454] width 1039 height 605
click at [558, 320] on span "Paused" at bounding box center [570, 311] width 30 height 16
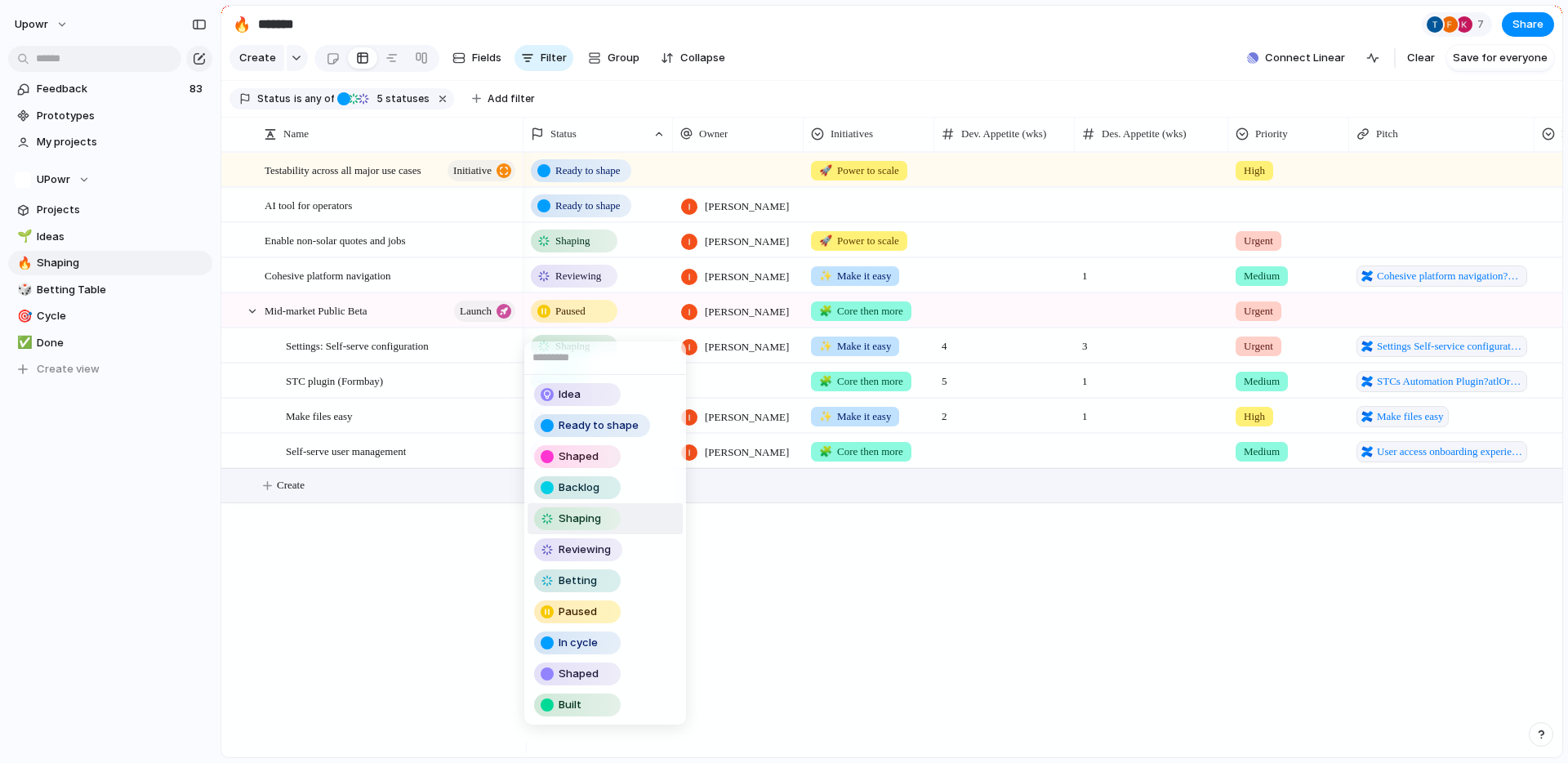
click at [594, 505] on li "Shaping" at bounding box center [604, 518] width 155 height 31
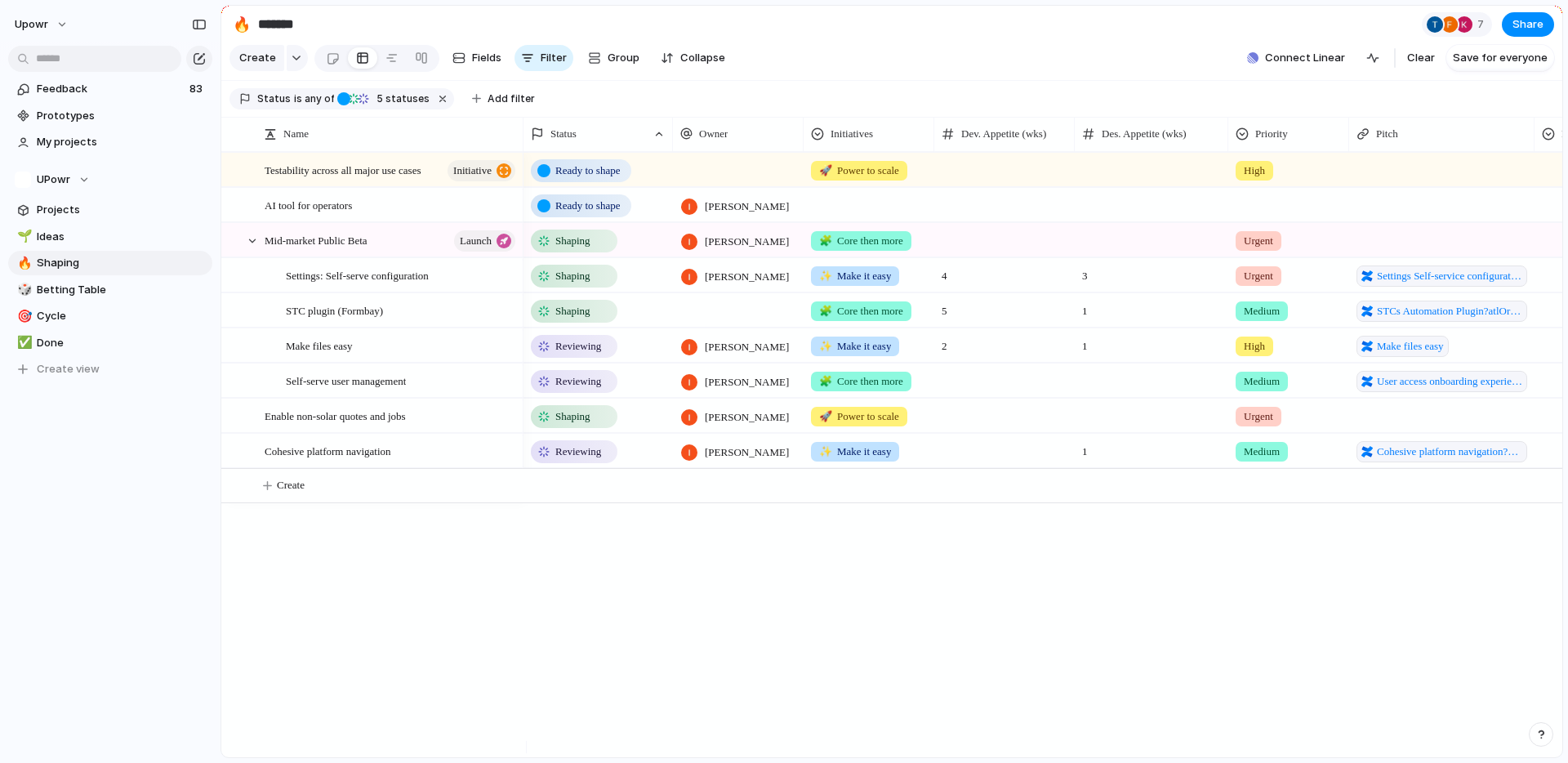
click at [895, 612] on div "Ready to shape 🚀 Power to scale High Ready to shape [PERSON_NAME] Shaping [PERS…" at bounding box center [1043, 454] width 1039 height 605
click at [590, 459] on span "Reviewing" at bounding box center [578, 451] width 46 height 16
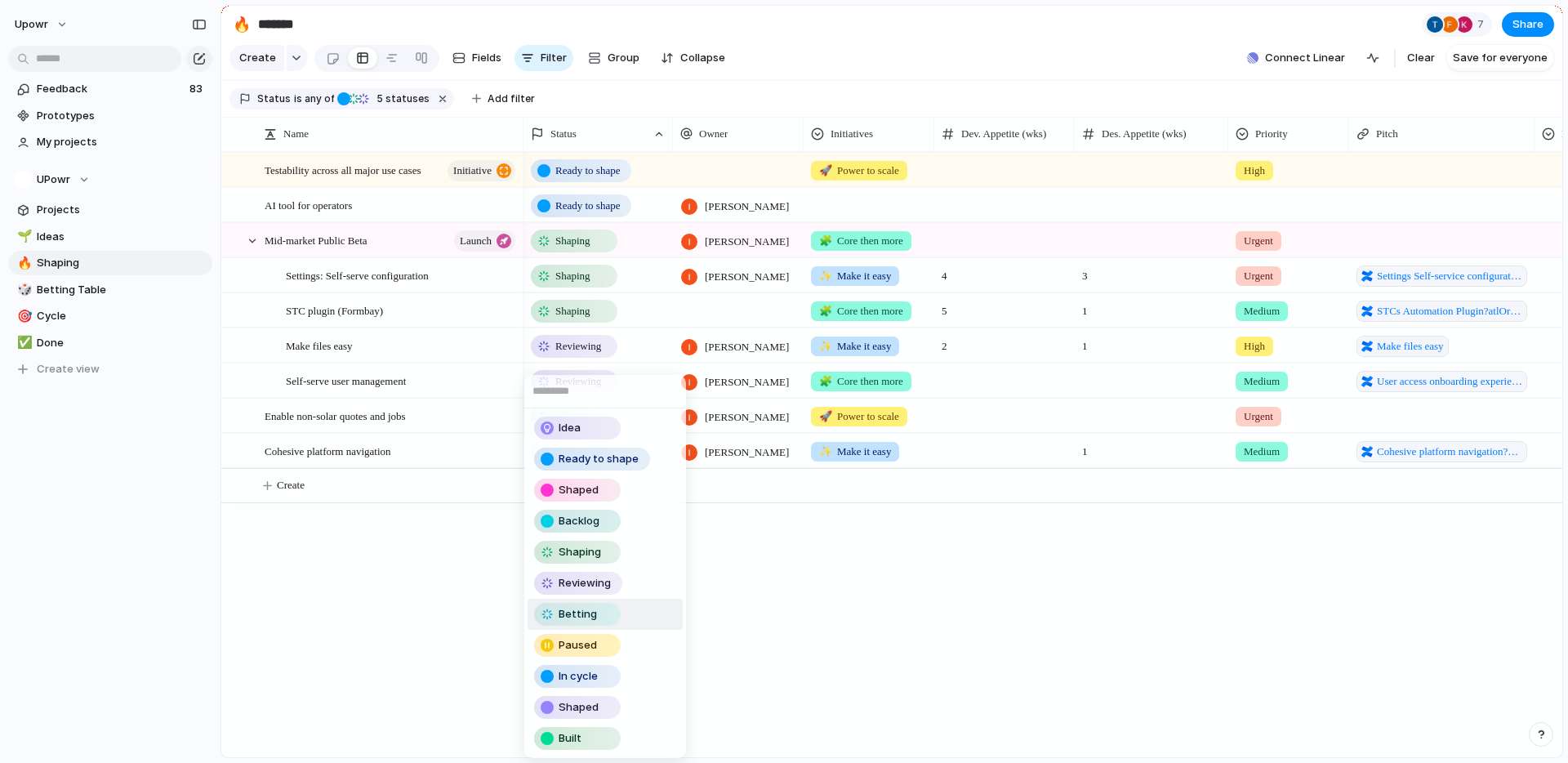
click at [590, 620] on span "Betting" at bounding box center [577, 614] width 38 height 16
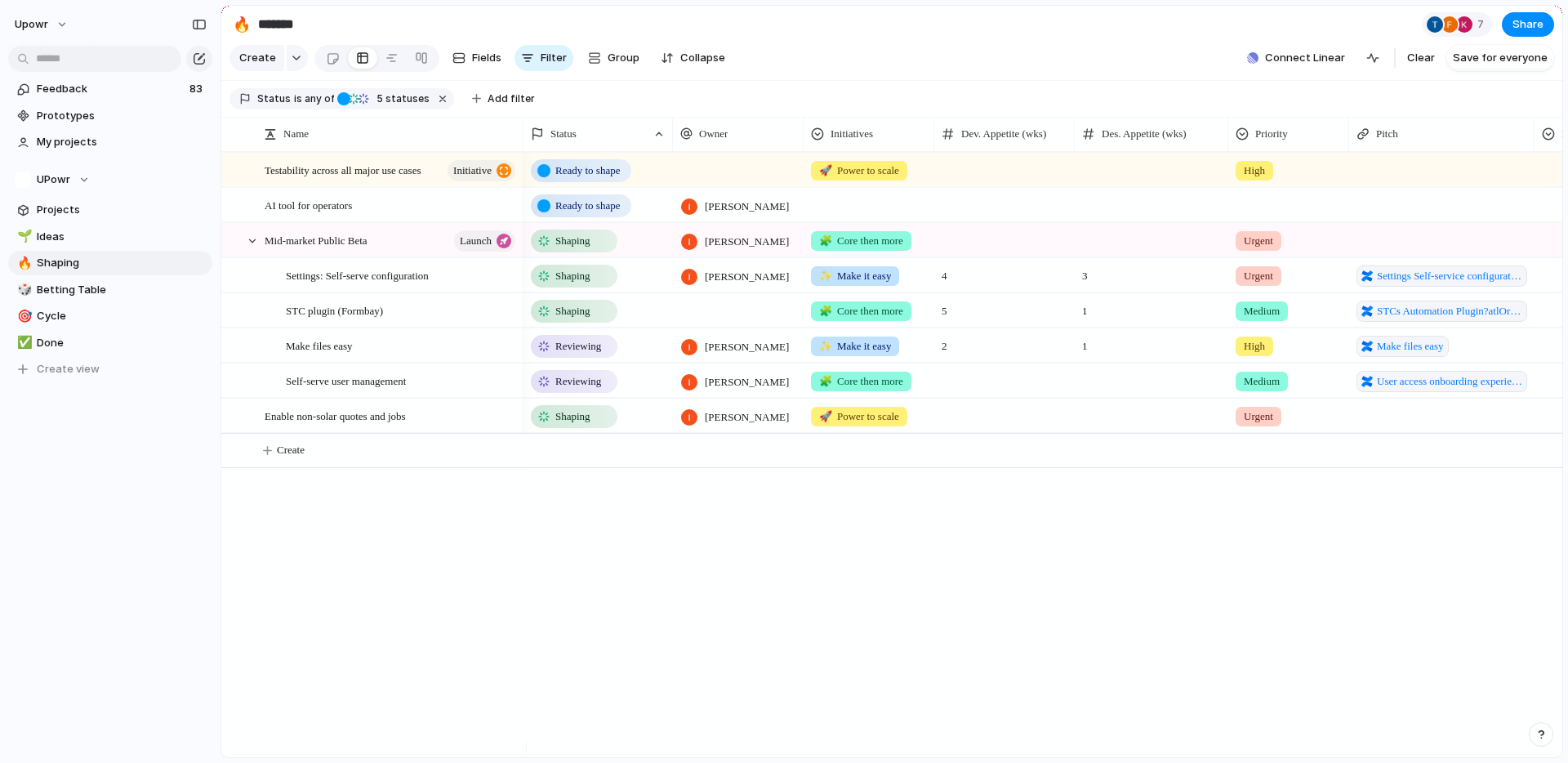
click at [821, 641] on div "Ready to shape 🚀 Power to scale High Ready to shape [PERSON_NAME] Shaping [PERS…" at bounding box center [1043, 454] width 1039 height 605
